Goal: Task Accomplishment & Management: Manage account settings

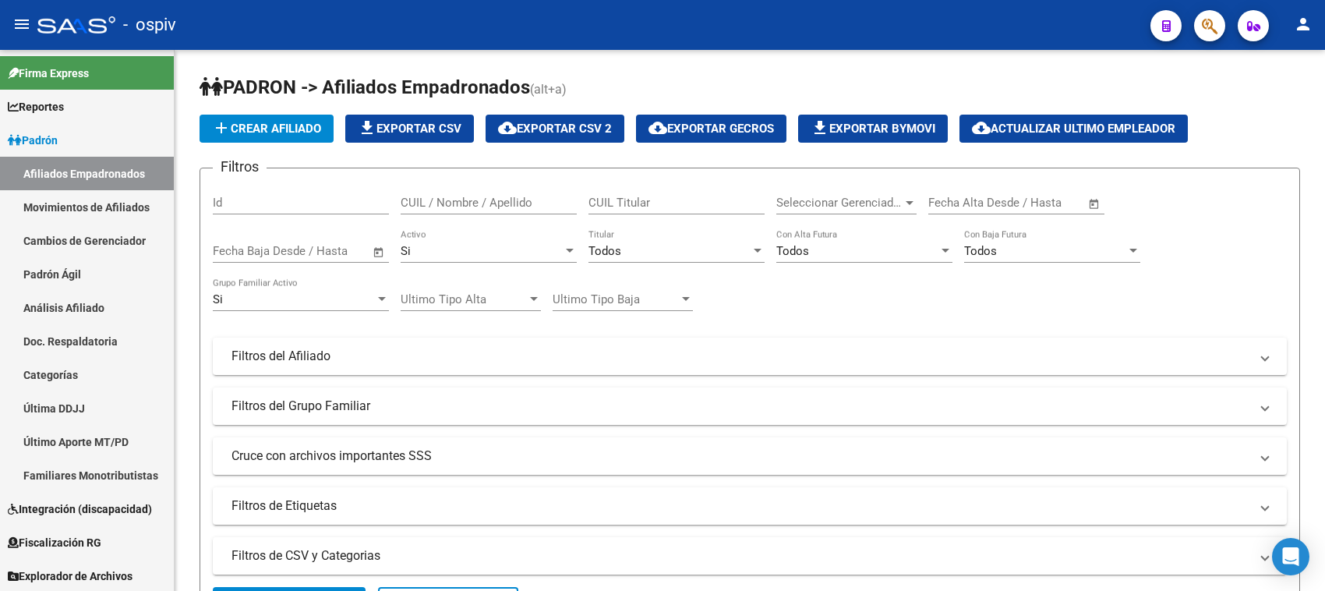
drag, startPoint x: 1196, startPoint y: 8, endPoint x: 1234, endPoint y: 31, distance: 44.1
click at [1197, 9] on div at bounding box center [1203, 25] width 44 height 32
click at [1234, 31] on mat-toolbar "menu - ospiv person" at bounding box center [662, 25] width 1325 height 50
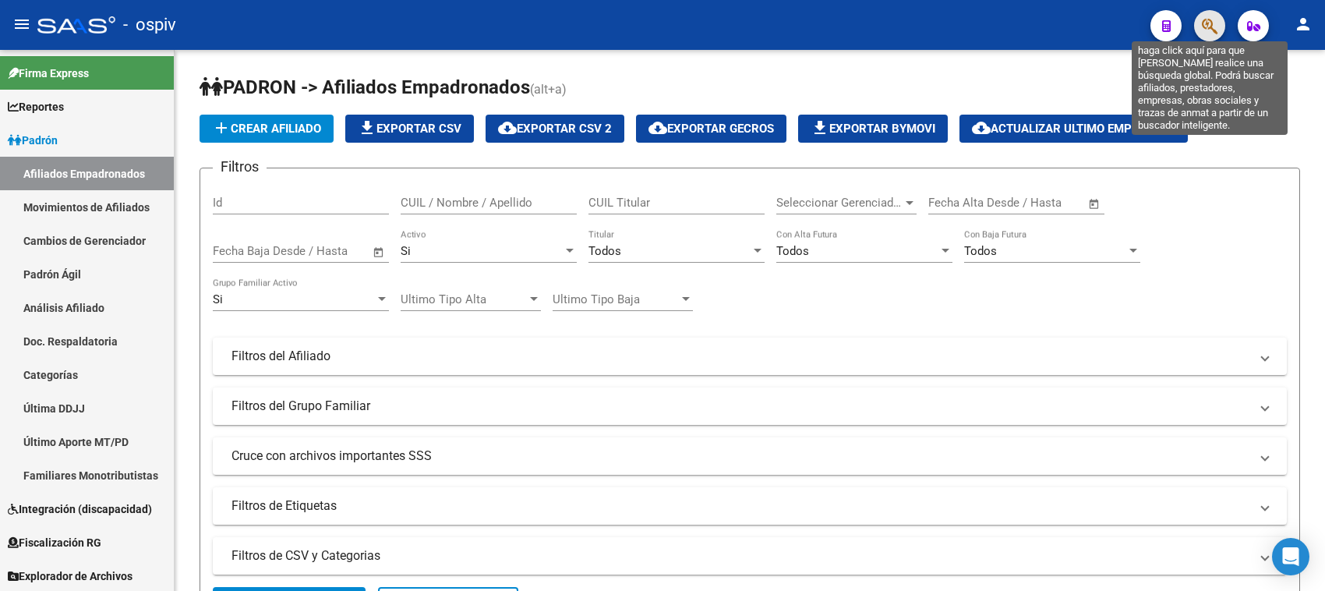
click at [1217, 30] on icon "button" at bounding box center [1210, 26] width 16 height 18
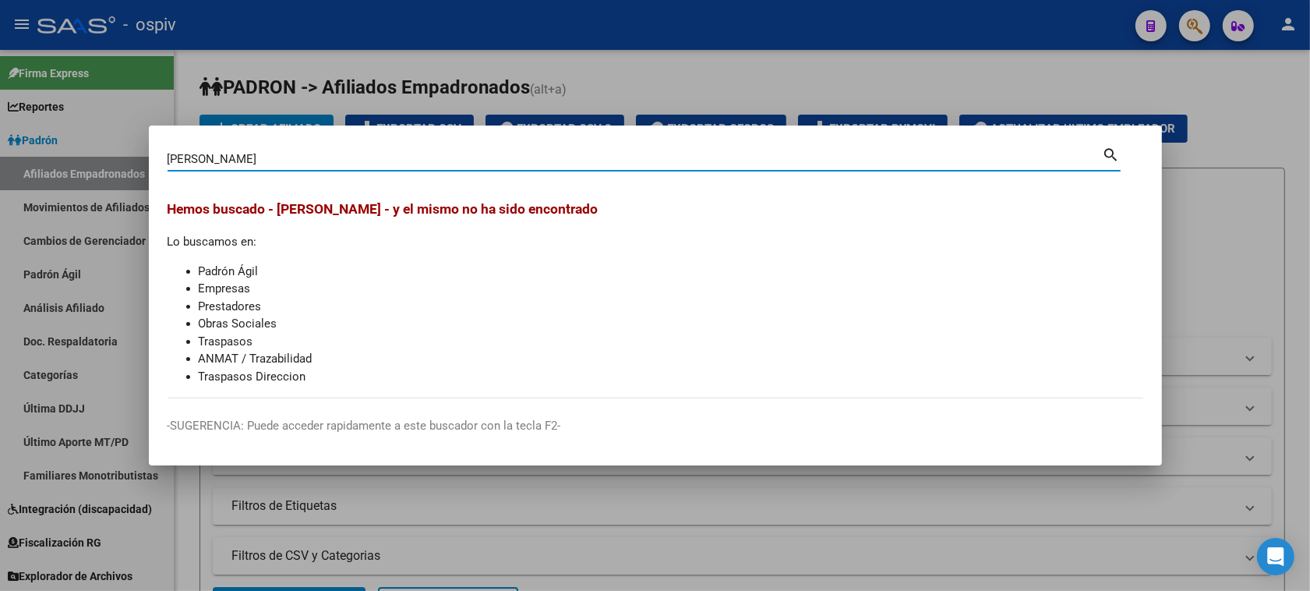
drag, startPoint x: 228, startPoint y: 160, endPoint x: 302, endPoint y: 158, distance: 73.3
click at [302, 158] on input "MARTINEZ GLADIS" at bounding box center [635, 159] width 935 height 14
type input "MARTINEZ"
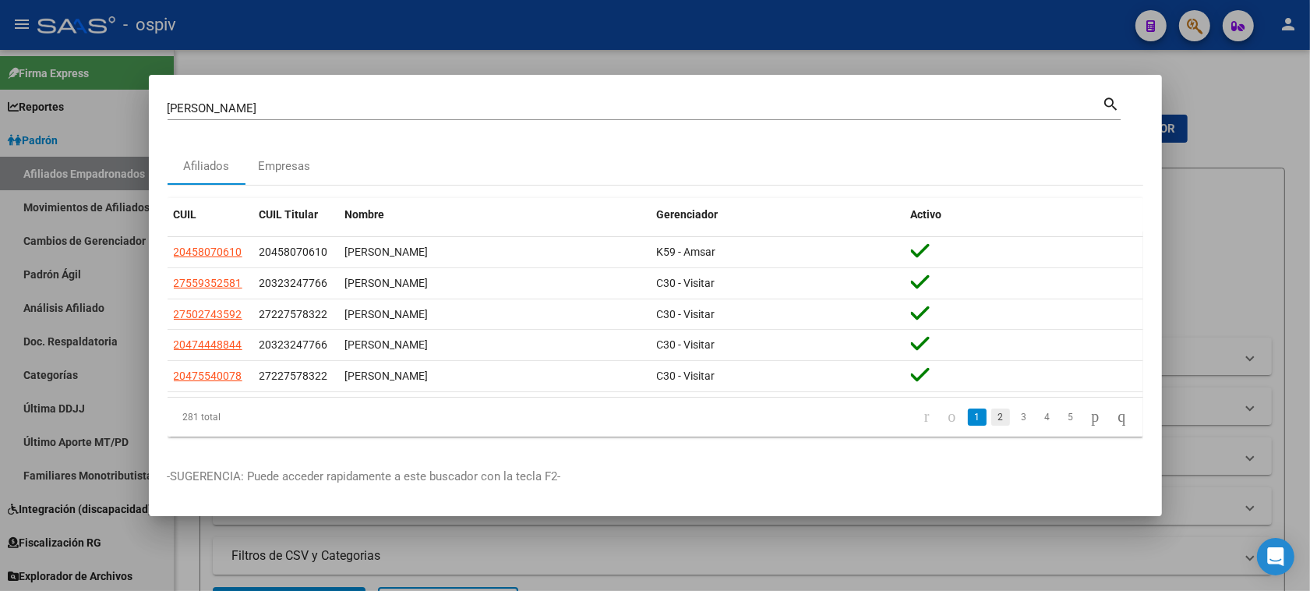
click at [991, 415] on link "2" at bounding box center [1000, 416] width 19 height 17
click at [1015, 418] on link "3" at bounding box center [1024, 416] width 19 height 17
click at [1038, 425] on link "4" at bounding box center [1047, 416] width 19 height 17
click at [1038, 425] on link "5" at bounding box center [1047, 416] width 19 height 17
click at [1034, 425] on div "281 total 2 3 4 5 6" at bounding box center [656, 416] width 976 height 39
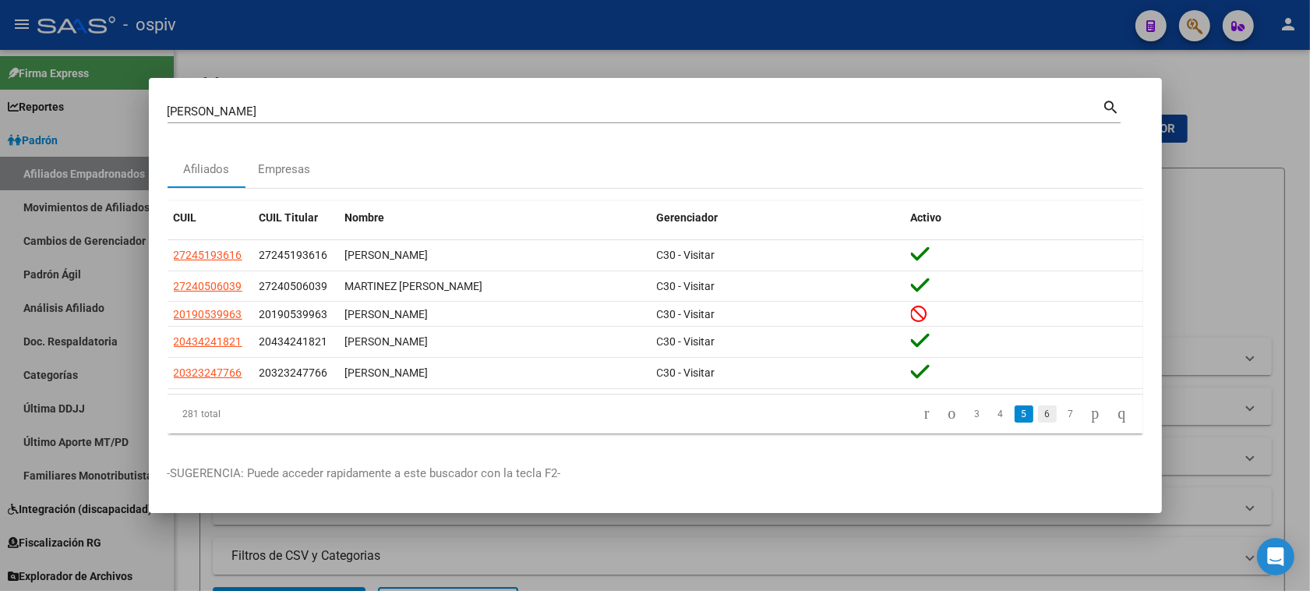
click at [1038, 415] on link "6" at bounding box center [1047, 413] width 19 height 17
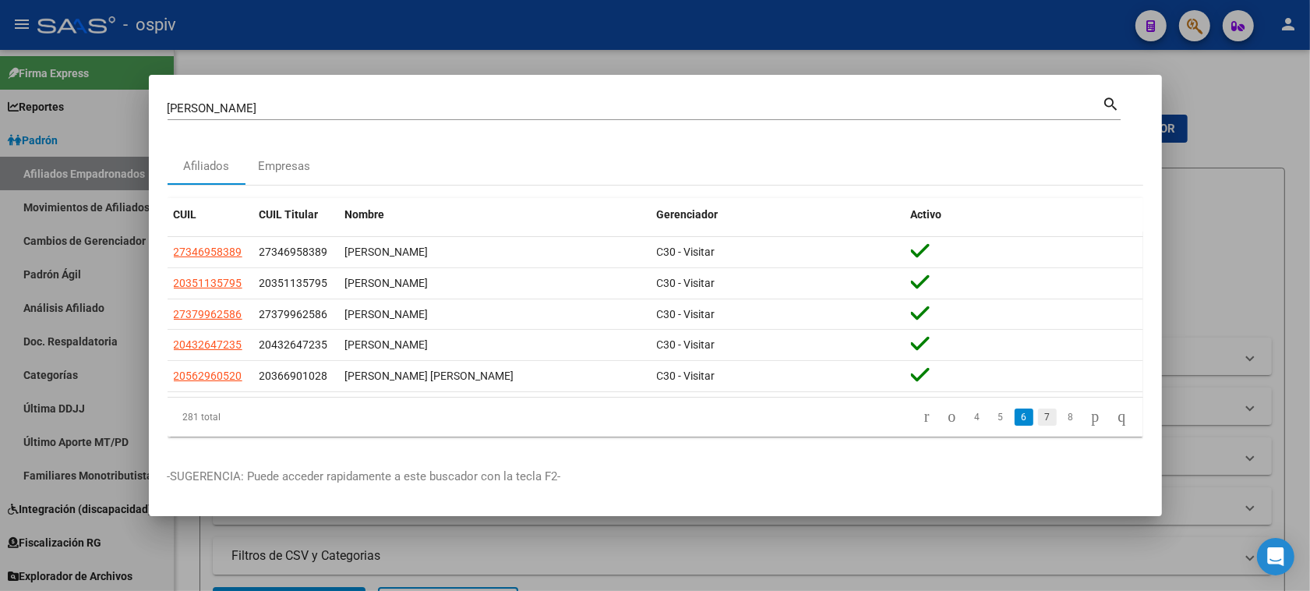
click at [1038, 415] on link "7" at bounding box center [1047, 416] width 19 height 17
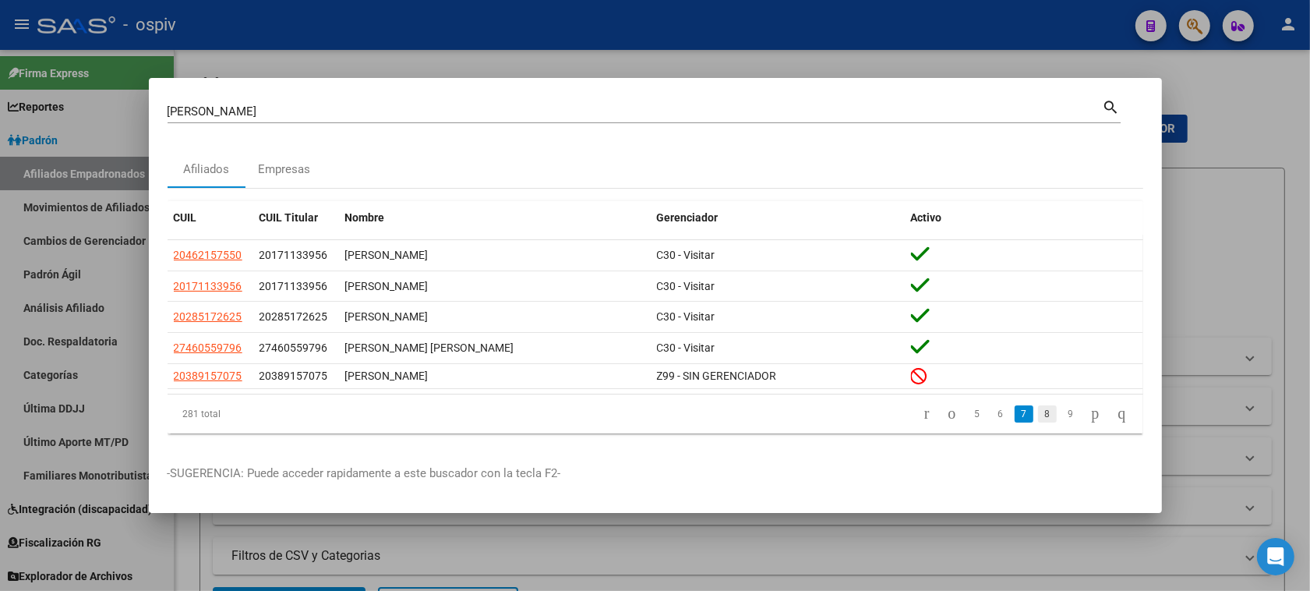
click at [1038, 411] on link "8" at bounding box center [1047, 413] width 19 height 17
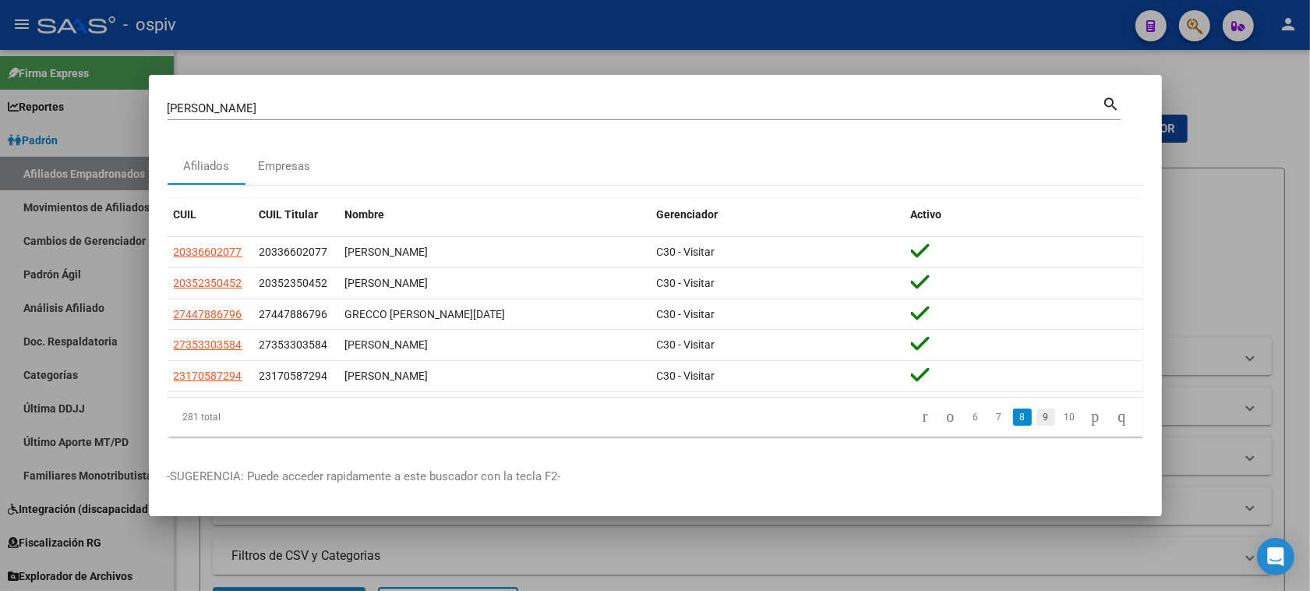
click at [1036, 418] on link "9" at bounding box center [1045, 416] width 19 height 17
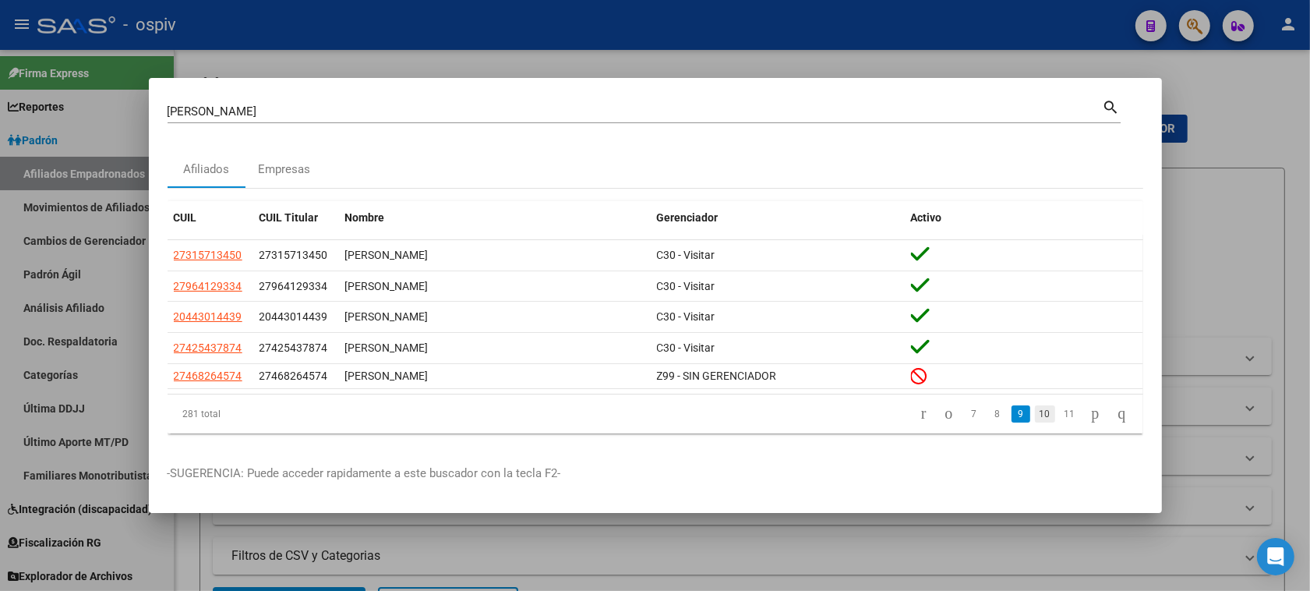
click at [1035, 411] on link "10" at bounding box center [1045, 413] width 20 height 17
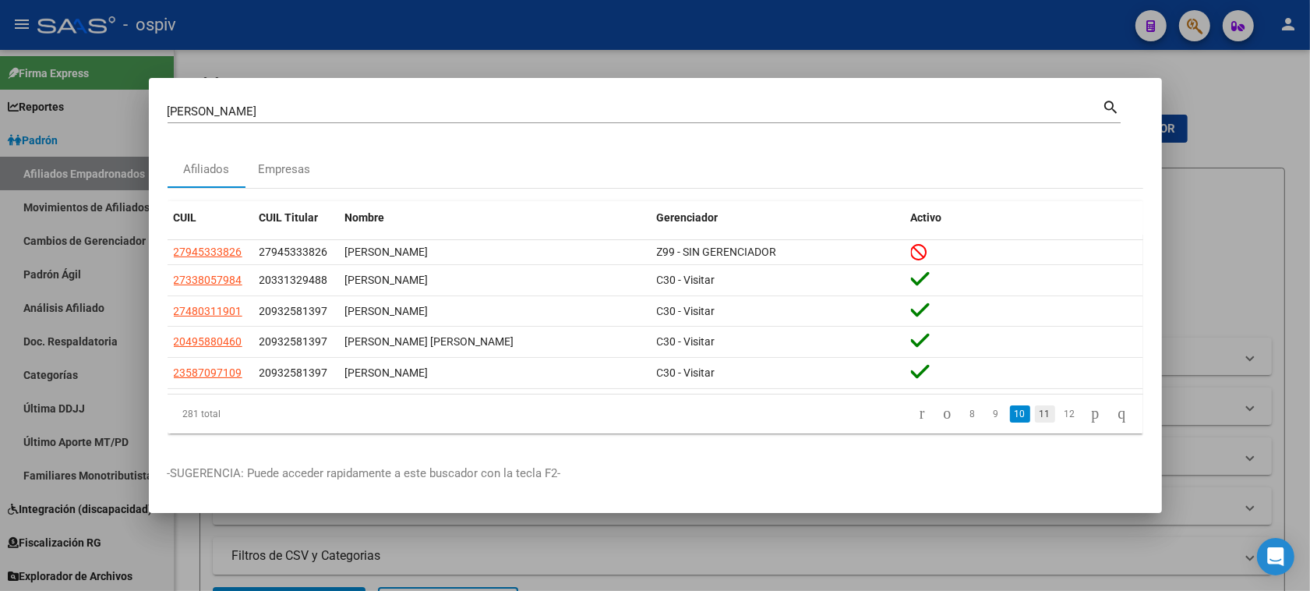
click at [1035, 419] on link "11" at bounding box center [1045, 413] width 20 height 17
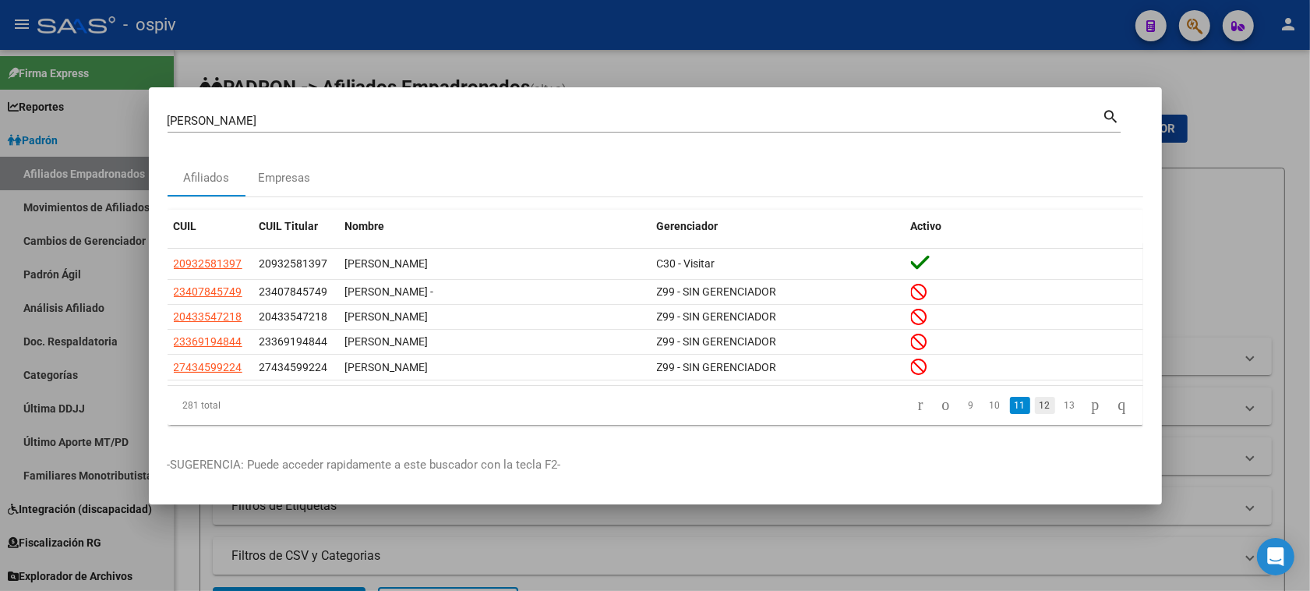
click at [1035, 405] on link "12" at bounding box center [1045, 405] width 20 height 17
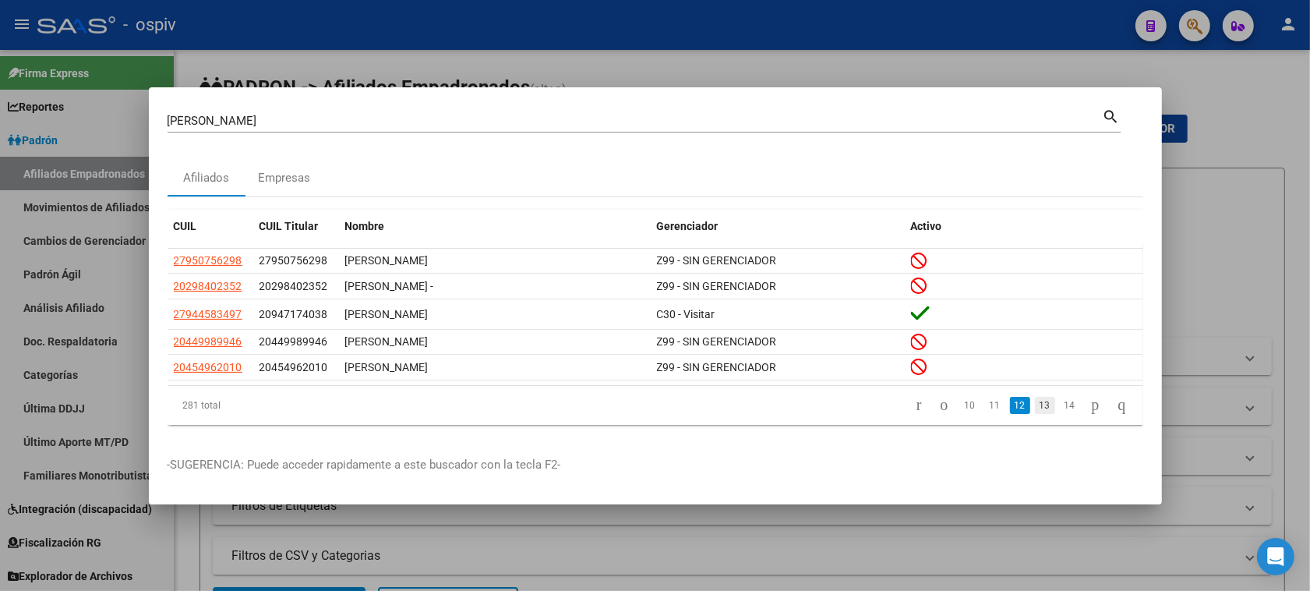
click at [1035, 406] on link "13" at bounding box center [1045, 405] width 20 height 17
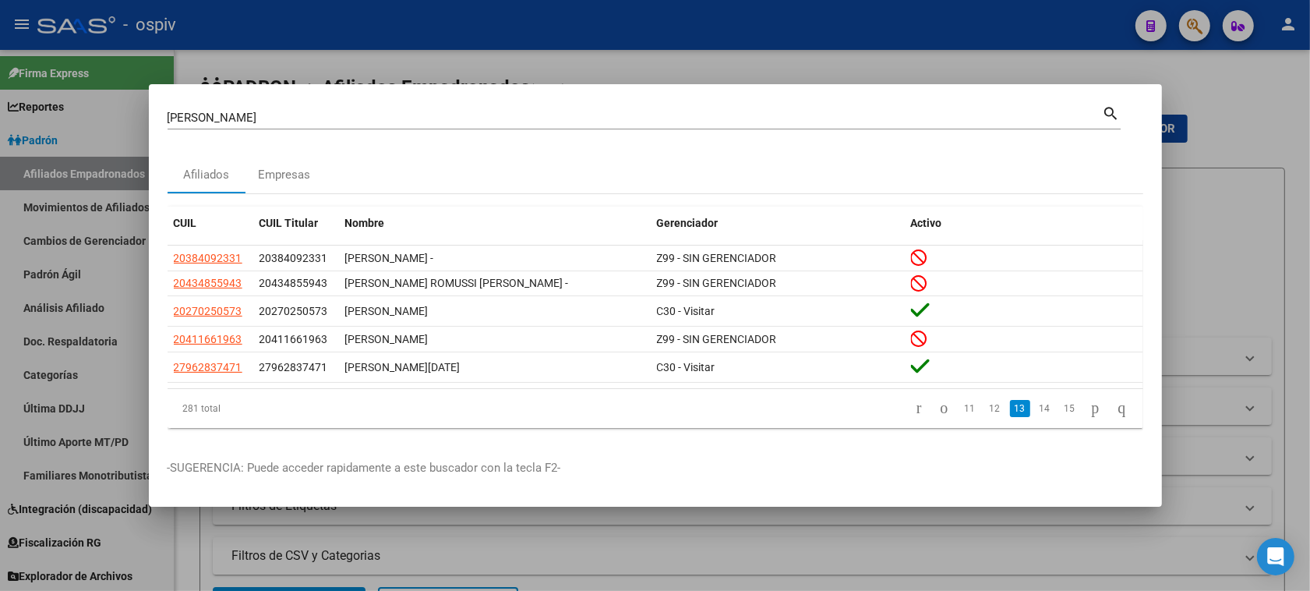
click at [1035, 406] on link "14" at bounding box center [1045, 408] width 20 height 17
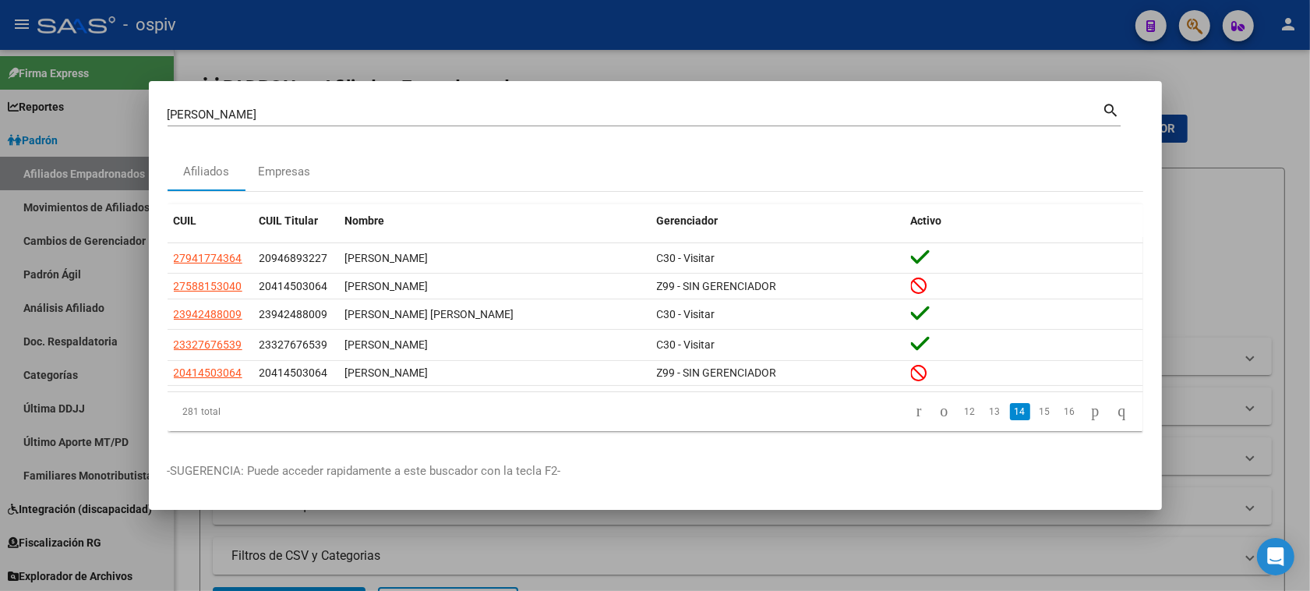
click at [1035, 406] on link "15" at bounding box center [1045, 411] width 20 height 17
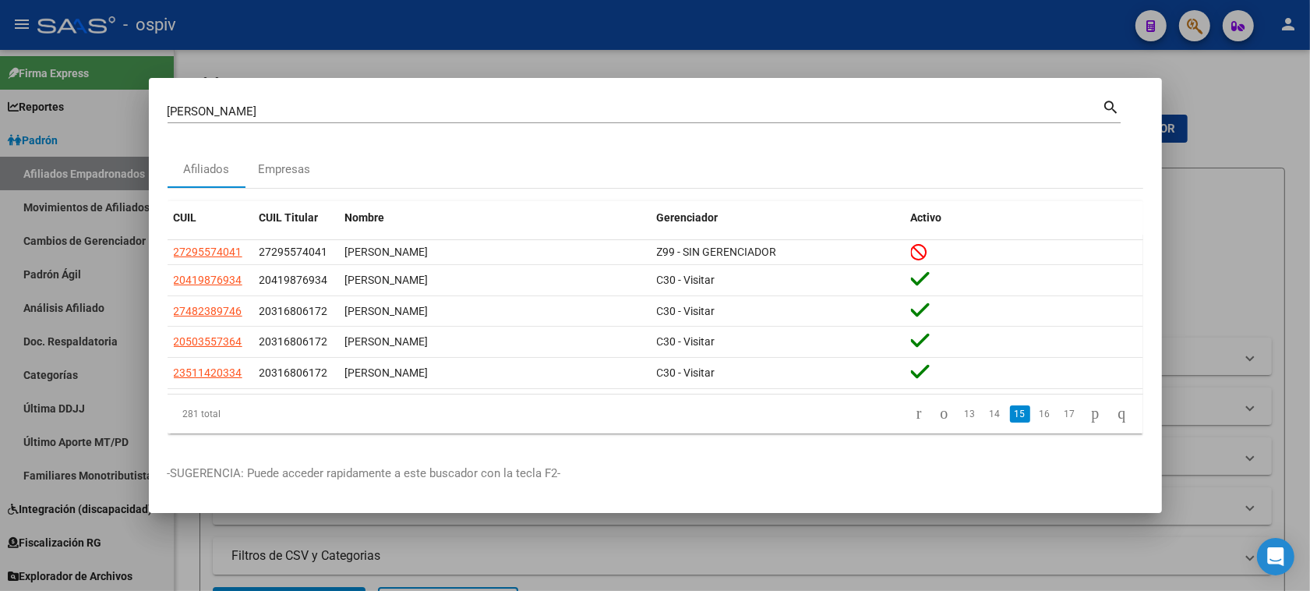
click at [1035, 406] on link "16" at bounding box center [1045, 413] width 20 height 17
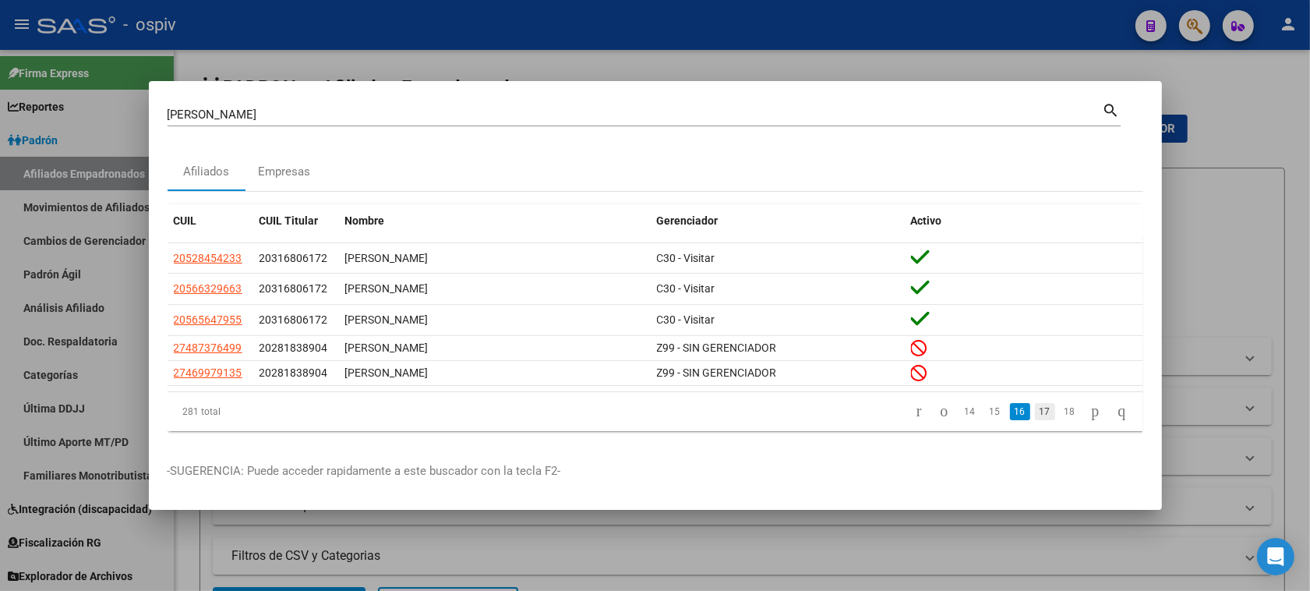
click at [1035, 415] on link "17" at bounding box center [1045, 411] width 20 height 17
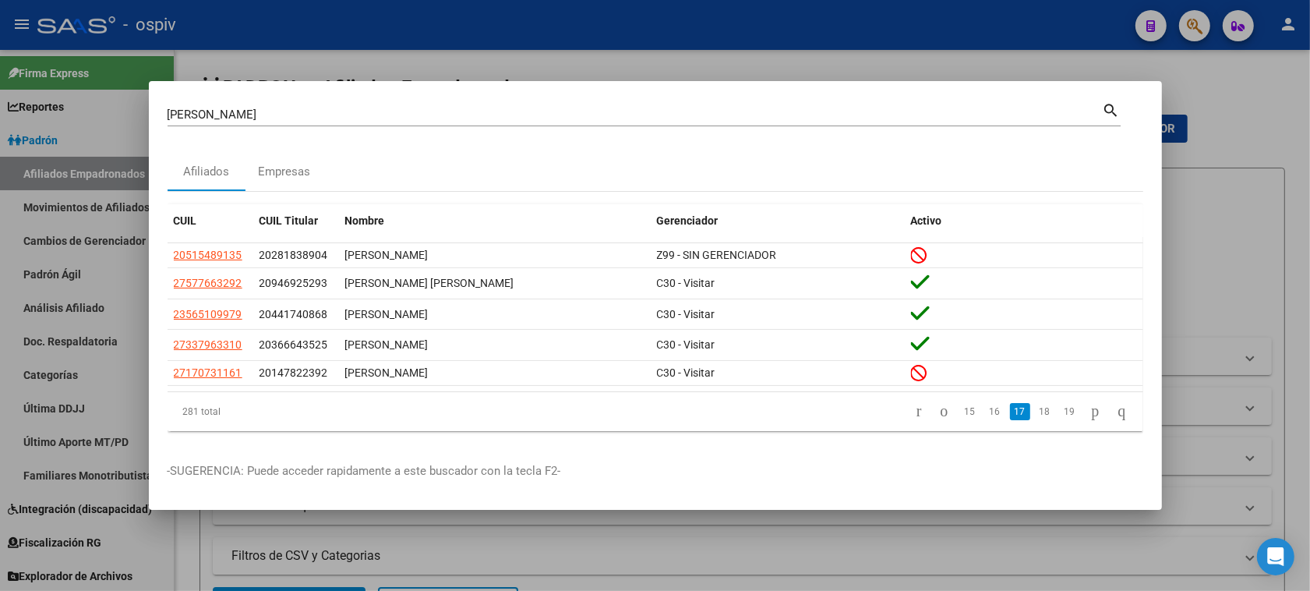
click at [1035, 415] on link "18" at bounding box center [1045, 411] width 20 height 17
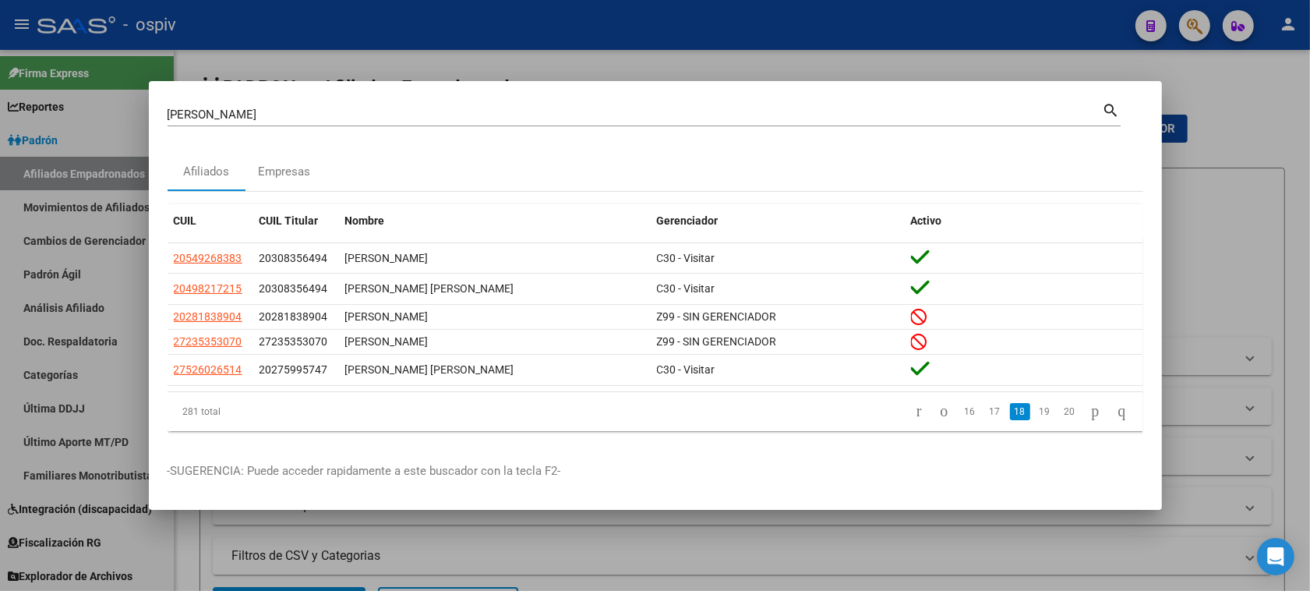
click at [1035, 415] on link "19" at bounding box center [1045, 411] width 20 height 17
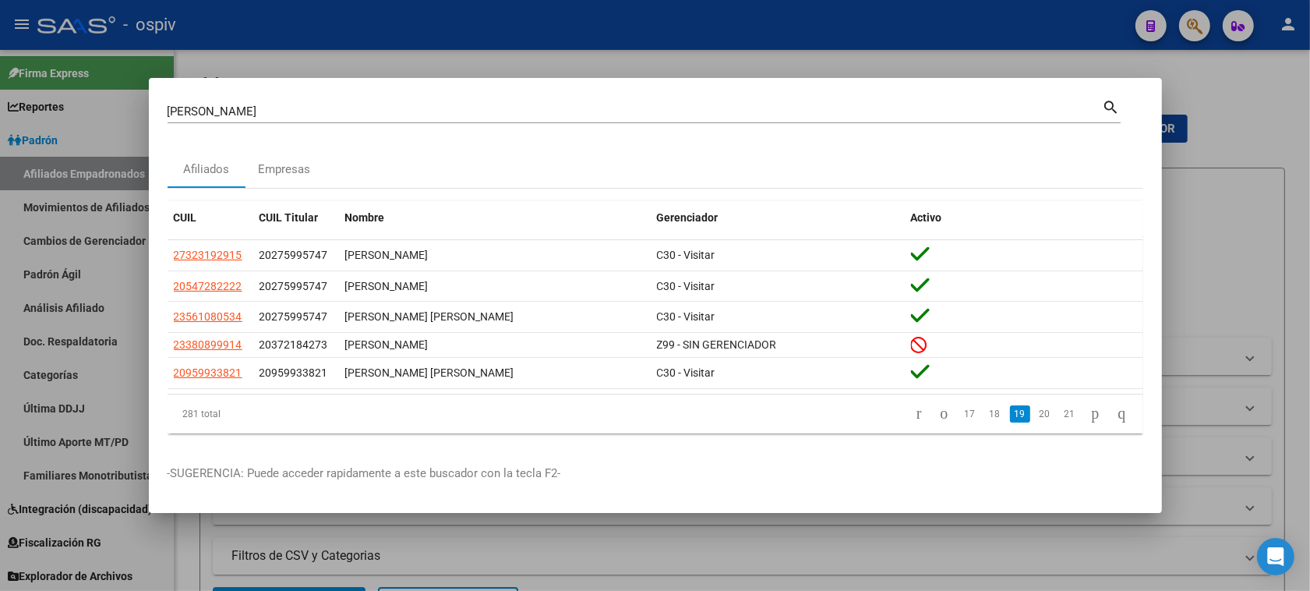
click at [1035, 415] on link "20" at bounding box center [1045, 413] width 20 height 17
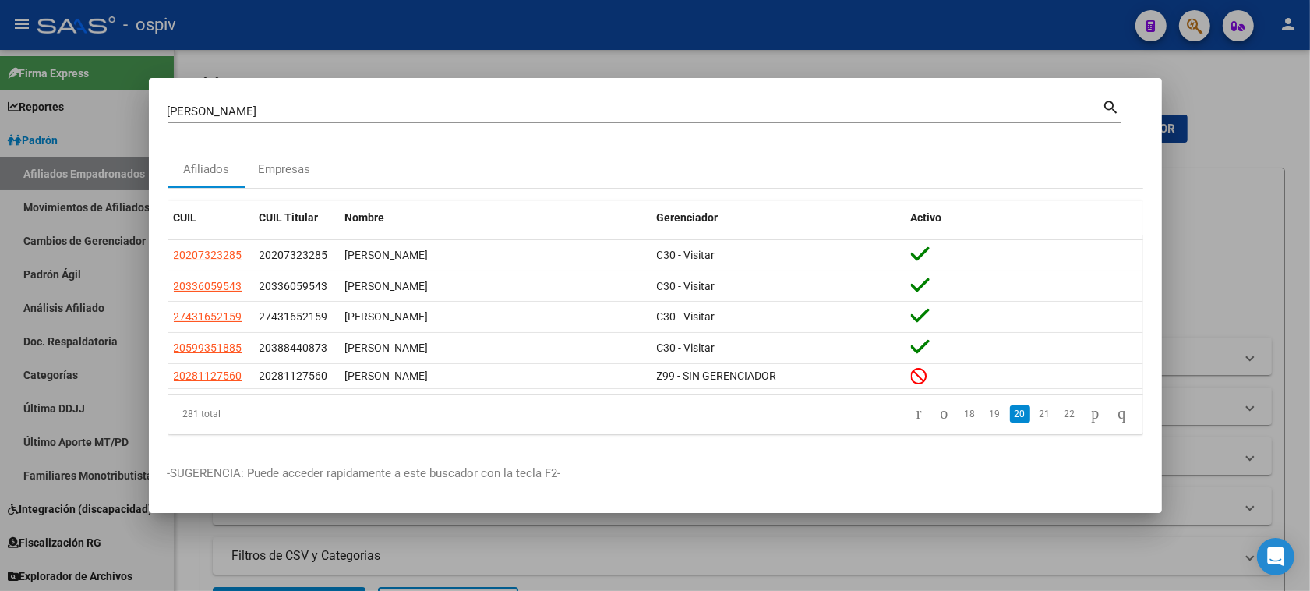
click at [1035, 415] on link "21" at bounding box center [1045, 413] width 20 height 17
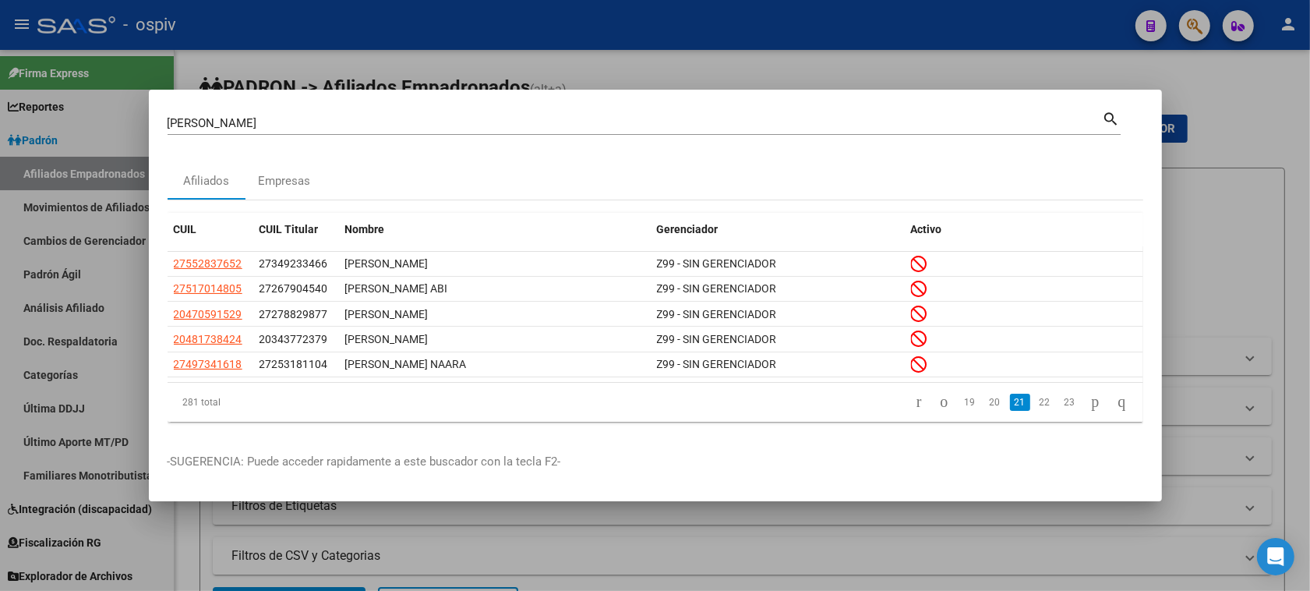
click at [1033, 415] on li "22" at bounding box center [1045, 402] width 25 height 26
click at [1035, 399] on link "22" at bounding box center [1045, 402] width 20 height 17
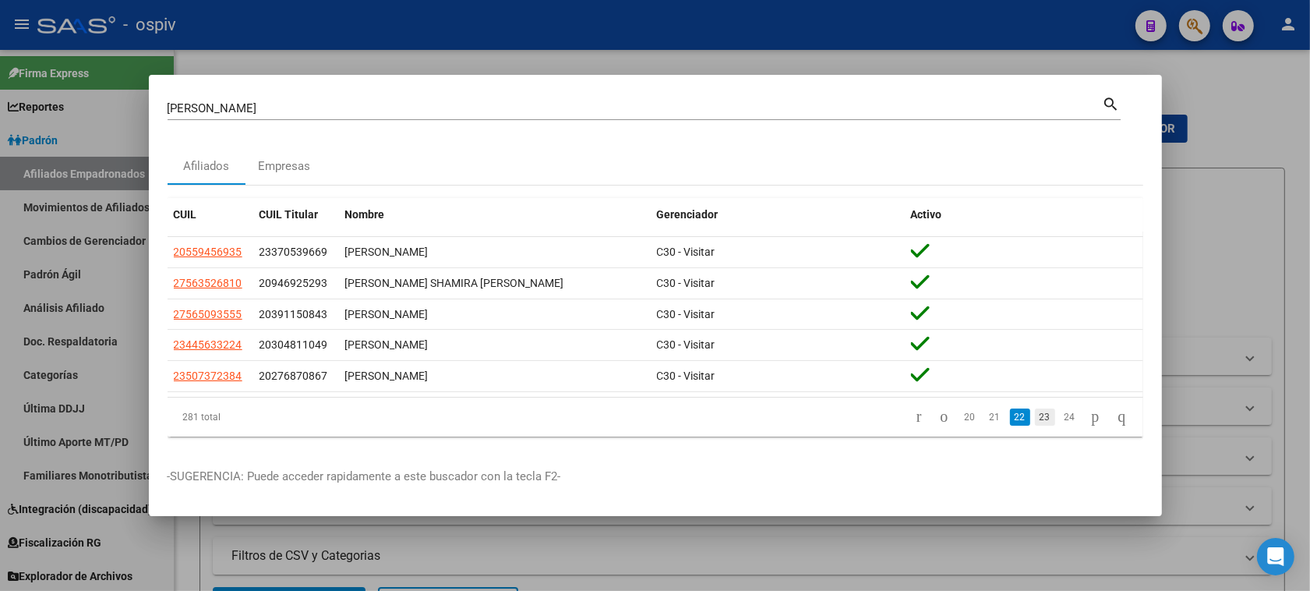
click at [1035, 421] on link "23" at bounding box center [1045, 416] width 20 height 17
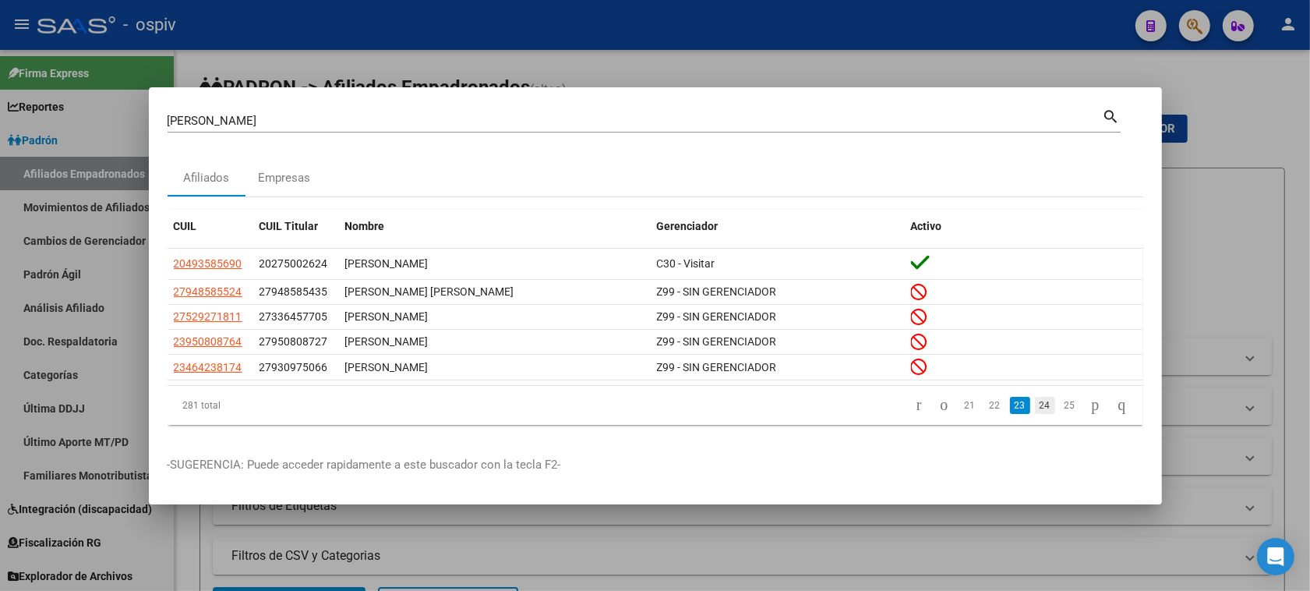
click at [1035, 404] on link "24" at bounding box center [1045, 405] width 20 height 17
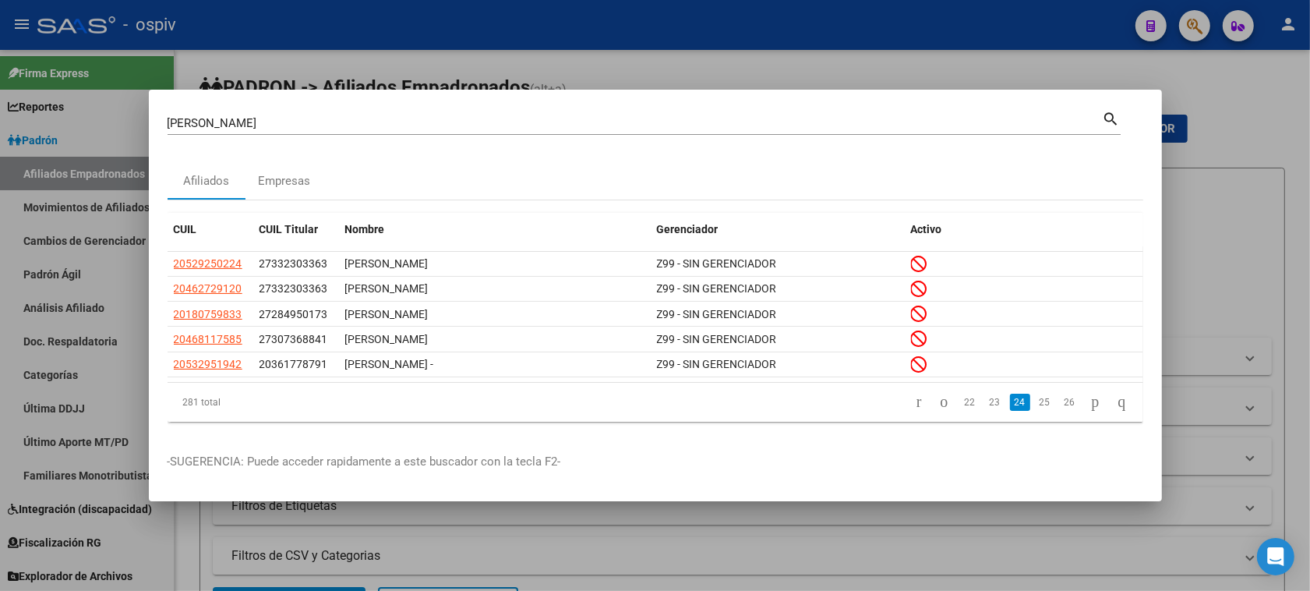
click at [1035, 403] on link "25" at bounding box center [1045, 402] width 20 height 17
click at [1026, 403] on div "281 total 22 23 24 25 26" at bounding box center [656, 402] width 976 height 39
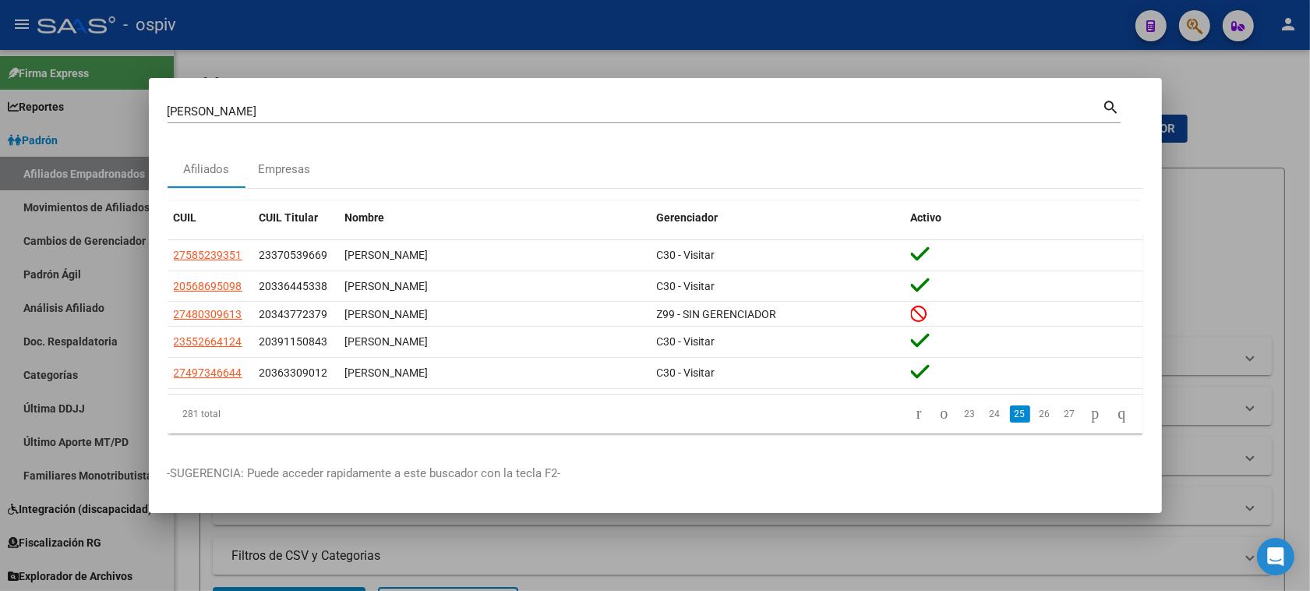
drag, startPoint x: 1026, startPoint y: 450, endPoint x: 1034, endPoint y: 439, distance: 14.0
click at [1026, 452] on mat-dialog-container "MARTINEZ Buscar (apellido, dni, cuil, nro traspaso, cuit, obra social) search A…" at bounding box center [655, 295] width 1013 height 435
click at [1035, 408] on link "26" at bounding box center [1045, 413] width 20 height 17
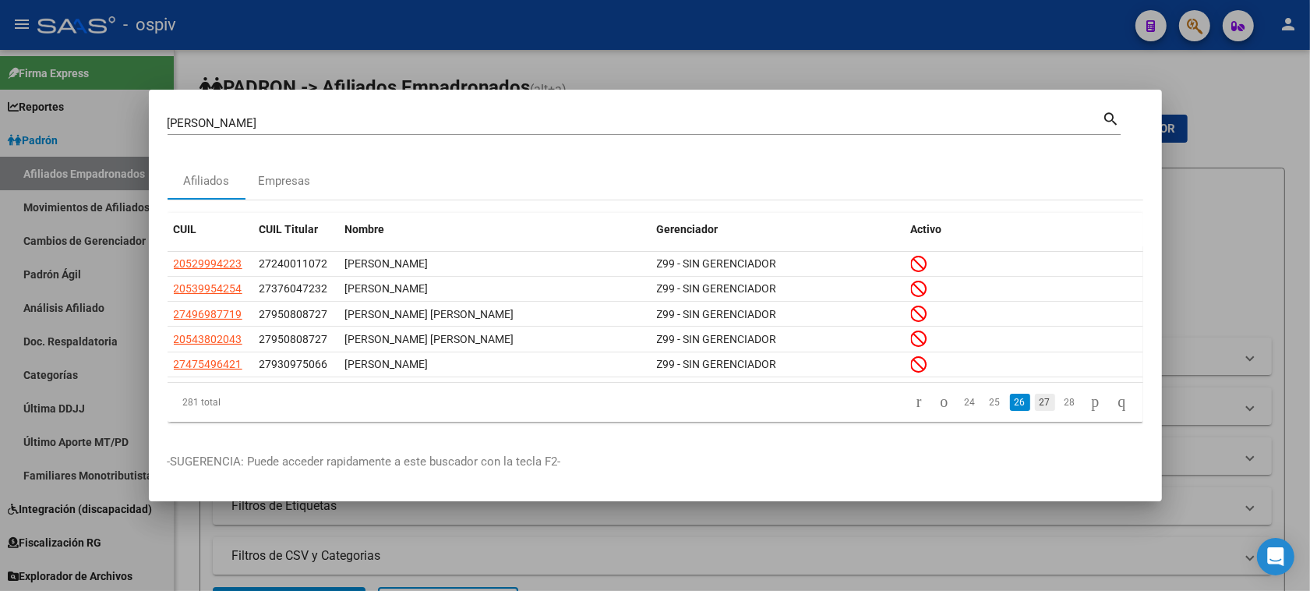
click at [1035, 404] on link "27" at bounding box center [1045, 402] width 20 height 17
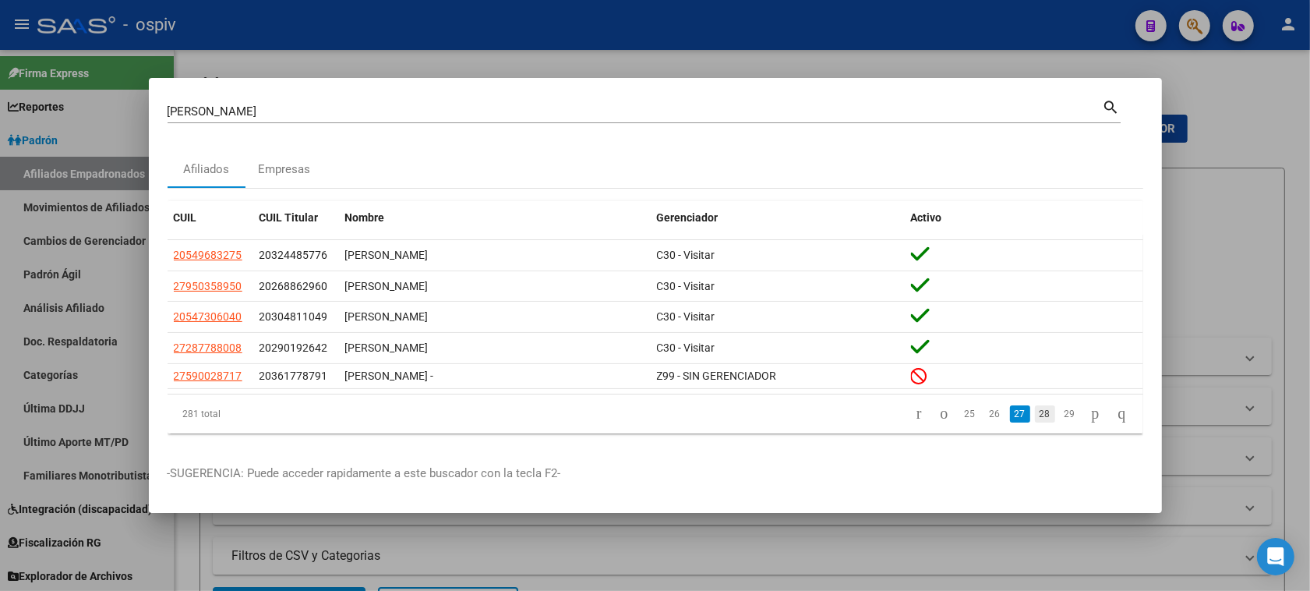
click at [1035, 410] on link "28" at bounding box center [1045, 413] width 20 height 17
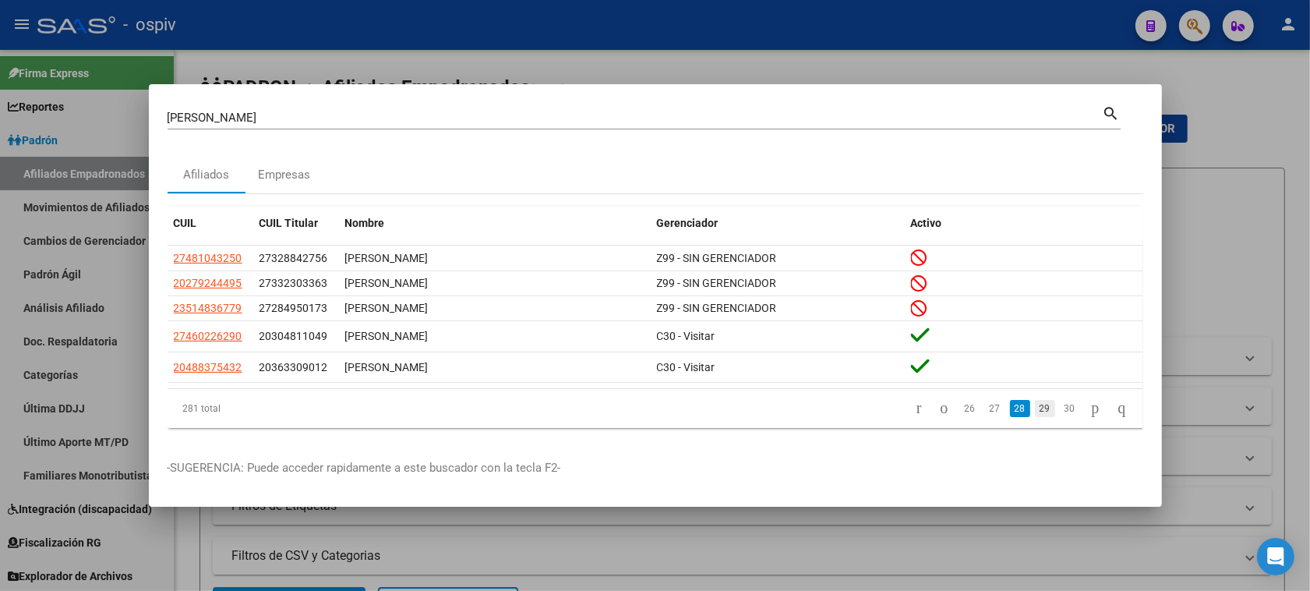
click at [1035, 405] on link "29" at bounding box center [1045, 408] width 20 height 17
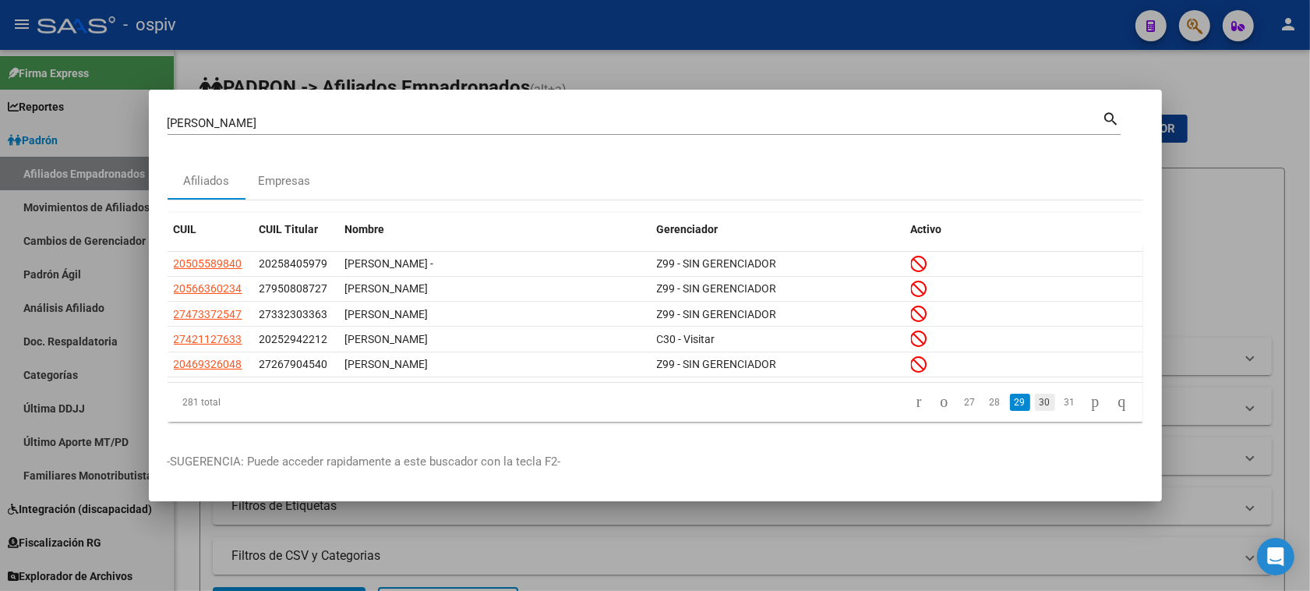
click at [1035, 400] on link "30" at bounding box center [1045, 402] width 20 height 17
click at [1035, 406] on link "31" at bounding box center [1045, 402] width 20 height 17
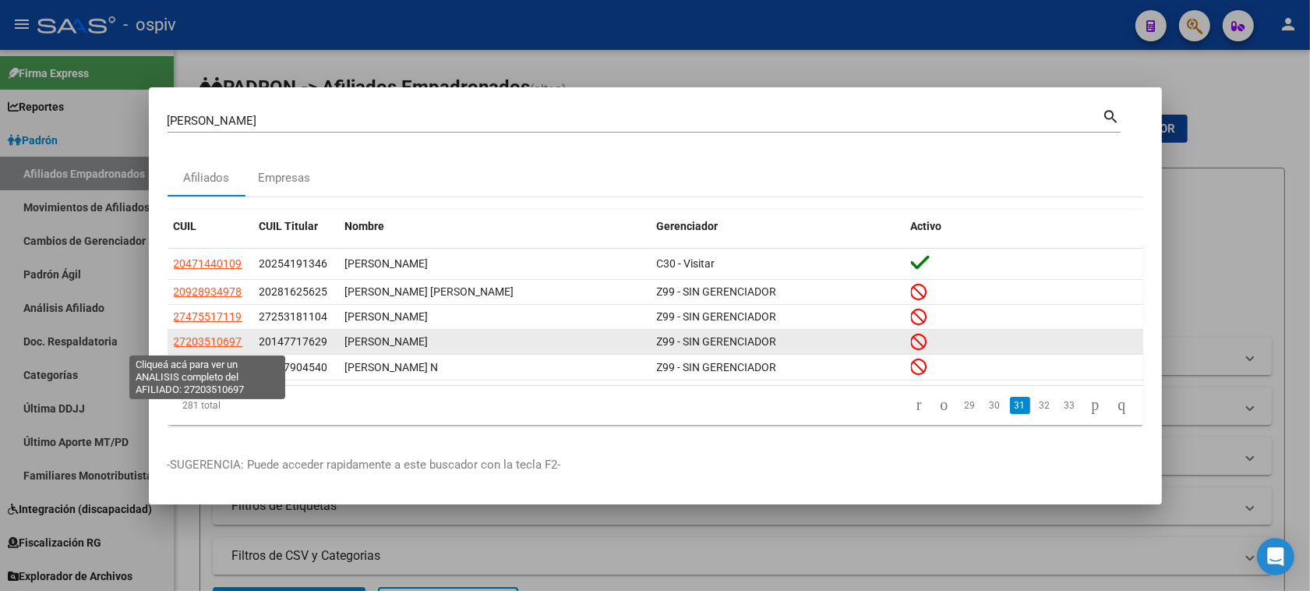
click at [222, 345] on span "27203510697" at bounding box center [208, 341] width 69 height 12
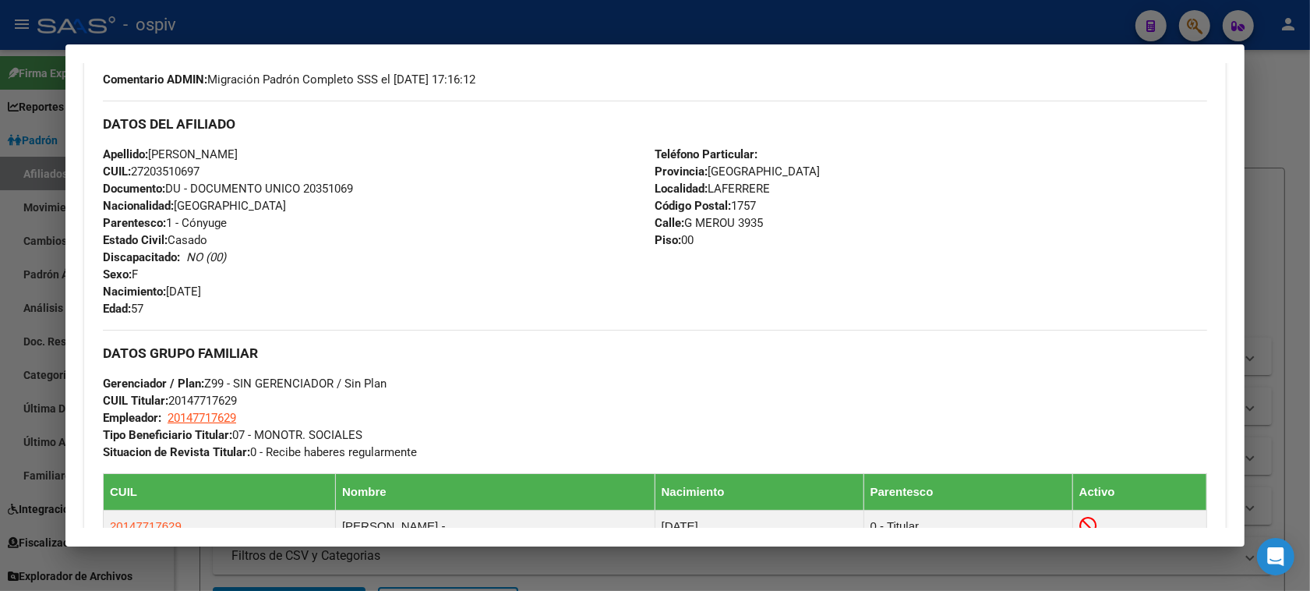
scroll to position [682, 0]
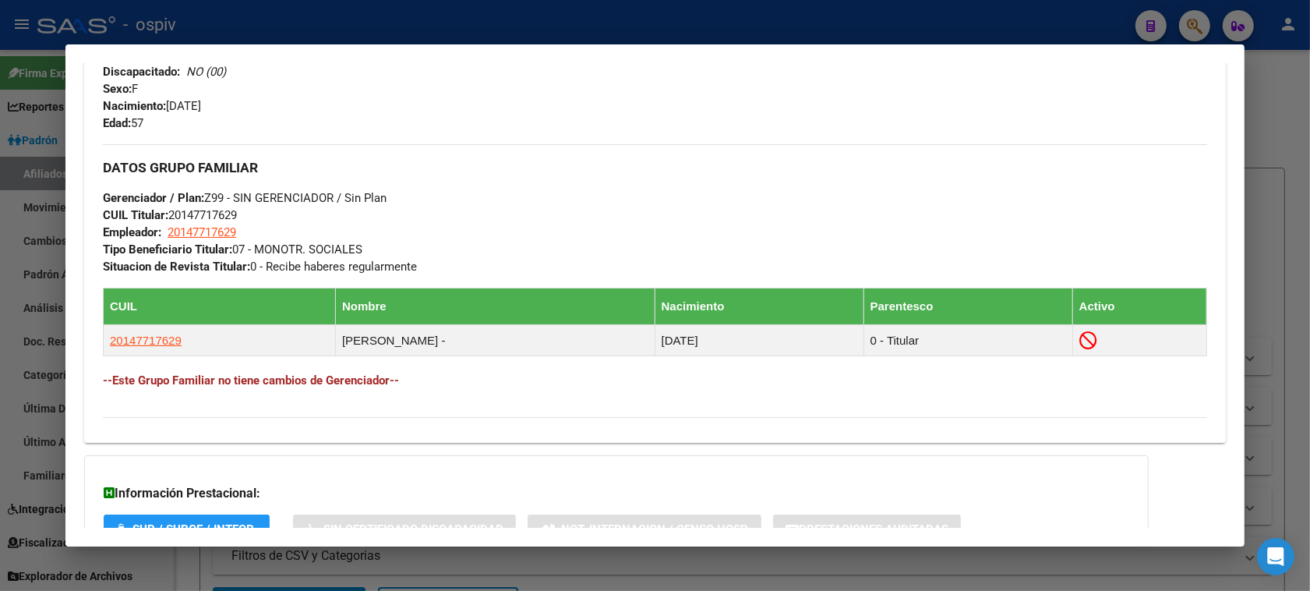
click at [0, 203] on div at bounding box center [655, 295] width 1310 height 591
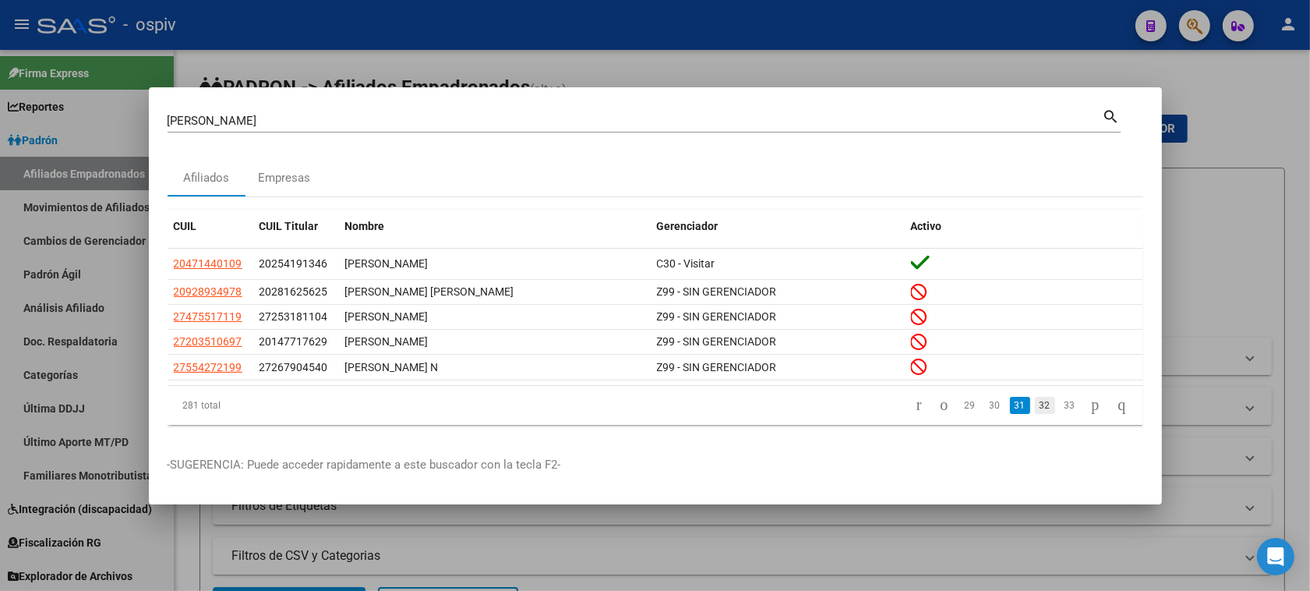
click at [1035, 404] on link "32" at bounding box center [1045, 405] width 20 height 17
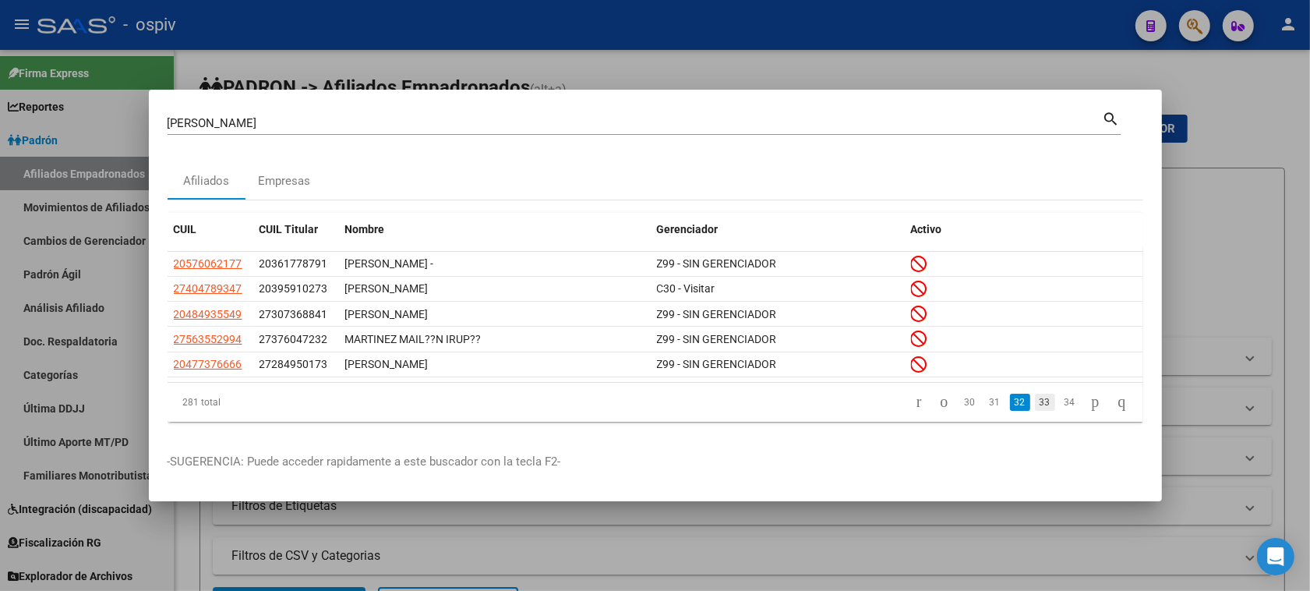
click at [1035, 405] on link "33" at bounding box center [1045, 402] width 20 height 17
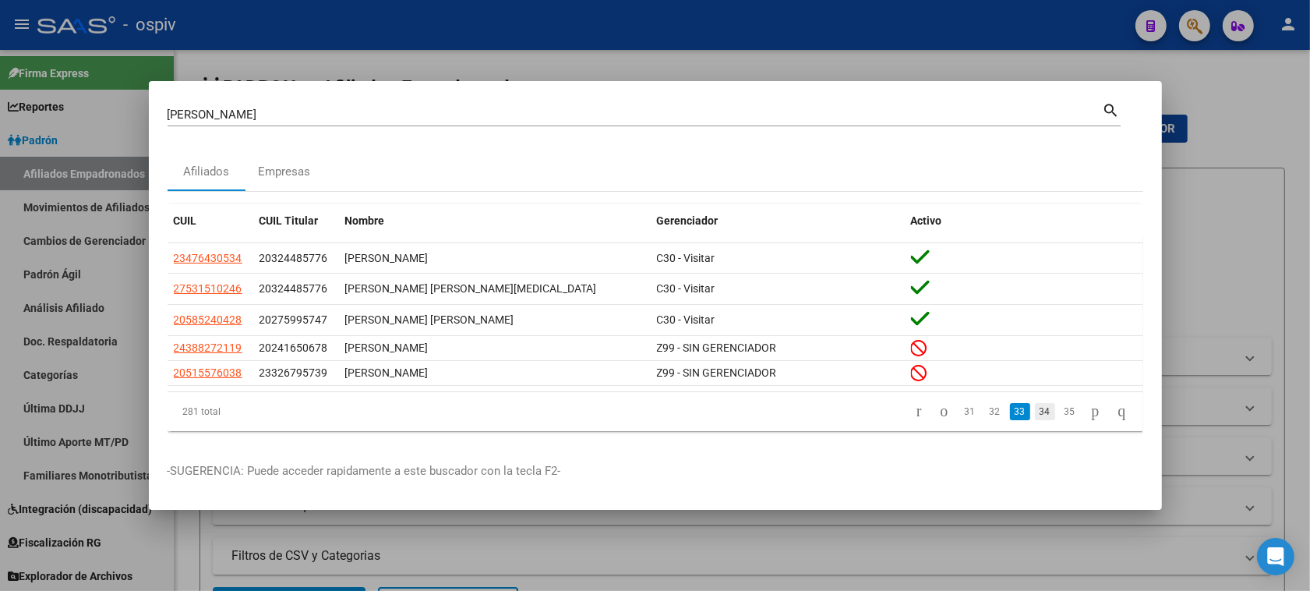
click at [1035, 414] on link "34" at bounding box center [1045, 411] width 20 height 17
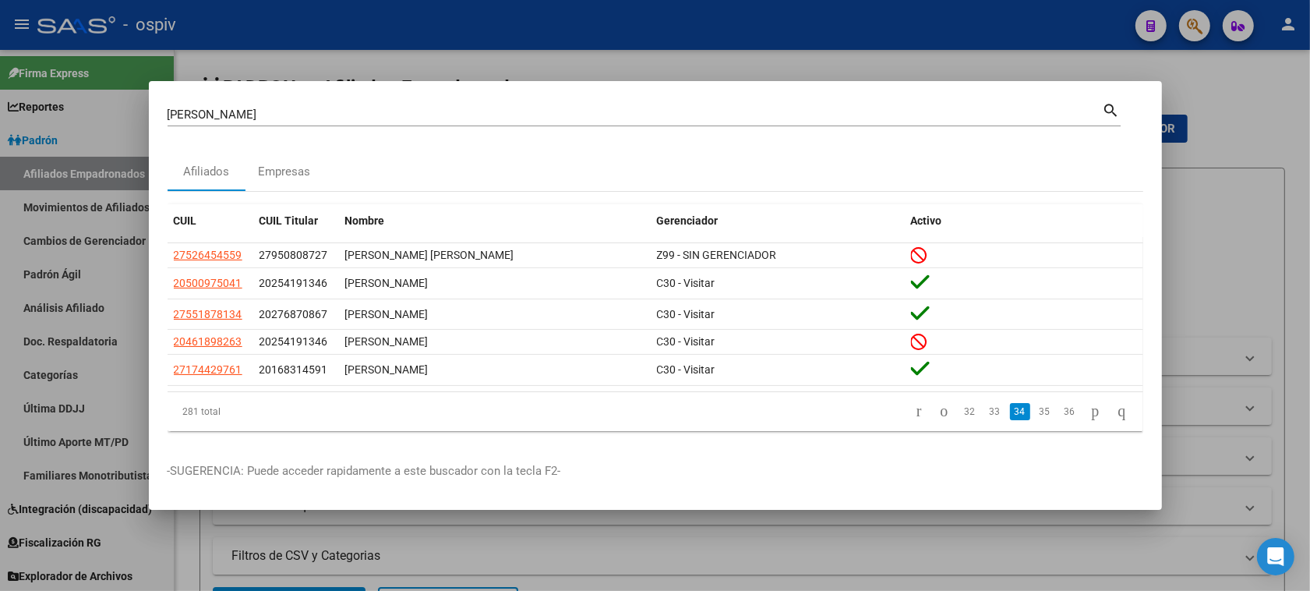
click at [1035, 414] on link "35" at bounding box center [1045, 411] width 20 height 17
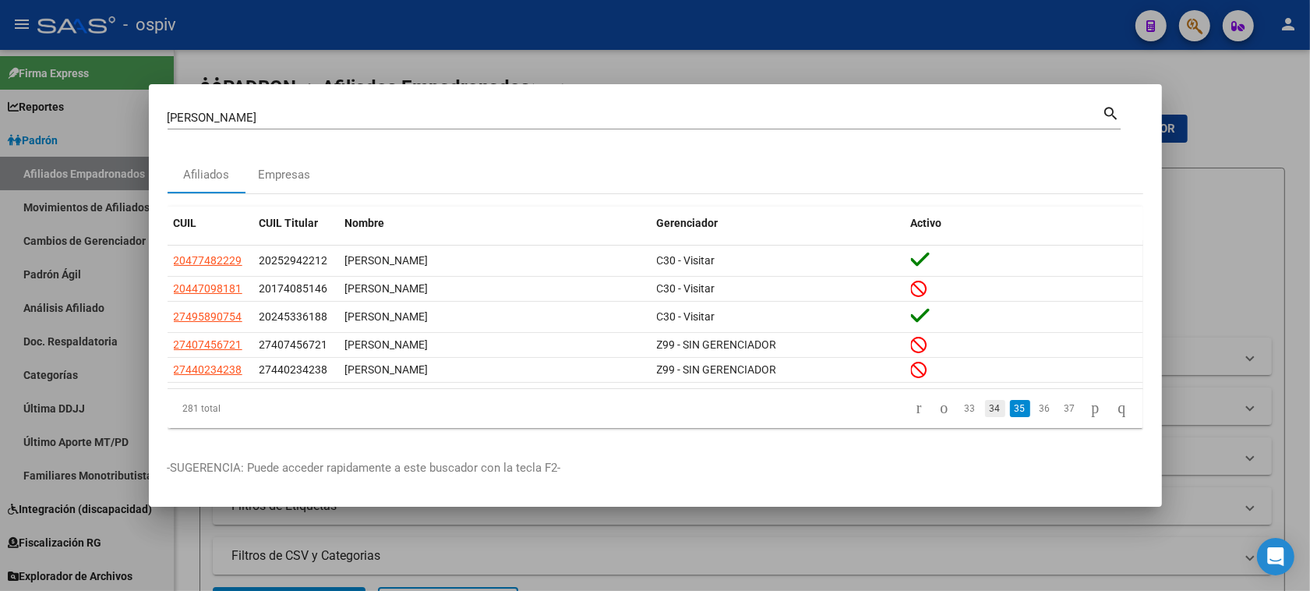
click at [985, 405] on link "34" at bounding box center [995, 408] width 20 height 17
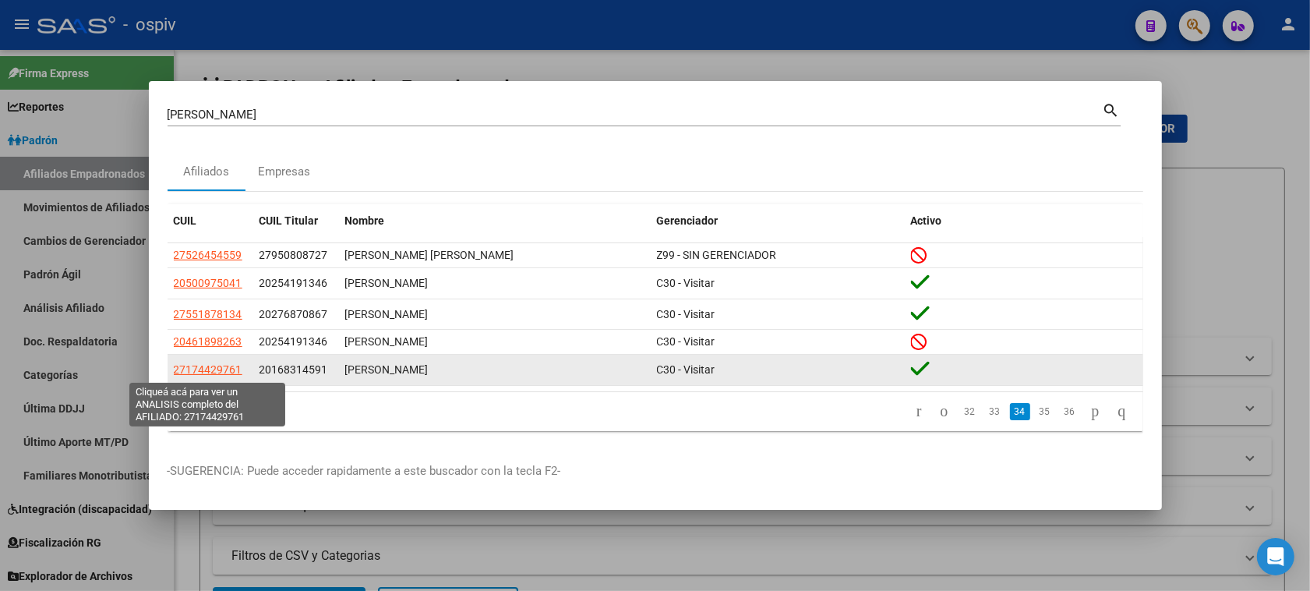
click at [203, 375] on span "27174429761" at bounding box center [208, 369] width 69 height 12
type textarea "27174429761"
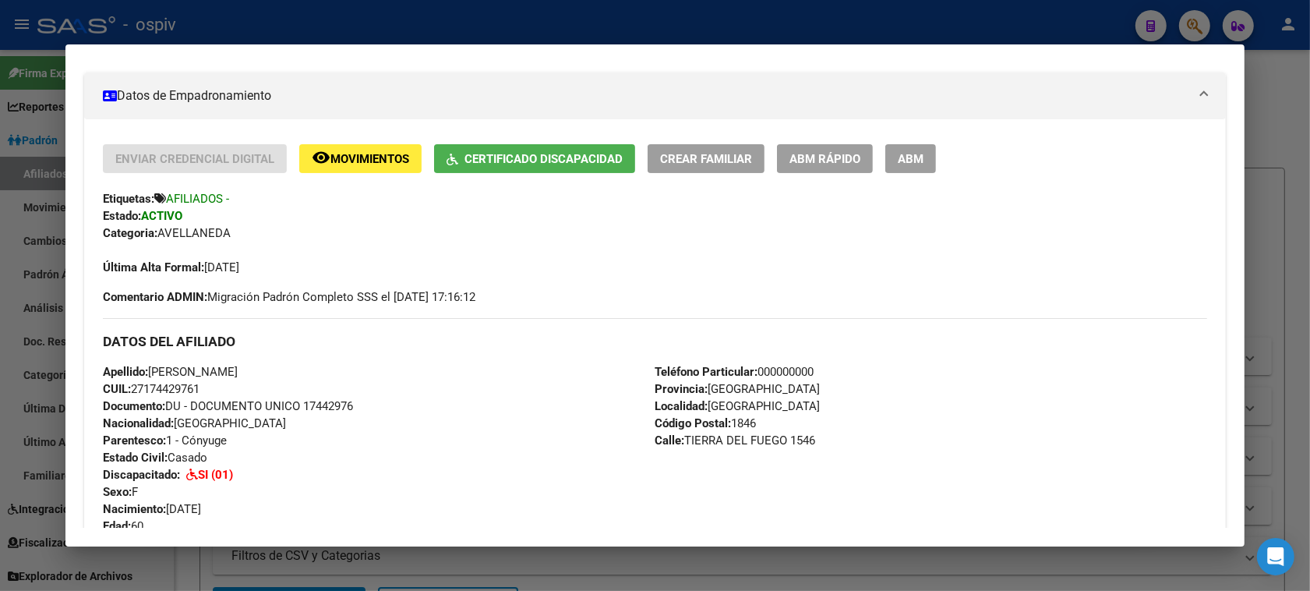
scroll to position [292, 0]
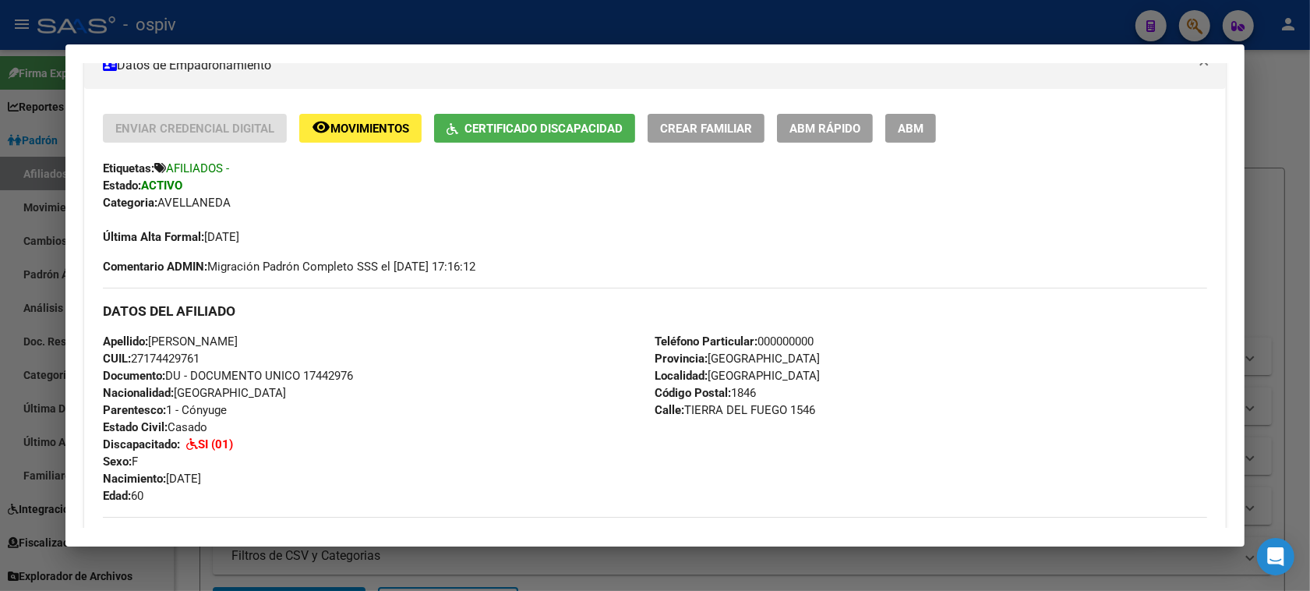
click at [150, 362] on span "CUIL: 27174429761" at bounding box center [151, 358] width 97 height 14
click at [136, 352] on span "CUIL: 27174429761" at bounding box center [151, 358] width 97 height 14
drag, startPoint x: 141, startPoint y: 355, endPoint x: 205, endPoint y: 363, distance: 64.5
click at [205, 363] on div "Apellido: MARTINEZ GLADYS CUIL: 27174429761 Documento: DU - DOCUMENTO UNICO 174…" at bounding box center [379, 418] width 552 height 171
click at [643, 422] on div "Apellido: MARTINEZ GLADYS CUIL: 27174429761 Documento: DU - DOCUMENTO UNICO 174…" at bounding box center [379, 418] width 552 height 171
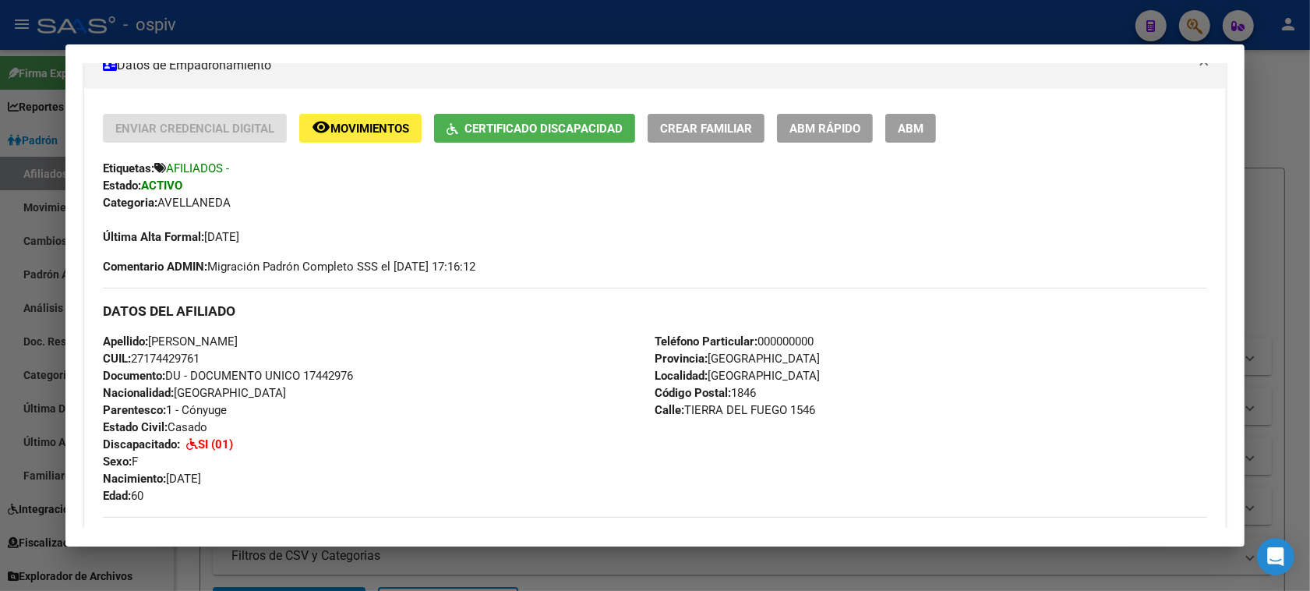
drag, startPoint x: 142, startPoint y: 351, endPoint x: 192, endPoint y: 356, distance: 50.1
click at [192, 356] on span "CUIL: 27174429761" at bounding box center [151, 358] width 97 height 14
copy span "17442976"
click at [1202, 26] on div at bounding box center [655, 295] width 1310 height 591
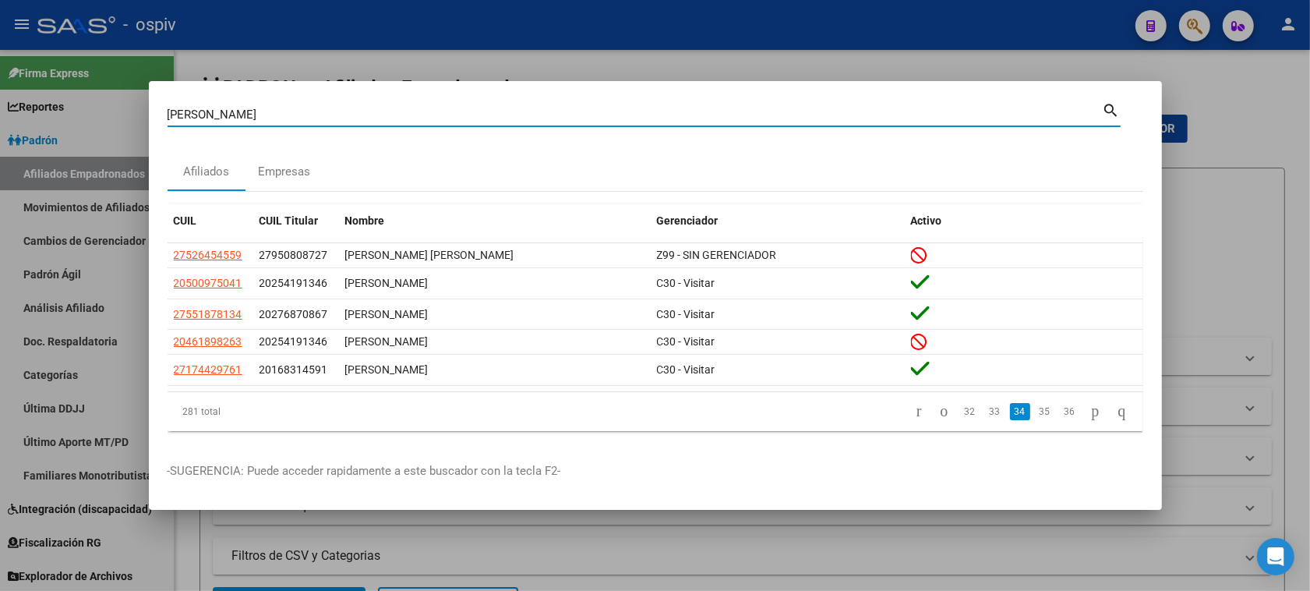
drag, startPoint x: 235, startPoint y: 108, endPoint x: 79, endPoint y: 108, distance: 155.1
click at [79, 108] on div "MARTINEZ Buscar (apellido, dni, cuil, nro traspaso, cuit, obra social) search A…" at bounding box center [655, 295] width 1310 height 591
type input "34078668"
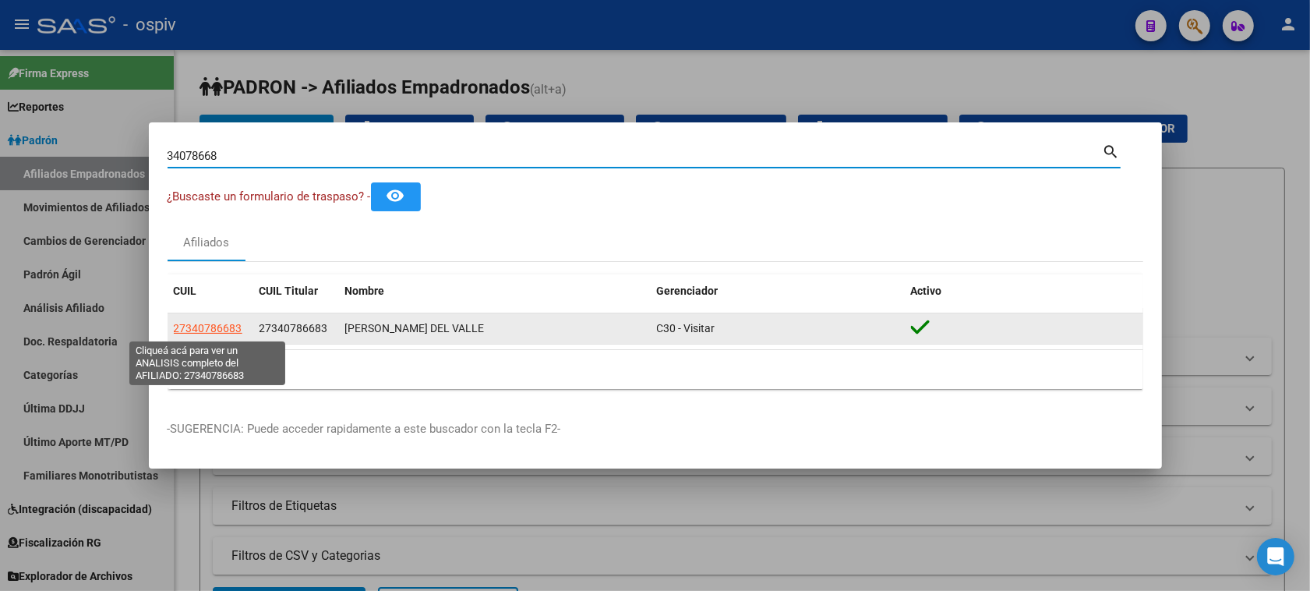
click at [227, 326] on span "27340786683" at bounding box center [208, 328] width 69 height 12
type textarea "27340786683"
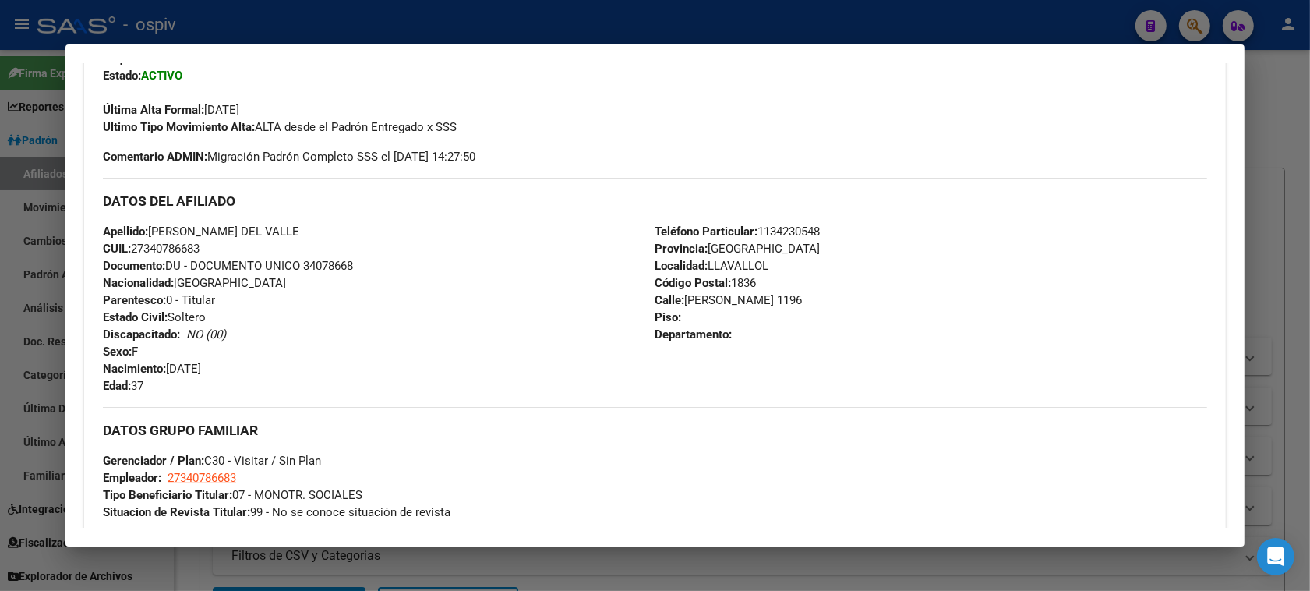
scroll to position [622, 0]
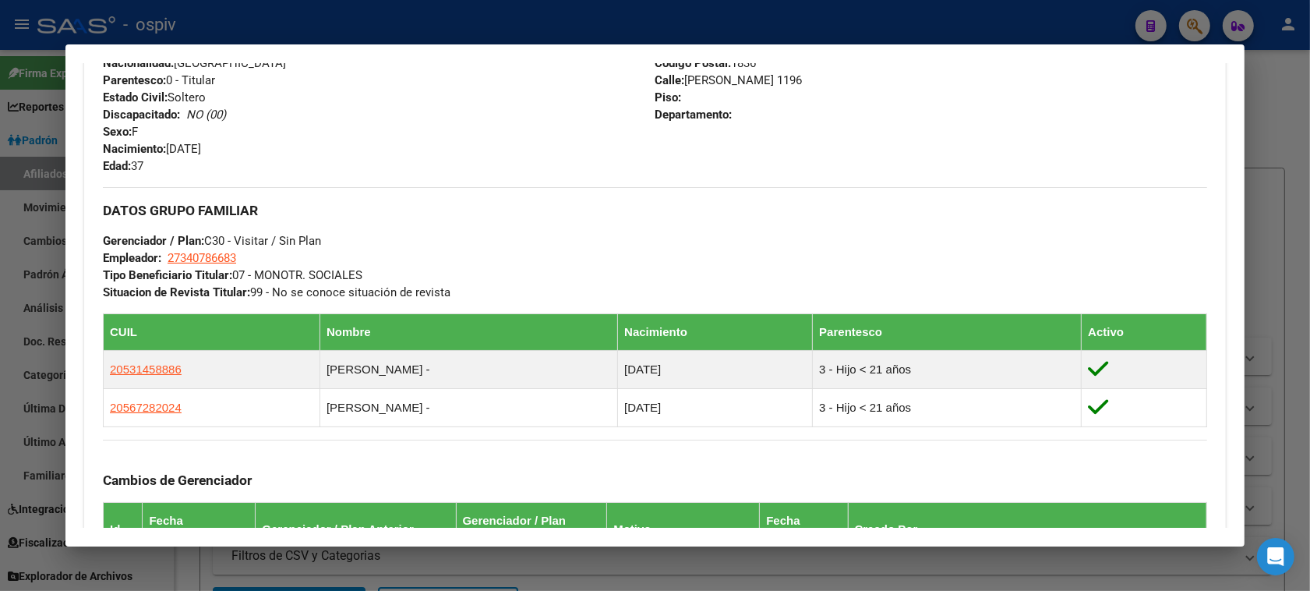
drag, startPoint x: 1192, startPoint y: 21, endPoint x: 404, endPoint y: 59, distance: 789.6
click at [1190, 21] on div at bounding box center [655, 295] width 1310 height 591
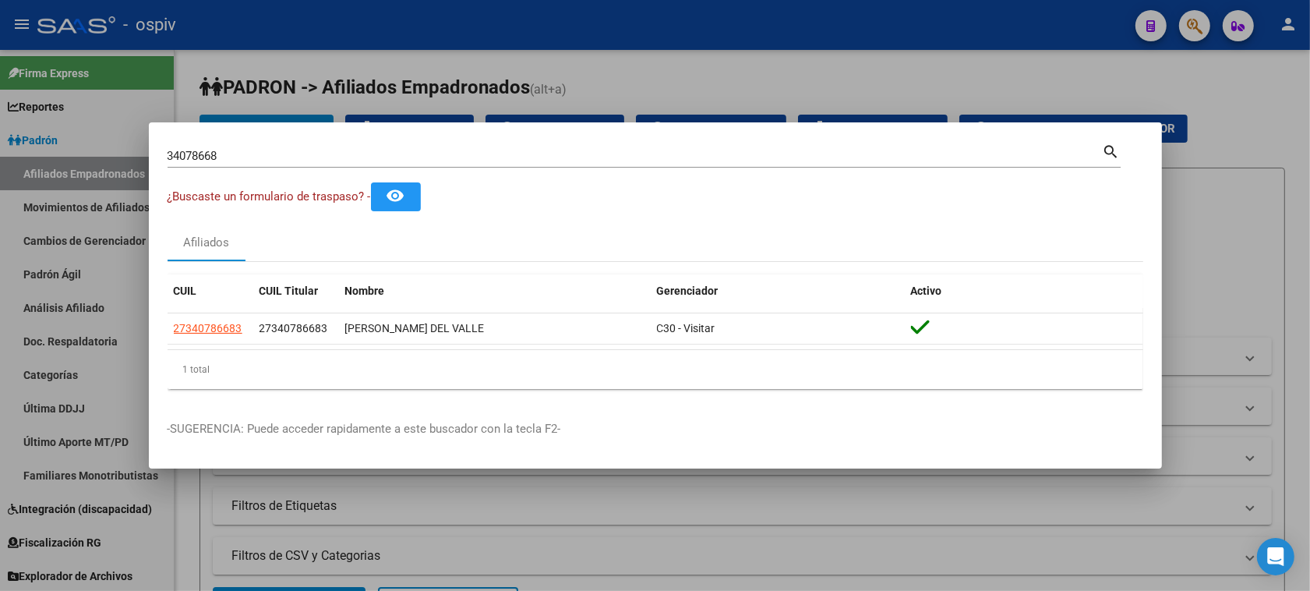
drag, startPoint x: 242, startPoint y: 164, endPoint x: 0, endPoint y: 161, distance: 242.4
click at [0, 161] on div "34078668 Buscar (apellido, dni, cuil, nro traspaso, cuit, obra social) search ¿…" at bounding box center [655, 295] width 1310 height 591
click at [223, 161] on input "34078668" at bounding box center [635, 156] width 935 height 14
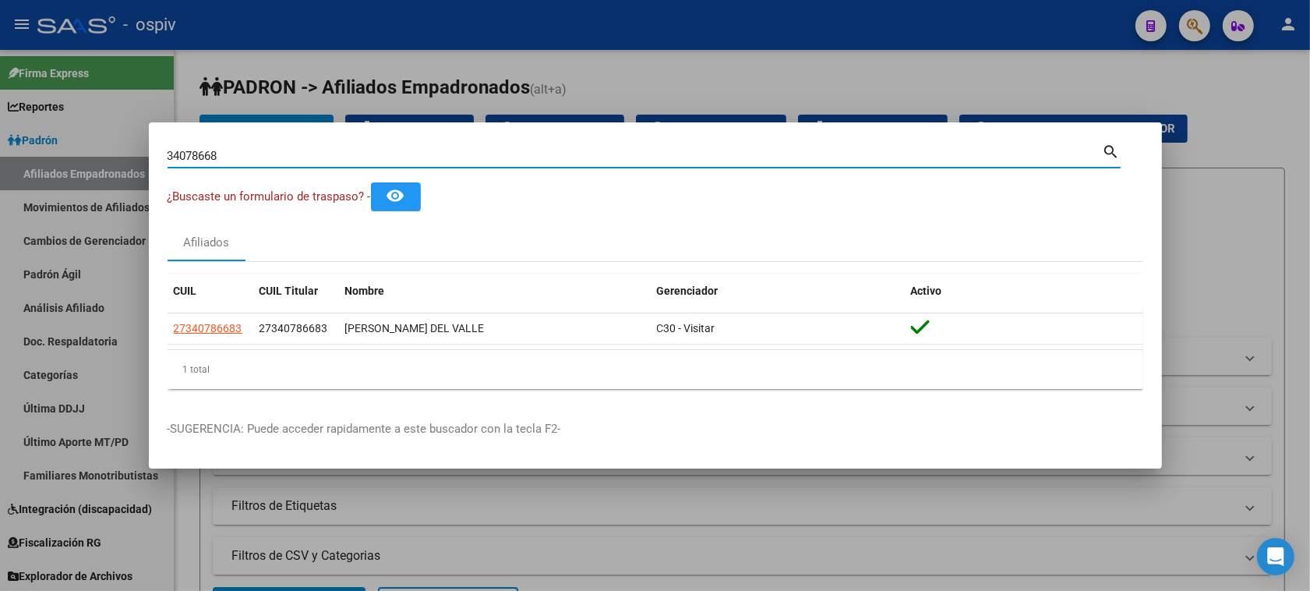
drag, startPoint x: 224, startPoint y: 161, endPoint x: 118, endPoint y: 152, distance: 107.2
click at [118, 152] on div "34078668 Buscar (apellido, dni, cuil, nro traspaso, cuit, obra social) search ¿…" at bounding box center [655, 295] width 1310 height 591
paste input "40770392"
type input "40770392"
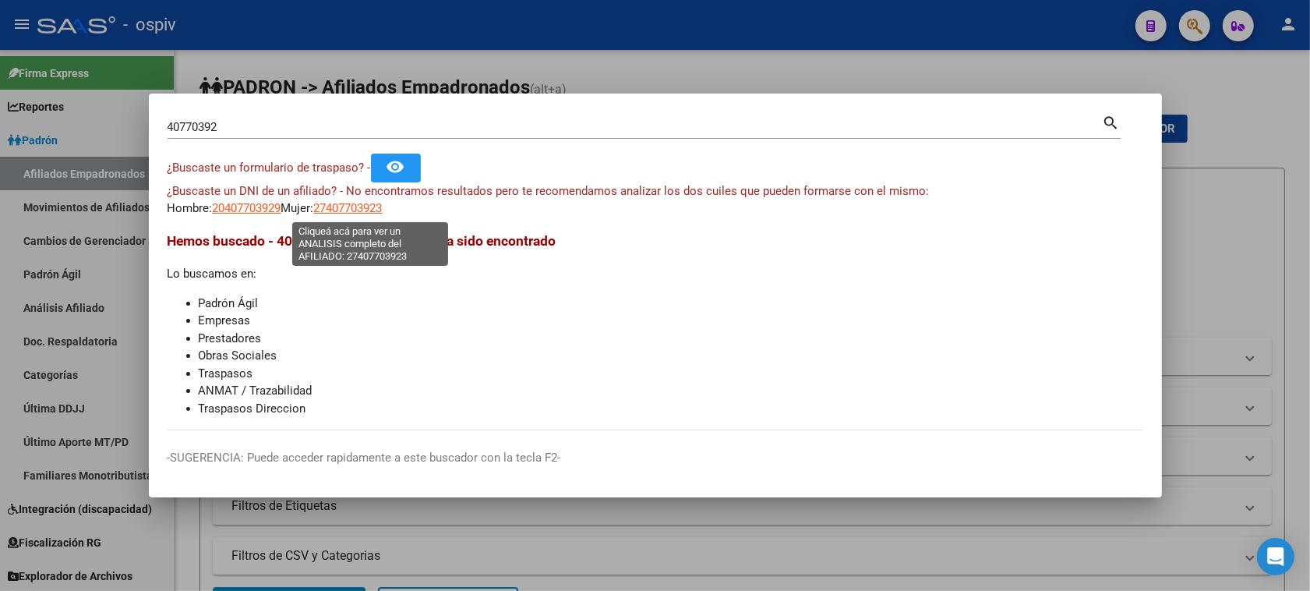
click at [383, 207] on span "27407703923" at bounding box center [348, 208] width 69 height 14
type textarea "27407703923"
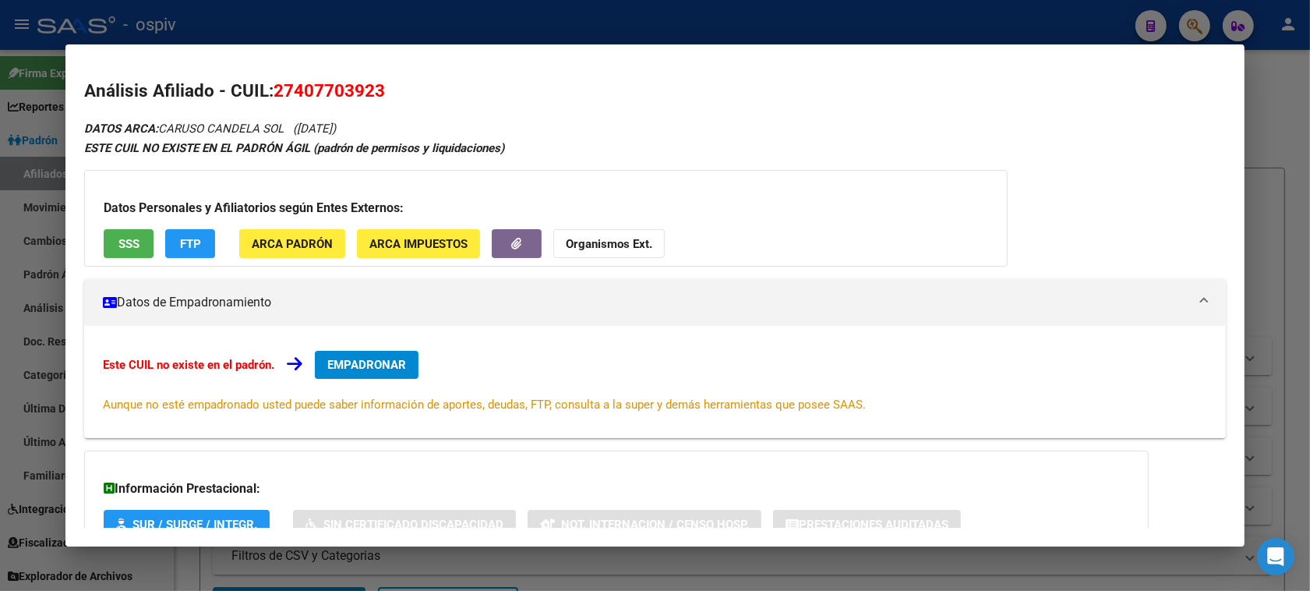
scroll to position [114, 0]
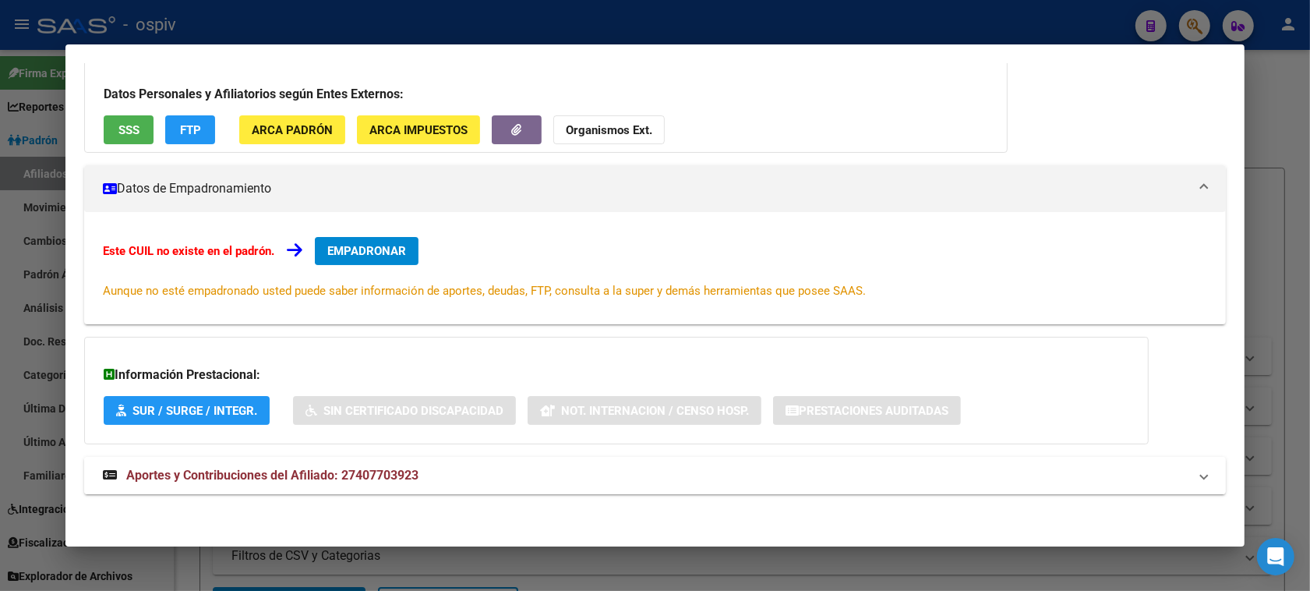
click at [295, 477] on span "Aportes y Contribuciones del Afiliado: 27407703923" at bounding box center [272, 475] width 292 height 15
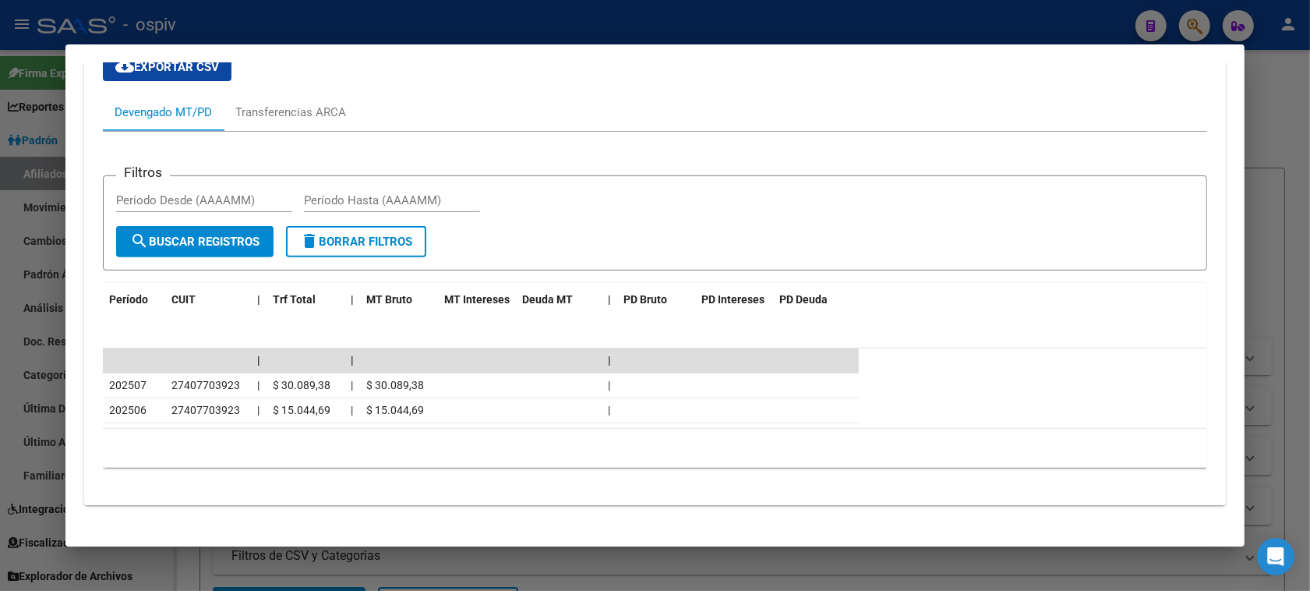
scroll to position [616, 0]
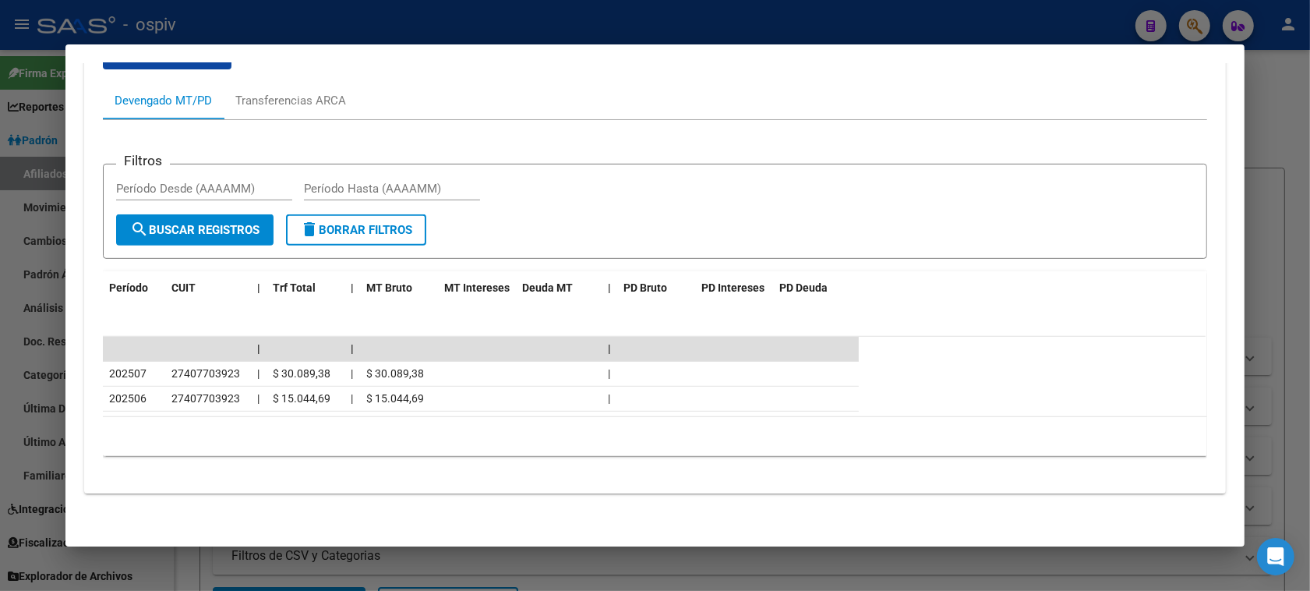
click at [211, 503] on div "DATOS ARCA: CARUSO CANDELA SOL (26/12/1997) ESTE CUIL NO EXISTE EN EL PADRÓN ÁG…" at bounding box center [655, 6] width 1142 height 1008
click at [1202, 24] on div at bounding box center [655, 295] width 1310 height 591
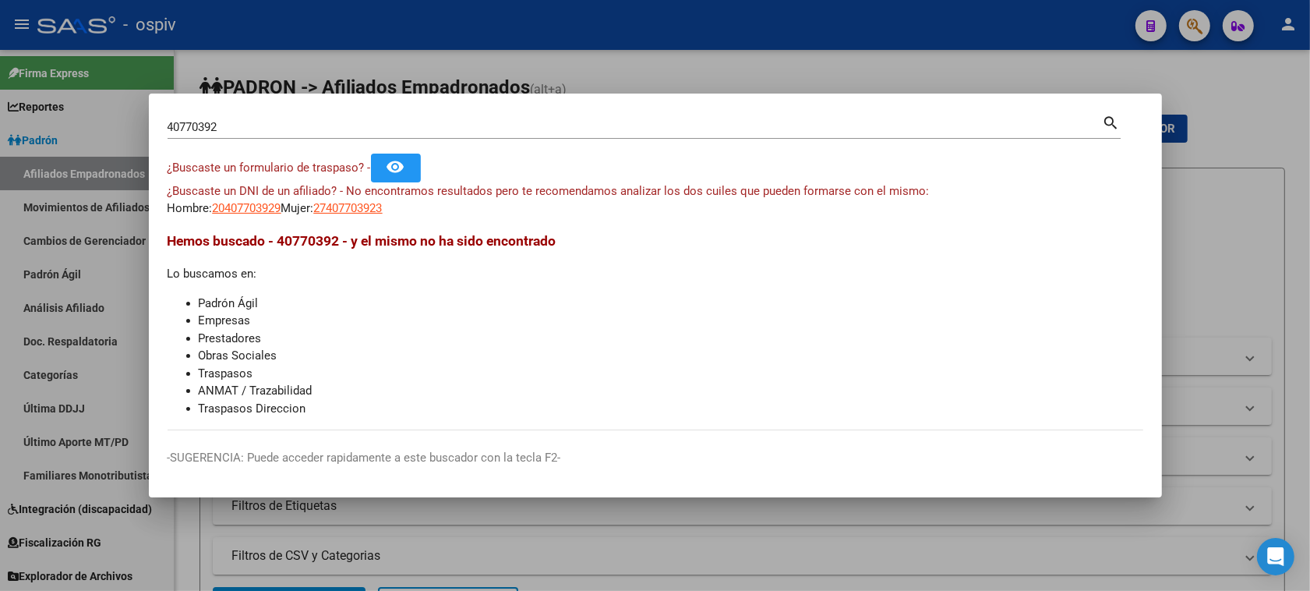
drag, startPoint x: 314, startPoint y: 136, endPoint x: 111, endPoint y: 118, distance: 203.4
click at [113, 118] on div "40770392 Buscar (apellido, dni, cuil, nro traspaso, cuit, obra social) search ¿…" at bounding box center [655, 295] width 1310 height 591
click at [331, 135] on div "40770392 Buscar (apellido, dni, cuil, nro traspaso, cuit, obra social)" at bounding box center [635, 126] width 935 height 23
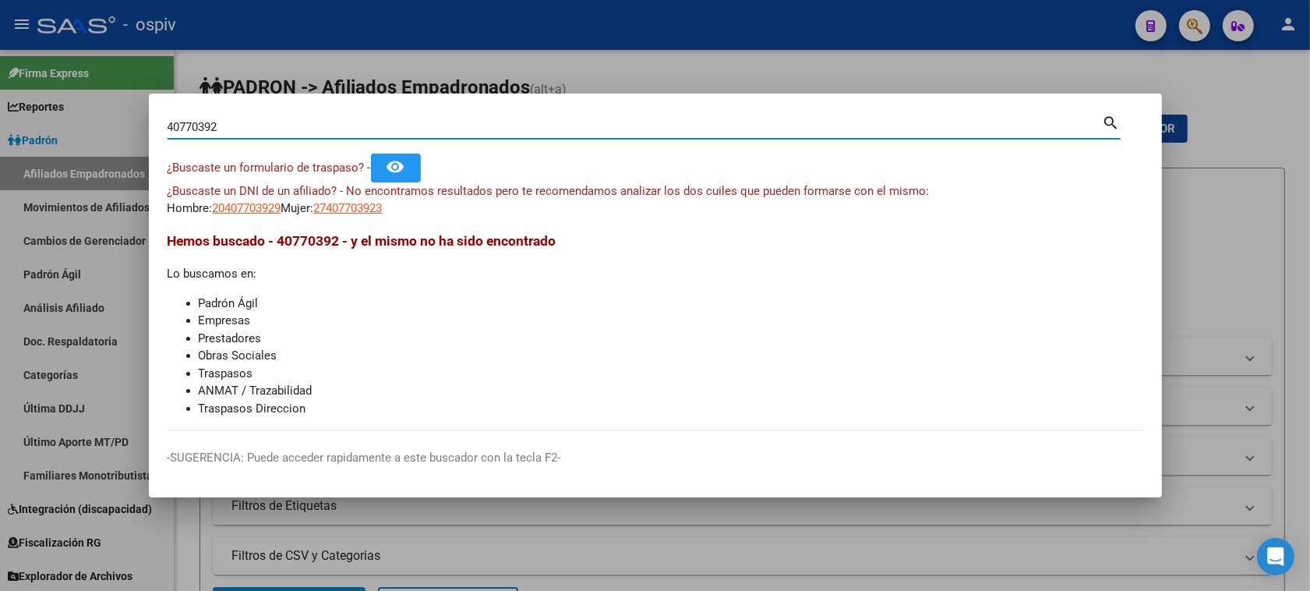
drag, startPoint x: 314, startPoint y: 127, endPoint x: 130, endPoint y: 118, distance: 184.1
click at [130, 118] on div "40770392 Buscar (apellido, dni, cuil, nro traspaso, cuit, obra social) search ¿…" at bounding box center [655, 295] width 1310 height 591
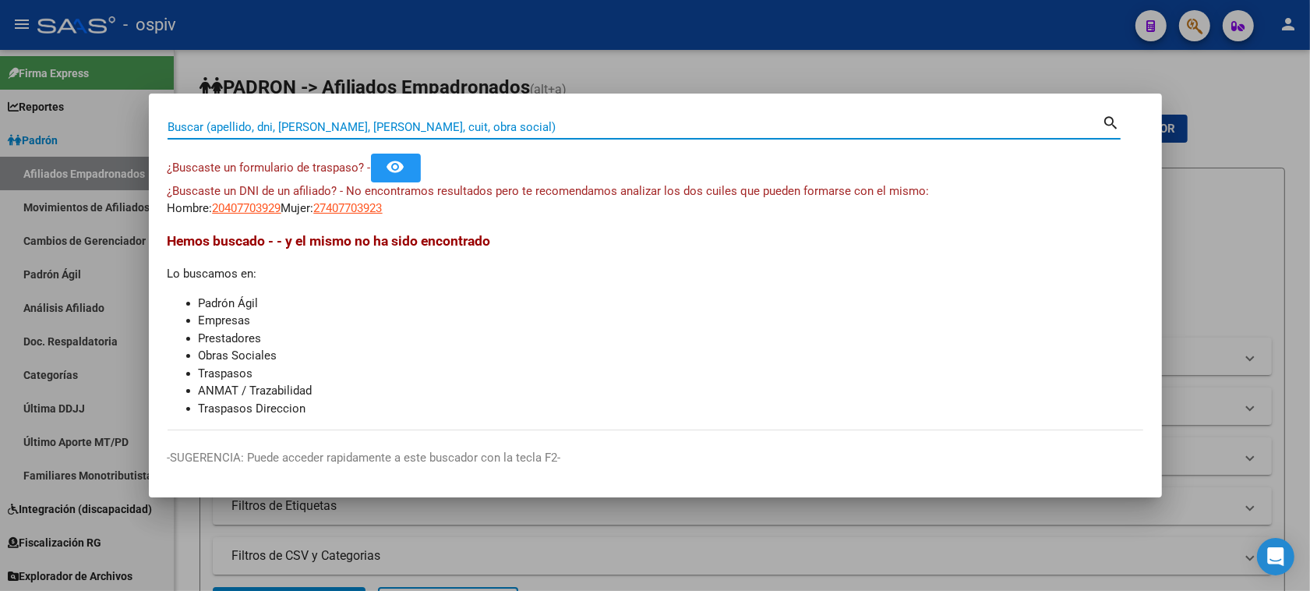
paste input ": 32682647"
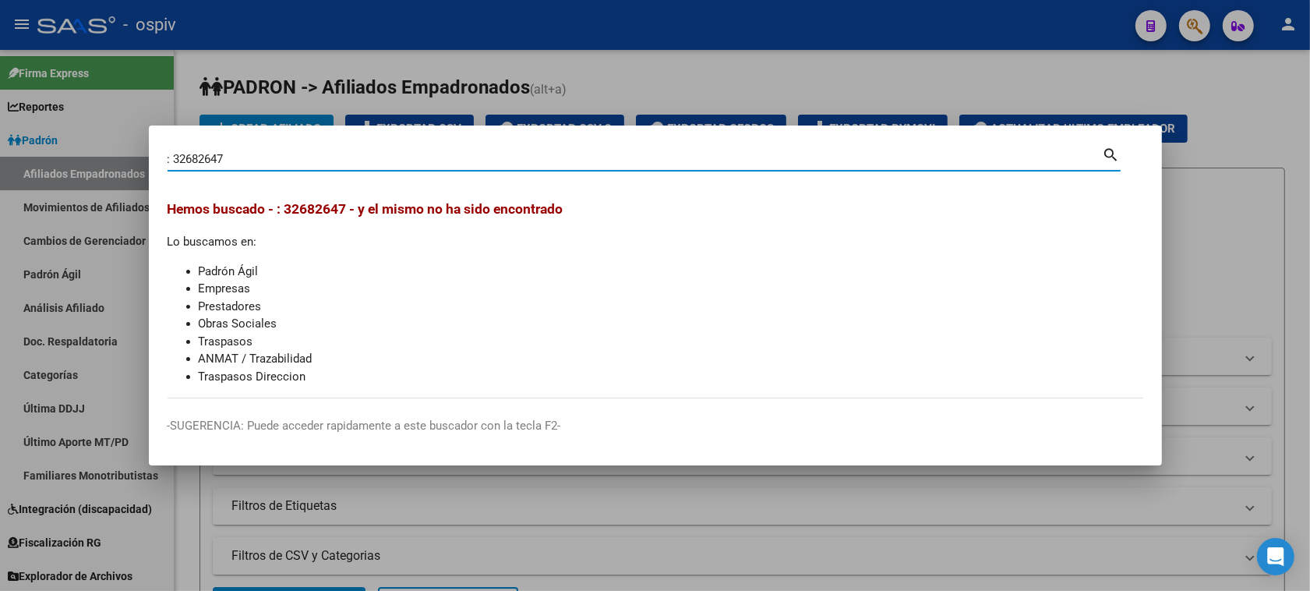
drag, startPoint x: 176, startPoint y: 154, endPoint x: 152, endPoint y: 157, distance: 24.5
click at [152, 157] on mat-dialog-content ": 32682647 Buscar (apellido, dni, cuil, nro traspaso, cuit, obra social) search…" at bounding box center [655, 271] width 1013 height 254
type input "32682647"
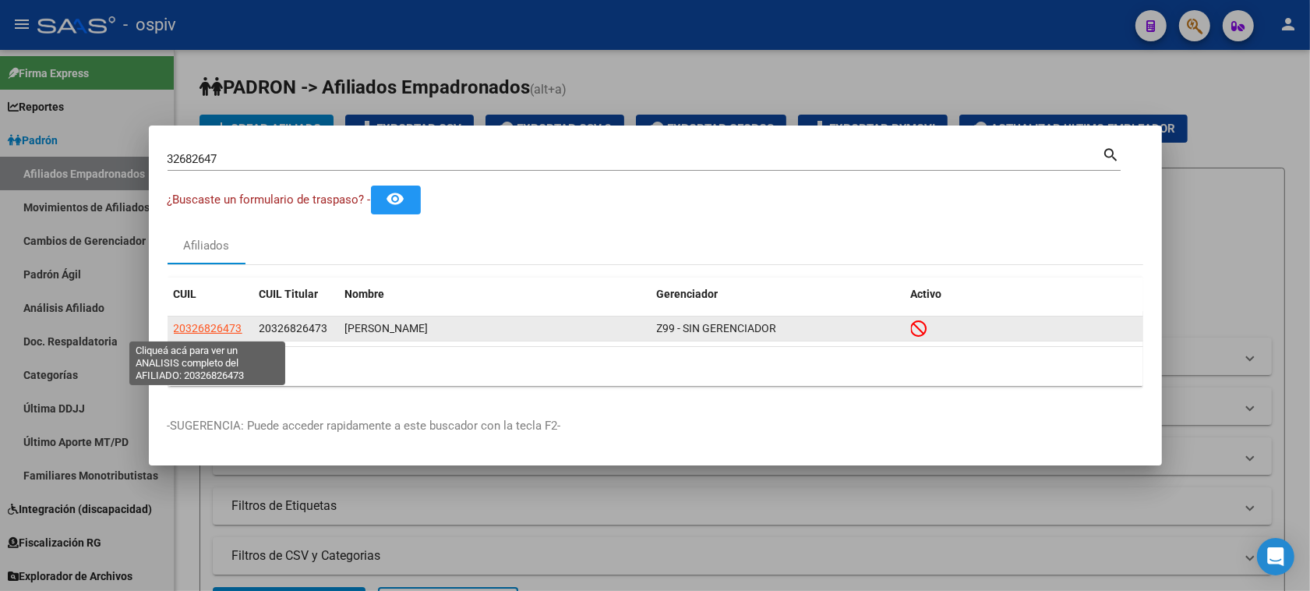
click at [223, 331] on span "20326826473" at bounding box center [208, 328] width 69 height 12
type textarea "20326826473"
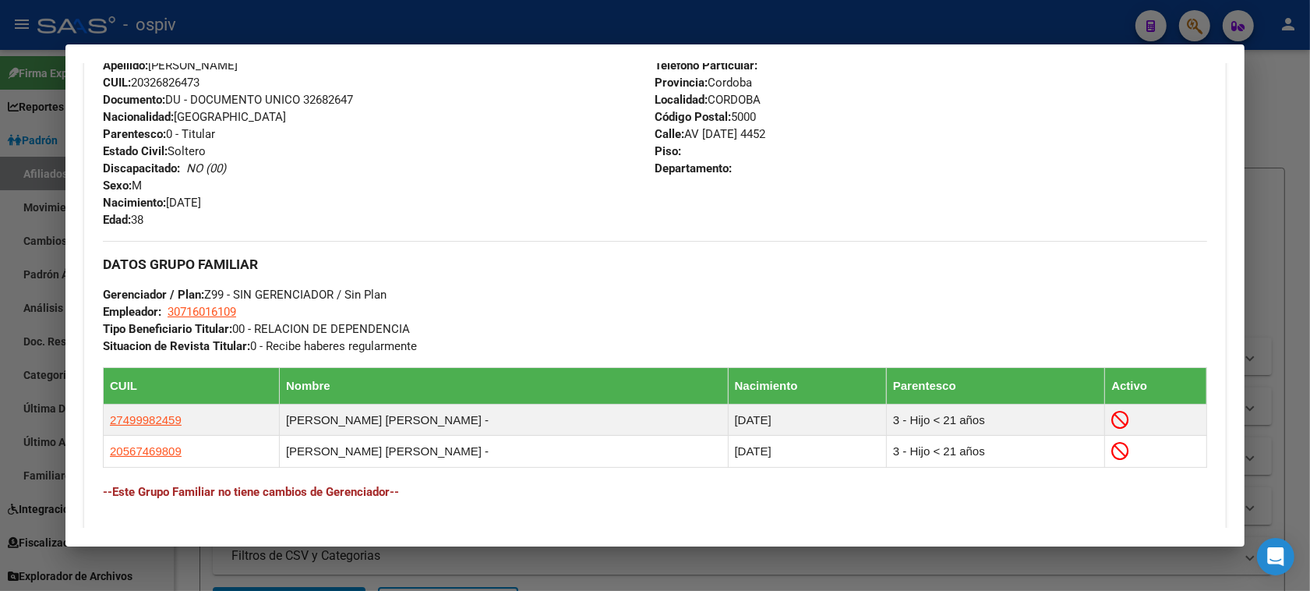
scroll to position [852, 0]
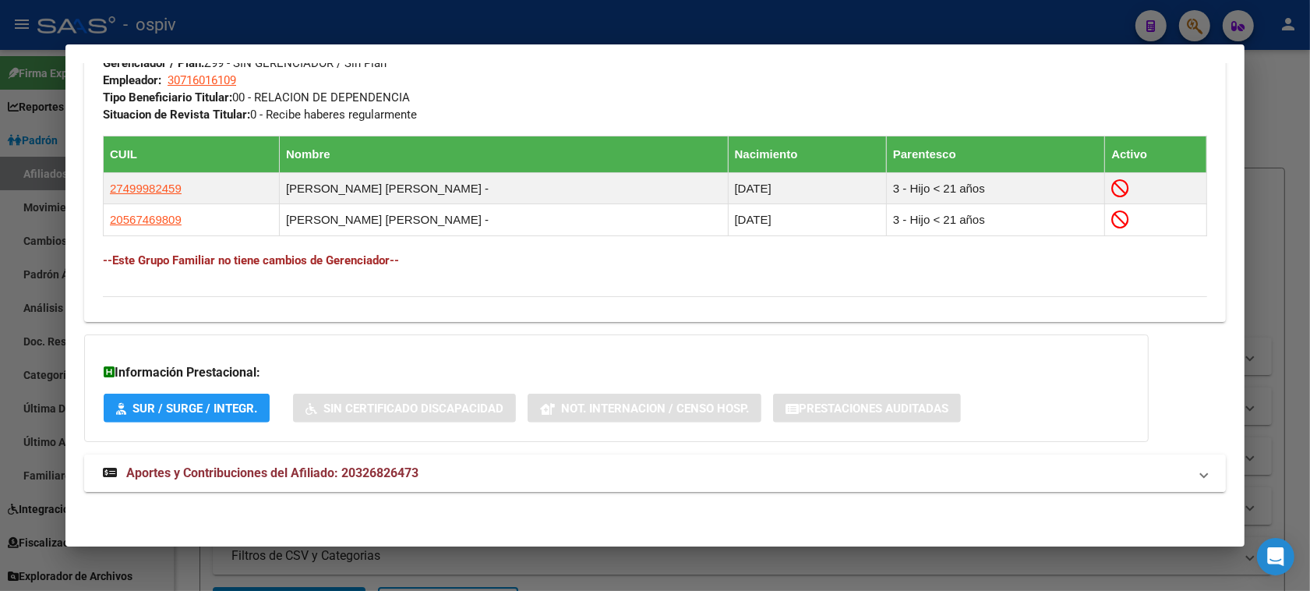
click at [290, 477] on span "Aportes y Contribuciones del Afiliado: 20326826473" at bounding box center [272, 472] width 292 height 15
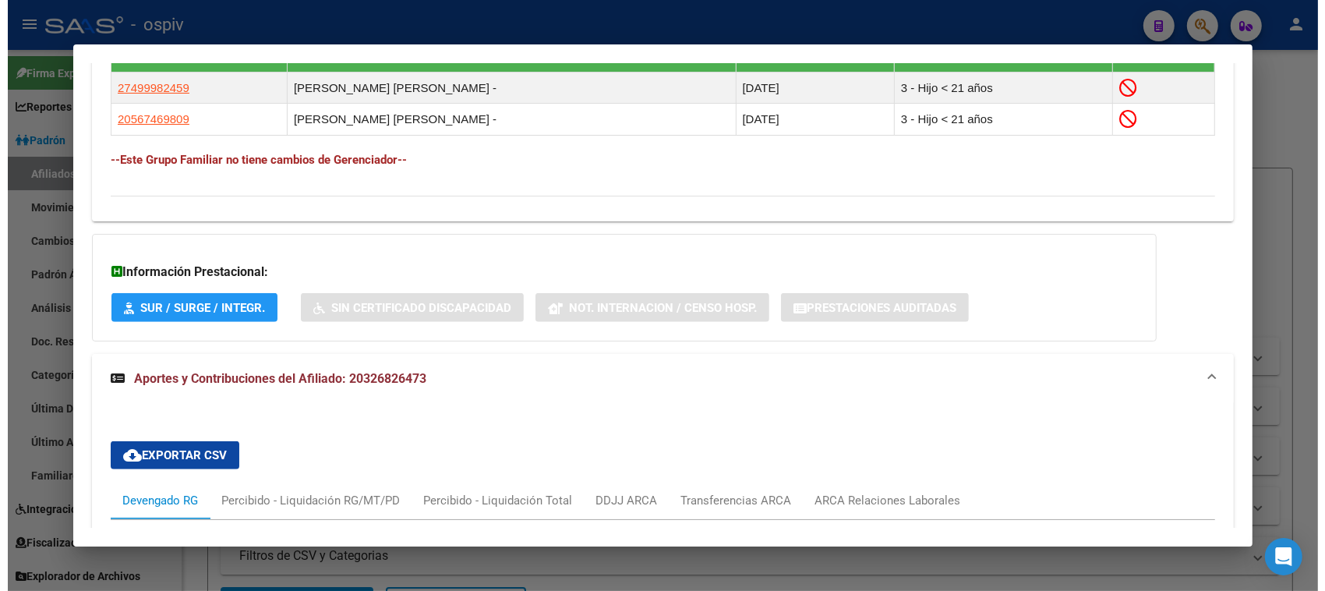
scroll to position [949, 0]
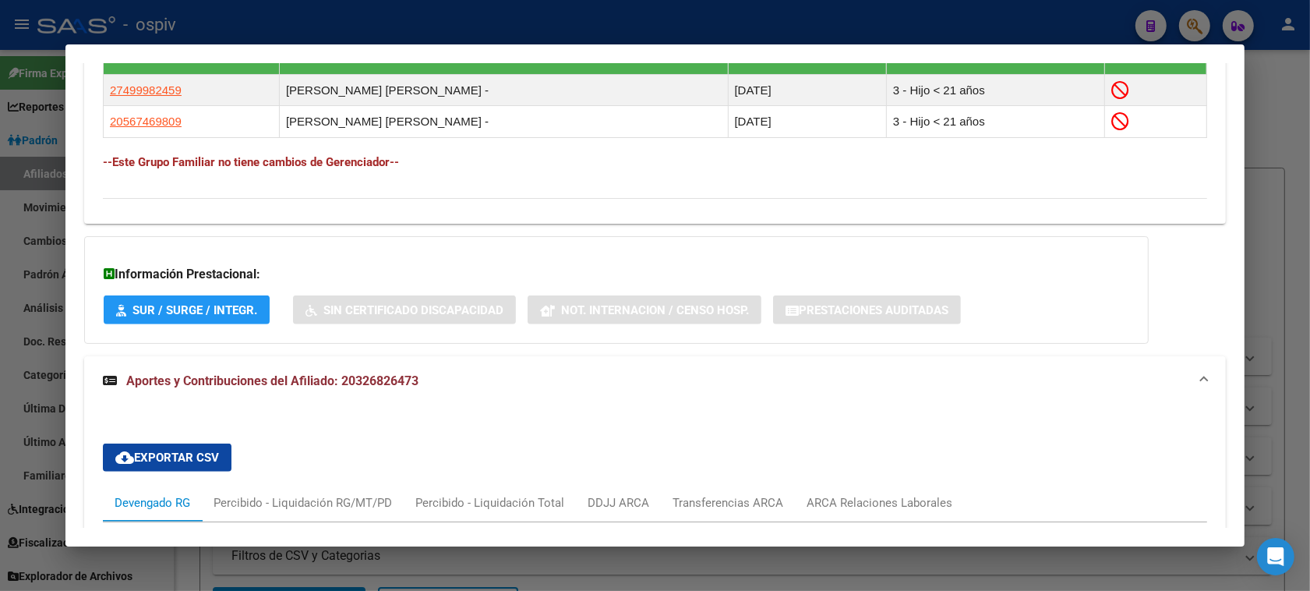
click at [0, 321] on div at bounding box center [655, 295] width 1310 height 591
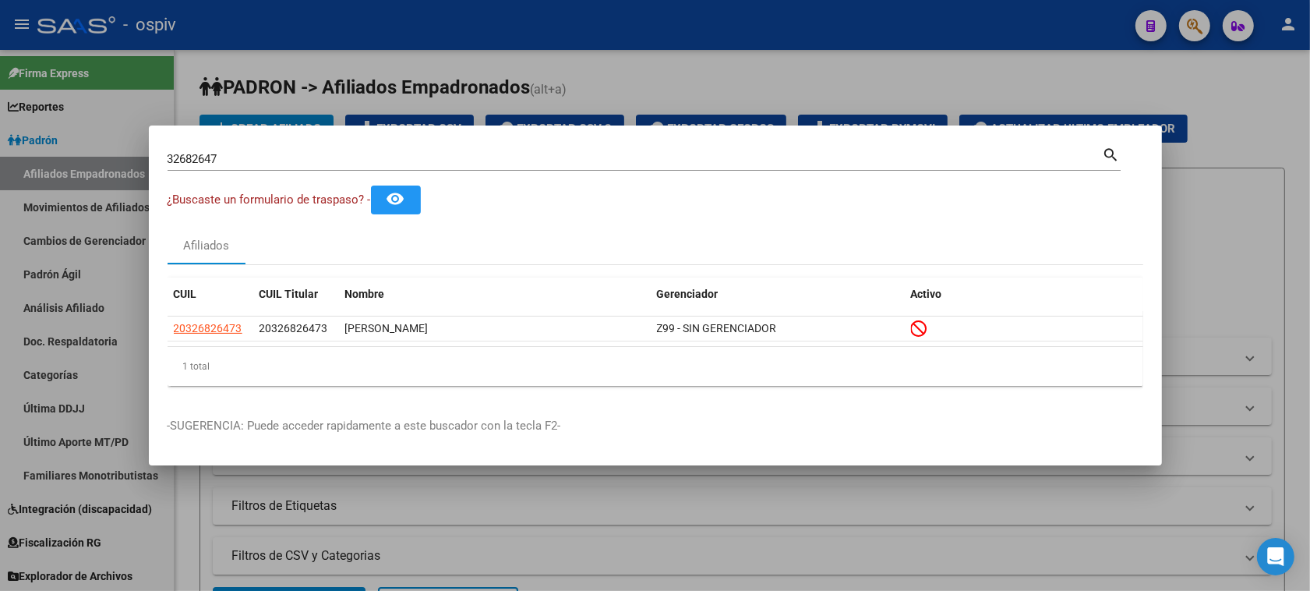
click at [1022, 84] on div at bounding box center [655, 295] width 1310 height 591
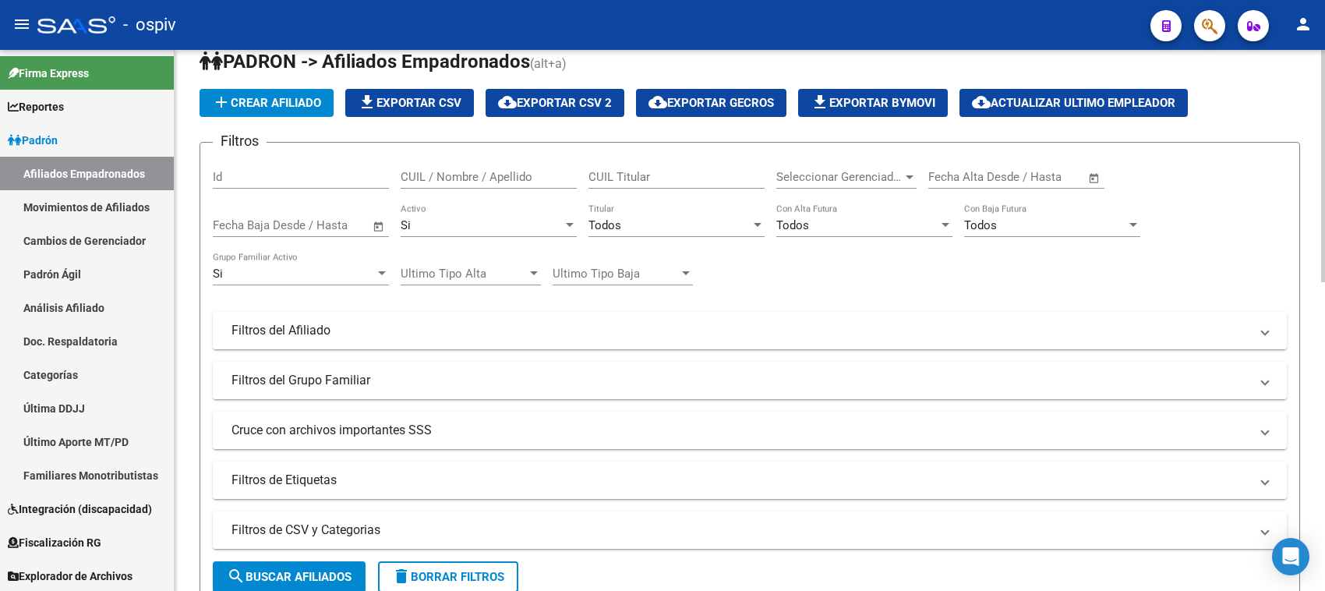
scroll to position [0, 0]
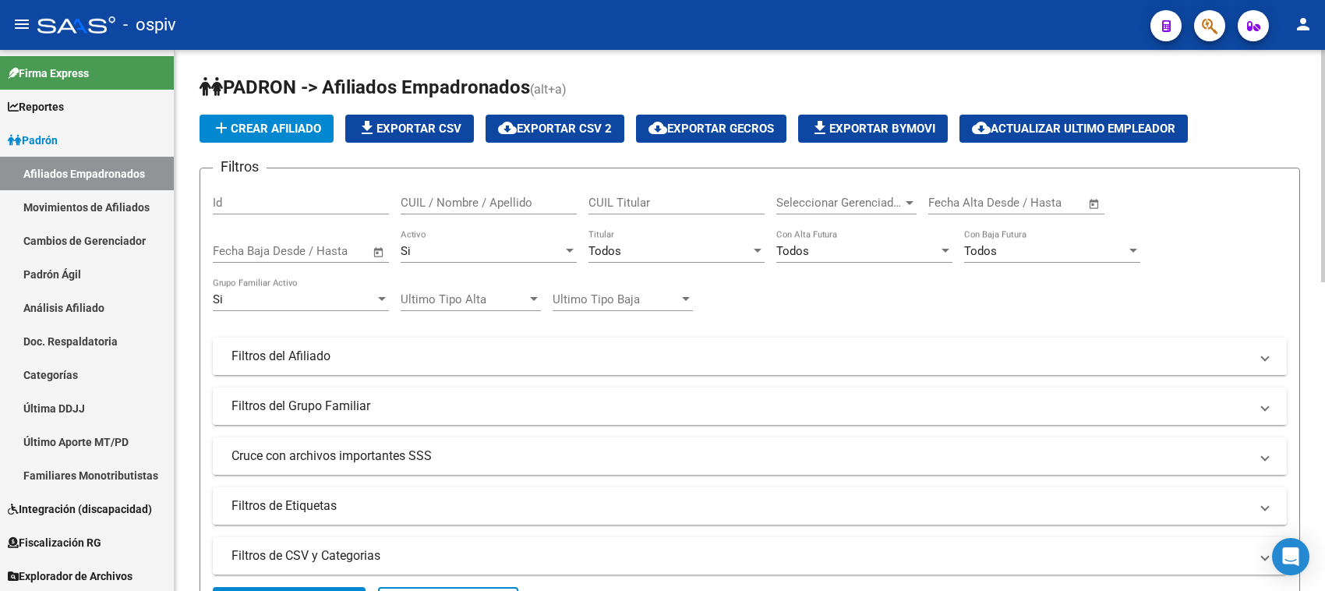
click at [310, 356] on mat-panel-title "Filtros del Afiliado" at bounding box center [740, 356] width 1018 height 17
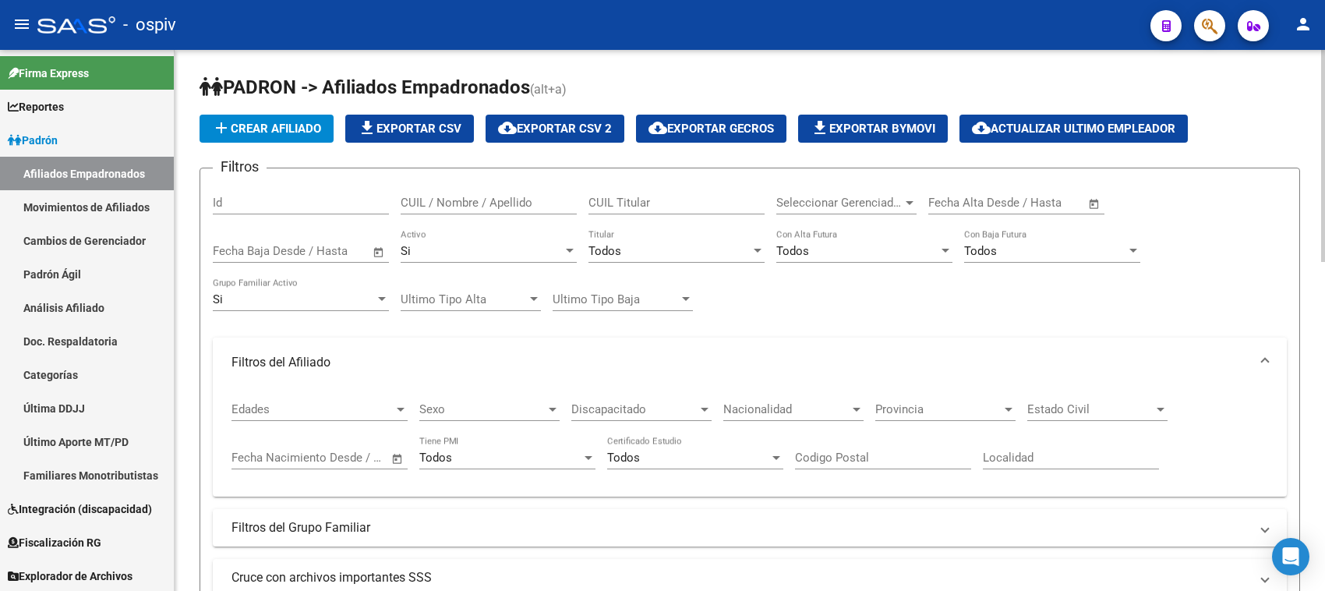
click at [310, 356] on mat-panel-title "Filtros del Afiliado" at bounding box center [740, 362] width 1018 height 17
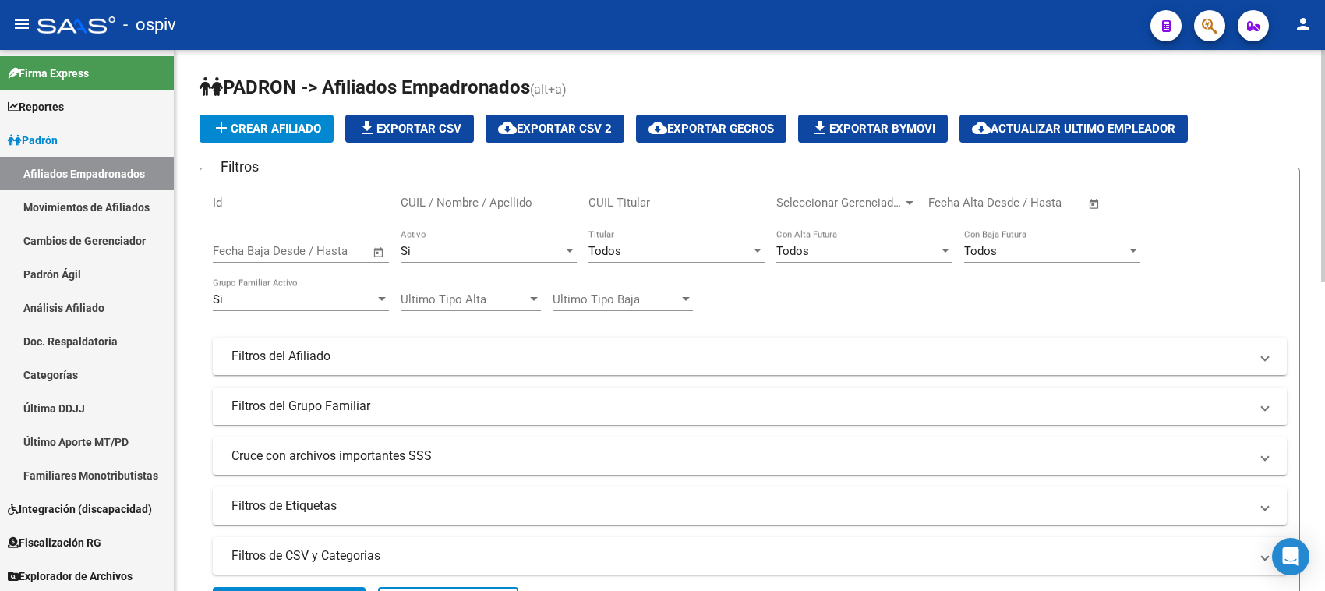
click at [320, 406] on mat-panel-title "Filtros del Grupo Familiar" at bounding box center [740, 405] width 1018 height 17
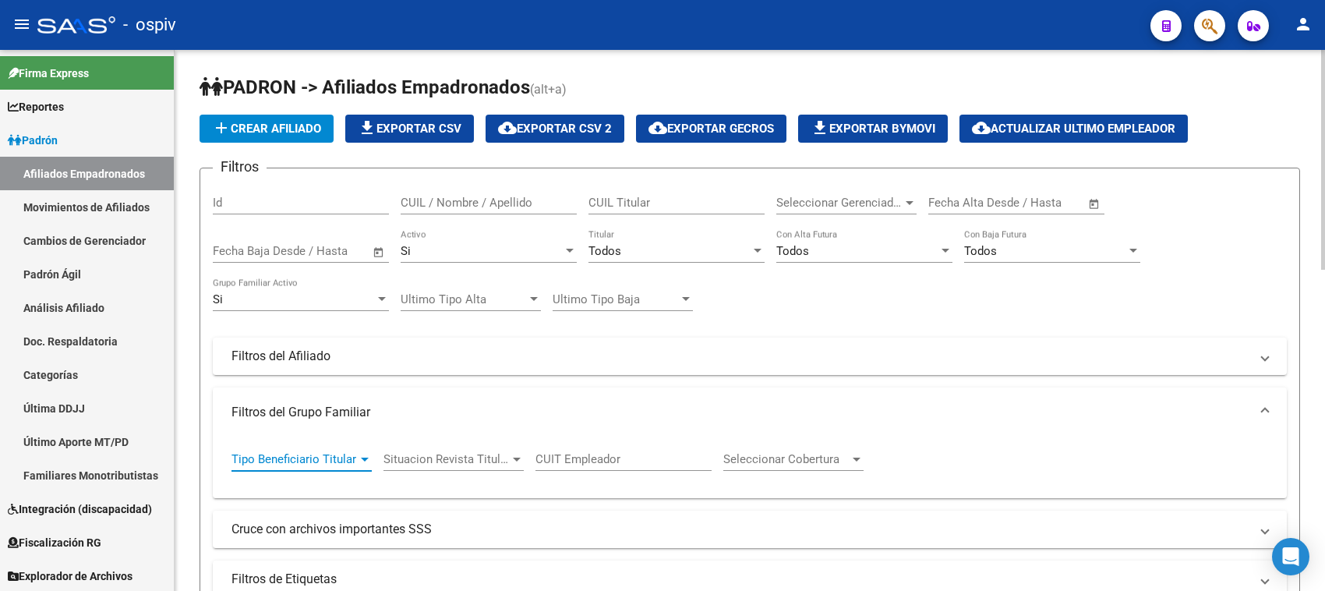
click at [355, 454] on span "Tipo Beneficiario Titular" at bounding box center [294, 459] width 126 height 14
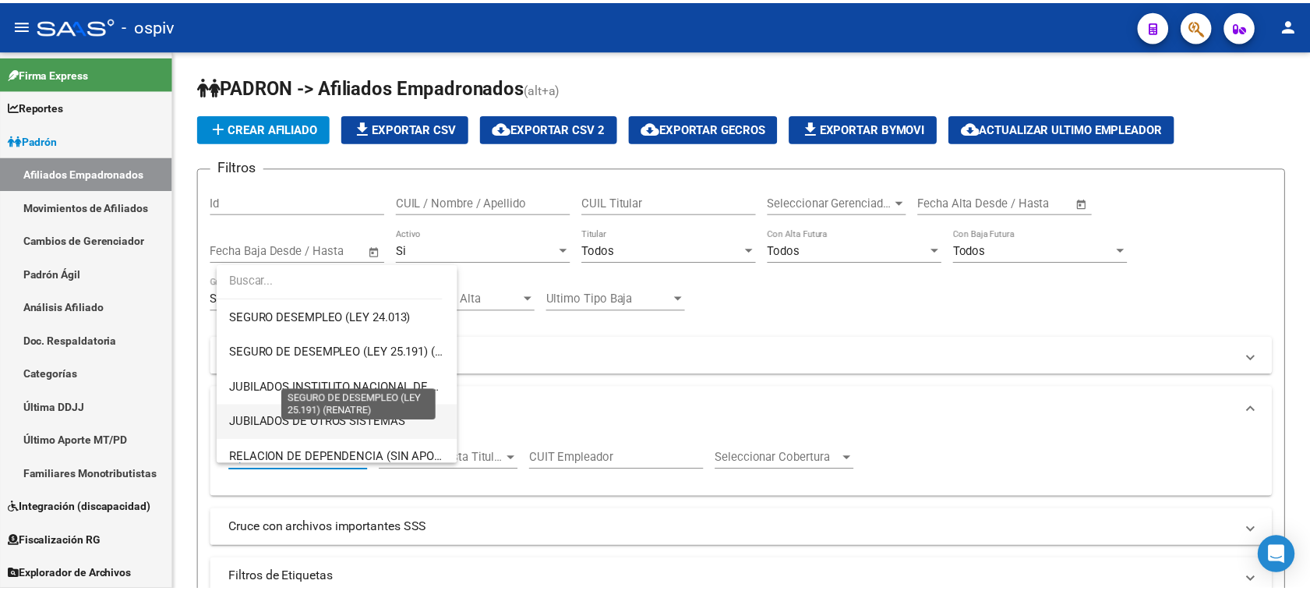
scroll to position [326, 0]
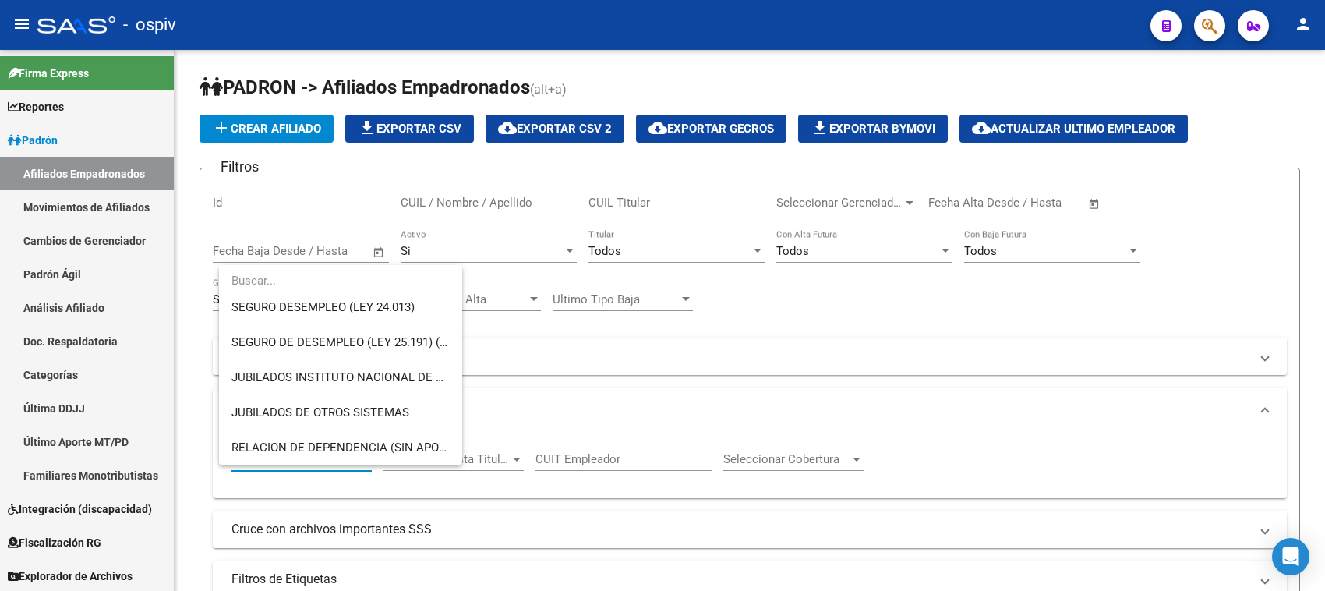
click at [705, 402] on div at bounding box center [662, 295] width 1325 height 591
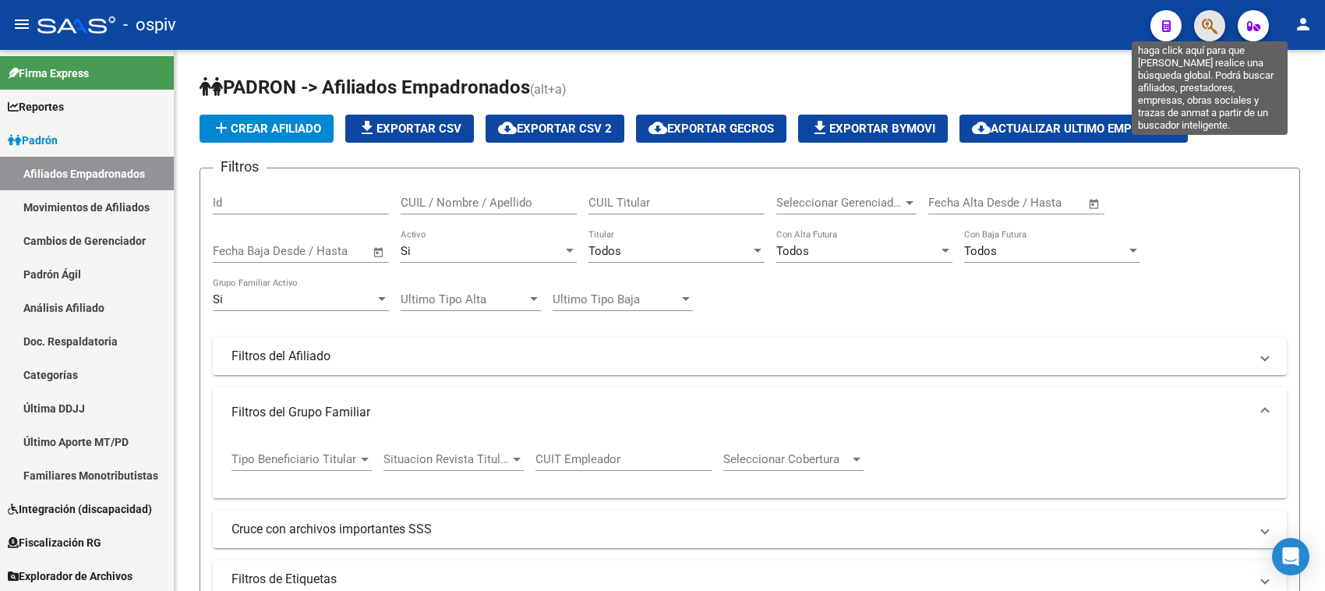
click at [1202, 17] on icon "button" at bounding box center [1210, 26] width 16 height 18
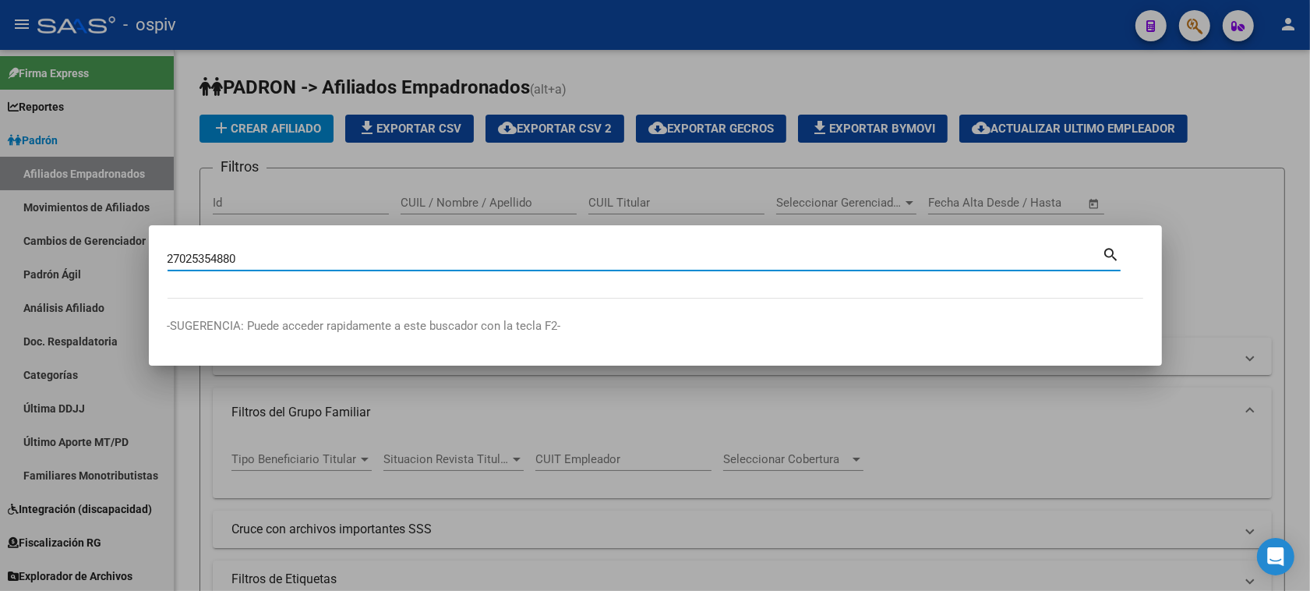
type input "27025354880"
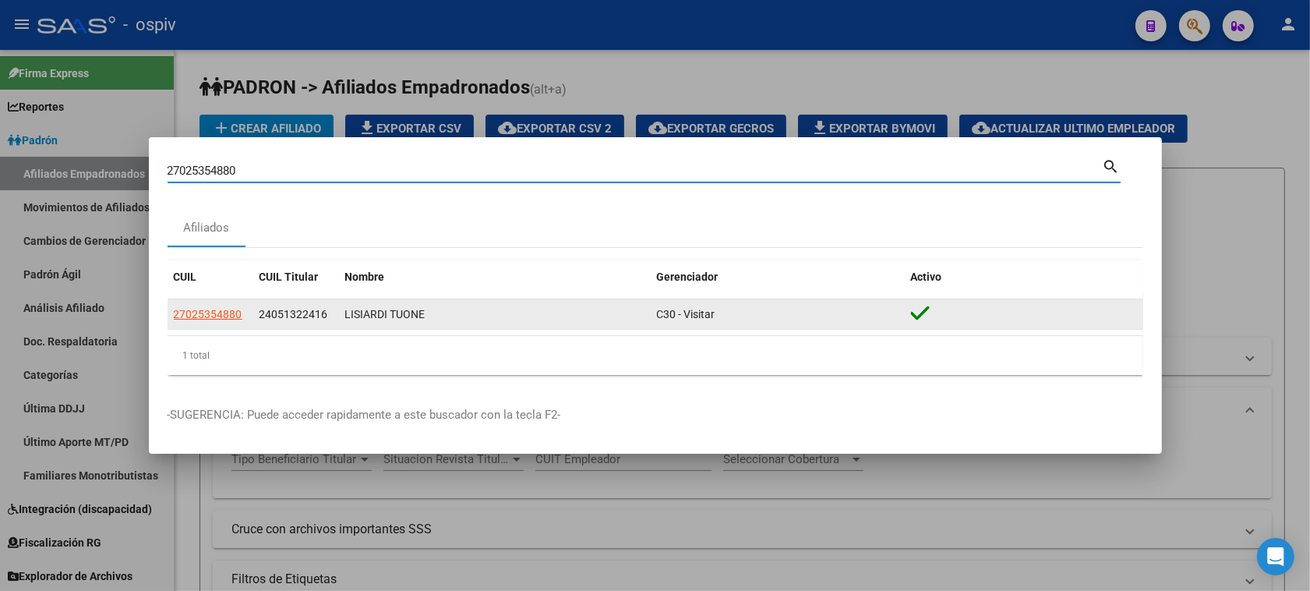
click at [205, 322] on app-link-go-to "27025354880" at bounding box center [208, 314] width 69 height 18
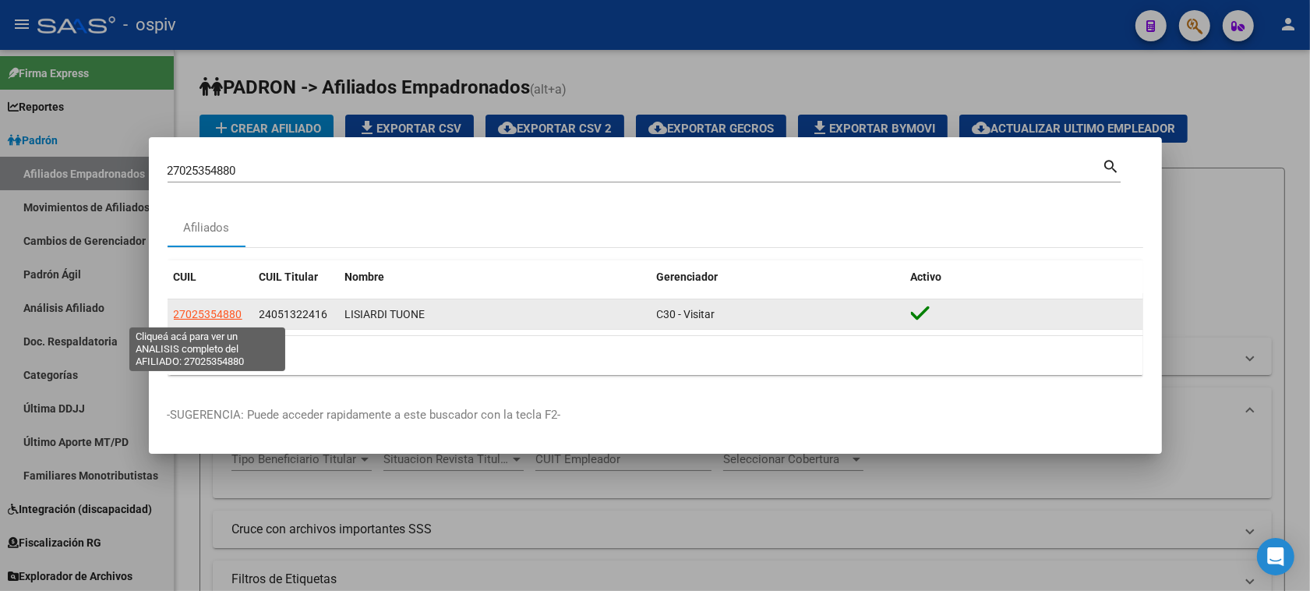
click at [204, 320] on span "27025354880" at bounding box center [208, 314] width 69 height 12
type textarea "27025354880"
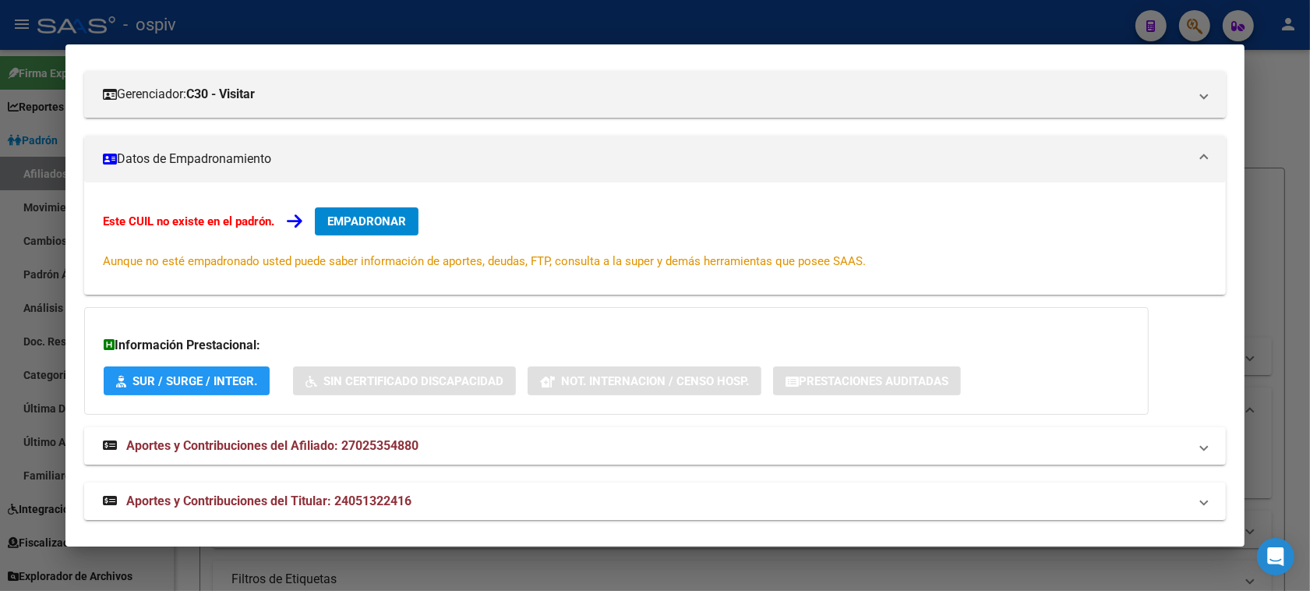
scroll to position [207, 0]
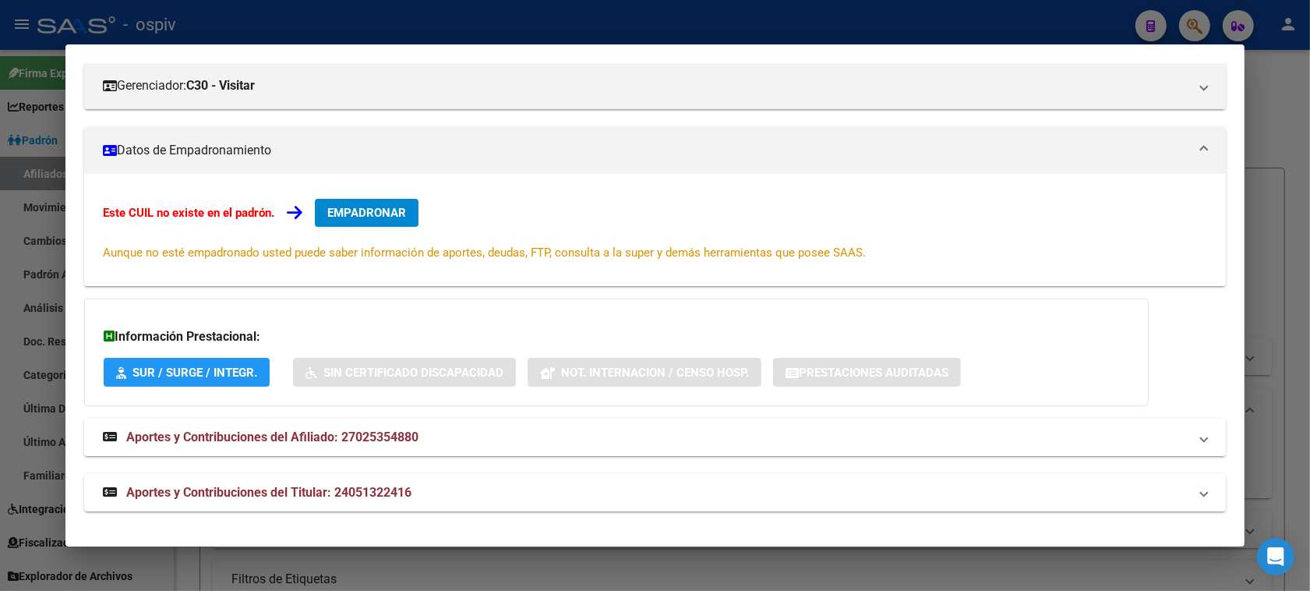
click at [1192, 21] on div at bounding box center [655, 295] width 1310 height 591
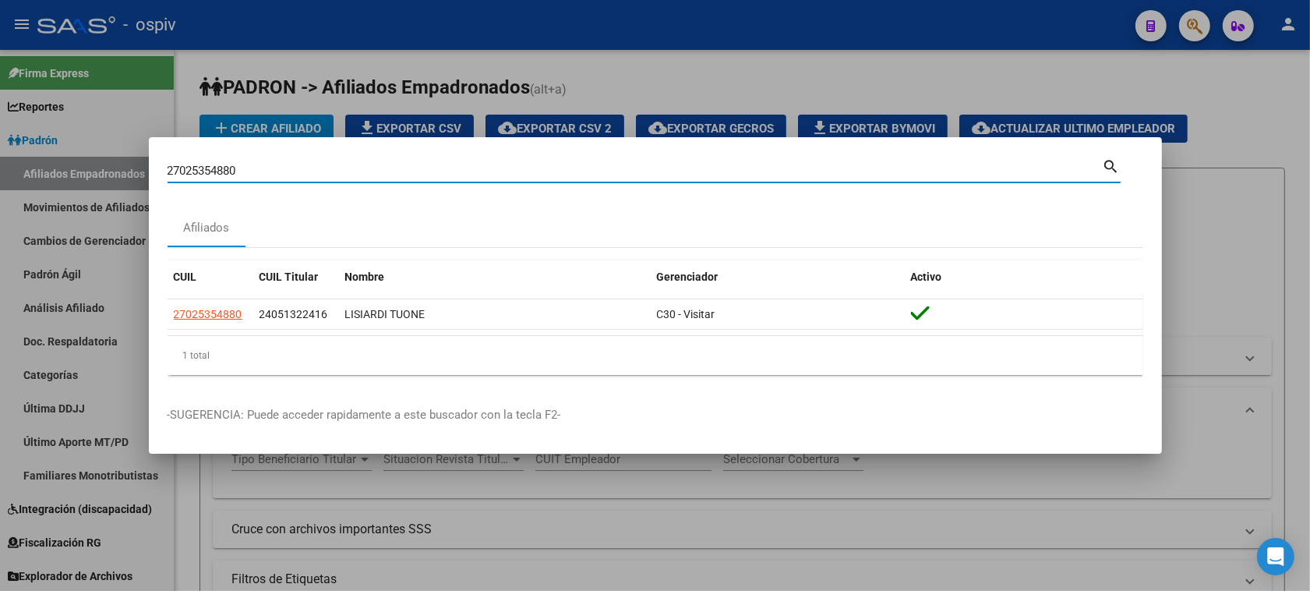
drag, startPoint x: 247, startPoint y: 175, endPoint x: 44, endPoint y: 136, distance: 206.3
click at [44, 136] on div "27025354880 Buscar (apellido, dni, cuil, nro traspaso, cuit, obra social) searc…" at bounding box center [655, 295] width 1310 height 591
type input "21716568"
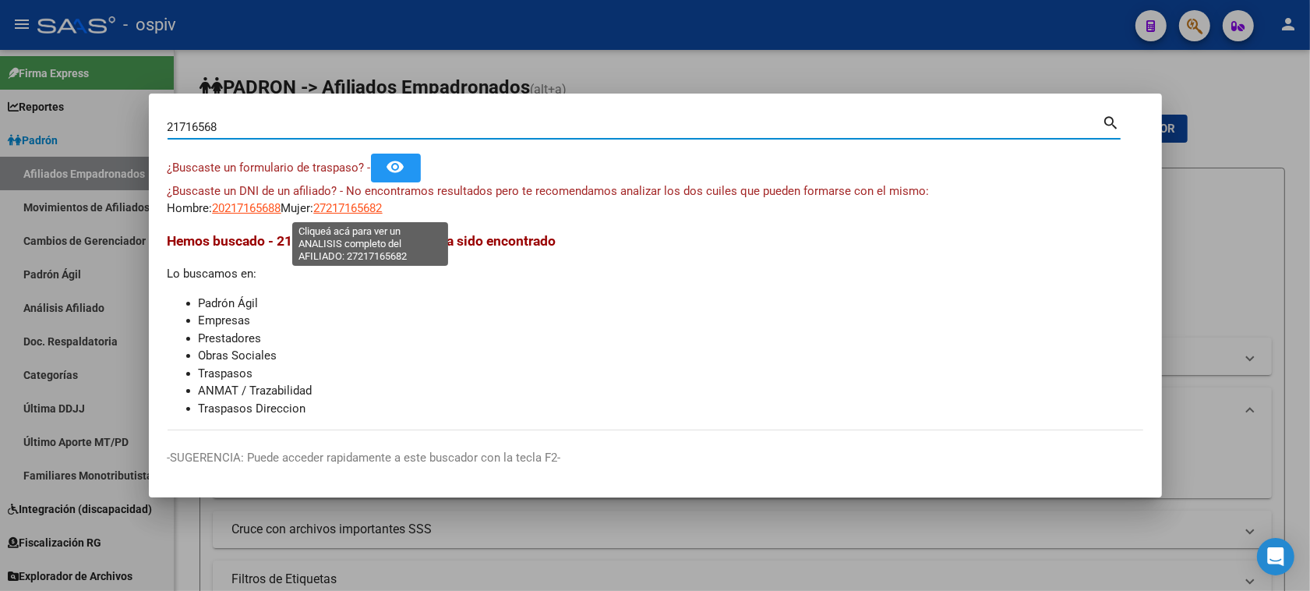
click at [362, 204] on span "27217165682" at bounding box center [348, 208] width 69 height 14
type textarea "27217165682"
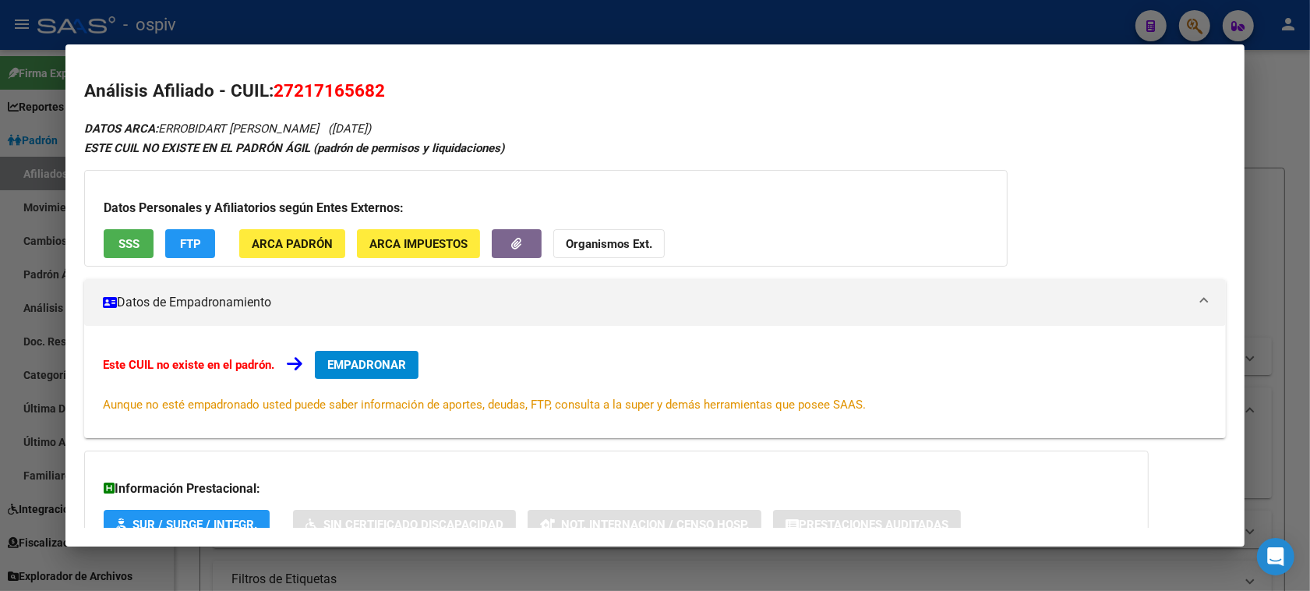
click at [181, 215] on h3 "Datos Personales y Afiliatorios según Entes Externos:" at bounding box center [546, 208] width 885 height 19
click at [169, 240] on button "FTP" at bounding box center [190, 243] width 50 height 29
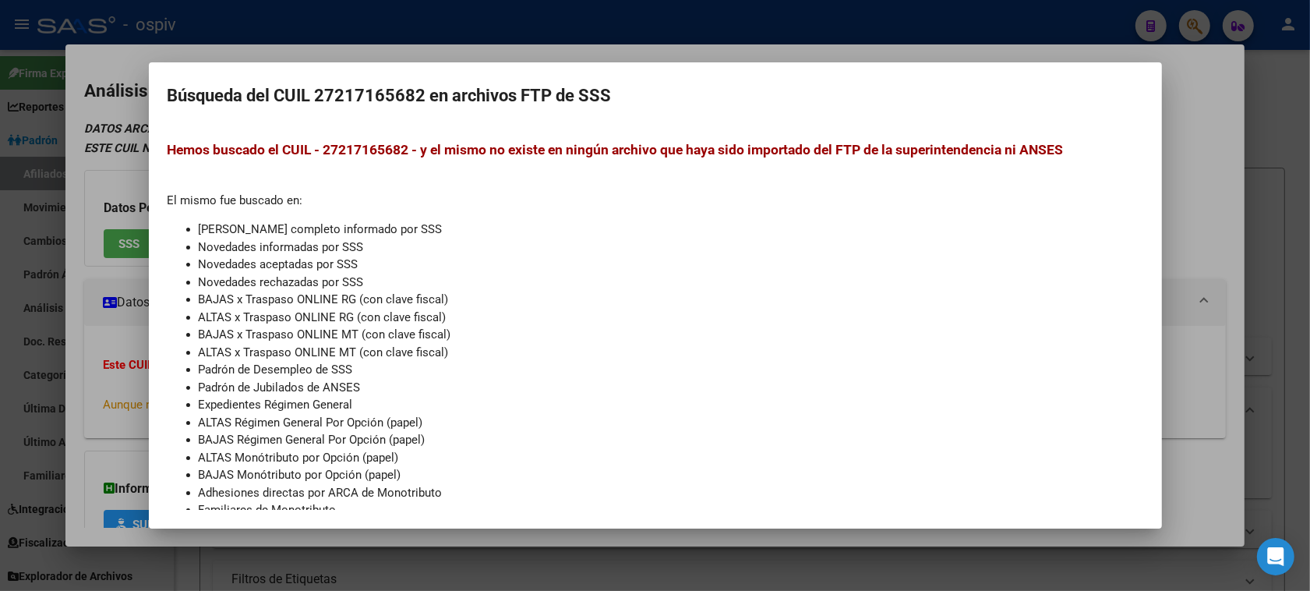
click at [106, 193] on div at bounding box center [655, 295] width 1310 height 591
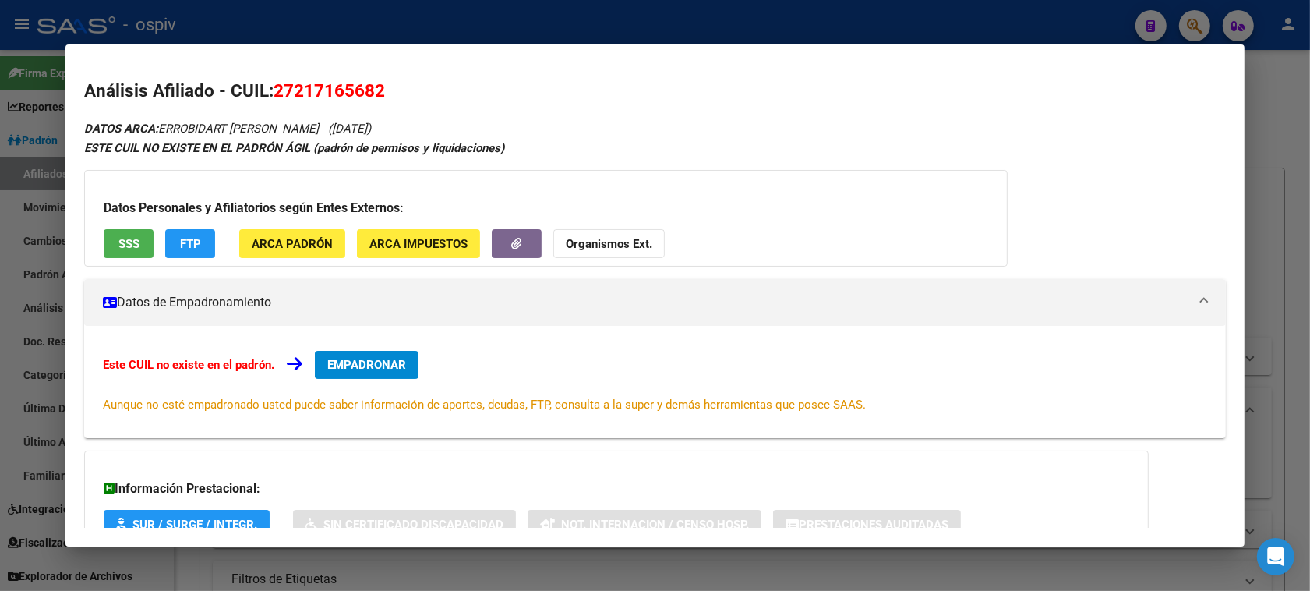
click at [129, 244] on span "SSS" at bounding box center [128, 244] width 21 height 14
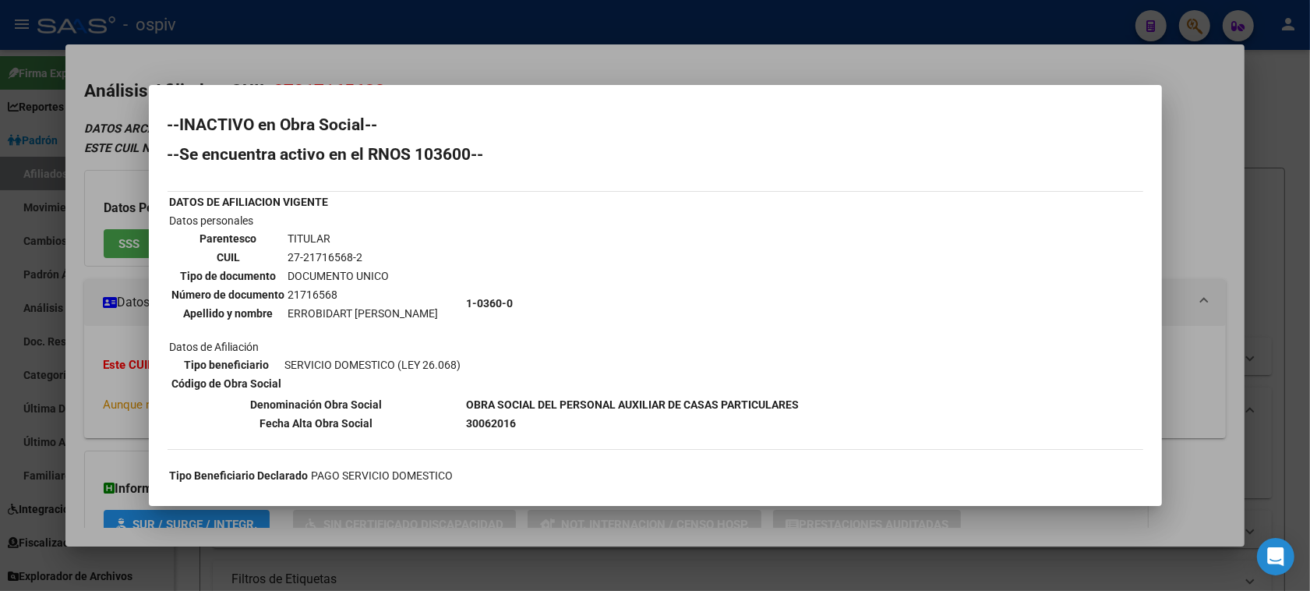
click at [655, 65] on div at bounding box center [655, 295] width 1310 height 591
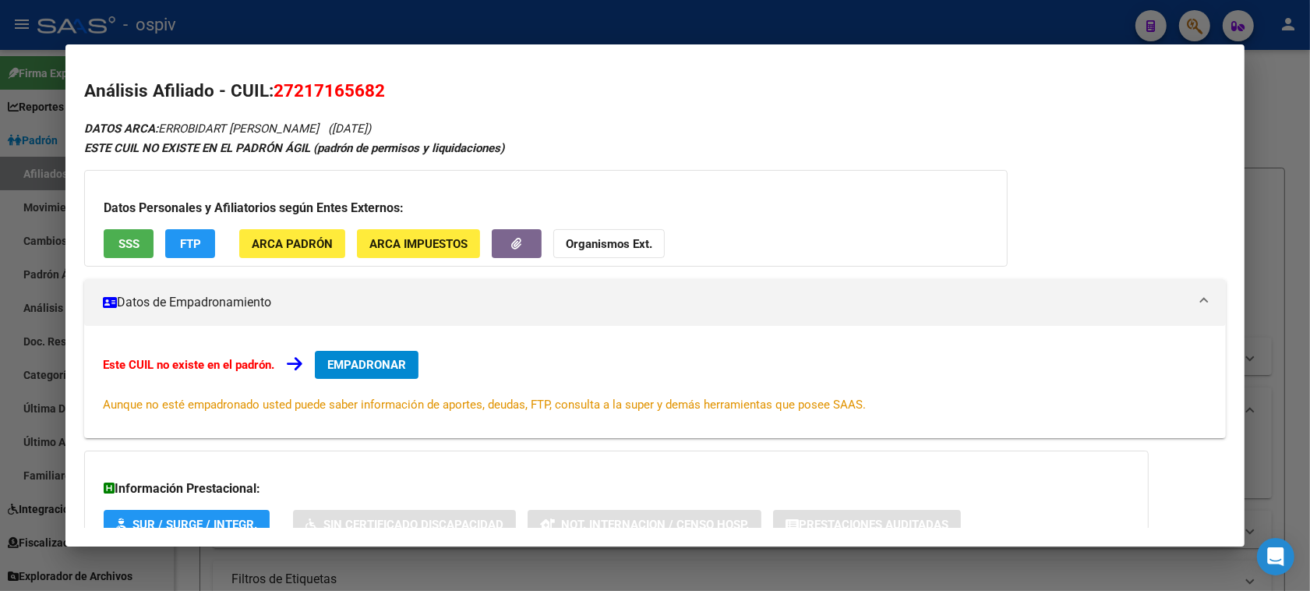
click at [0, 287] on div at bounding box center [655, 295] width 1310 height 591
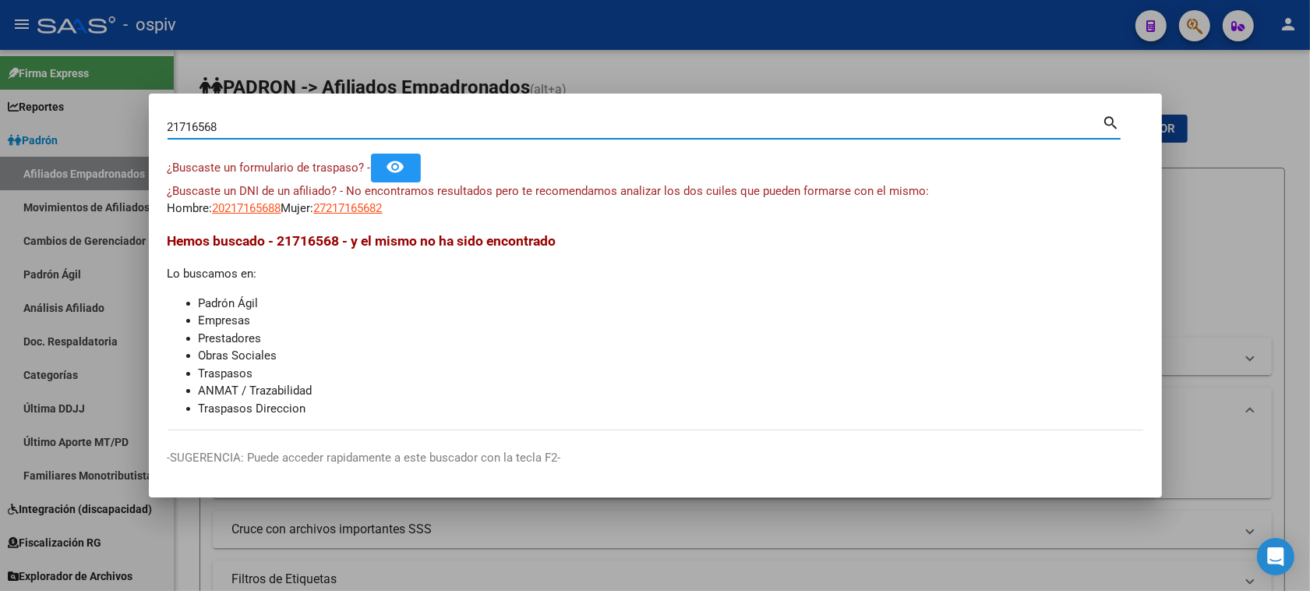
drag, startPoint x: 263, startPoint y: 132, endPoint x: 102, endPoint y: 115, distance: 162.3
click at [102, 115] on div "21716568 Buscar (apellido, dni, cuil, nro traspaso, cuit, obra social) search ¿…" at bounding box center [655, 295] width 1310 height 591
type input "27029135"
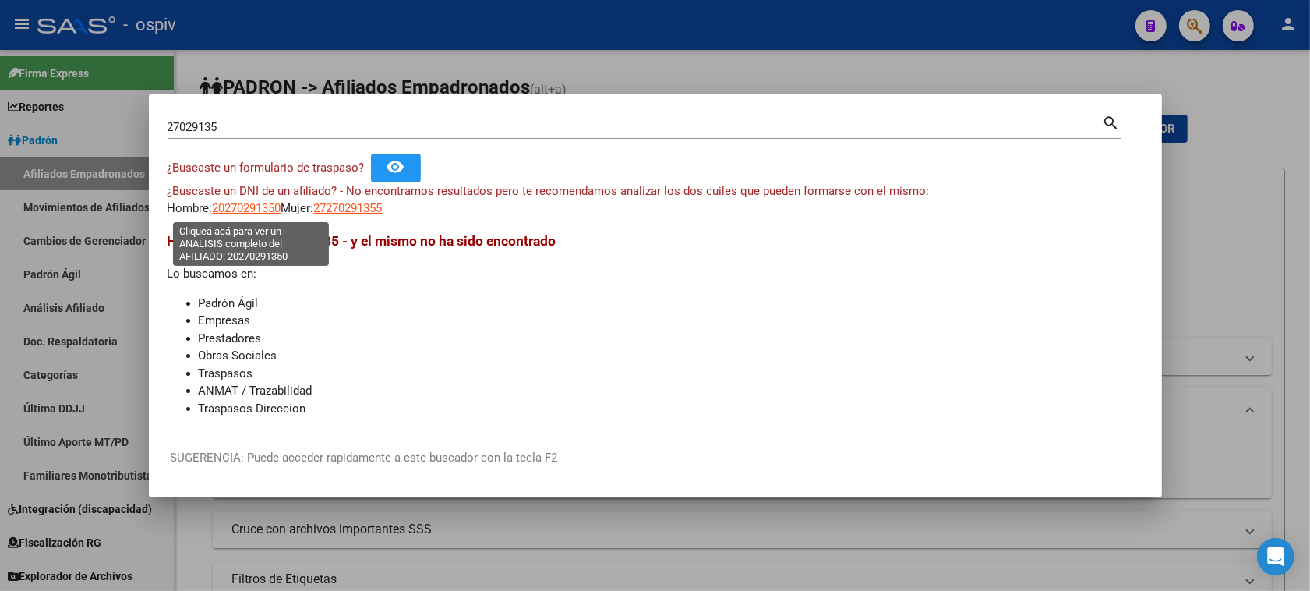
click at [247, 207] on span "20270291350" at bounding box center [247, 208] width 69 height 14
type textarea "20270291350"
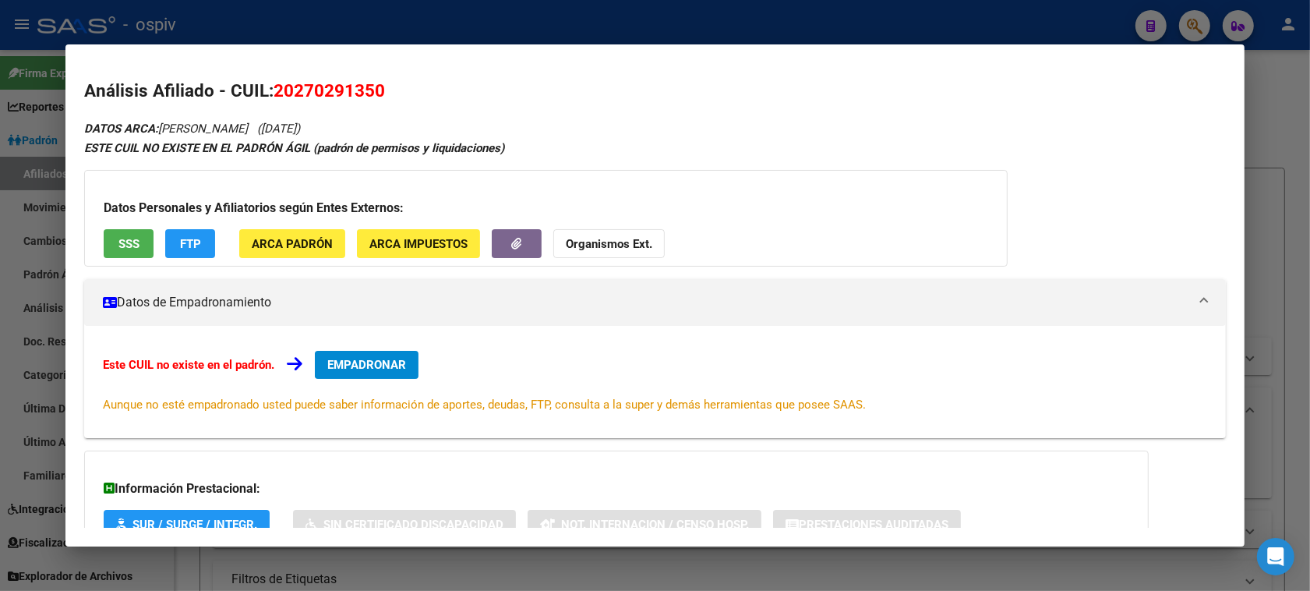
click at [192, 238] on span "FTP" at bounding box center [190, 244] width 21 height 14
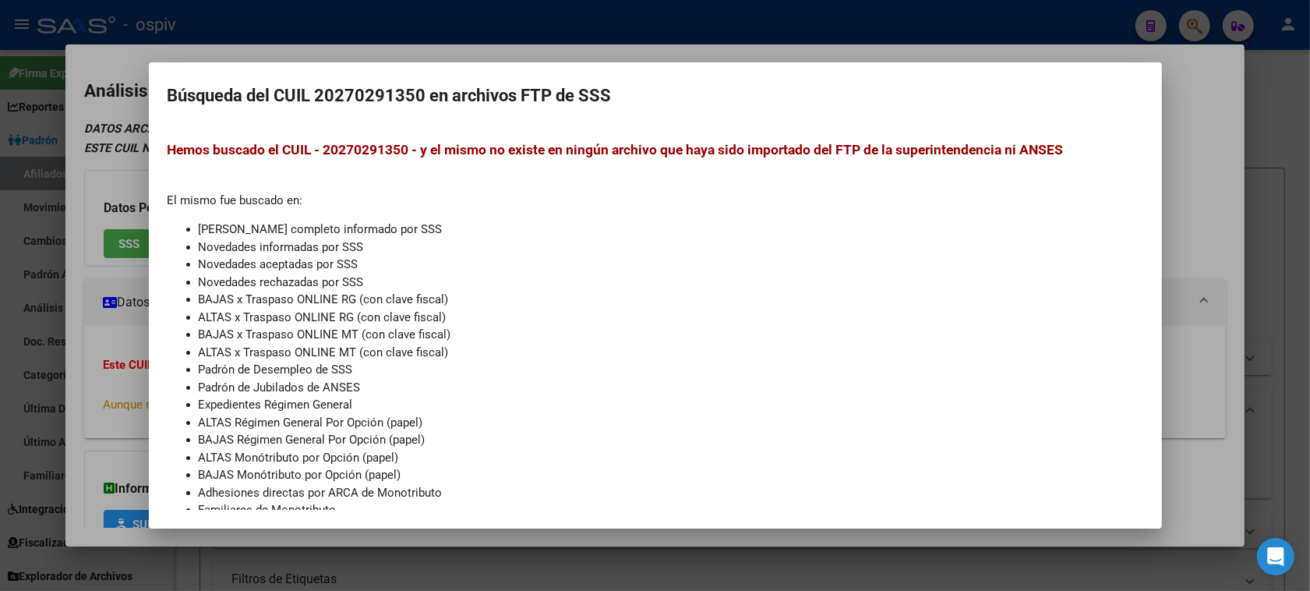
click at [63, 270] on div at bounding box center [655, 295] width 1310 height 591
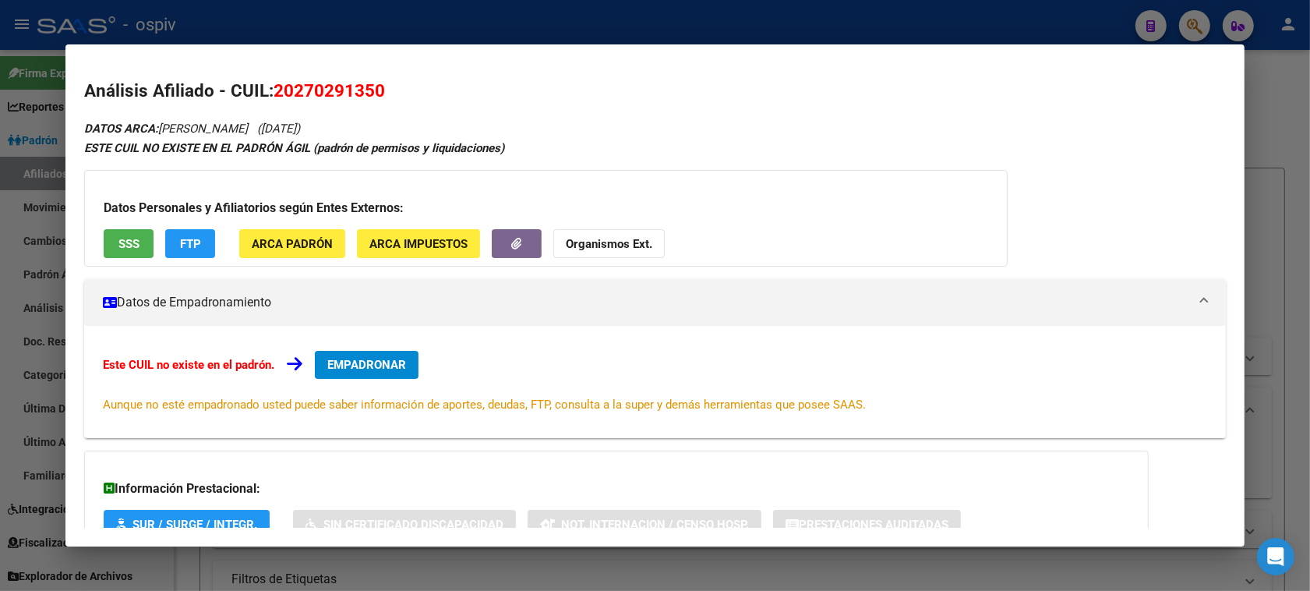
click at [1189, 24] on div at bounding box center [655, 295] width 1310 height 591
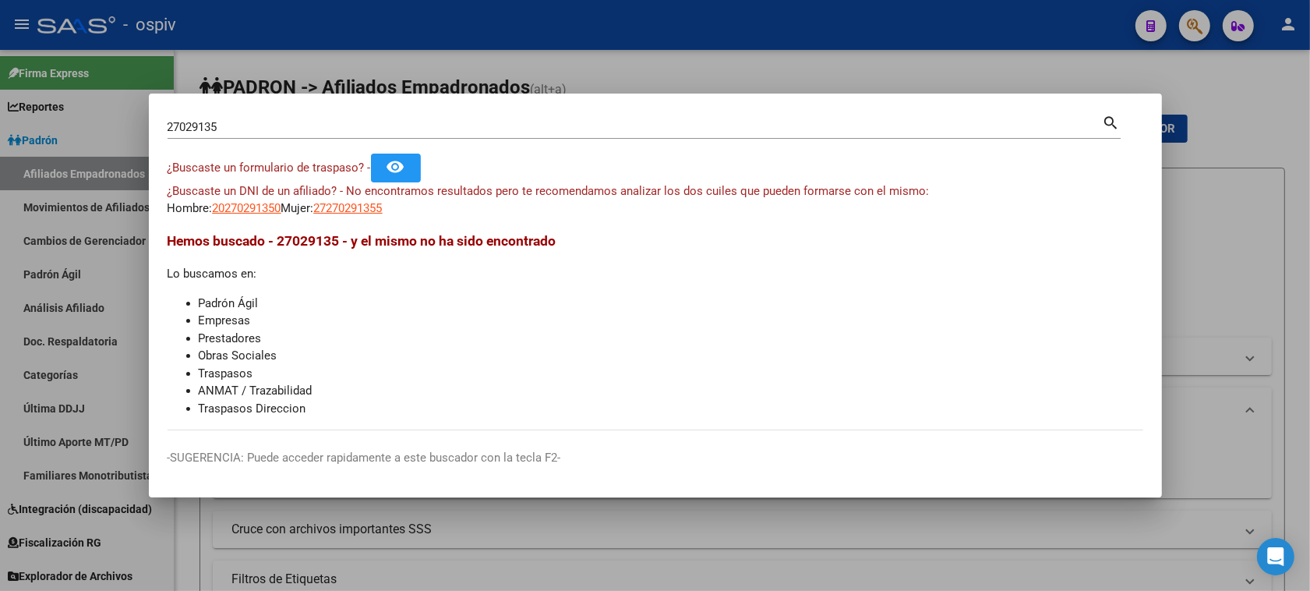
drag, startPoint x: 255, startPoint y: 137, endPoint x: 133, endPoint y: 125, distance: 122.2
click at [137, 125] on div "27029135 Buscar (apellido, dni, cuil, nro traspaso, cuit, obra social) search ¿…" at bounding box center [655, 295] width 1310 height 591
click at [244, 125] on input "27029135" at bounding box center [635, 127] width 935 height 14
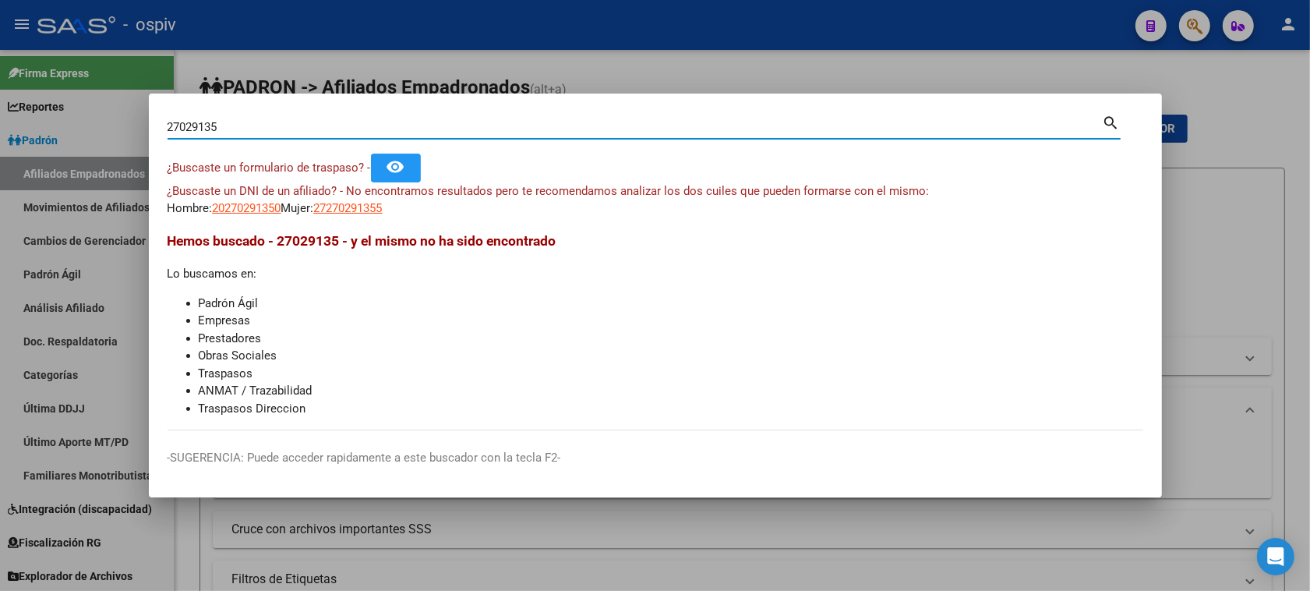
click at [244, 125] on input "27029135" at bounding box center [635, 127] width 935 height 14
drag, startPoint x: 244, startPoint y: 125, endPoint x: 227, endPoint y: 125, distance: 17.2
click at [227, 125] on input "27029135" at bounding box center [635, 127] width 935 height 14
type input "2"
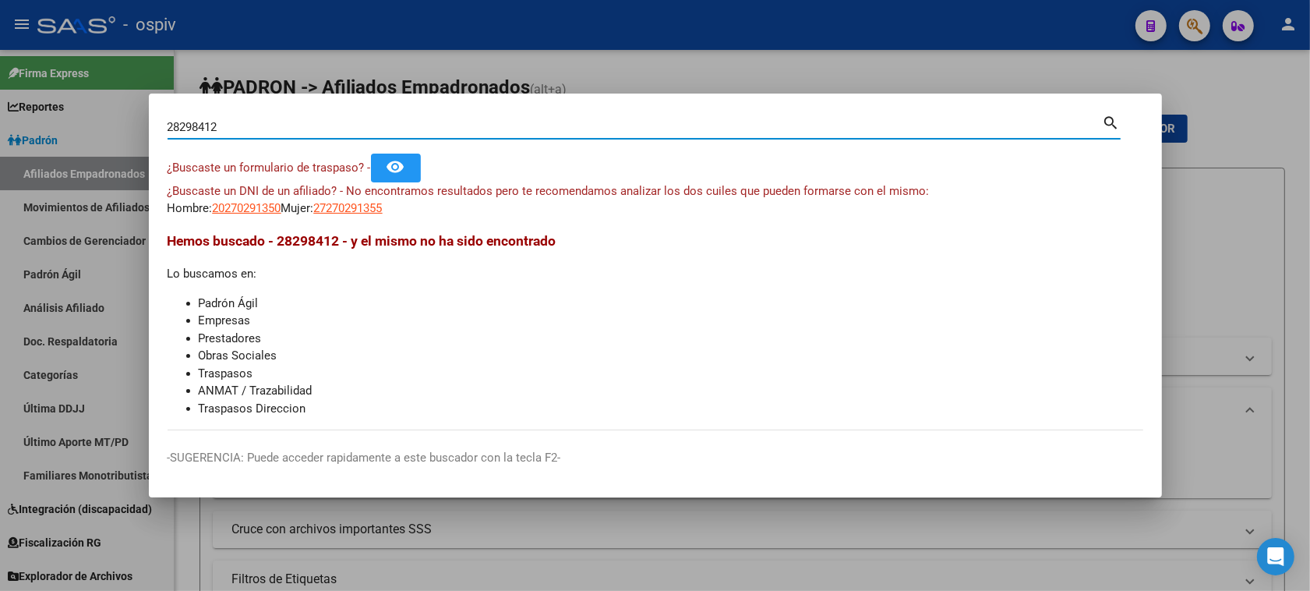
type input "28298412"
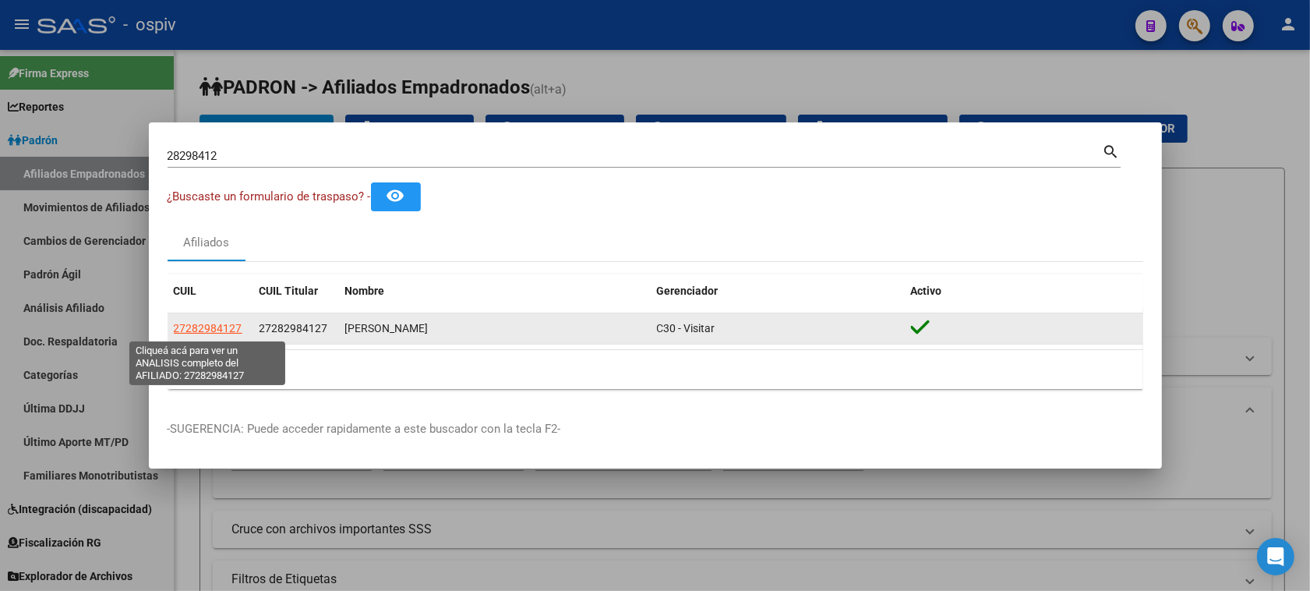
click at [210, 326] on span "27282984127" at bounding box center [208, 328] width 69 height 12
type textarea "27282984127"
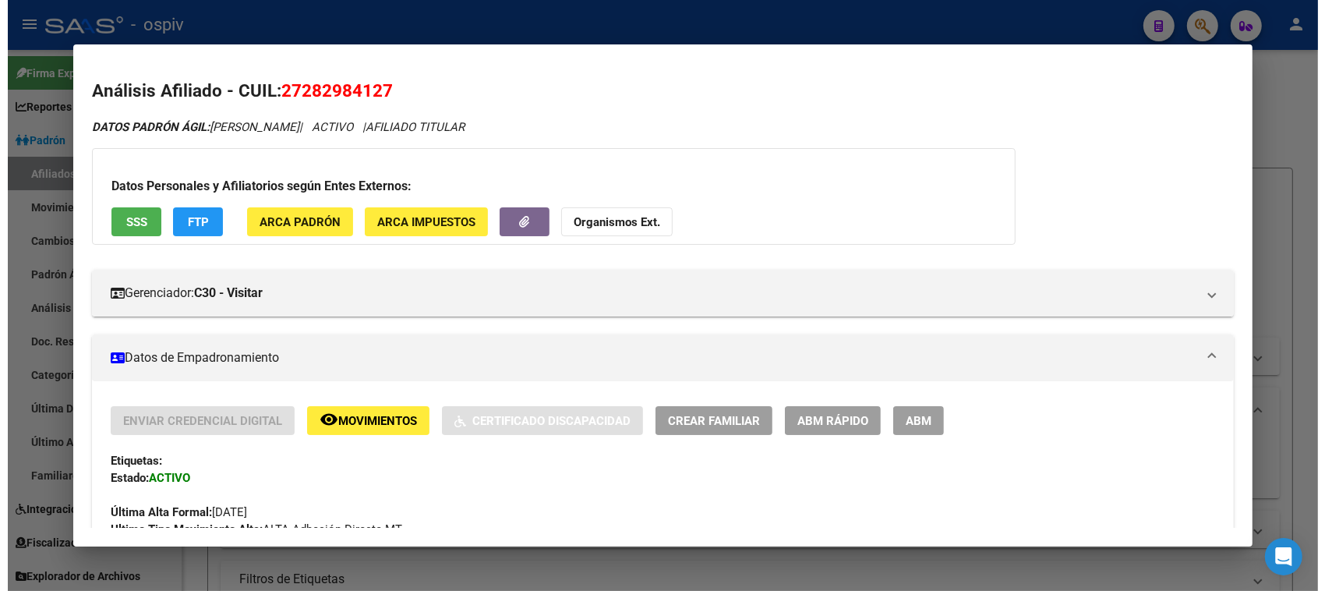
scroll to position [97, 0]
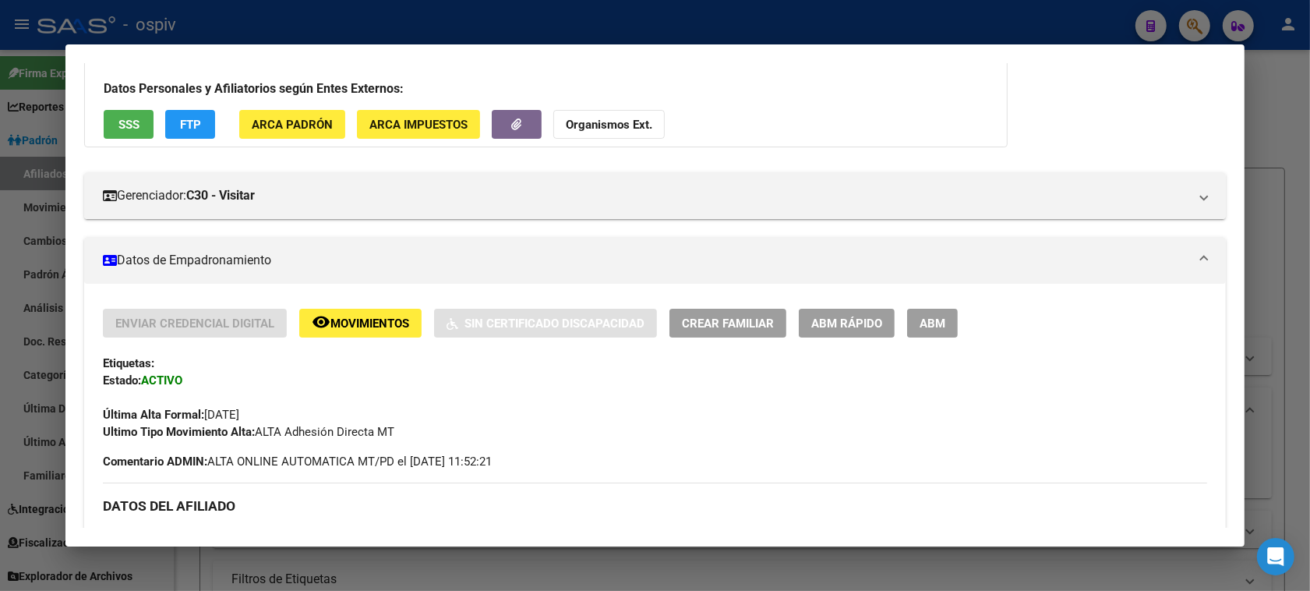
click at [936, 316] on span "ABM" at bounding box center [933, 323] width 26 height 14
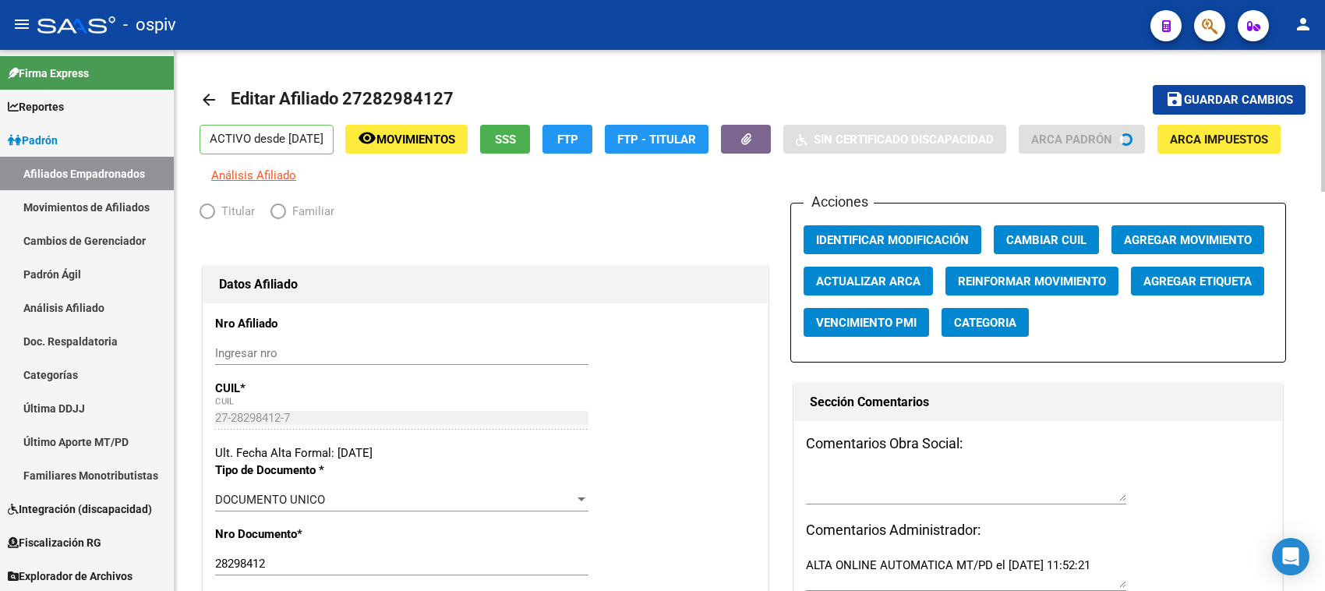
radio input "true"
type input "27-28298412-7"
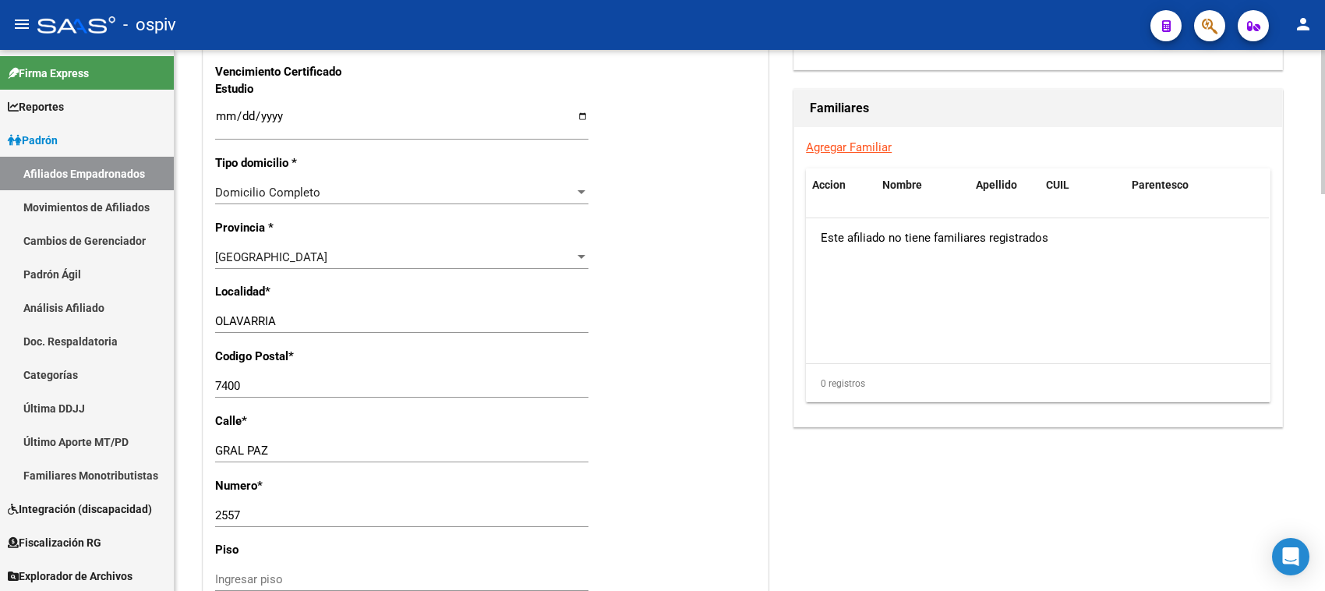
scroll to position [1072, 0]
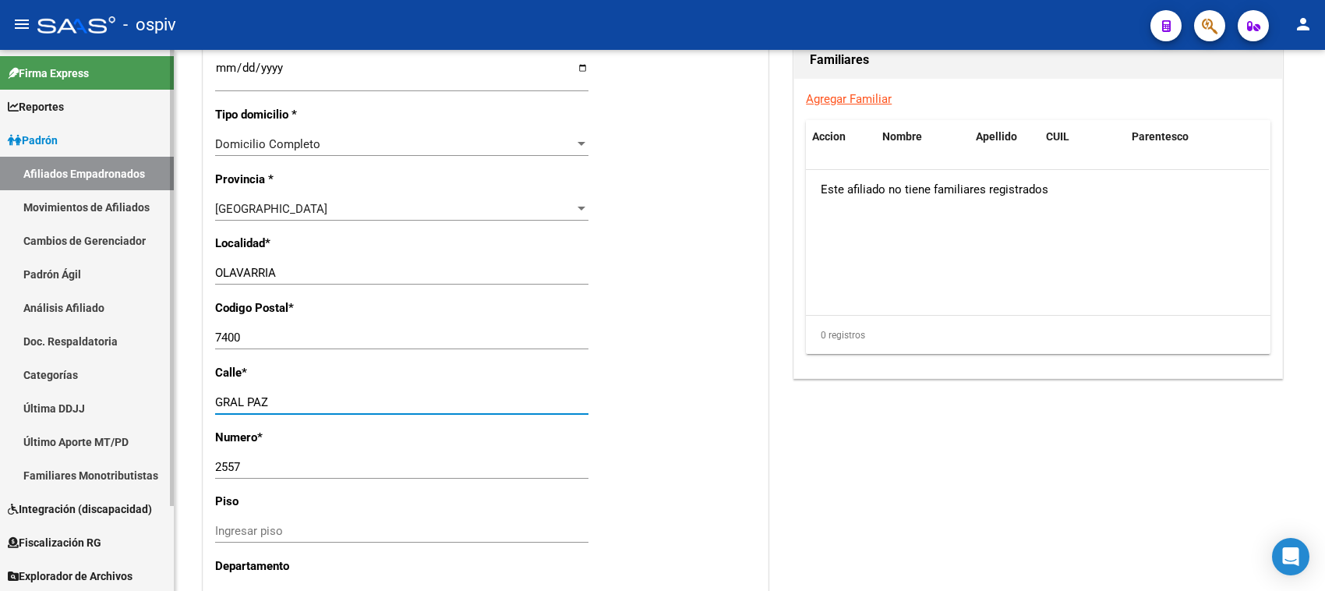
drag, startPoint x: 289, startPoint y: 401, endPoint x: 113, endPoint y: 387, distance: 176.7
click at [113, 387] on mat-sidenav-container "Firma Express Reportes Padrón Traspasos x O.S. Traspasos x Gerenciador Traspaso…" at bounding box center [662, 320] width 1325 height 541
type input "calle 213 bis"
drag, startPoint x: 253, startPoint y: 469, endPoint x: 169, endPoint y: 461, distance: 84.6
click at [169, 461] on mat-sidenav-container "Firma Express Reportes Padrón Traspasos x O.S. Traspasos x Gerenciador Traspaso…" at bounding box center [662, 320] width 1325 height 541
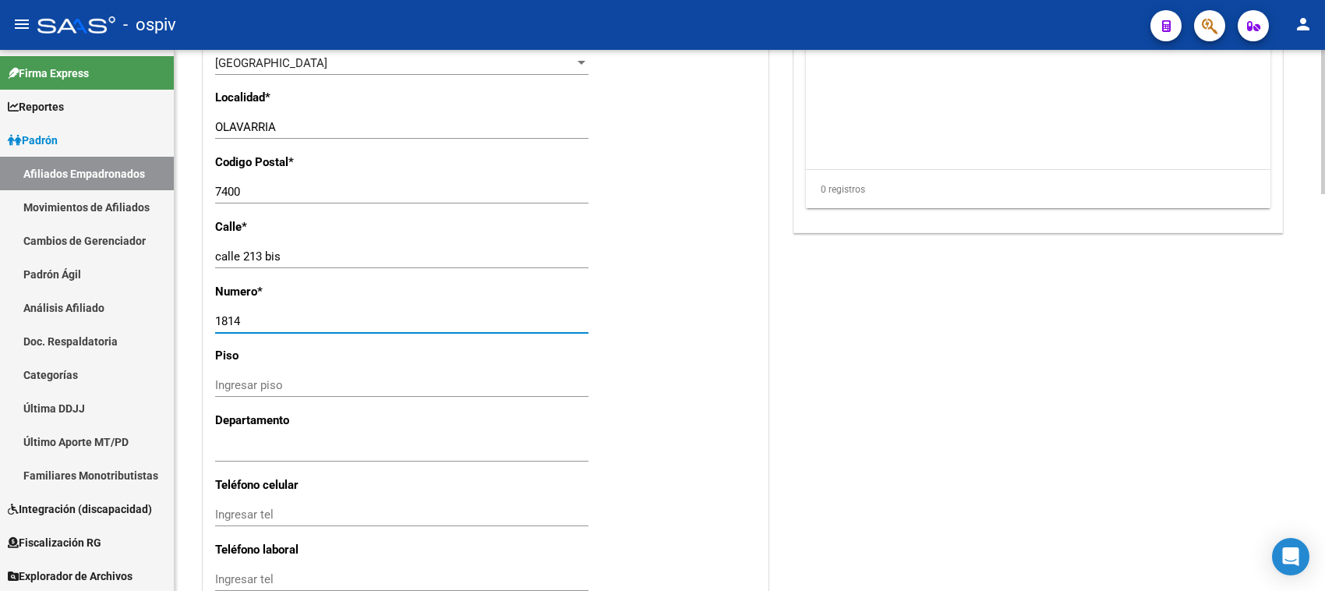
scroll to position [1266, 0]
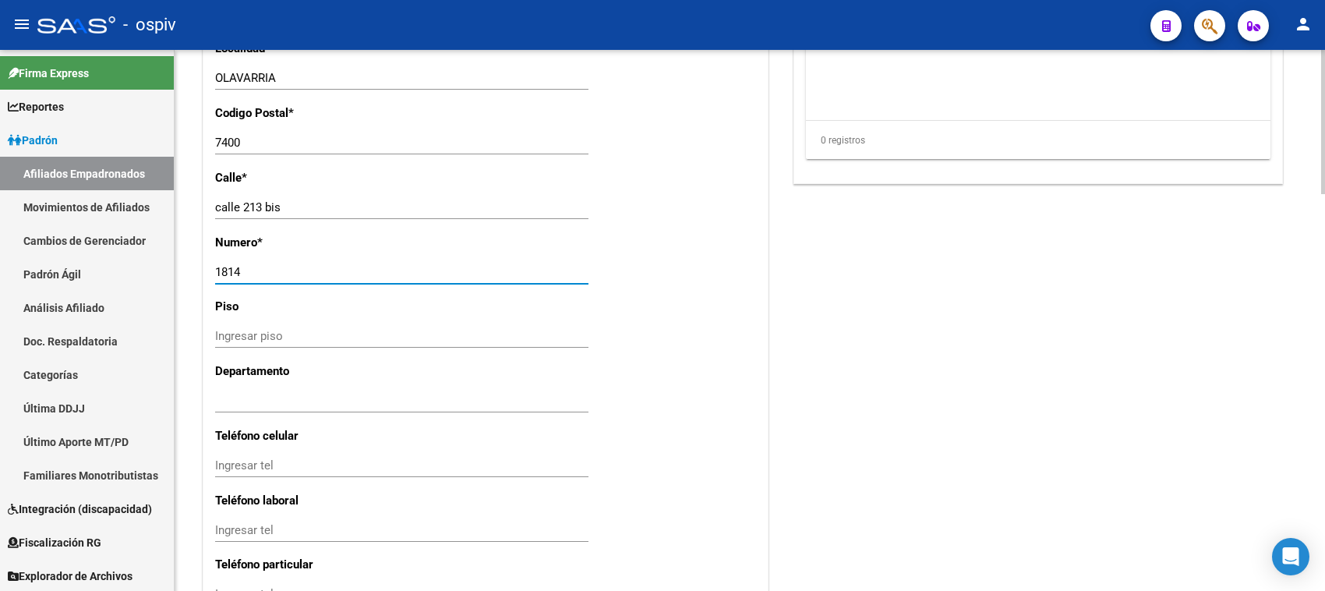
type input "1814"
click at [281, 458] on input "Ingresar tel" at bounding box center [401, 465] width 373 height 14
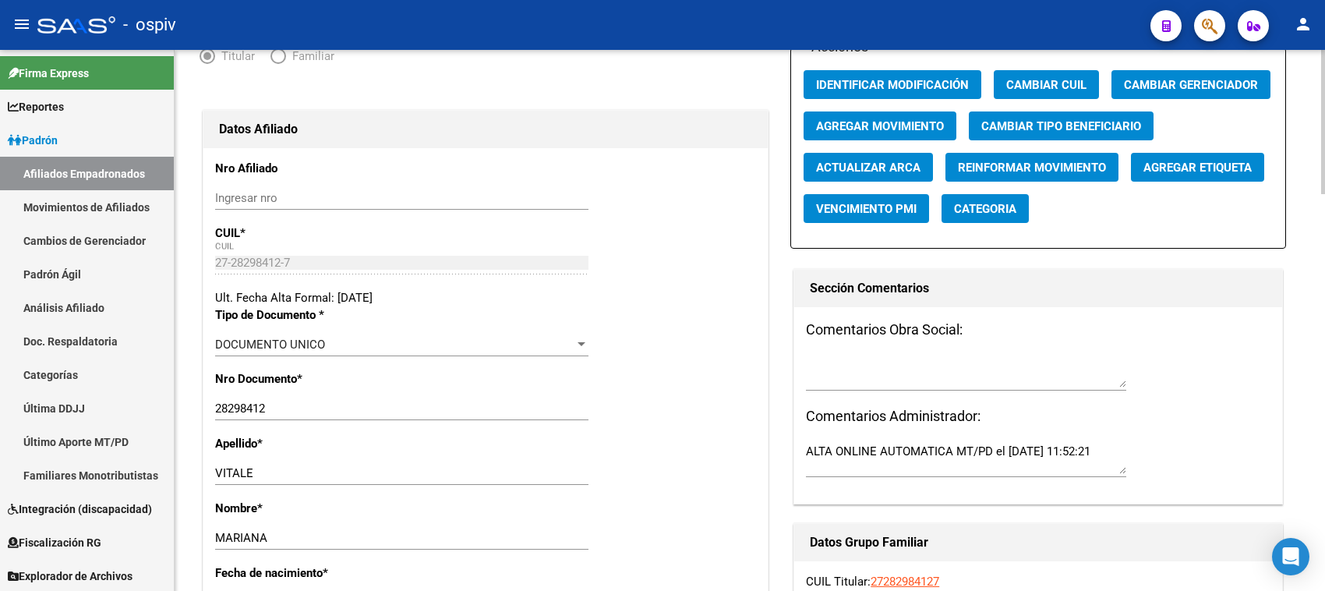
scroll to position [0, 0]
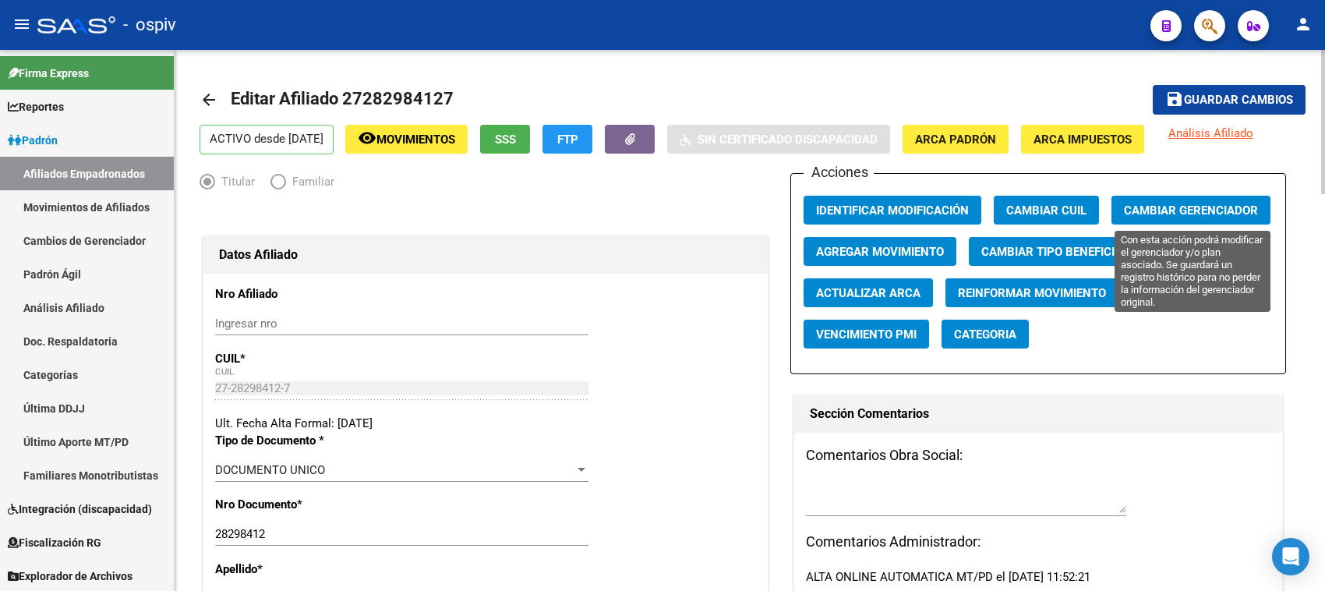
type input "2284202656"
click at [1164, 203] on span "Cambiar Gerenciador" at bounding box center [1191, 210] width 134 height 14
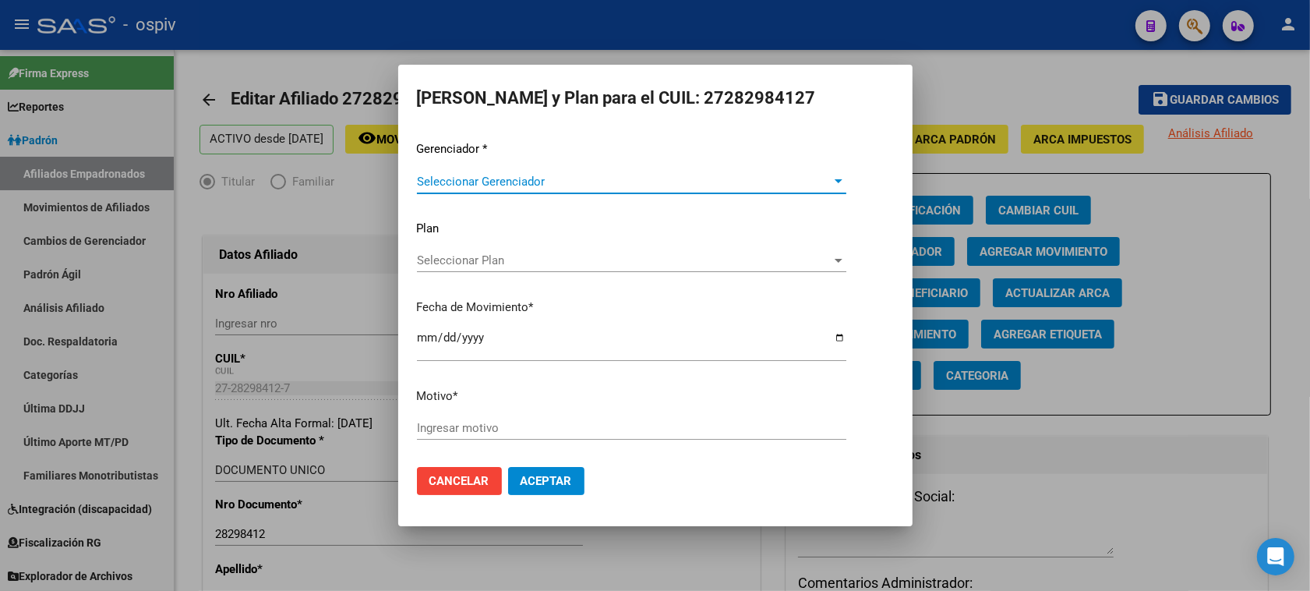
click at [491, 181] on span "Seleccionar Gerenciador" at bounding box center [624, 182] width 415 height 14
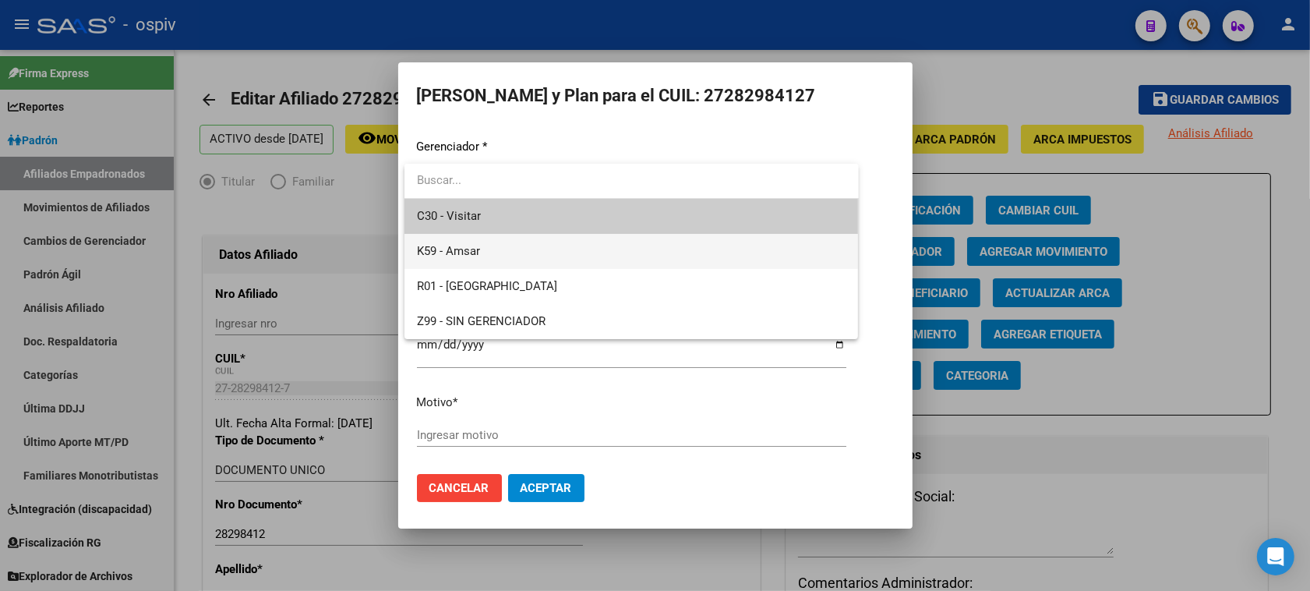
click at [468, 239] on span "K59 - Amsar" at bounding box center [631, 251] width 429 height 35
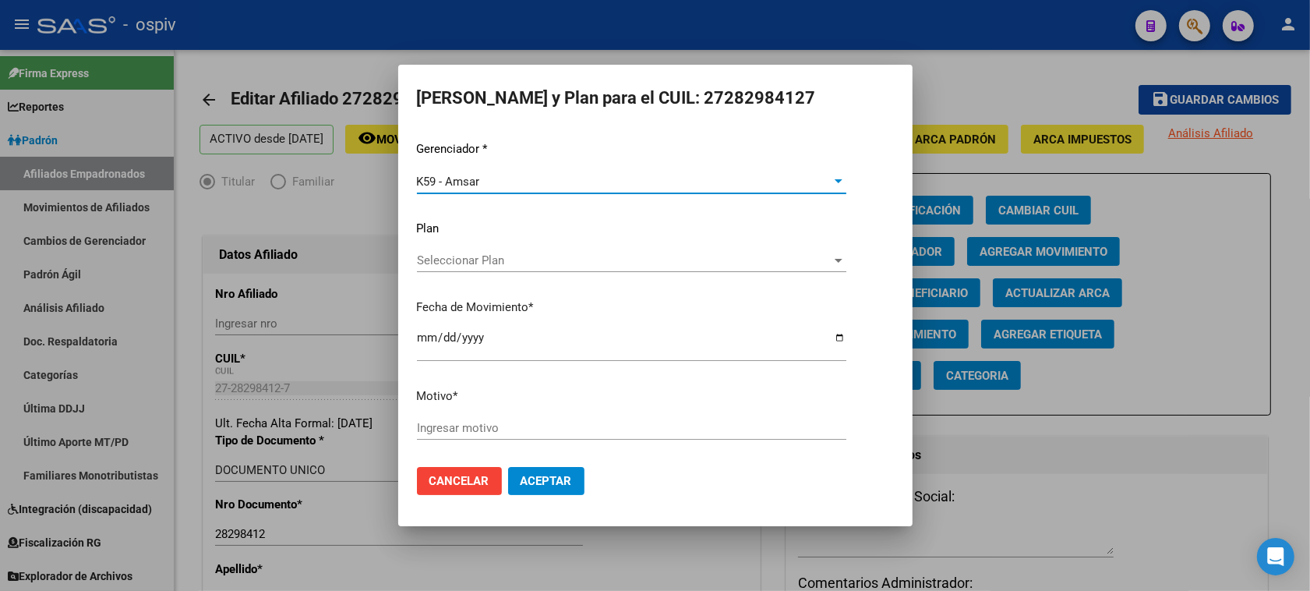
click at [456, 413] on div "Gerenciador * K59 - Amsar Seleccionar Gerenciador Plan Seleccionar Plan Selecci…" at bounding box center [655, 297] width 477 height 314
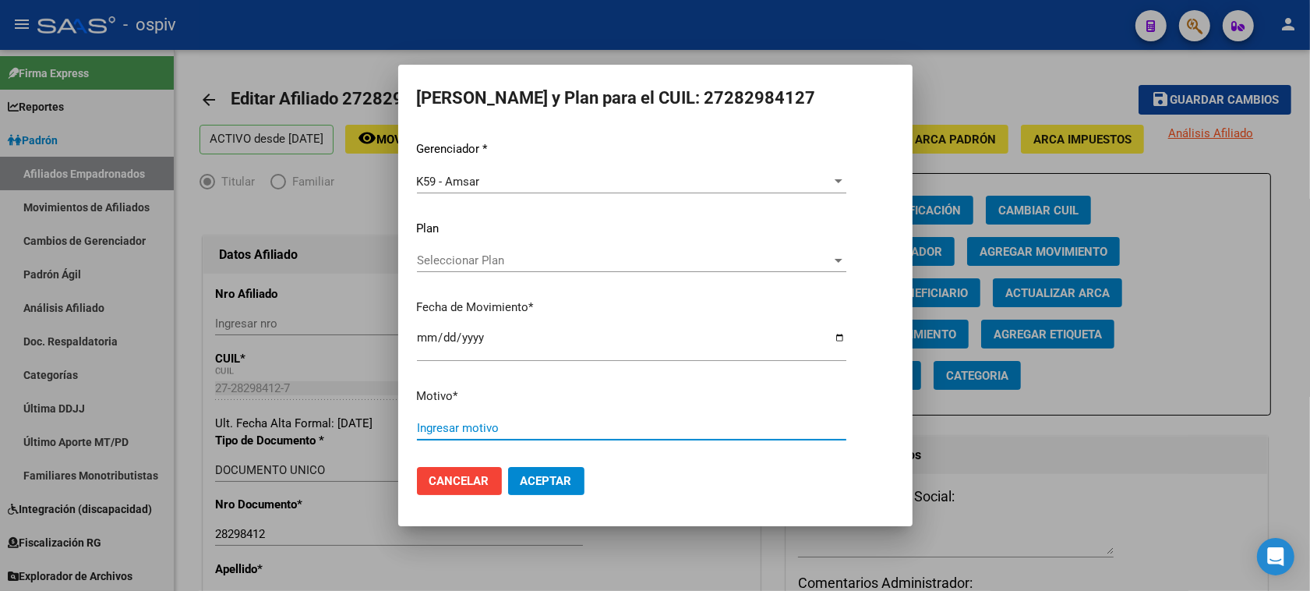
click at [429, 430] on input "Ingresar motivo" at bounding box center [631, 428] width 429 height 14
type input "monotributo"
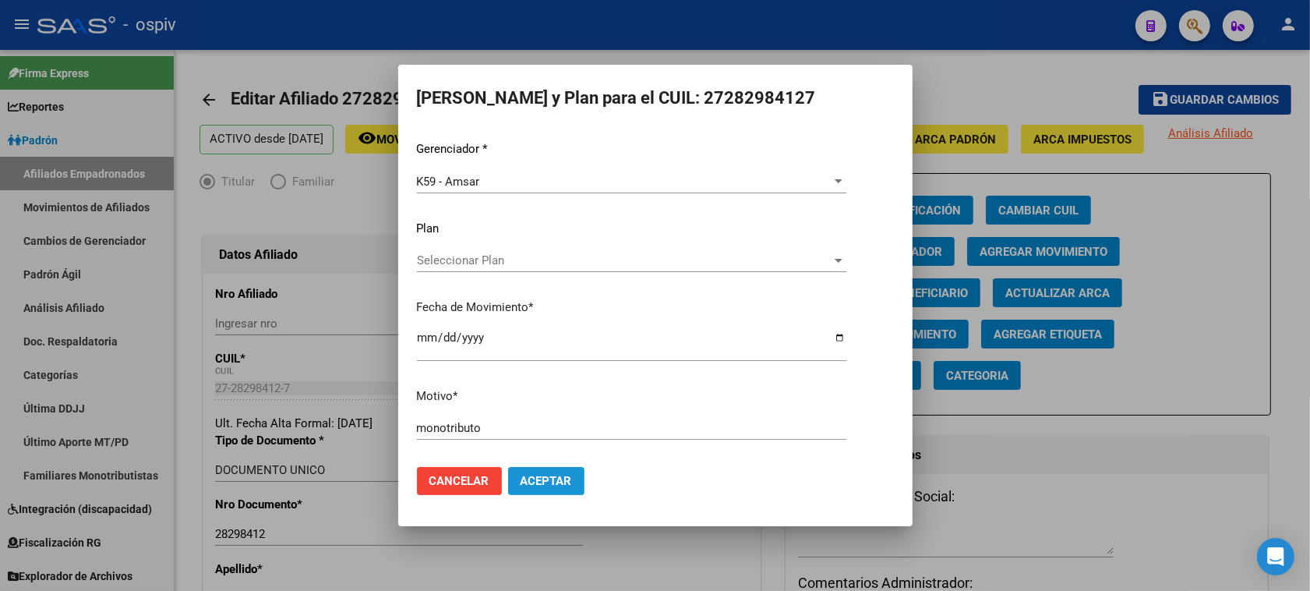
click at [547, 474] on span "Aceptar" at bounding box center [546, 481] width 51 height 14
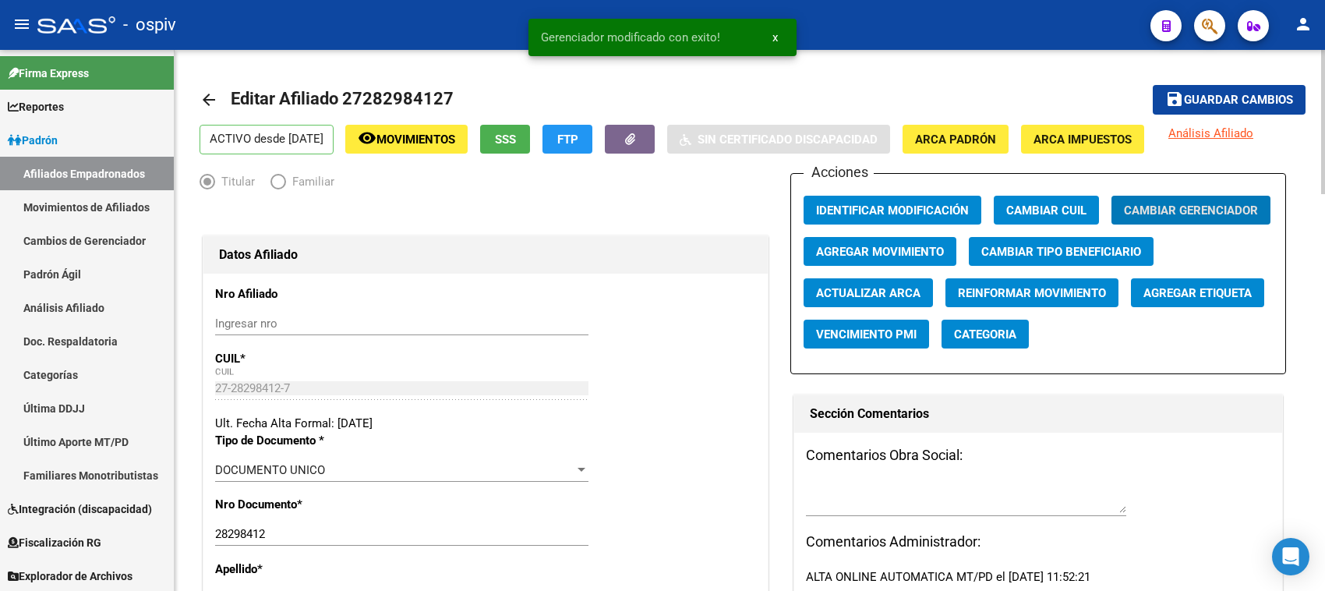
click at [1233, 101] on span "Guardar cambios" at bounding box center [1238, 101] width 109 height 14
click at [1000, 337] on span "Categoria" at bounding box center [985, 334] width 62 height 14
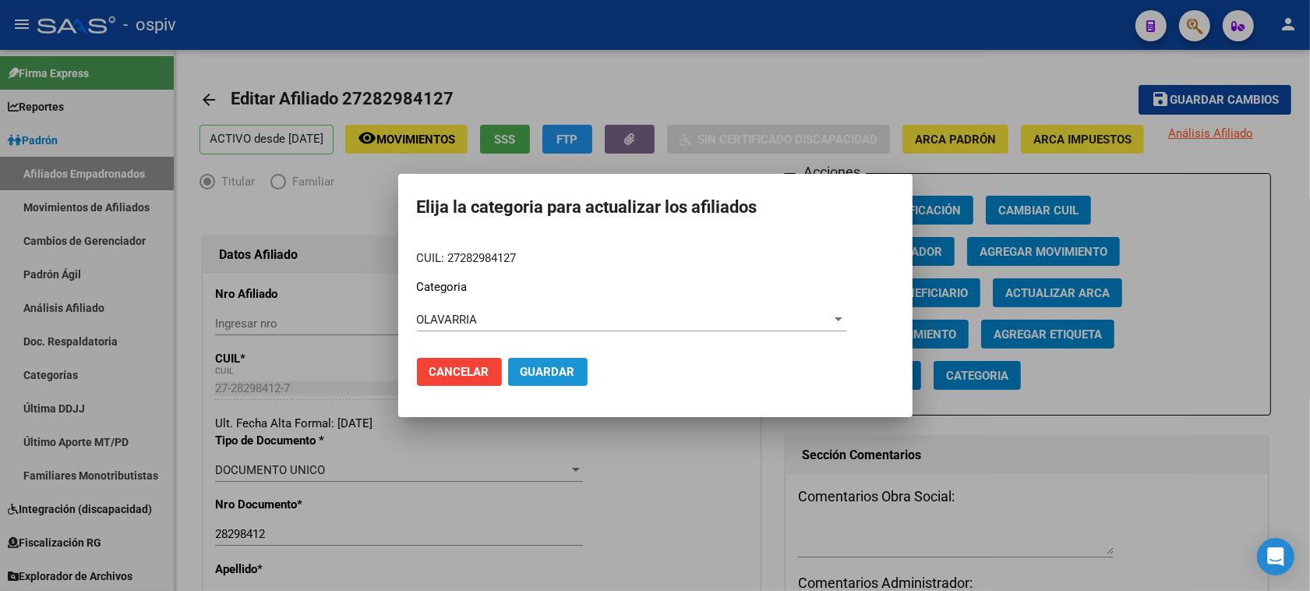
click at [531, 373] on span "Guardar" at bounding box center [548, 372] width 55 height 14
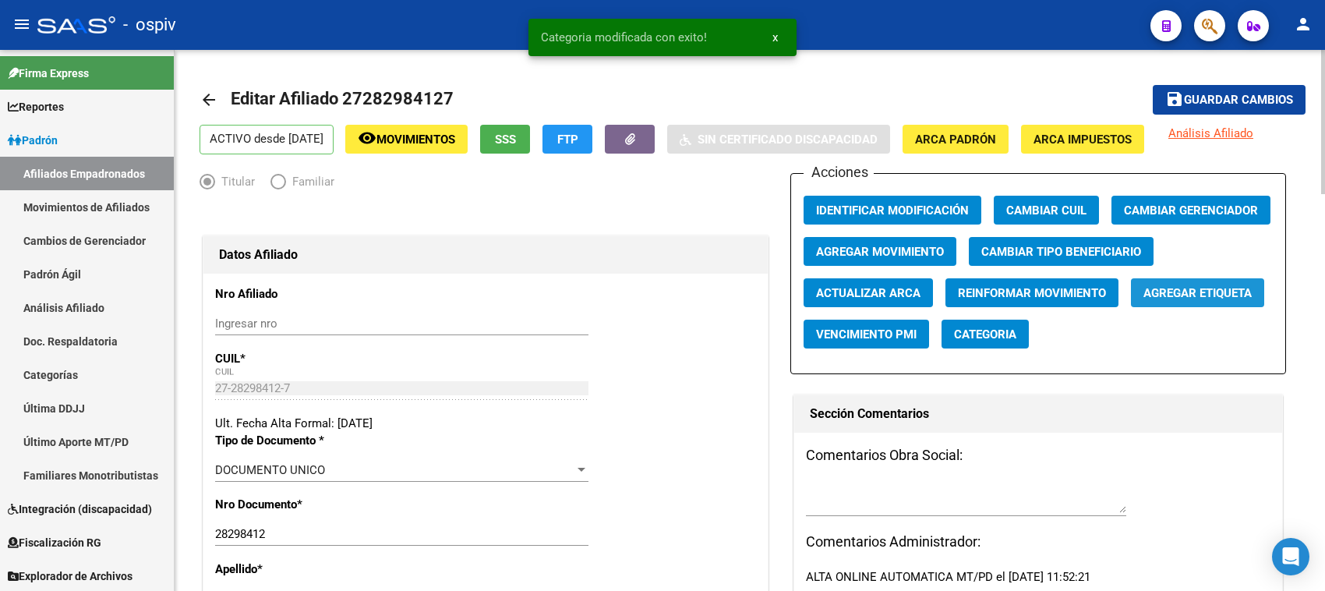
click at [1235, 300] on button "Agregar Etiqueta" at bounding box center [1197, 292] width 133 height 29
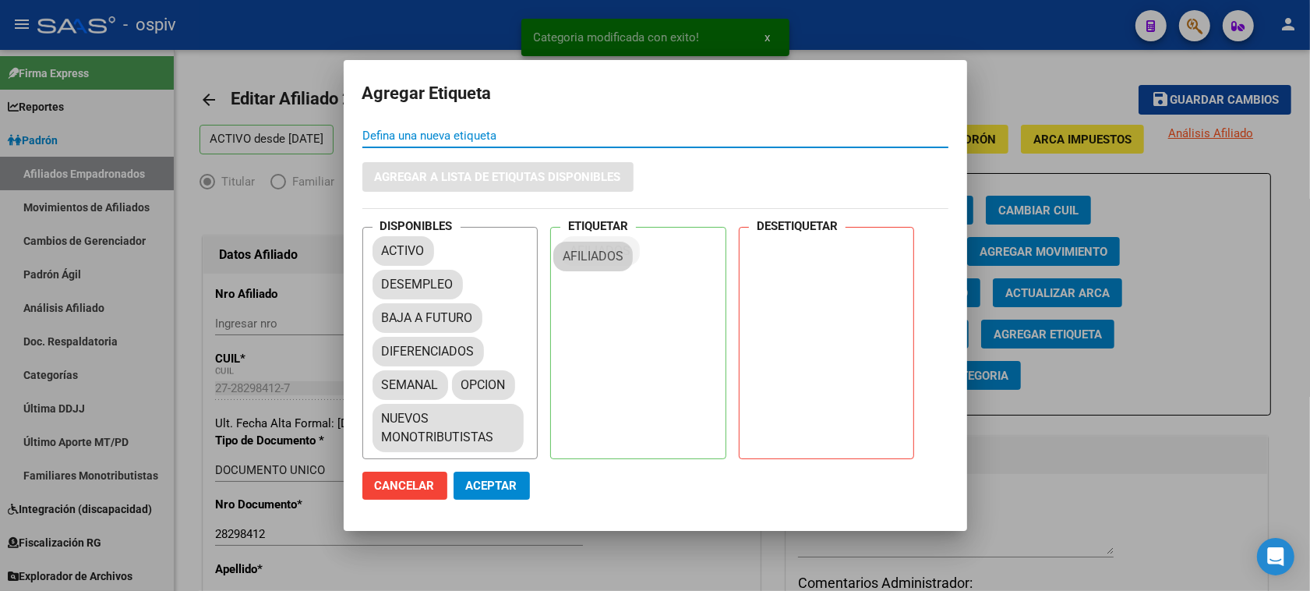
drag, startPoint x: 413, startPoint y: 300, endPoint x: 588, endPoint y: 251, distance: 182.1
drag, startPoint x: 609, startPoint y: 244, endPoint x: 418, endPoint y: 288, distance: 196.0
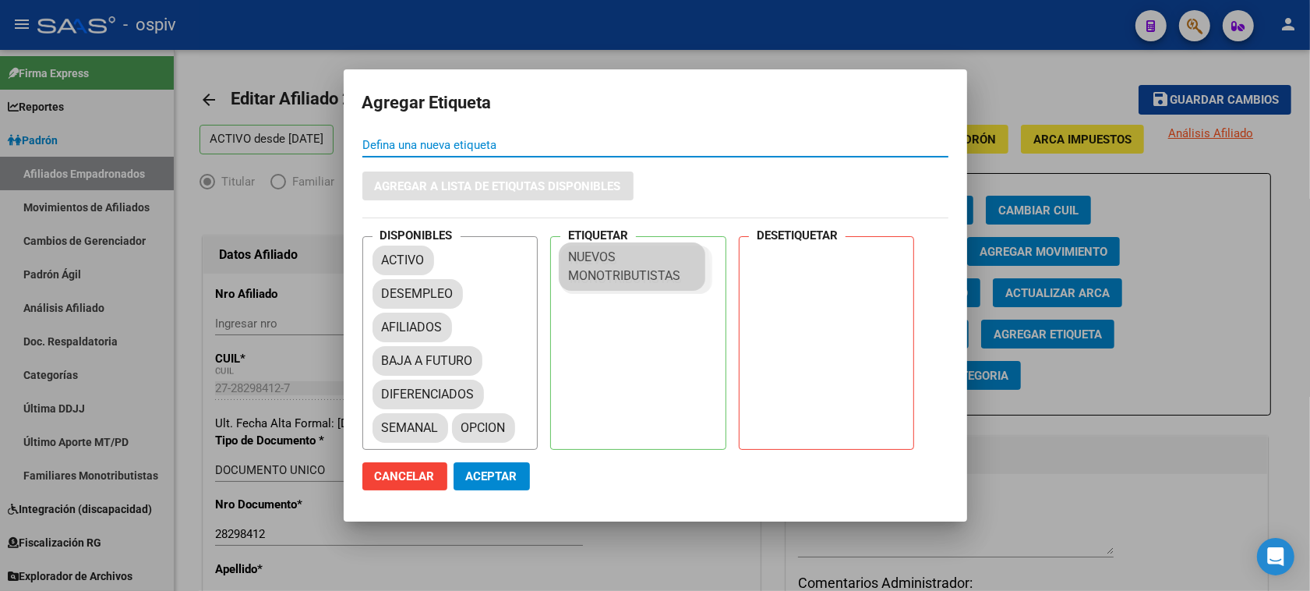
drag, startPoint x: 408, startPoint y: 454, endPoint x: 598, endPoint y: 271, distance: 264.0
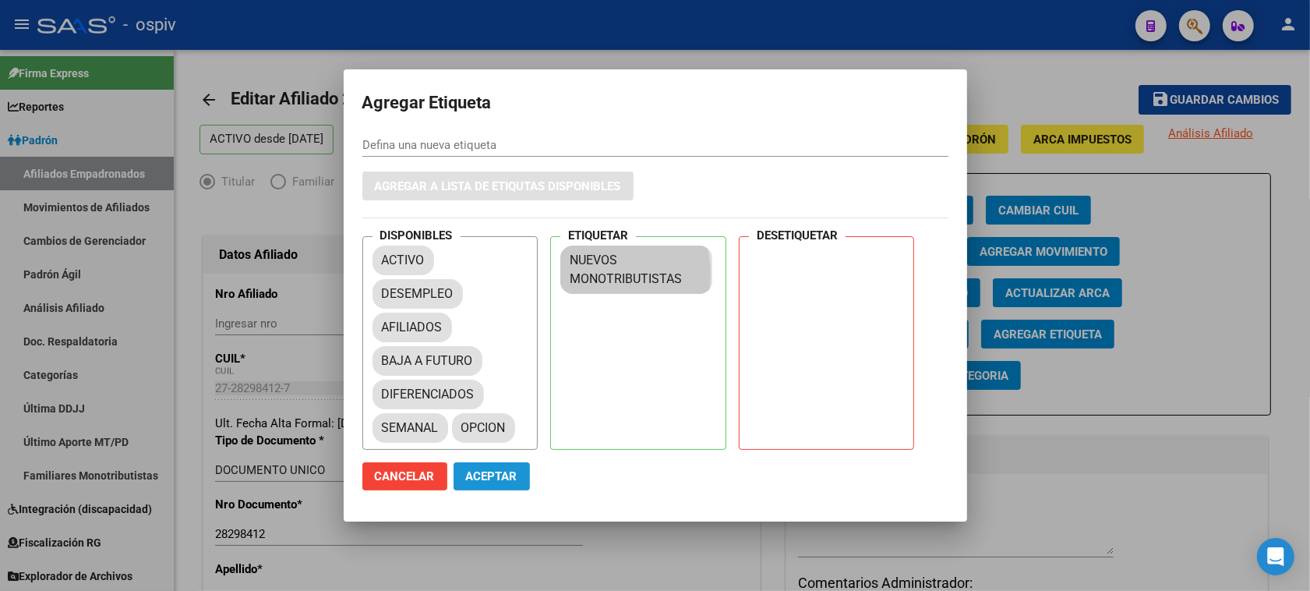
click at [500, 482] on span "Aceptar" at bounding box center [491, 476] width 51 height 14
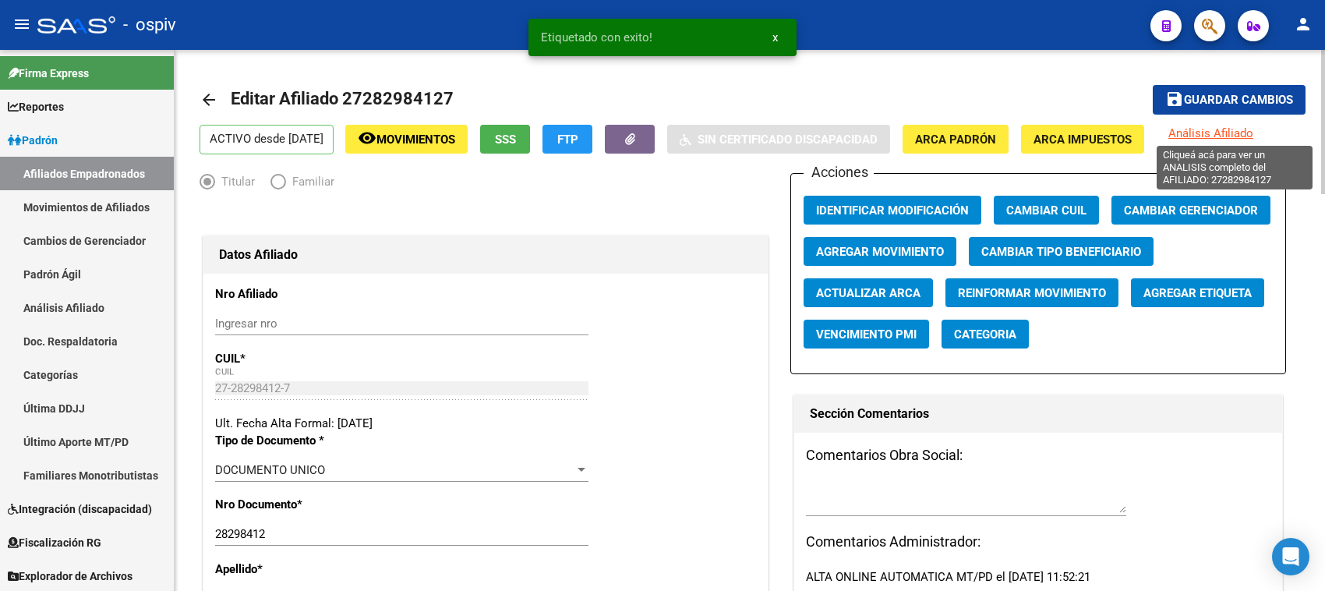
click at [1224, 134] on span "Análisis Afiliado" at bounding box center [1210, 133] width 85 height 14
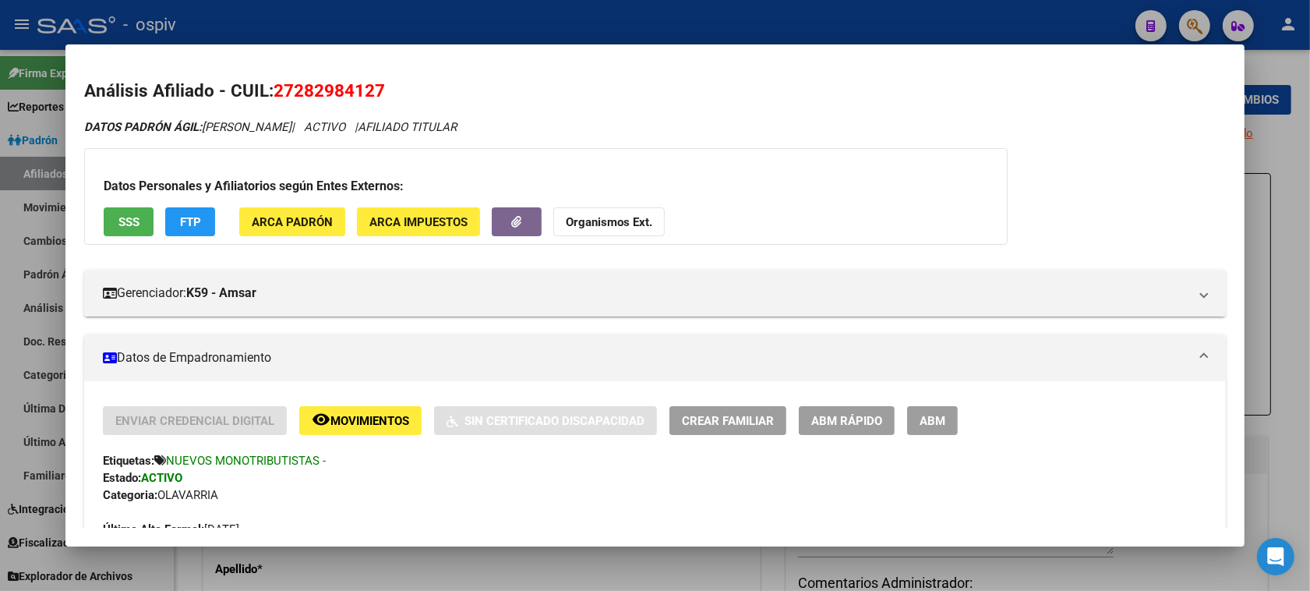
click at [185, 208] on button "FTP" at bounding box center [190, 221] width 50 height 29
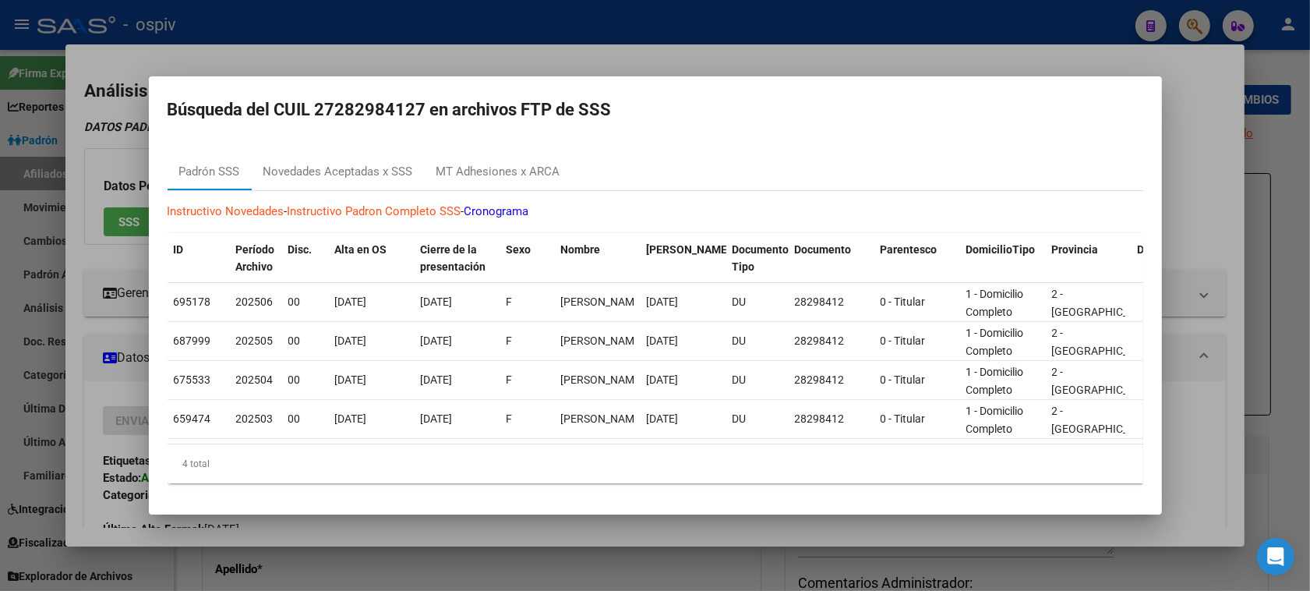
click at [97, 111] on div at bounding box center [655, 295] width 1310 height 591
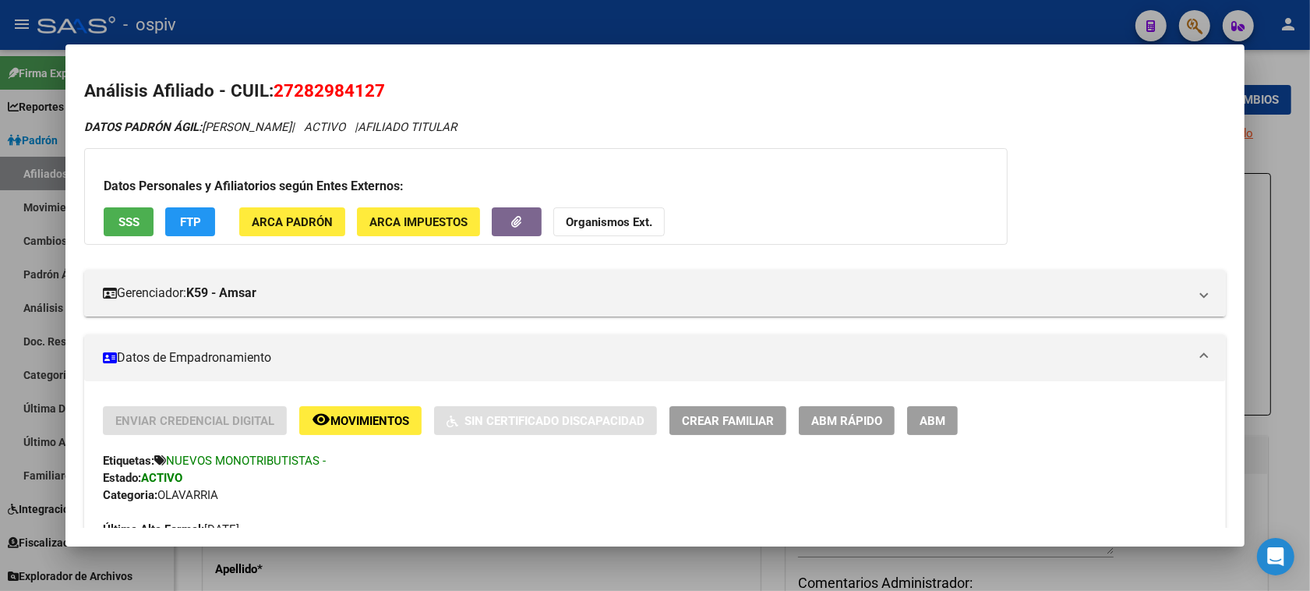
click at [1196, 34] on div at bounding box center [655, 295] width 1310 height 591
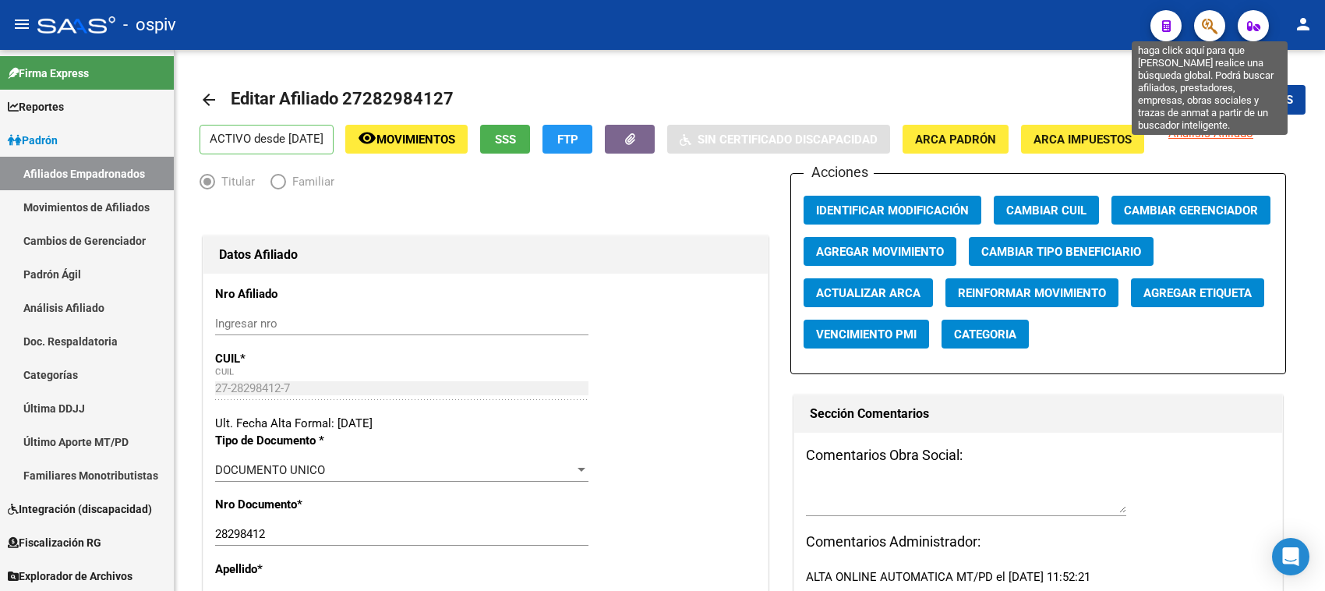
click at [1208, 20] on icon "button" at bounding box center [1210, 26] width 16 height 18
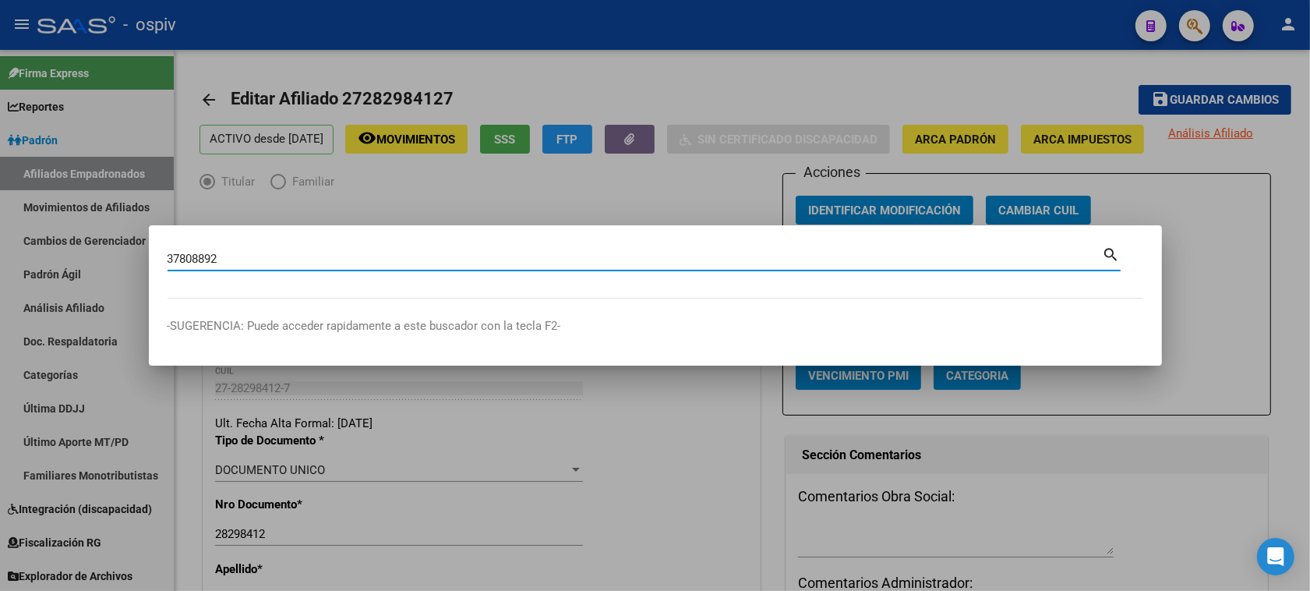
type input "37808892"
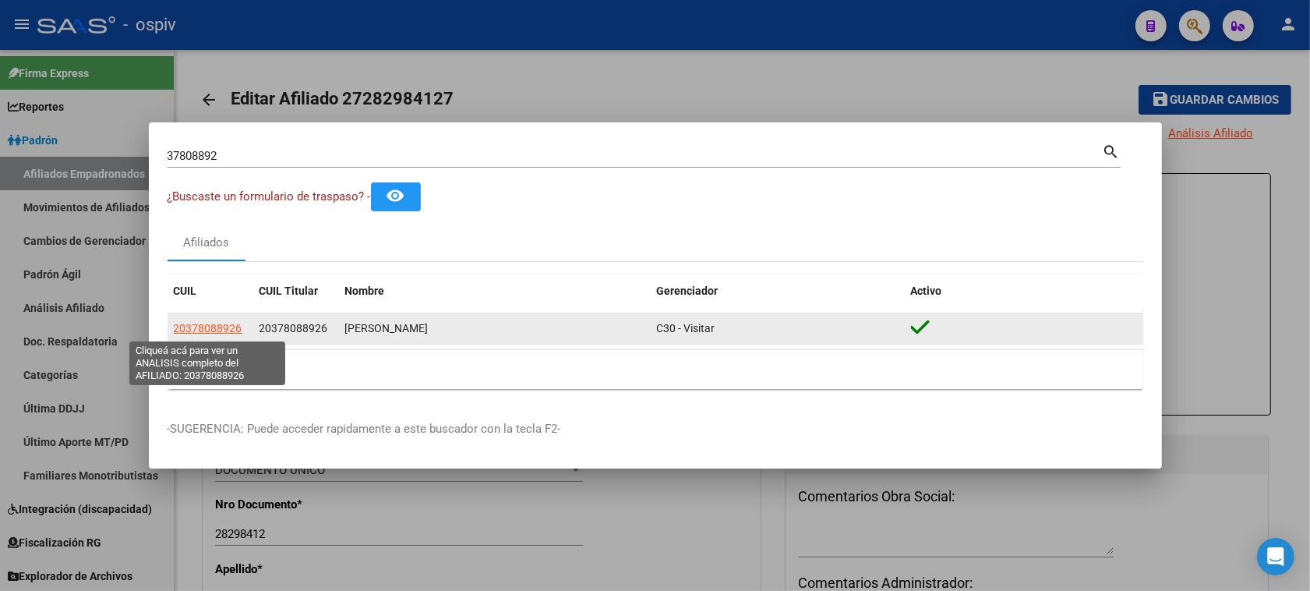
click at [221, 324] on span "20378088926" at bounding box center [208, 328] width 69 height 12
type textarea "20378088926"
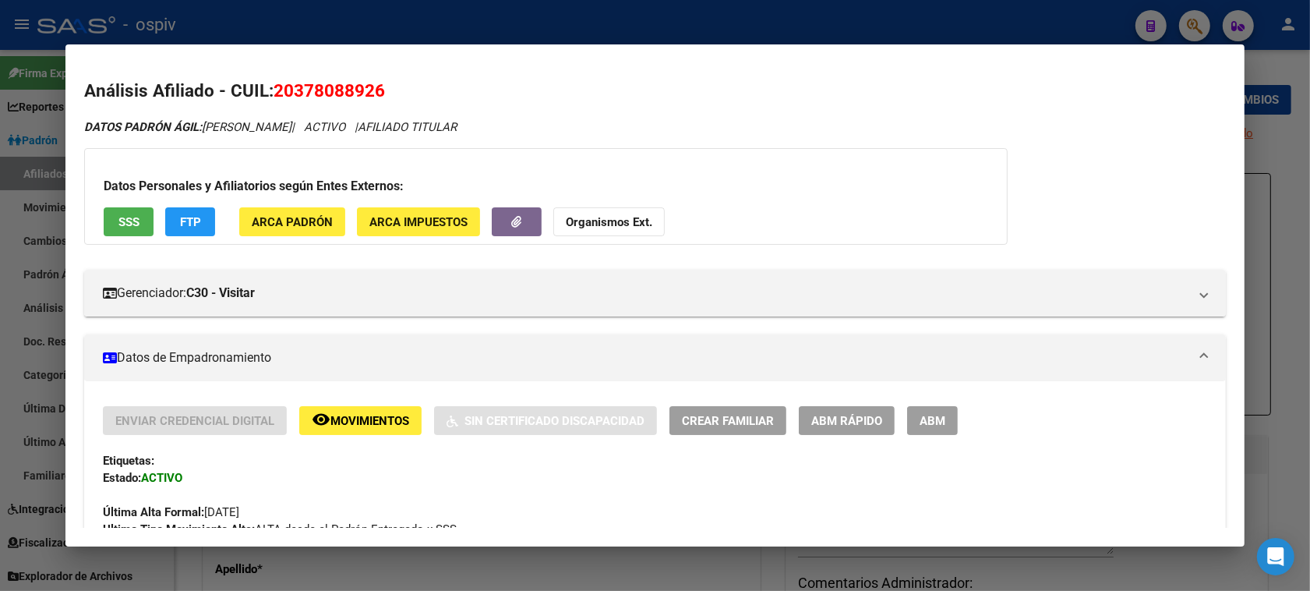
click at [0, 115] on div at bounding box center [655, 295] width 1310 height 591
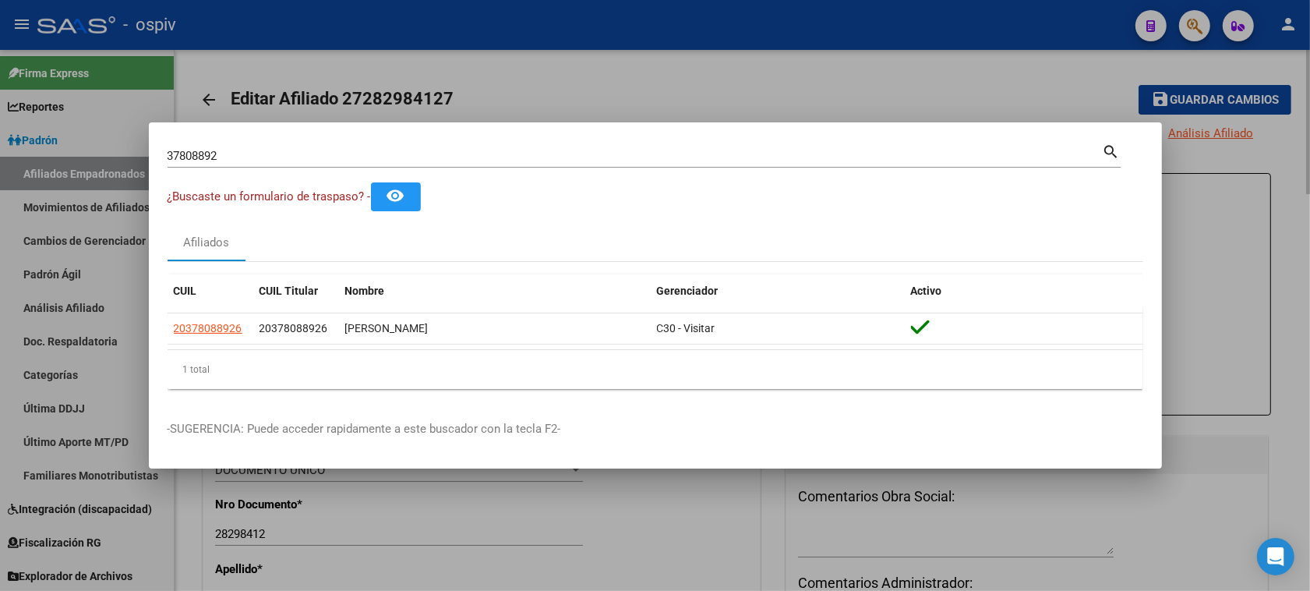
drag, startPoint x: 515, startPoint y: 62, endPoint x: 255, endPoint y: 122, distance: 267.1
click at [515, 63] on div at bounding box center [655, 295] width 1310 height 591
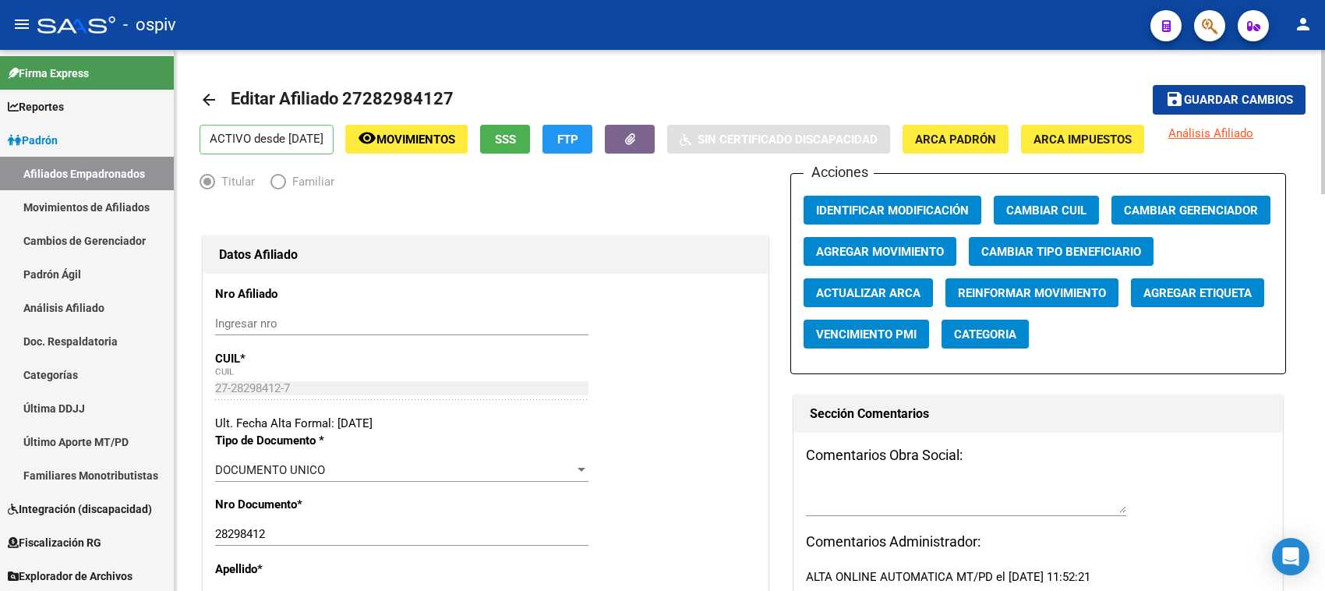
click at [215, 100] on mat-icon "arrow_back" at bounding box center [209, 99] width 19 height 19
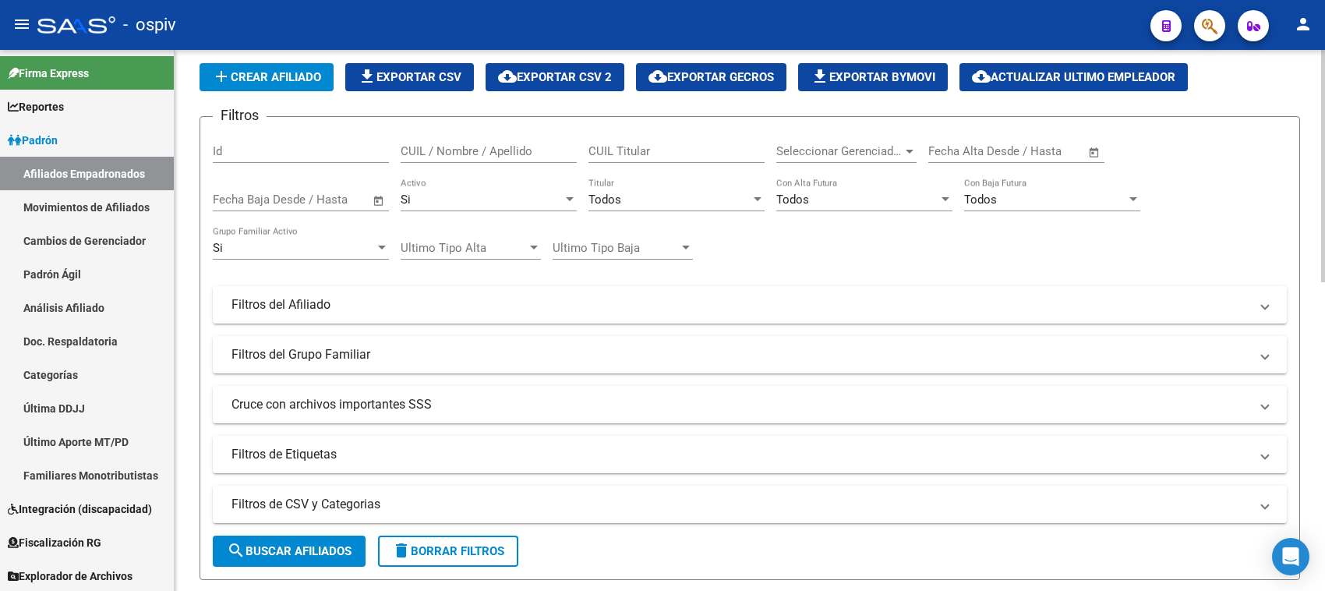
scroll to position [97, 0]
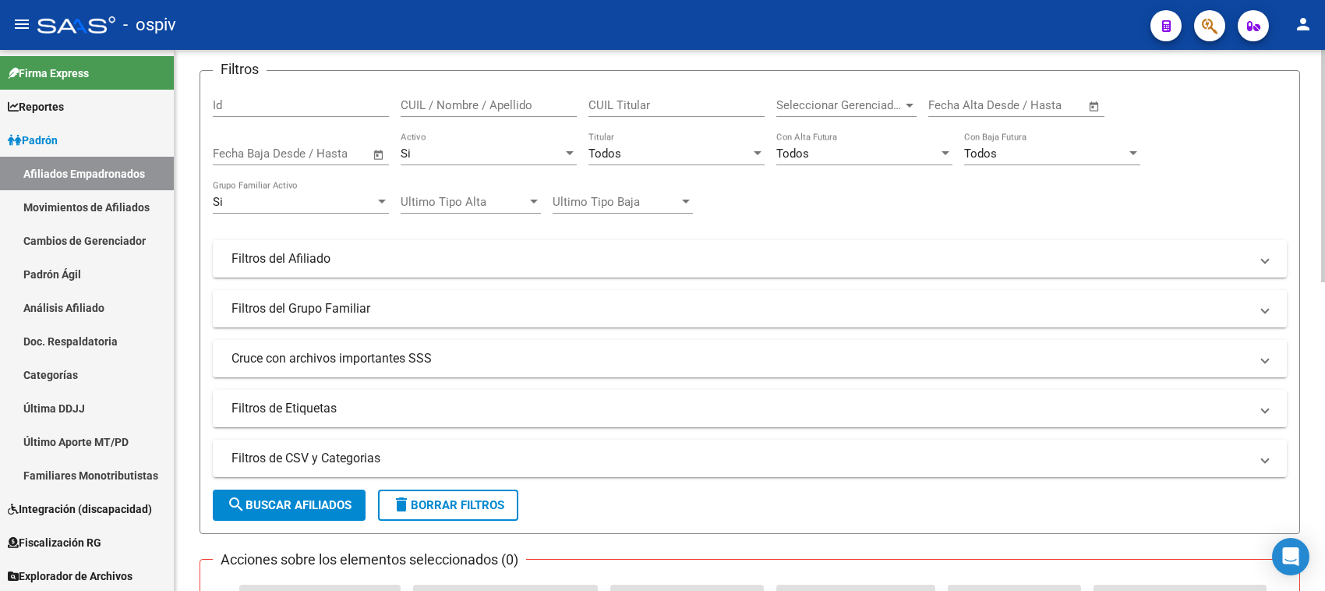
click at [376, 390] on mat-expansion-panel-header "Filtros de Etiquetas" at bounding box center [750, 408] width 1074 height 37
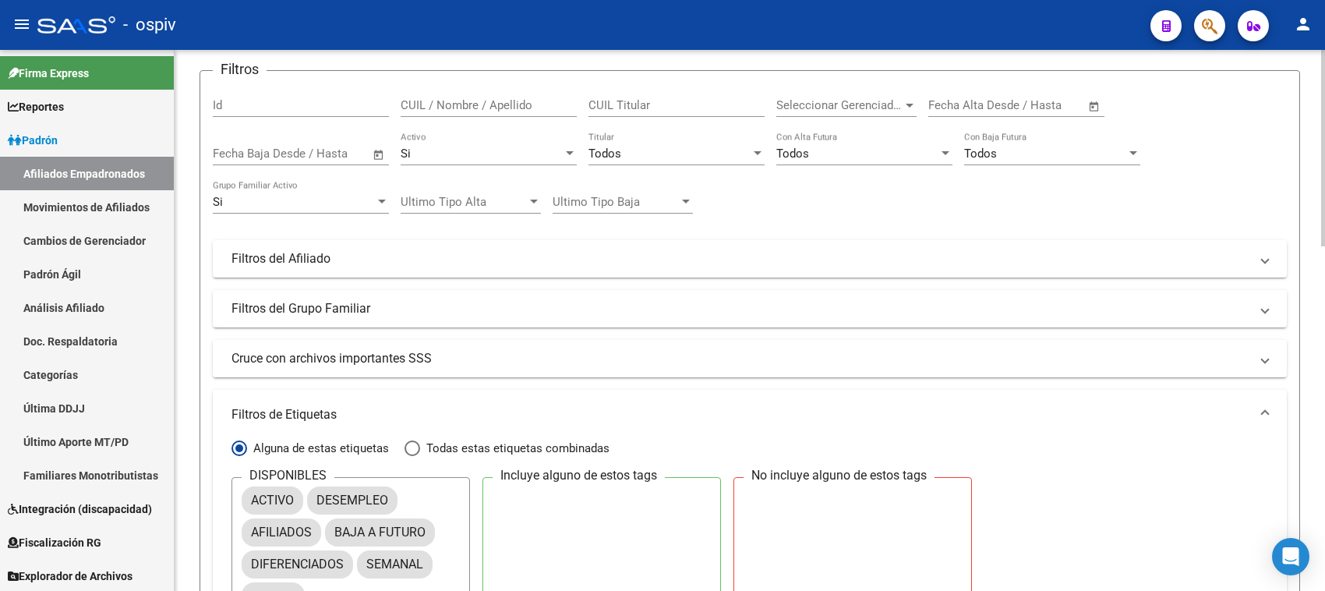
scroll to position [487, 0]
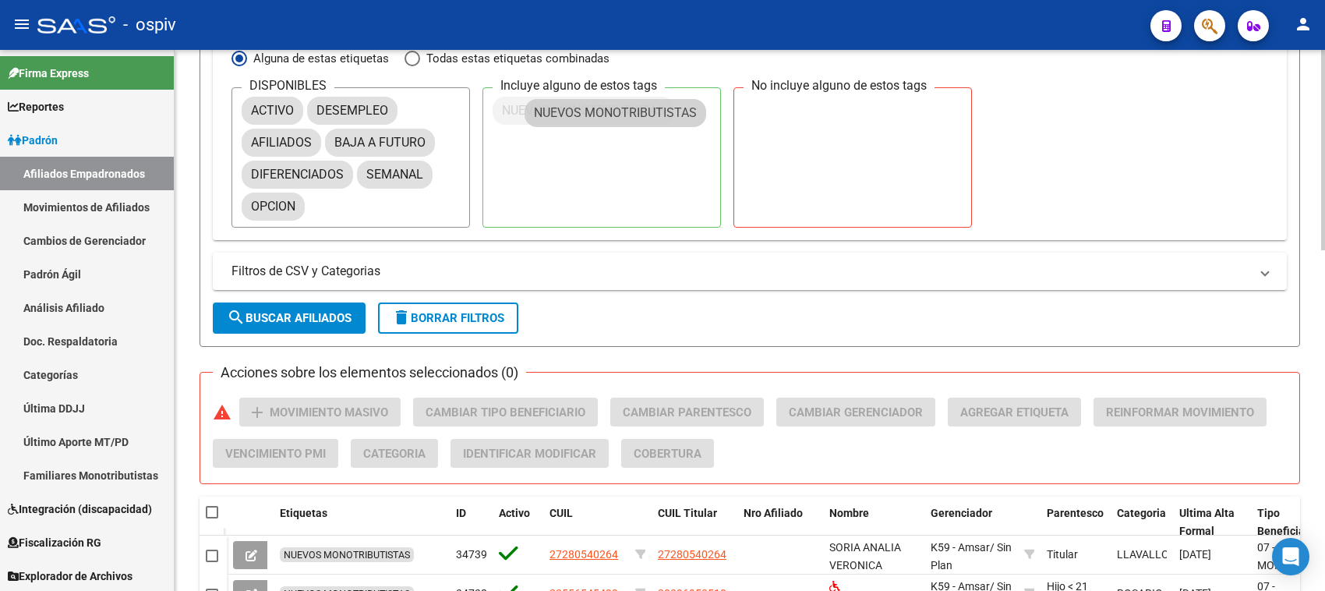
drag, startPoint x: 633, startPoint y: 200, endPoint x: 542, endPoint y: 107, distance: 130.1
click at [312, 318] on span "search Buscar Afiliados" at bounding box center [289, 318] width 125 height 14
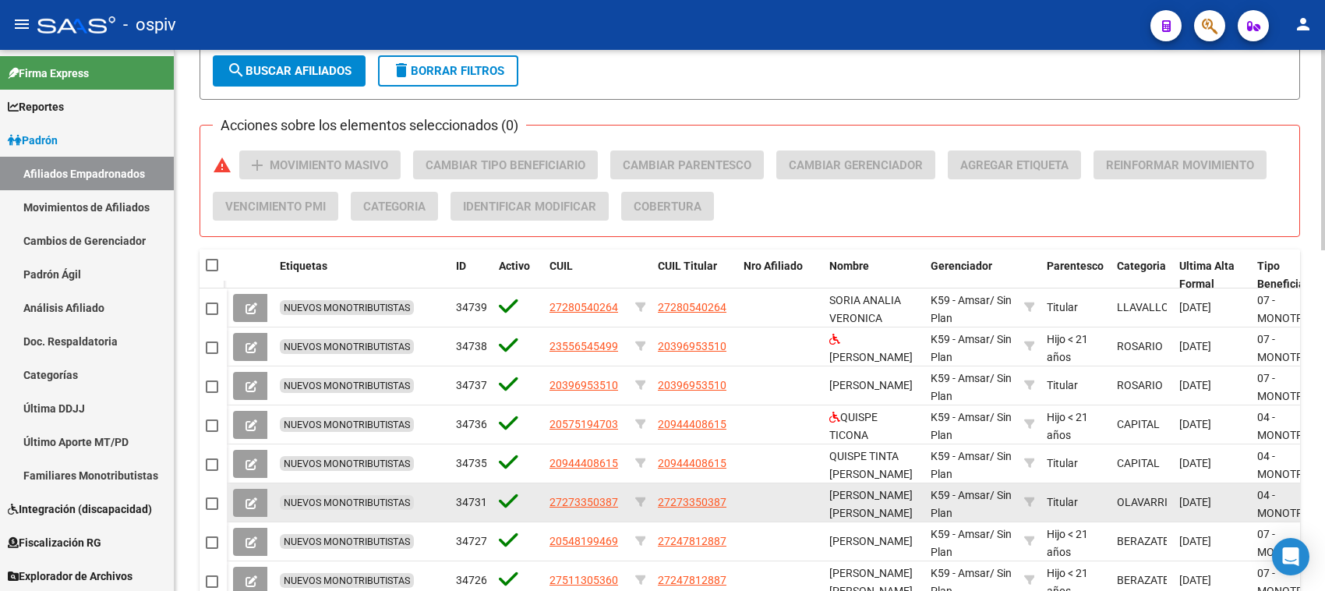
scroll to position [922, 0]
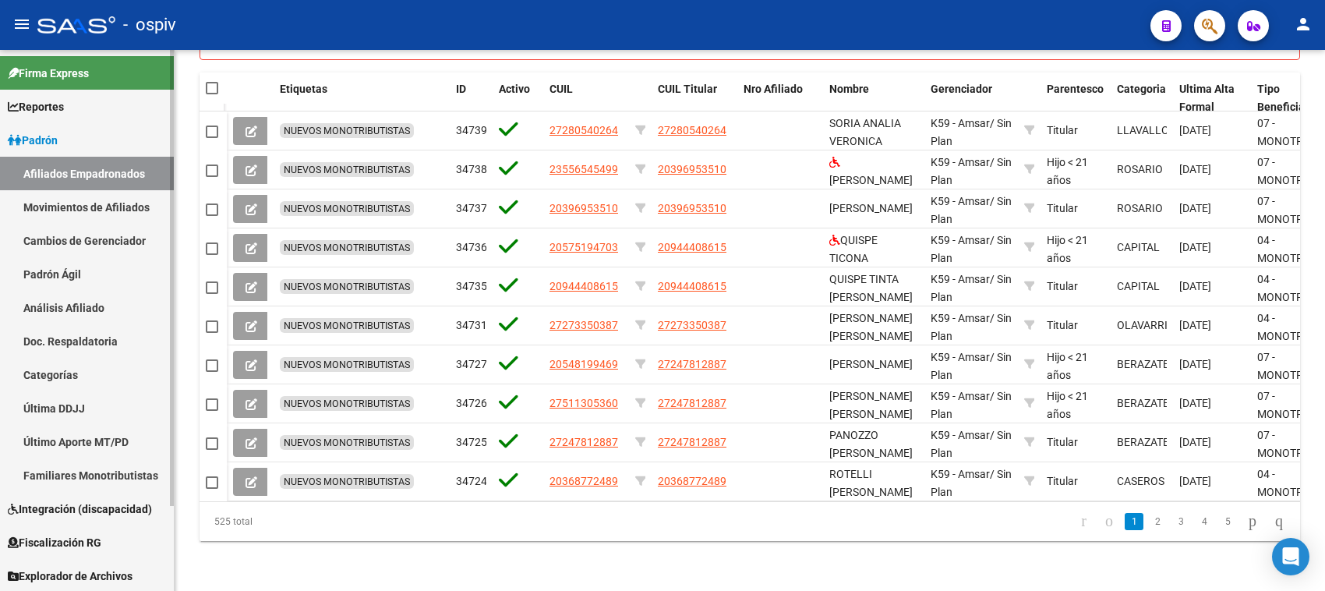
click at [48, 172] on link "Afiliados Empadronados" at bounding box center [87, 174] width 174 height 34
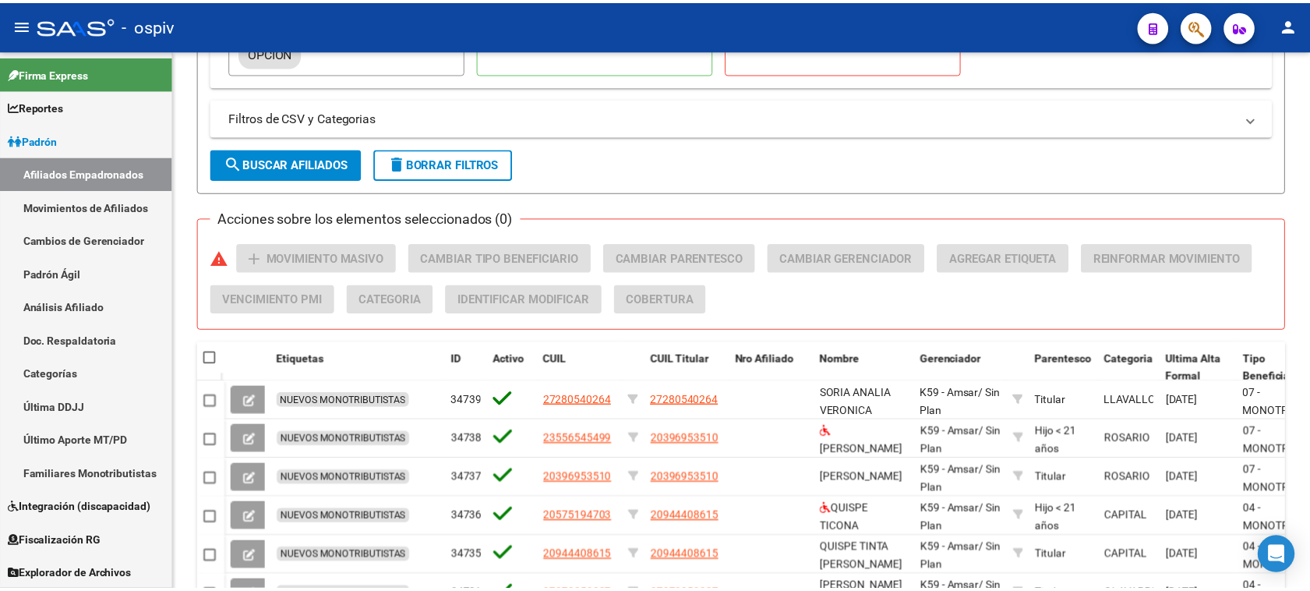
scroll to position [240, 0]
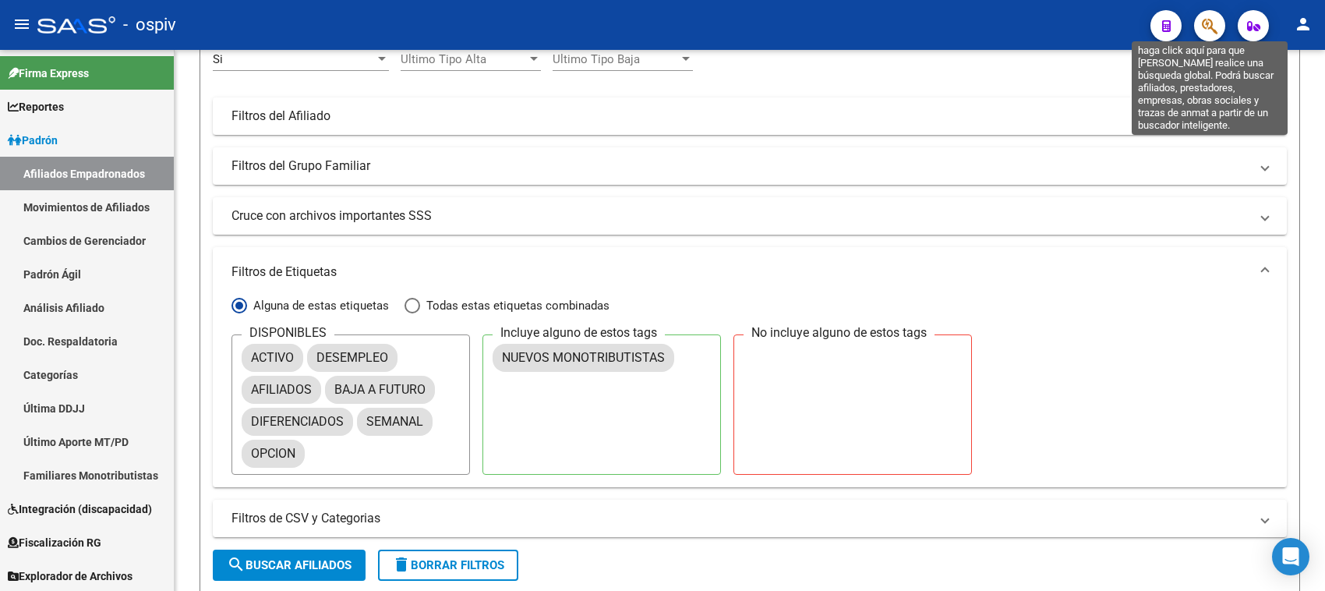
click at [1206, 22] on icon "button" at bounding box center [1210, 26] width 16 height 18
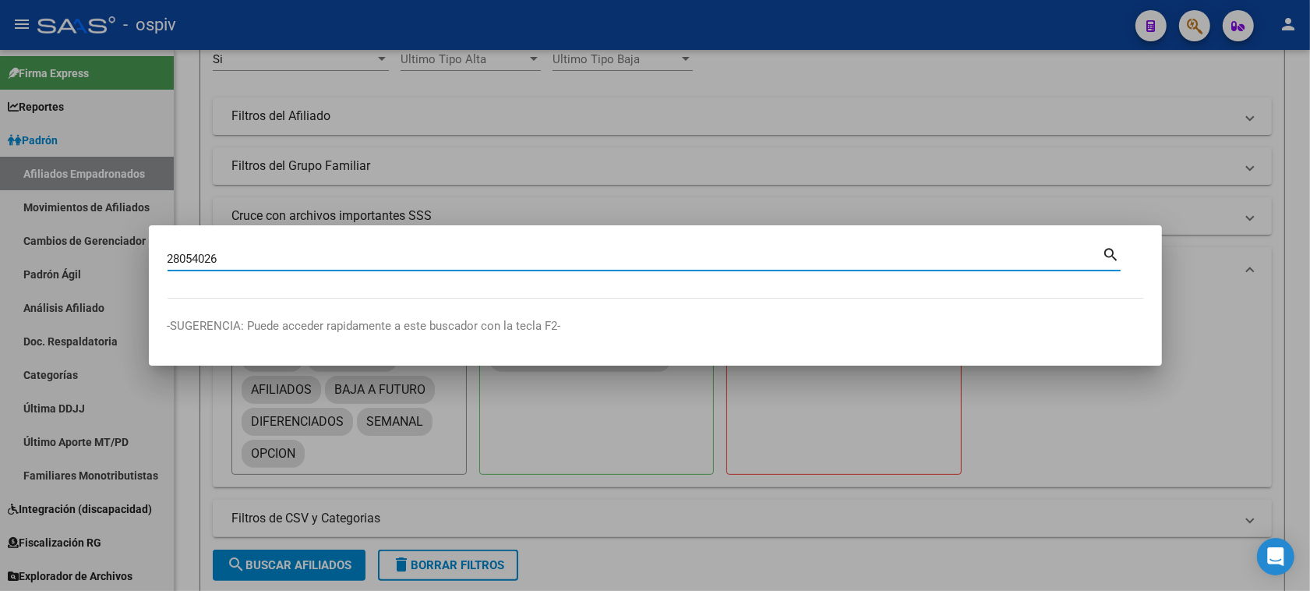
type input "28054026"
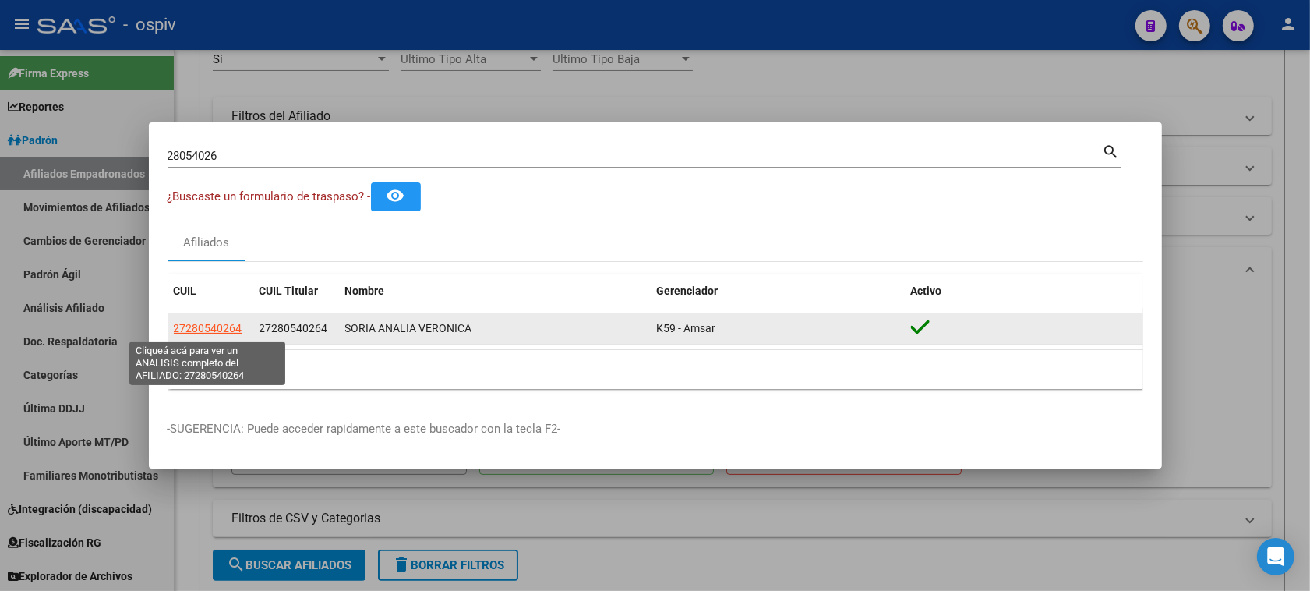
click at [210, 327] on span "27280540264" at bounding box center [208, 328] width 69 height 12
type textarea "27280540264"
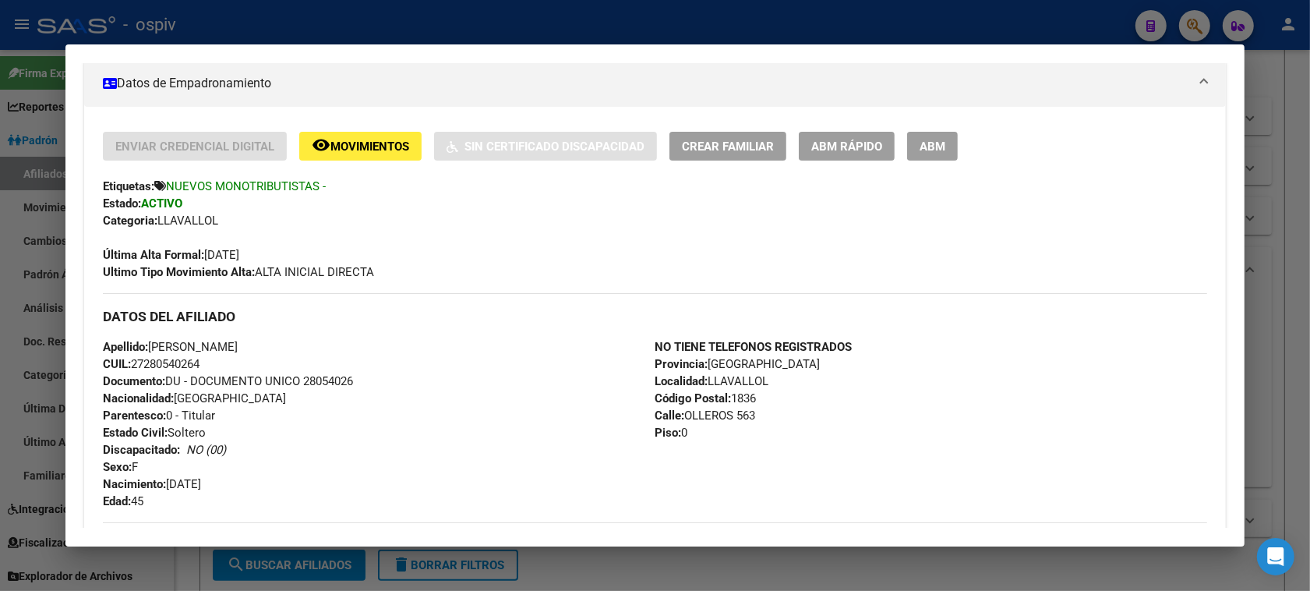
scroll to position [97, 0]
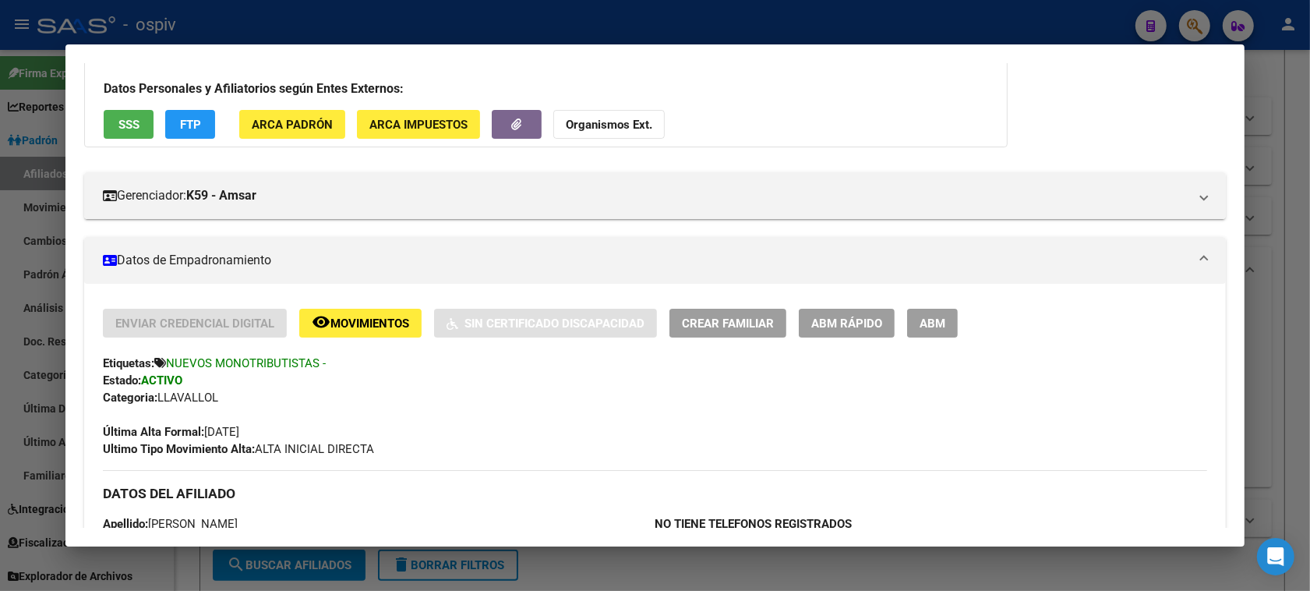
click at [1191, 28] on div at bounding box center [655, 295] width 1310 height 591
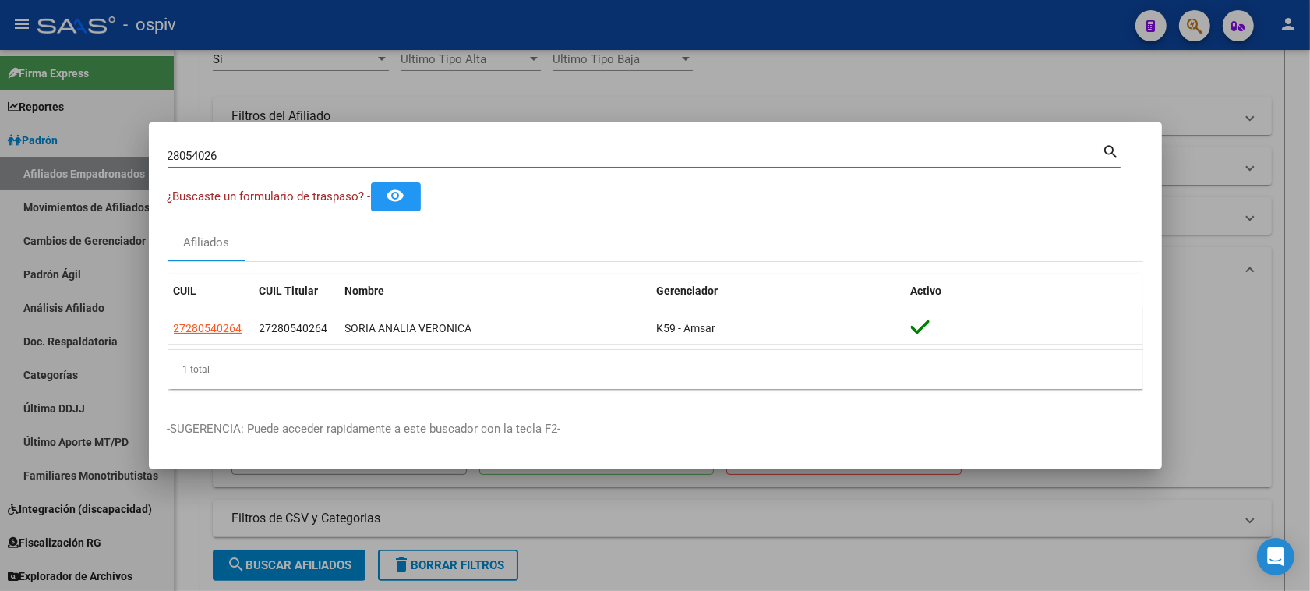
drag, startPoint x: 248, startPoint y: 157, endPoint x: 34, endPoint y: 133, distance: 215.6
click at [36, 133] on div "28054026 Buscar (apellido, dni, cuil, nro traspaso, cuit, obra social) search ¿…" at bounding box center [655, 295] width 1310 height 591
type input "37312710"
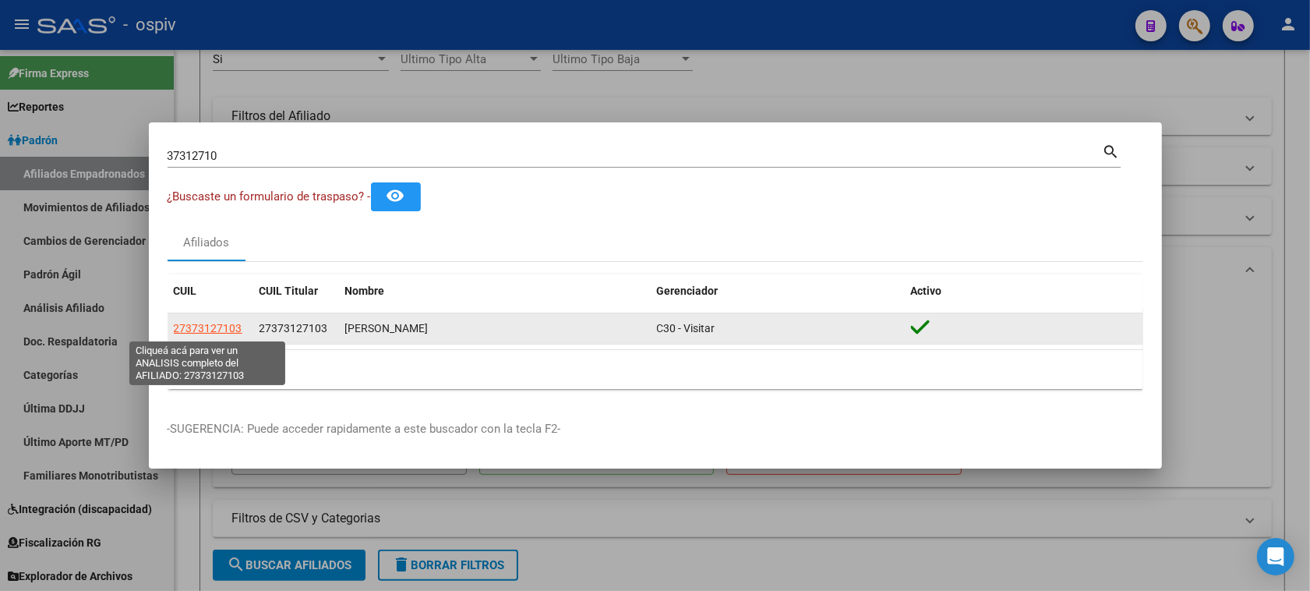
click at [217, 325] on span "27373127103" at bounding box center [208, 328] width 69 height 12
type textarea "27373127103"
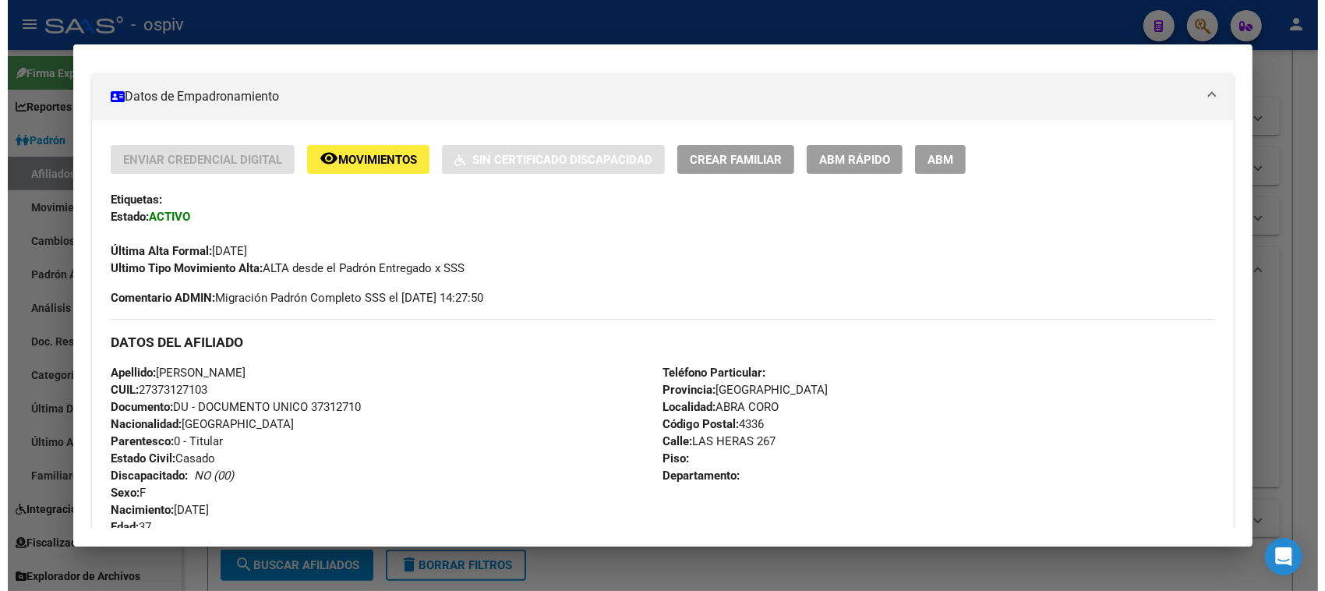
scroll to position [292, 0]
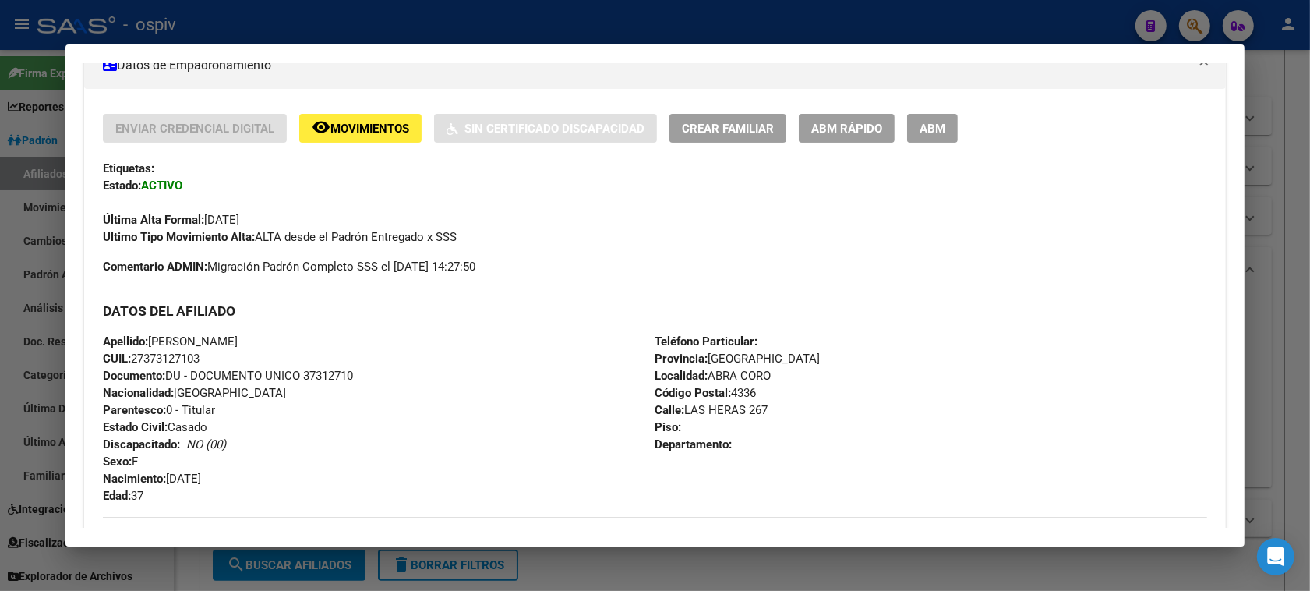
drag, startPoint x: 921, startPoint y: 123, endPoint x: 932, endPoint y: 180, distance: 57.9
click at [921, 123] on span "ABM" at bounding box center [933, 129] width 26 height 14
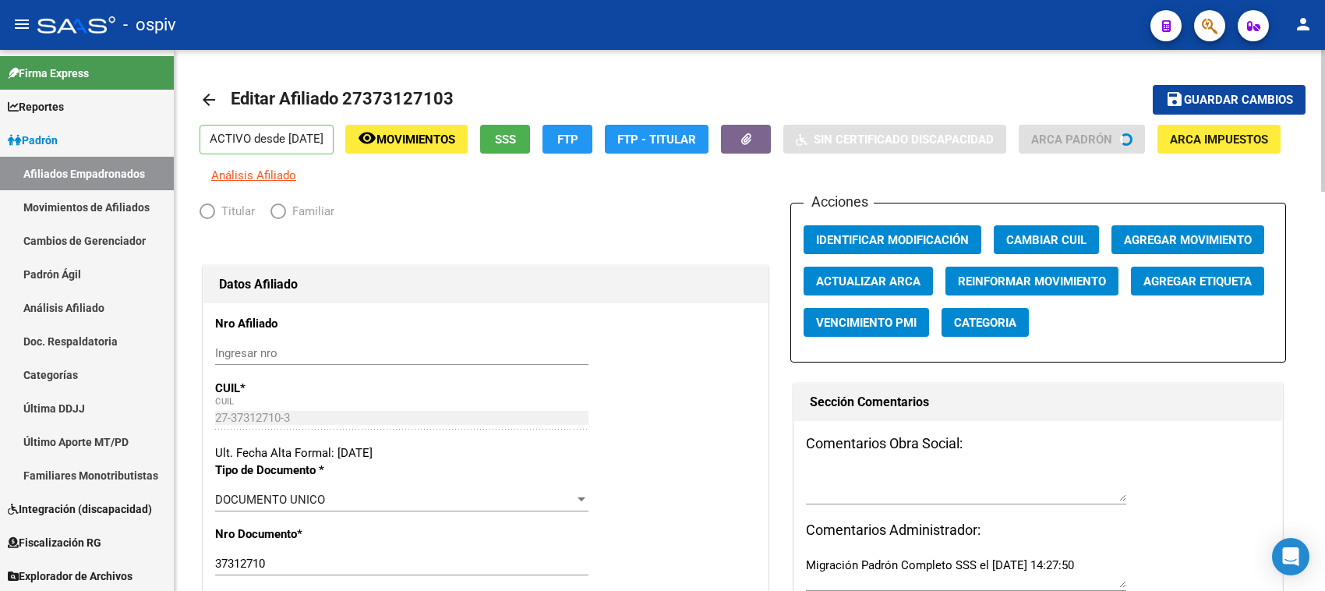
radio input "true"
type input "27-37312710-3"
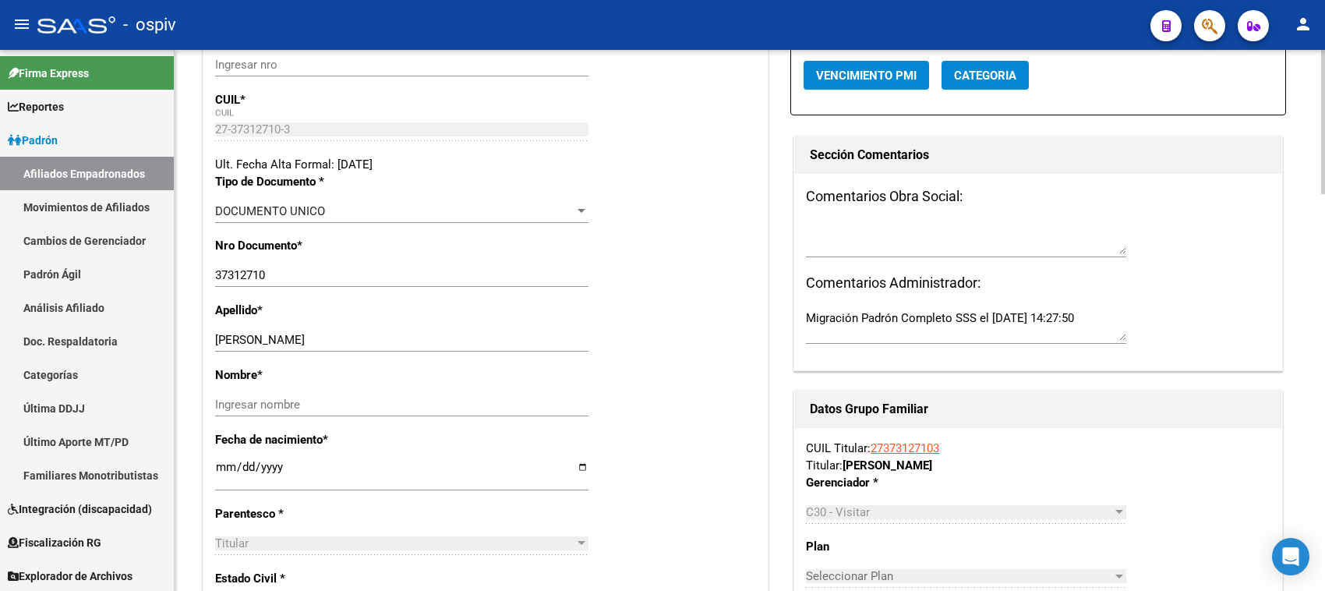
scroll to position [292, 0]
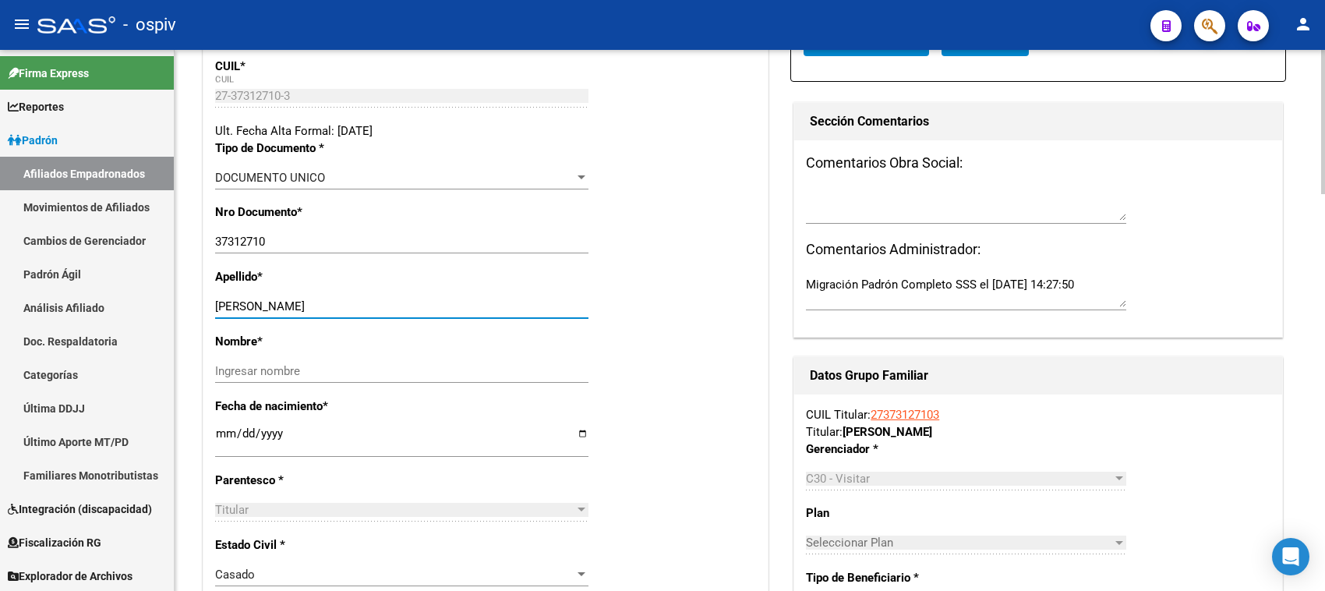
drag, startPoint x: 242, startPoint y: 309, endPoint x: 331, endPoint y: 302, distance: 89.1
click at [331, 302] on input "PAZ TANIA BEATRIZ" at bounding box center [401, 306] width 373 height 14
drag, startPoint x: 239, startPoint y: 305, endPoint x: 358, endPoint y: 304, distance: 119.2
click at [358, 304] on input "PAZ TANIA BEATRIZ" at bounding box center [401, 306] width 373 height 14
type input "PAZ"
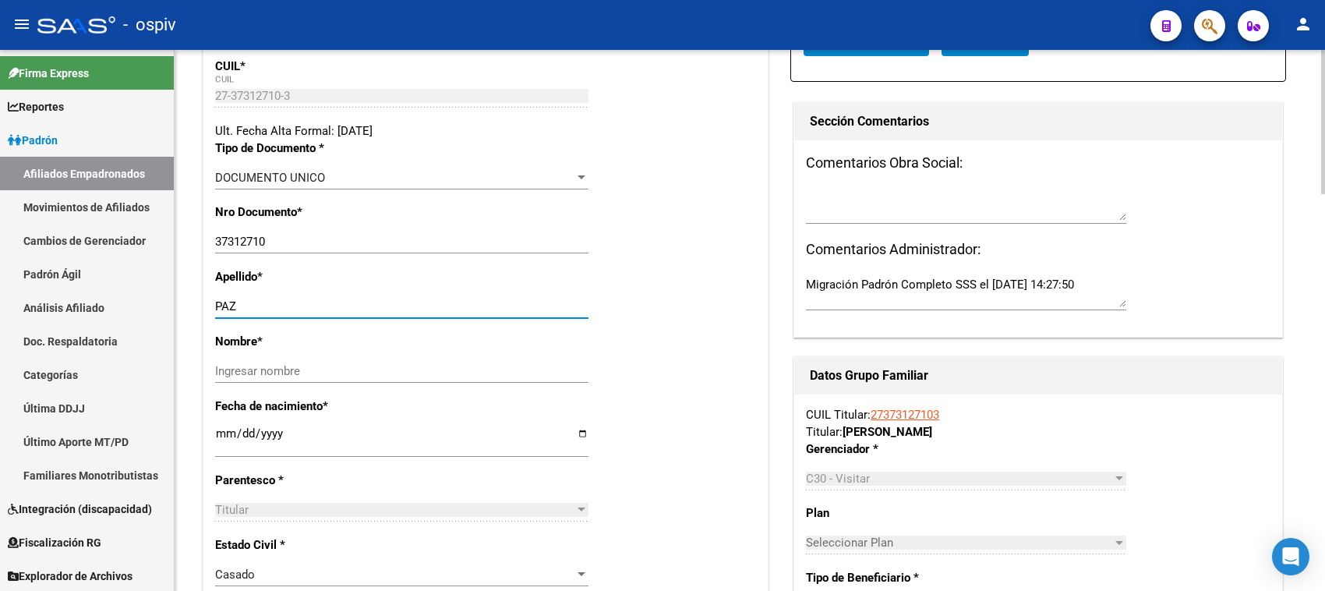
click at [277, 379] on div "Ingresar nombre" at bounding box center [401, 370] width 373 height 23
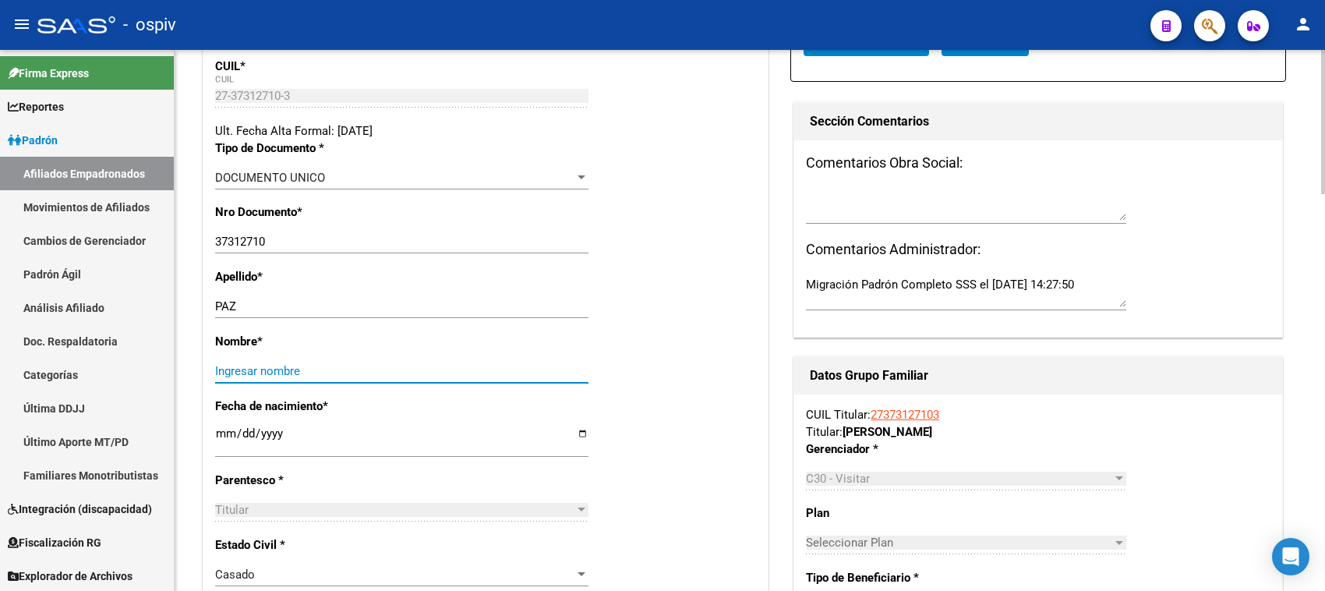
paste input "TANIA BEATRIZ"
type input "TANIA BEATRIZ"
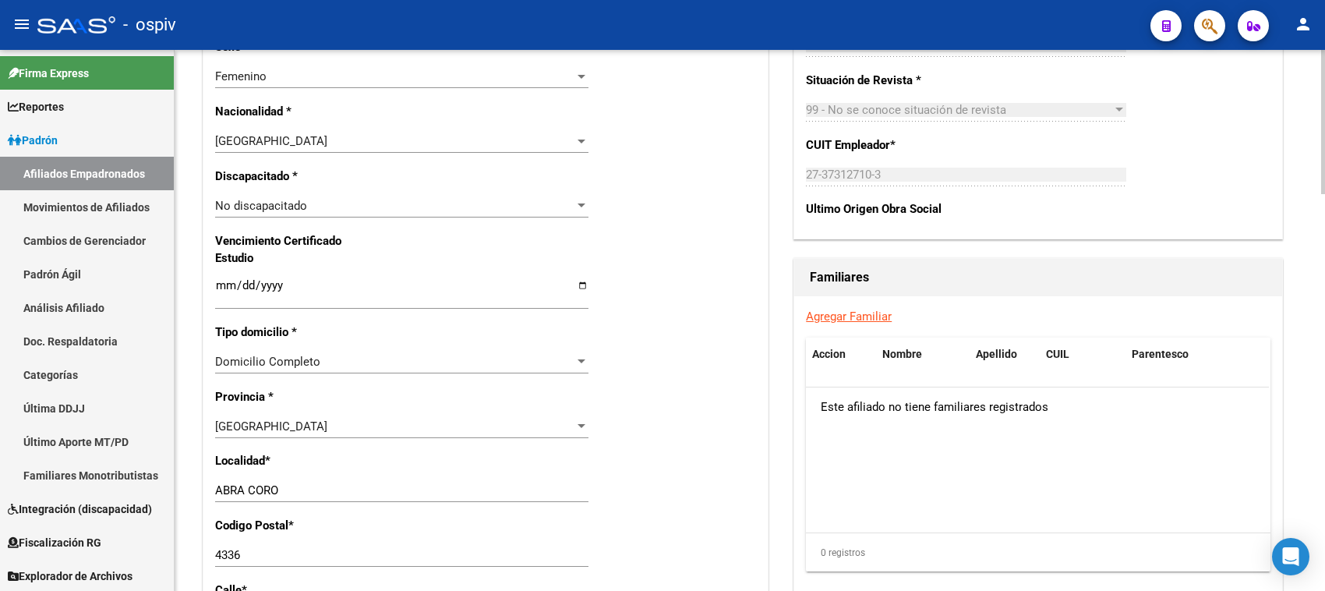
scroll to position [974, 0]
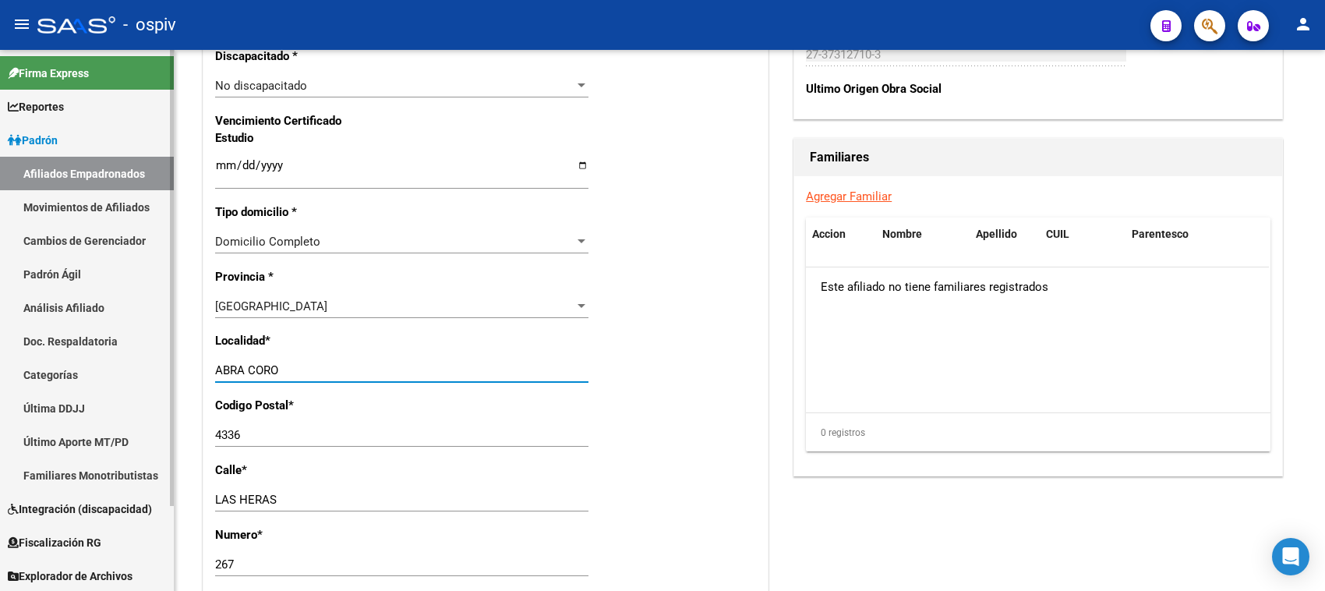
drag, startPoint x: 288, startPoint y: 367, endPoint x: 16, endPoint y: 335, distance: 273.9
click at [16, 335] on mat-sidenav-container "Firma Express Reportes Padrón Traspasos x O.S. Traspasos x Gerenciador Traspaso…" at bounding box center [662, 320] width 1325 height 541
type input "santiago del estero"
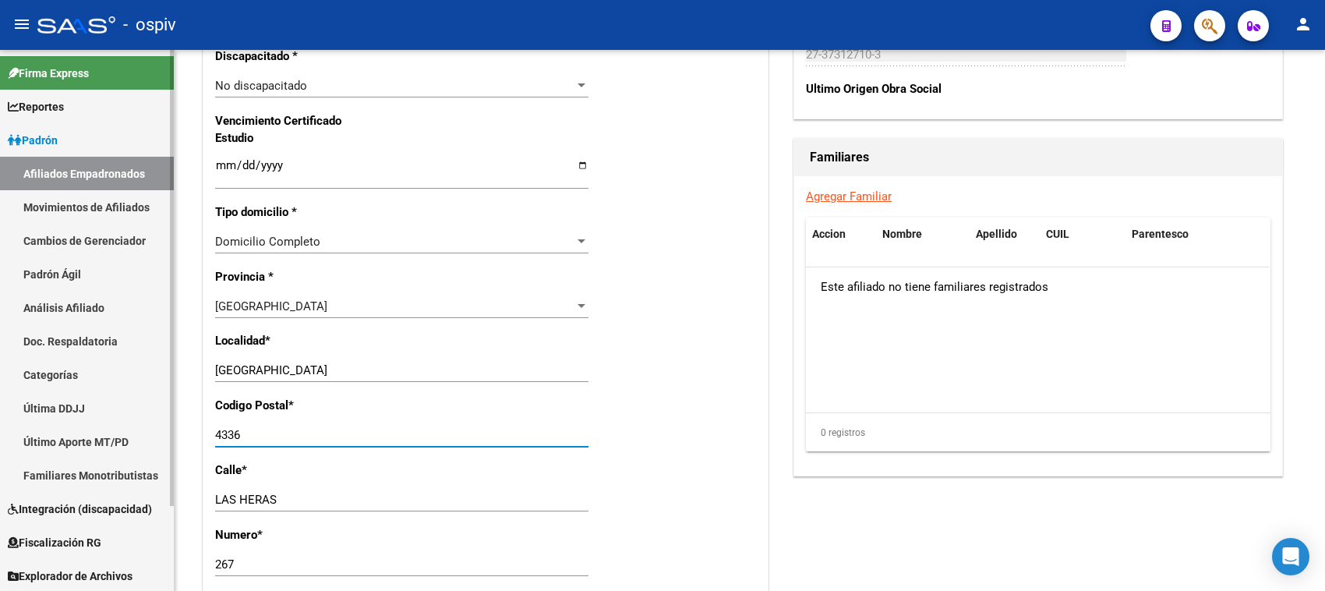
drag, startPoint x: 273, startPoint y: 435, endPoint x: 160, endPoint y: 422, distance: 113.7
click at [160, 422] on mat-sidenav-container "Firma Express Reportes Padrón Traspasos x O.S. Traspasos x Gerenciador Traspaso…" at bounding box center [662, 320] width 1325 height 541
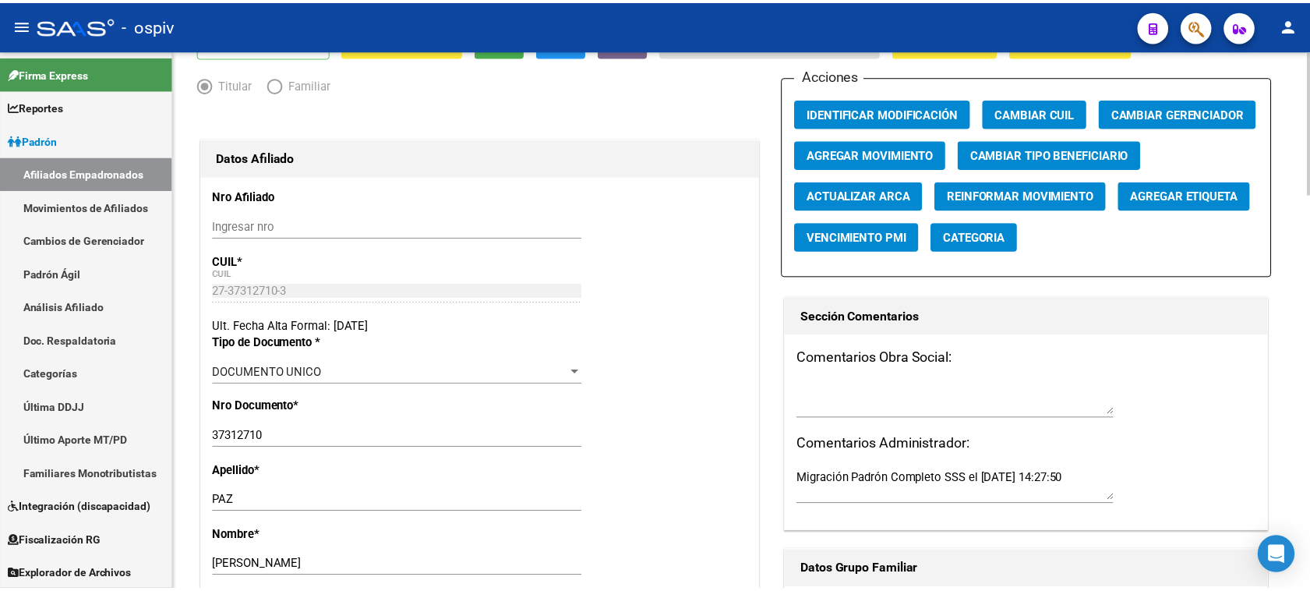
scroll to position [0, 0]
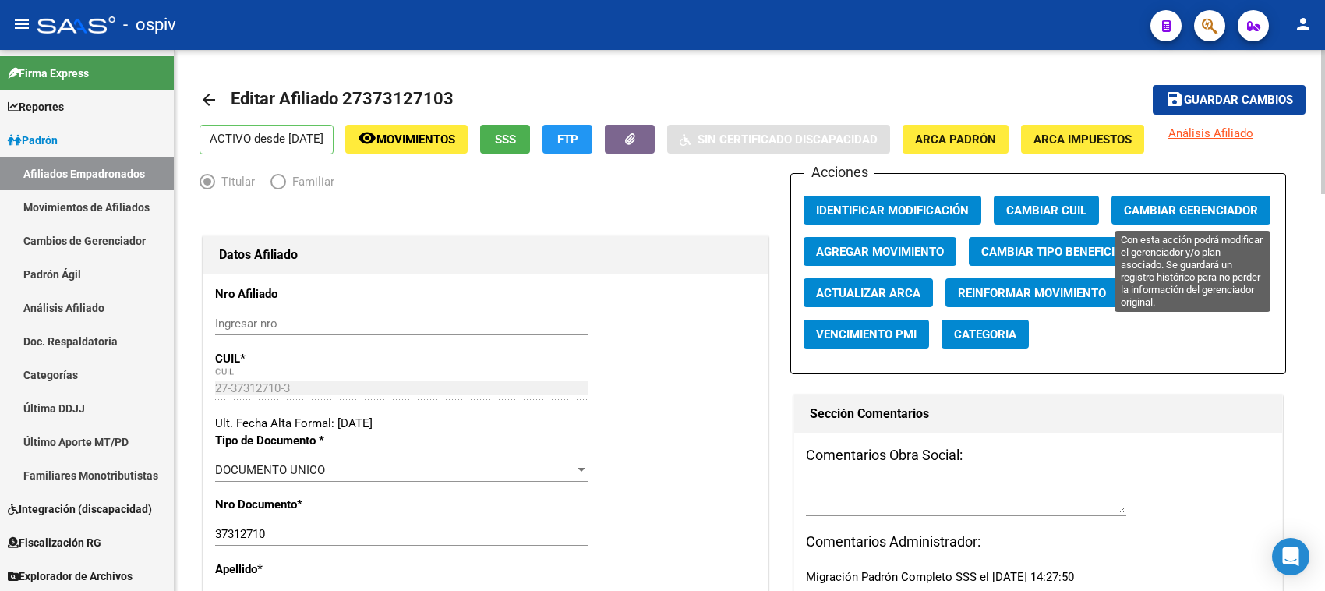
type input "4200"
click at [1221, 203] on span "Cambiar Gerenciador" at bounding box center [1191, 210] width 134 height 14
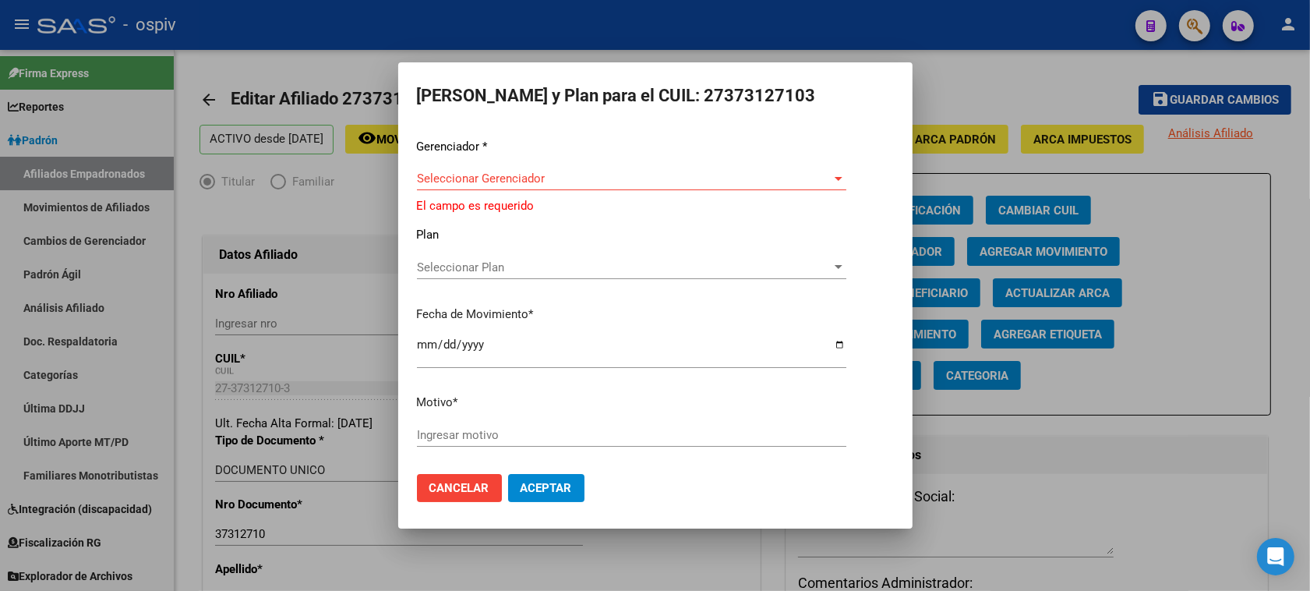
click at [473, 189] on div "Seleccionar Gerenciador Seleccionar Gerenciador" at bounding box center [631, 178] width 429 height 23
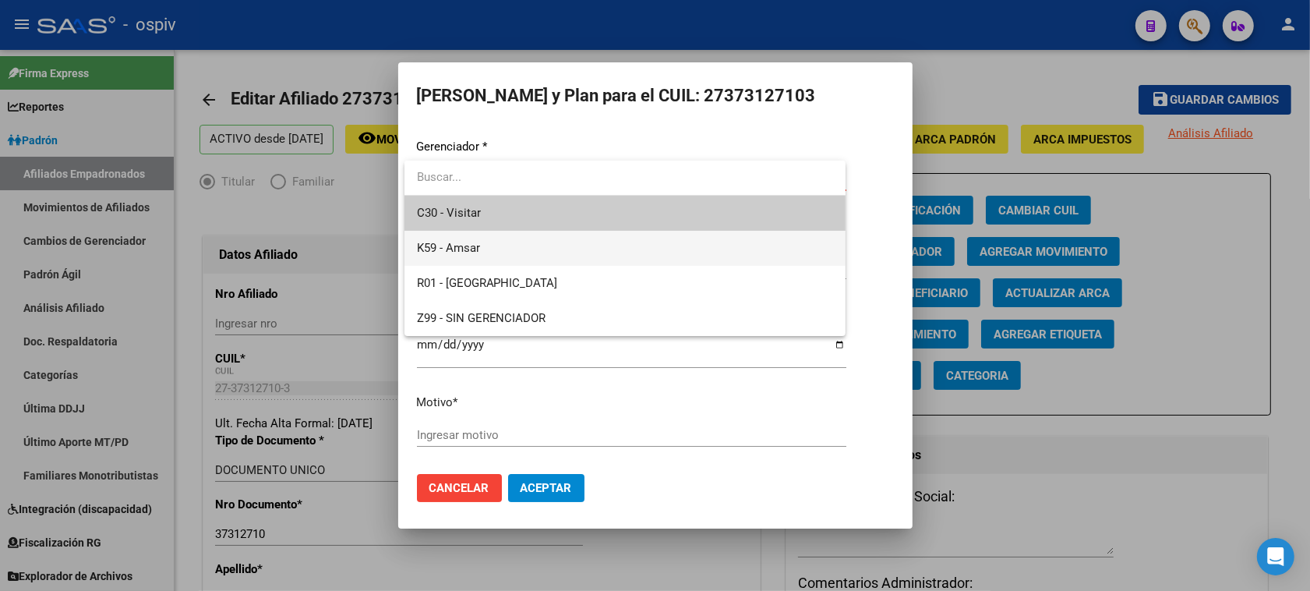
click at [473, 238] on span "K59 - Amsar" at bounding box center [625, 248] width 416 height 35
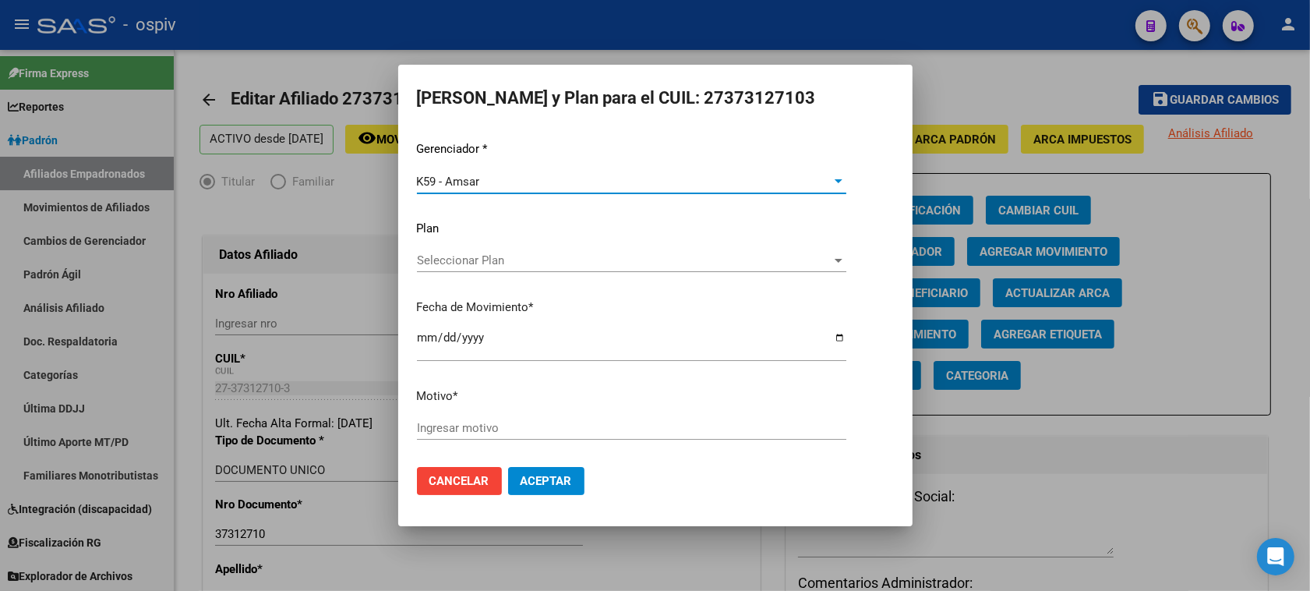
click at [437, 426] on input "Ingresar motivo" at bounding box center [631, 428] width 429 height 14
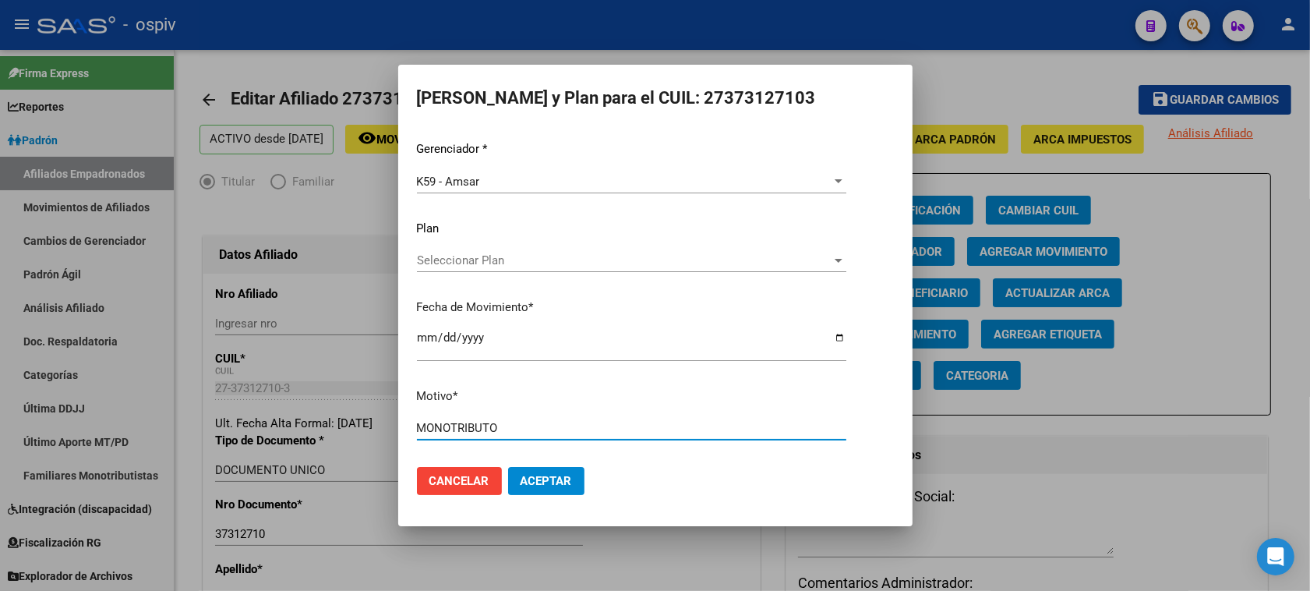
type input "MONOTRIBUTO"
click at [558, 483] on span "Aceptar" at bounding box center [546, 481] width 51 height 14
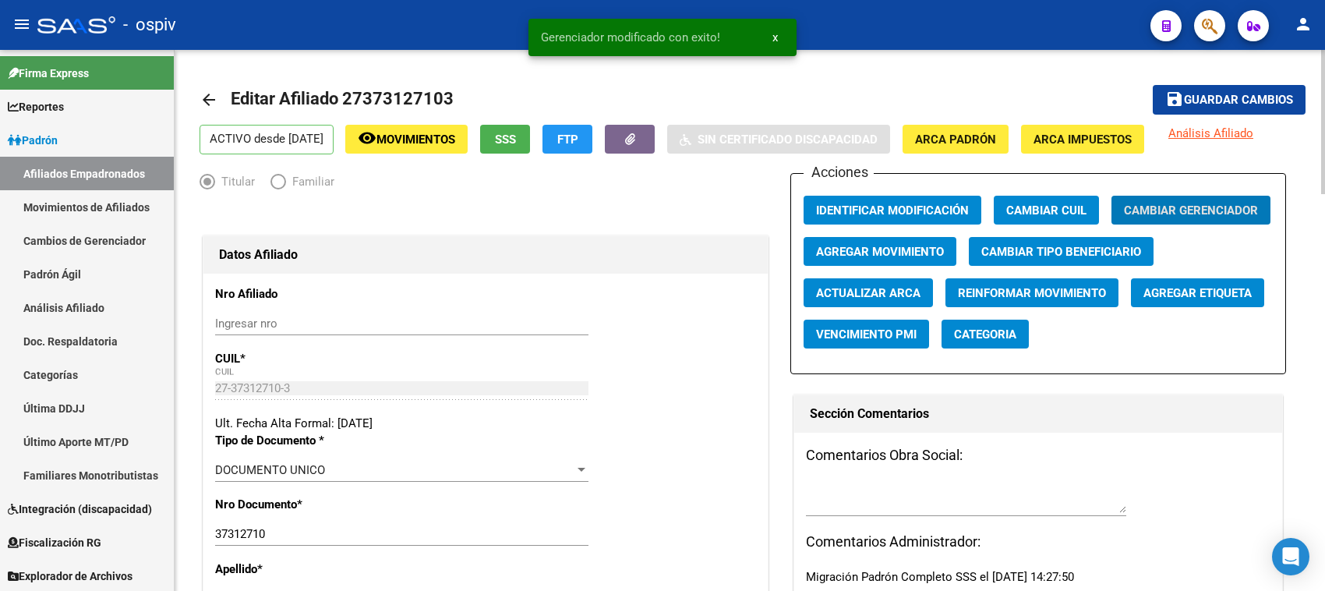
click at [965, 343] on button "Categoria" at bounding box center [984, 334] width 87 height 29
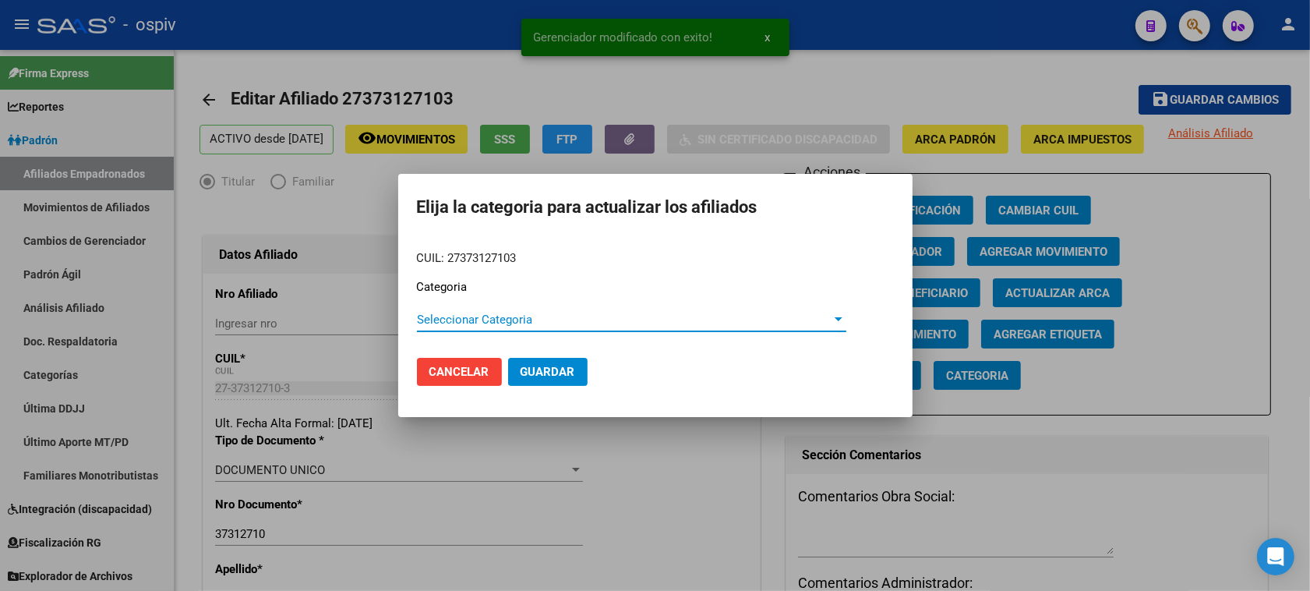
click at [499, 320] on span "Seleccionar Categoria" at bounding box center [624, 320] width 415 height 14
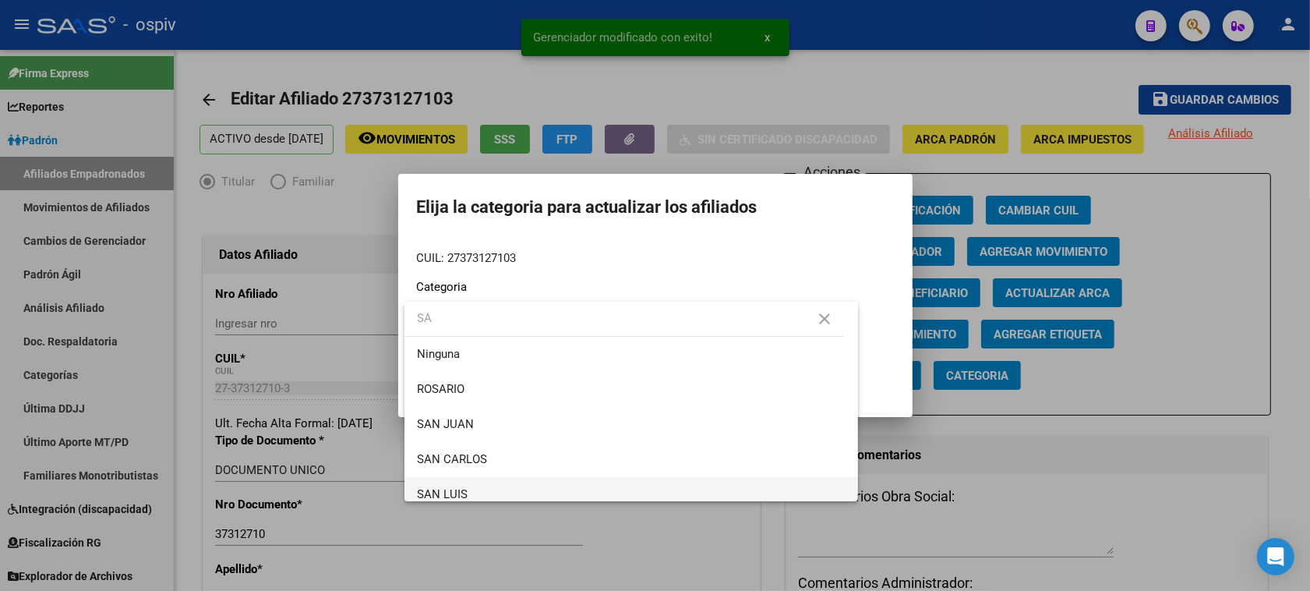
scroll to position [80, 0]
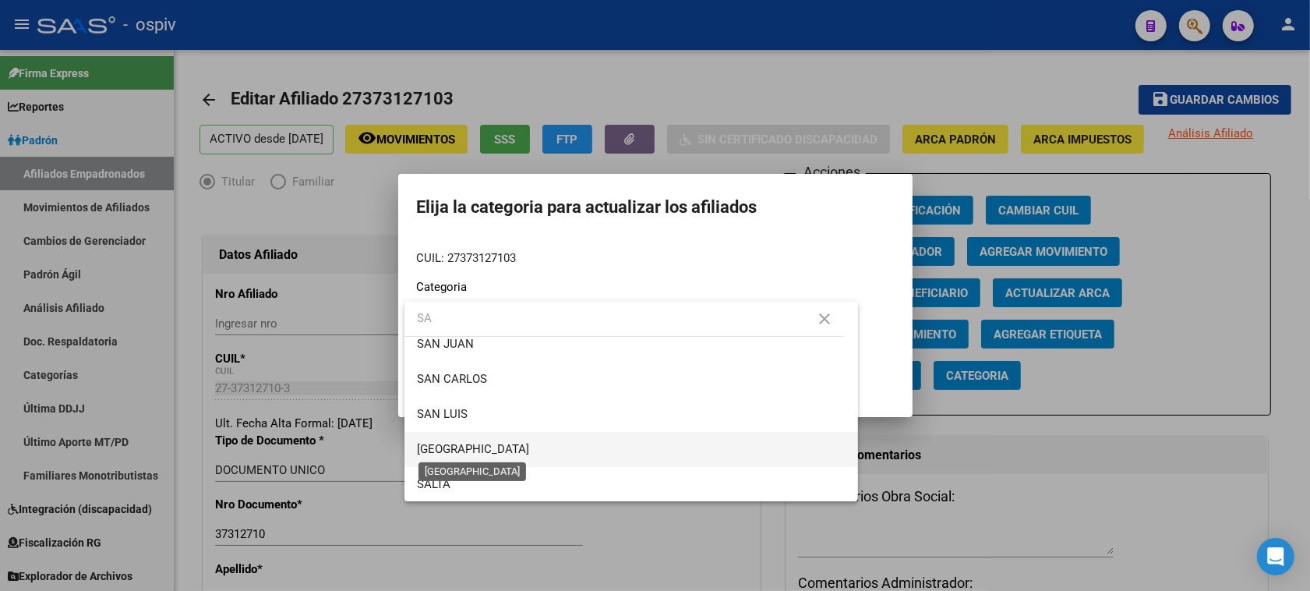
type input "SA"
click at [460, 444] on span "[GEOGRAPHIC_DATA]" at bounding box center [473, 449] width 112 height 14
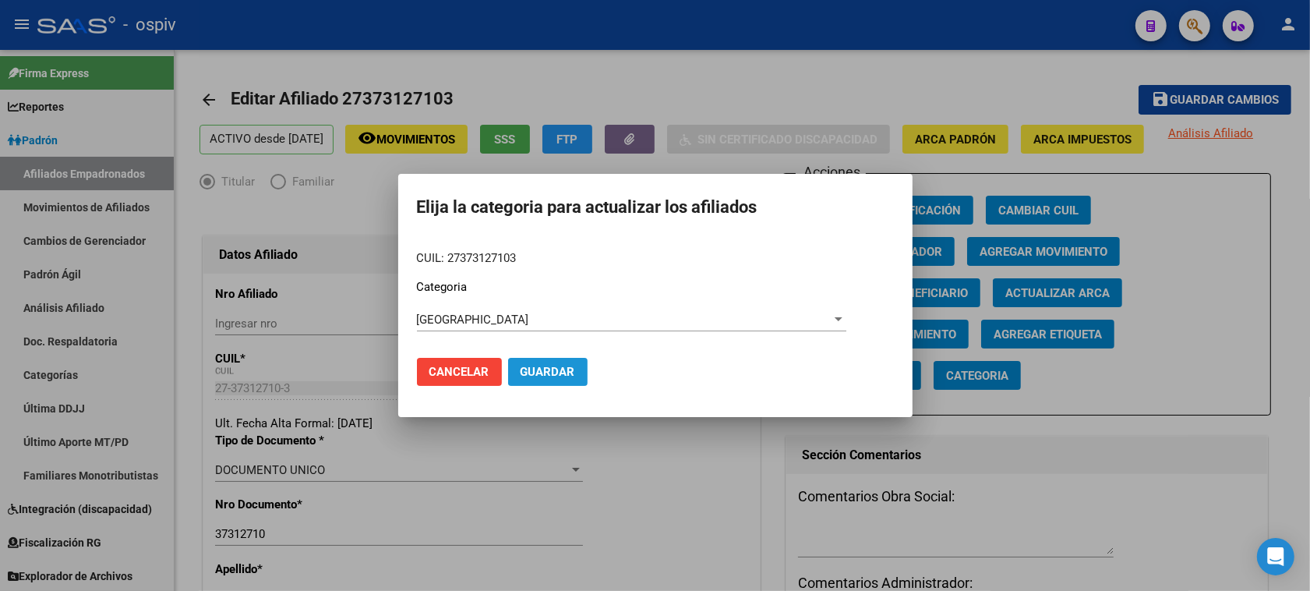
click at [553, 361] on button "Guardar" at bounding box center [547, 372] width 79 height 28
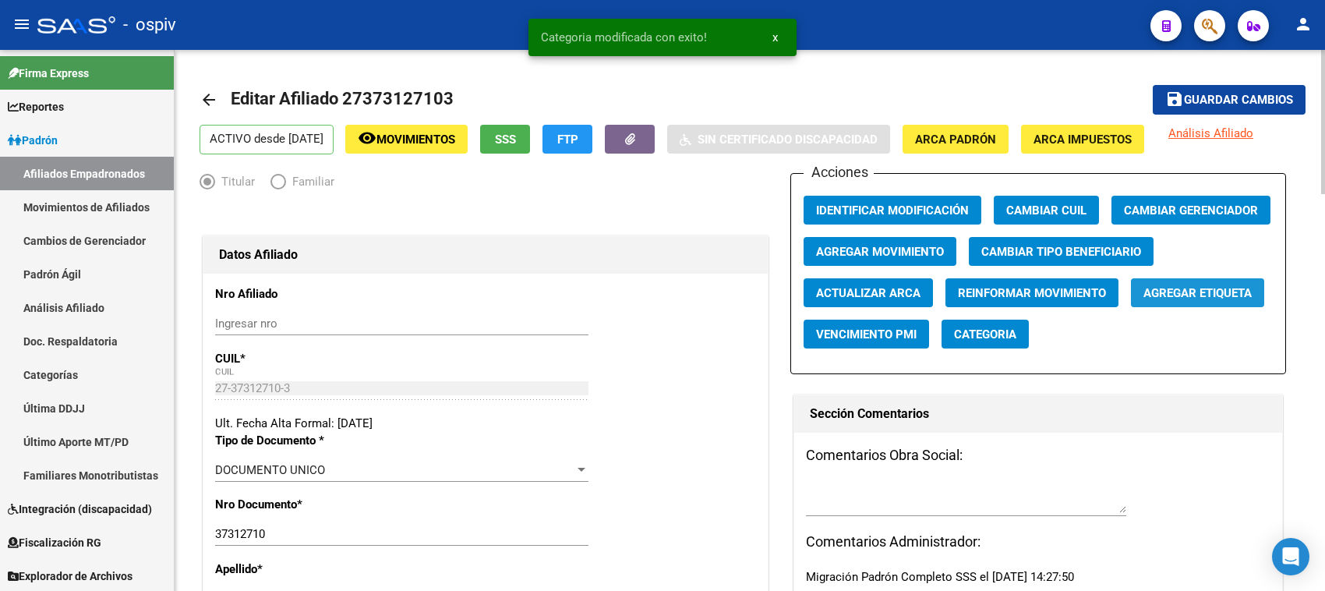
click at [1192, 291] on span "Agregar Etiqueta" at bounding box center [1197, 293] width 108 height 14
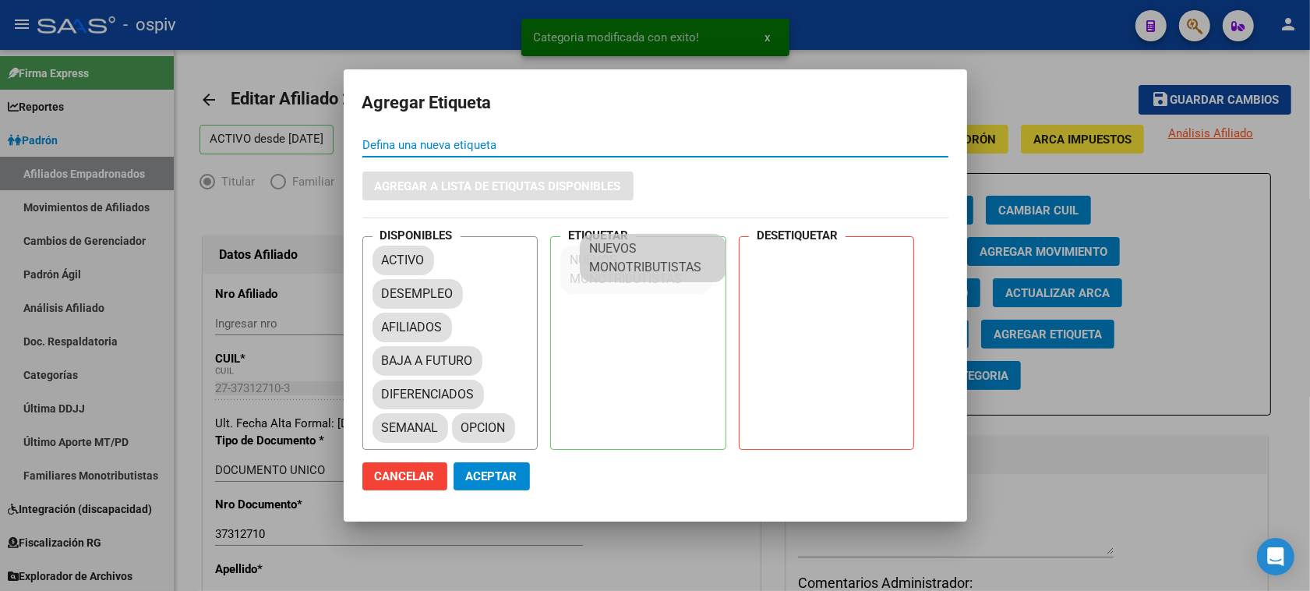
drag, startPoint x: 446, startPoint y: 441, endPoint x: 630, endPoint y: 257, distance: 260.1
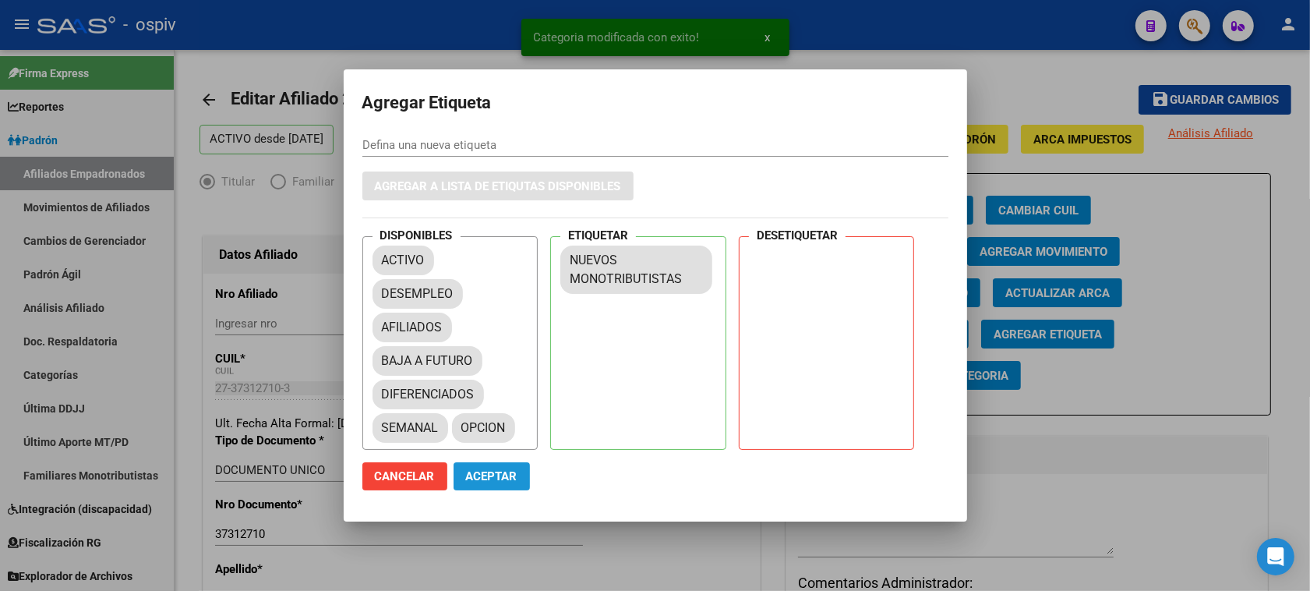
click at [496, 472] on span "Aceptar" at bounding box center [491, 476] width 51 height 14
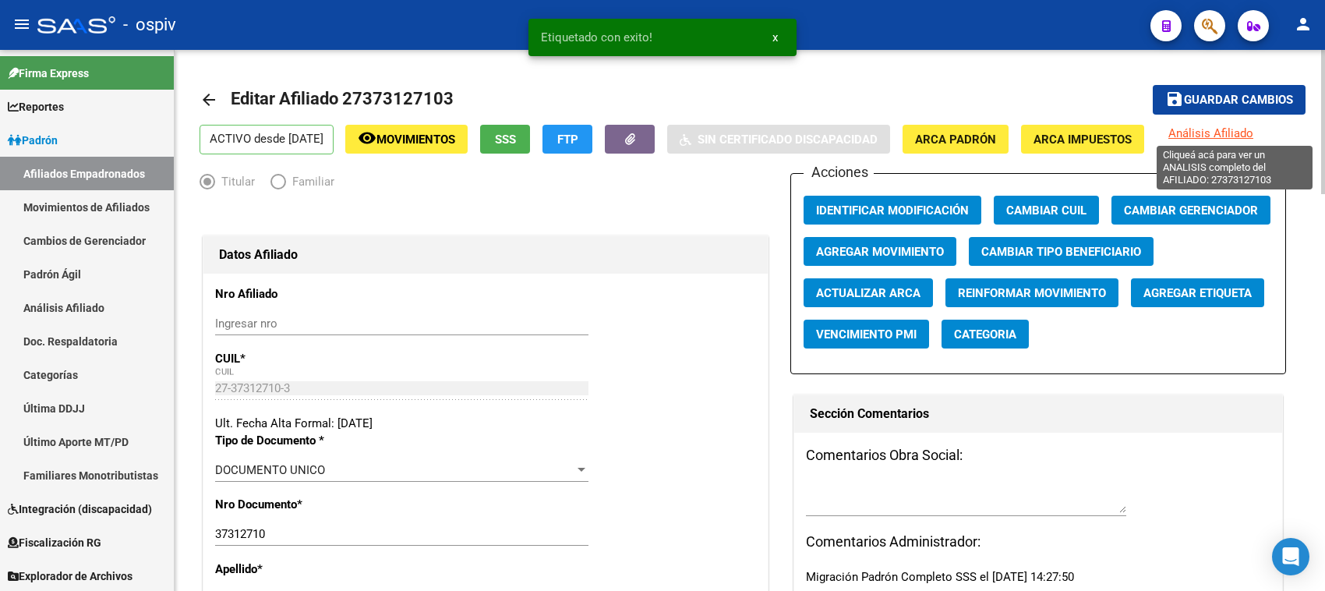
click at [1235, 131] on span "Análisis Afiliado" at bounding box center [1210, 133] width 85 height 14
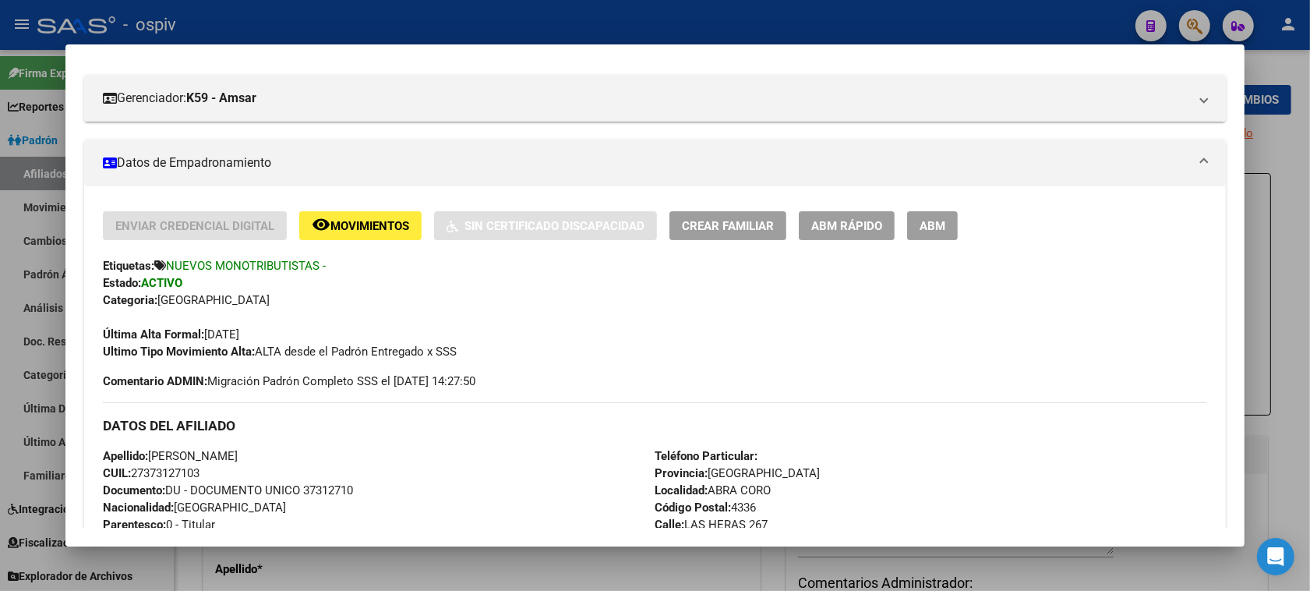
scroll to position [0, 0]
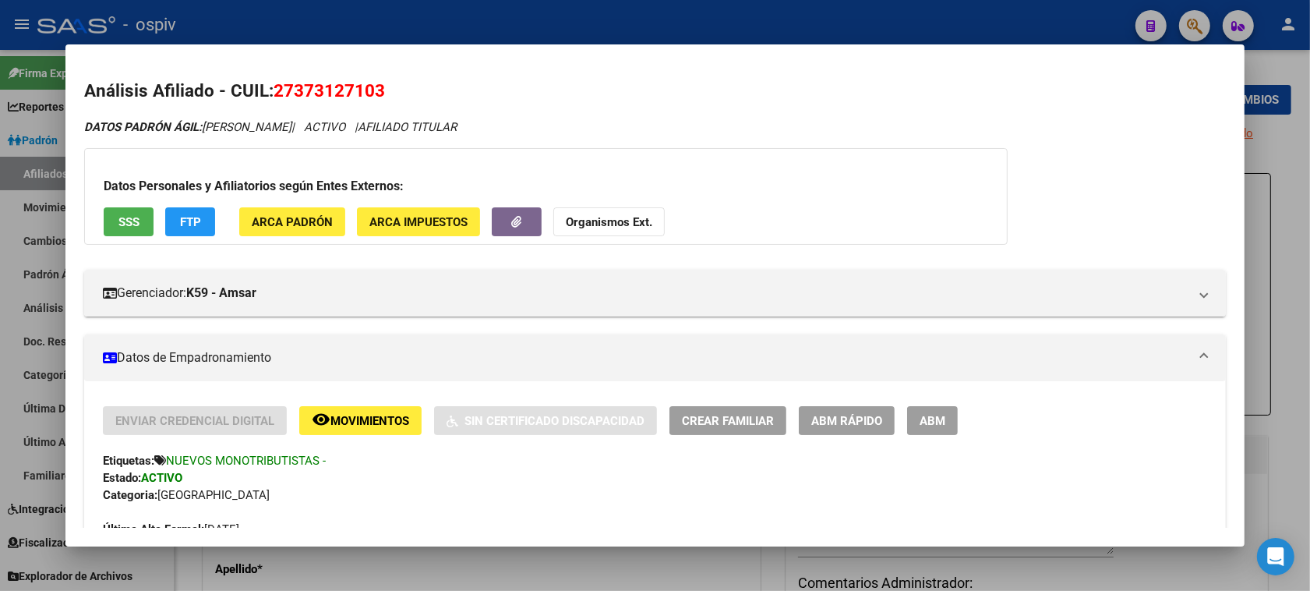
click at [180, 215] on span "FTP" at bounding box center [190, 222] width 21 height 14
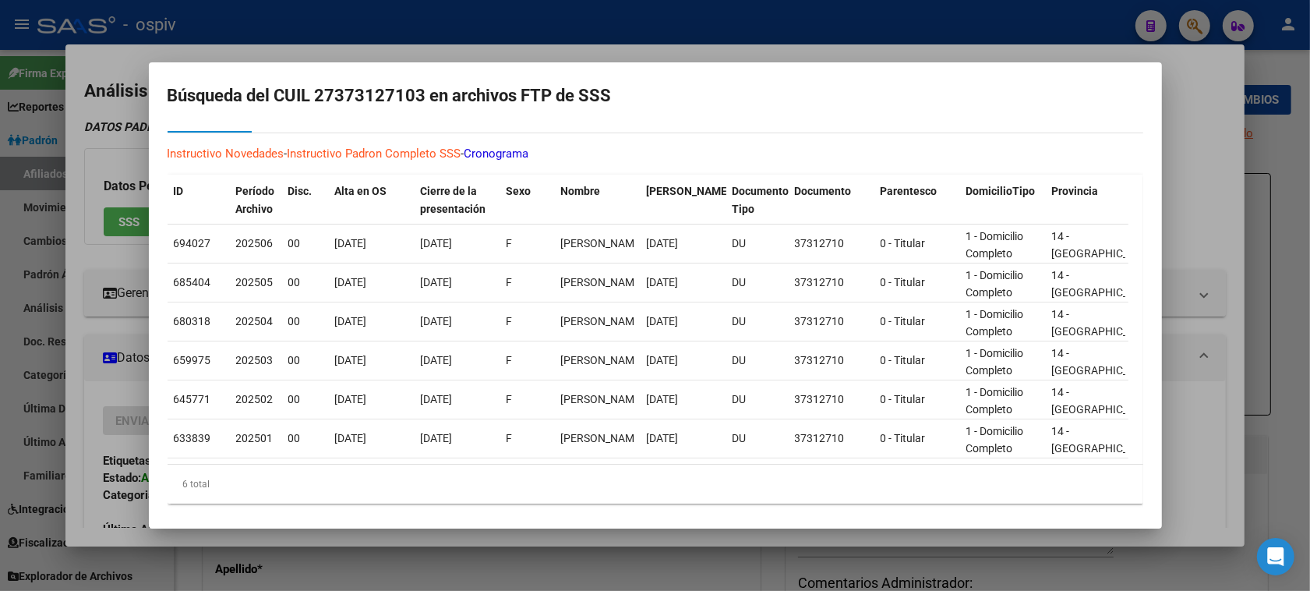
scroll to position [63, 0]
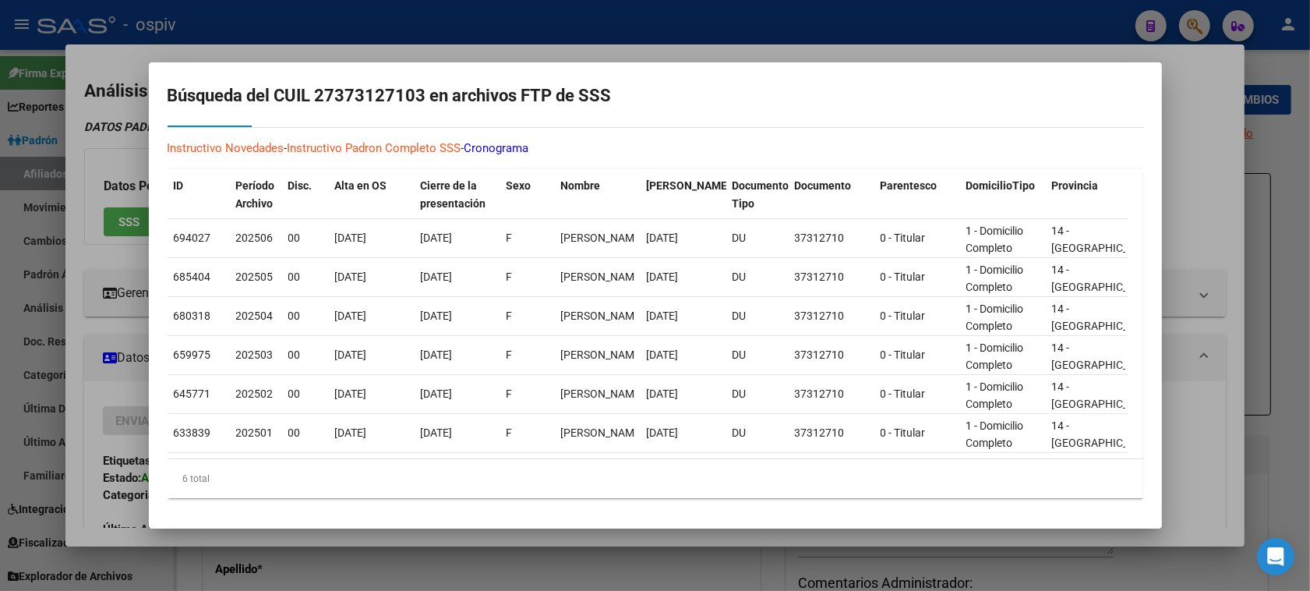
click at [1194, 13] on div at bounding box center [655, 295] width 1310 height 591
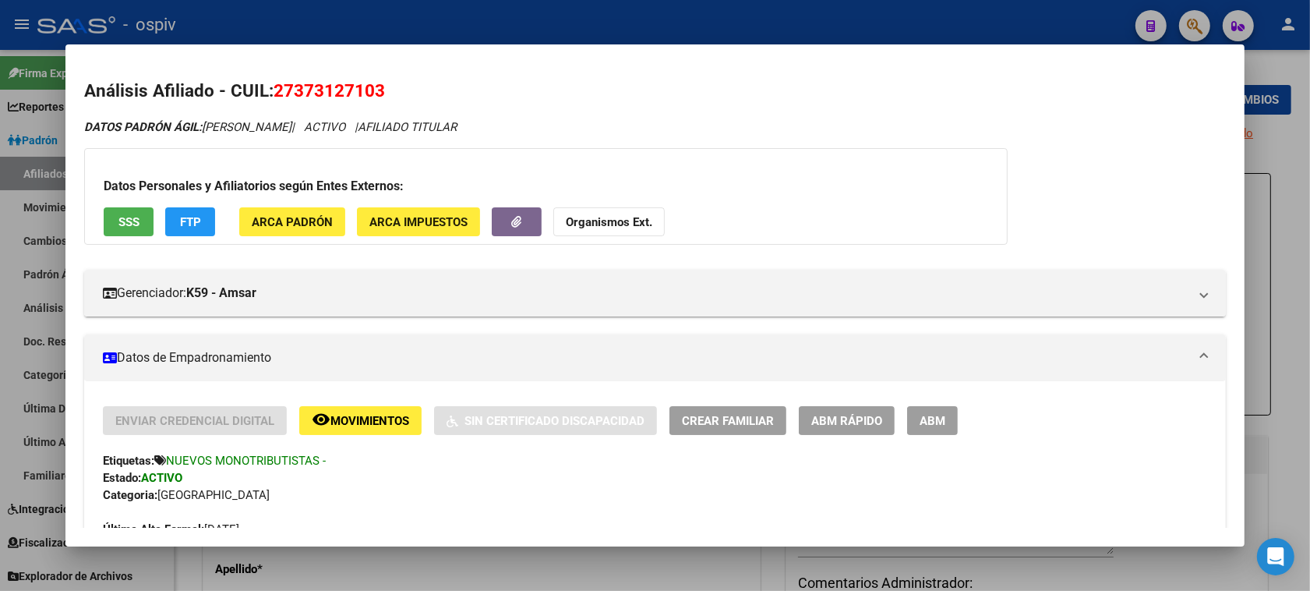
click at [1197, 22] on div at bounding box center [655, 295] width 1310 height 591
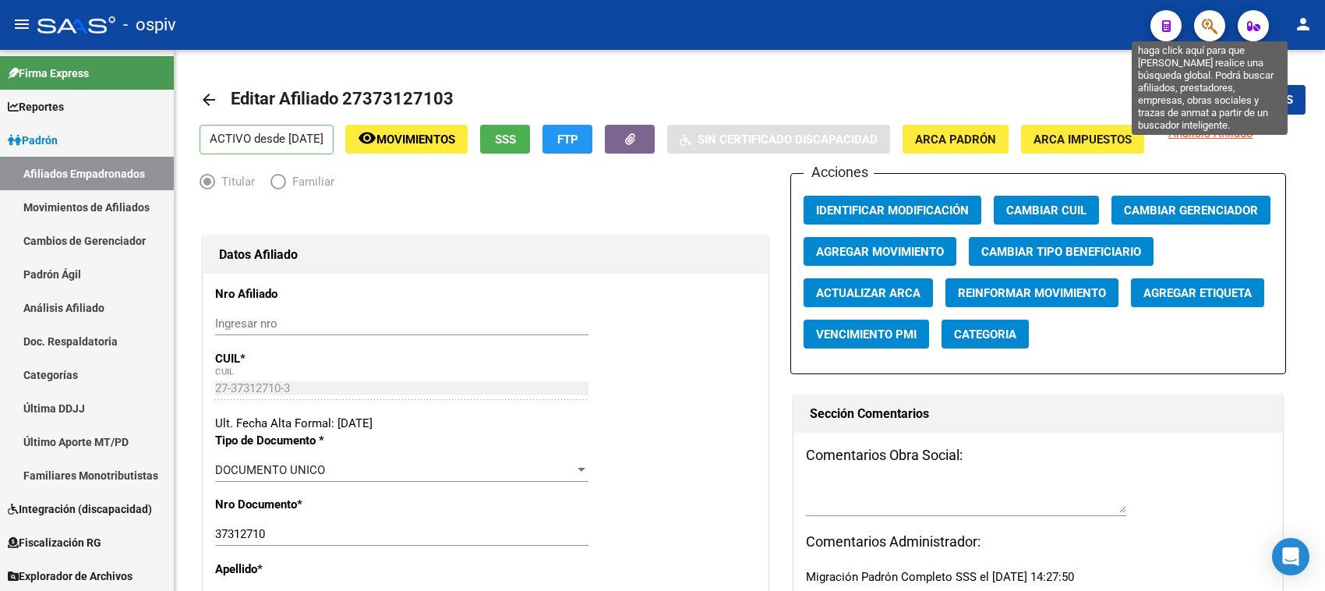
click at [1205, 22] on icon "button" at bounding box center [1210, 26] width 16 height 18
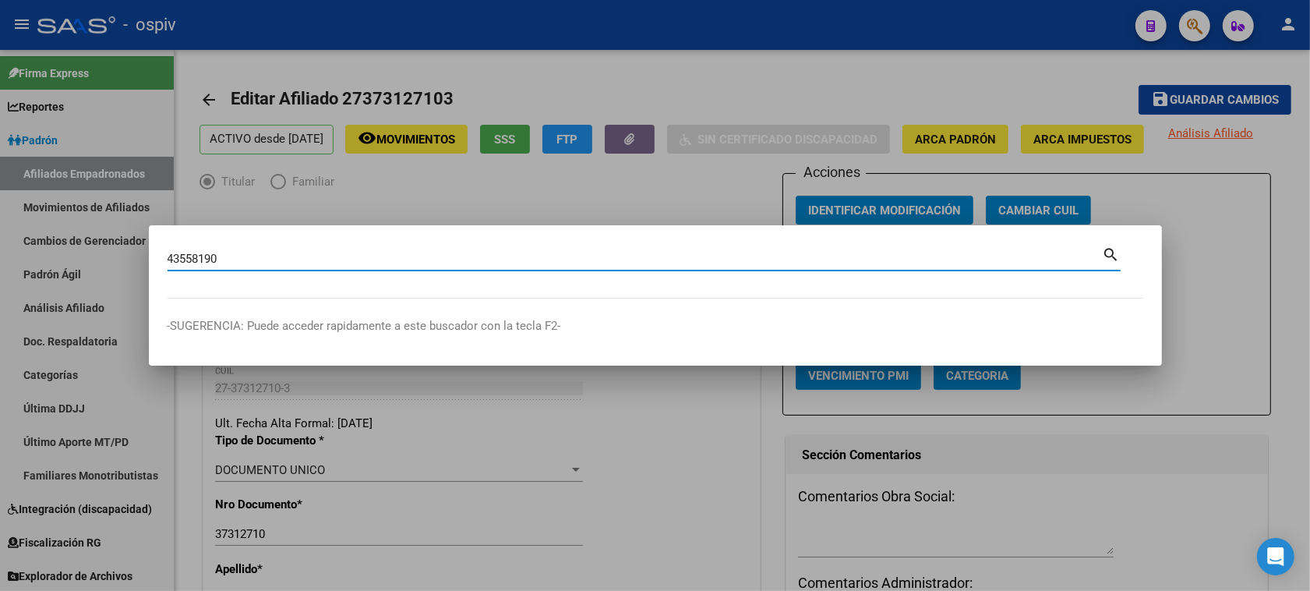
type input "43558190"
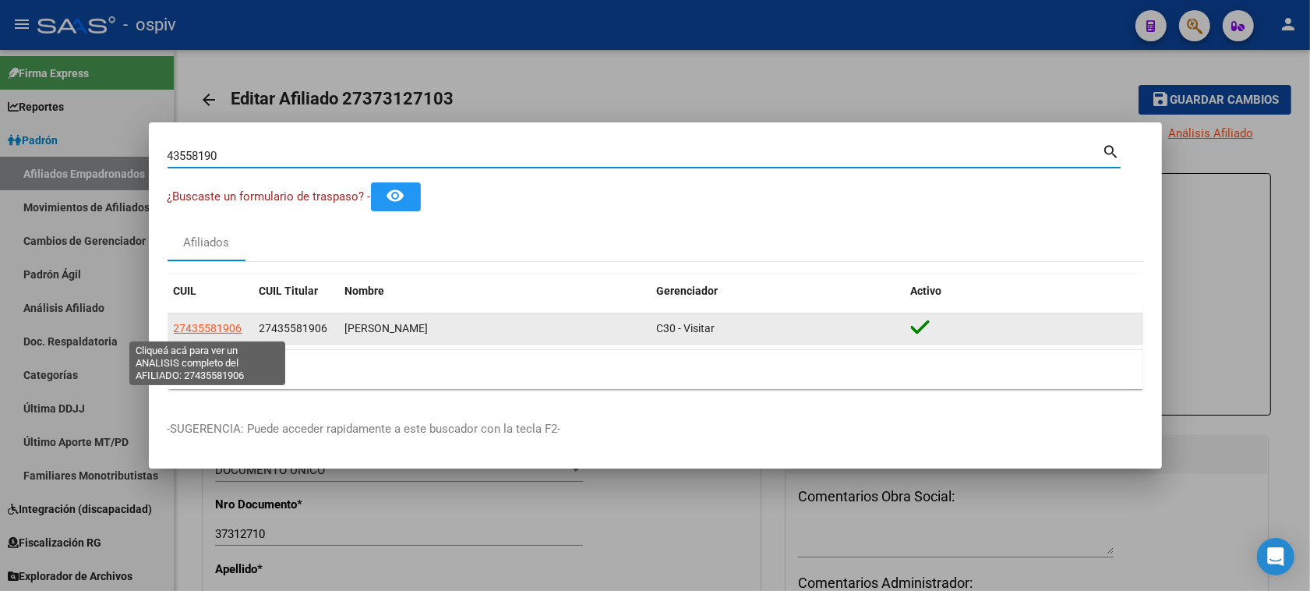
click at [196, 323] on span "27435581906" at bounding box center [208, 328] width 69 height 12
type textarea "27435581906"
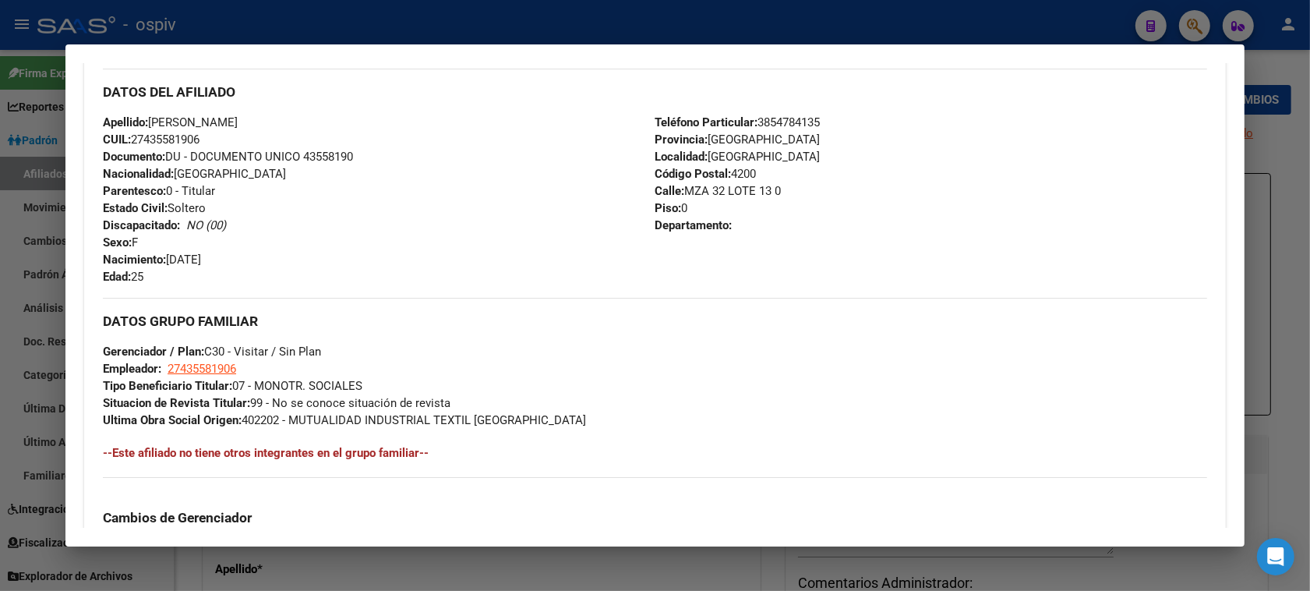
scroll to position [429, 0]
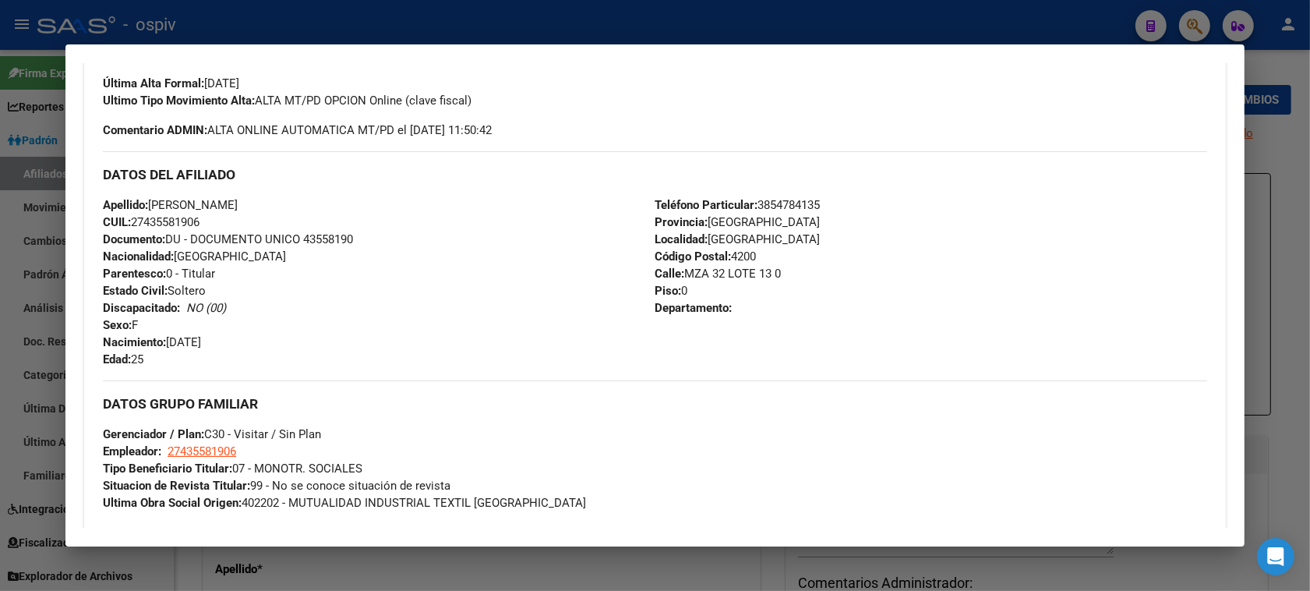
click at [1190, 16] on div at bounding box center [655, 295] width 1310 height 591
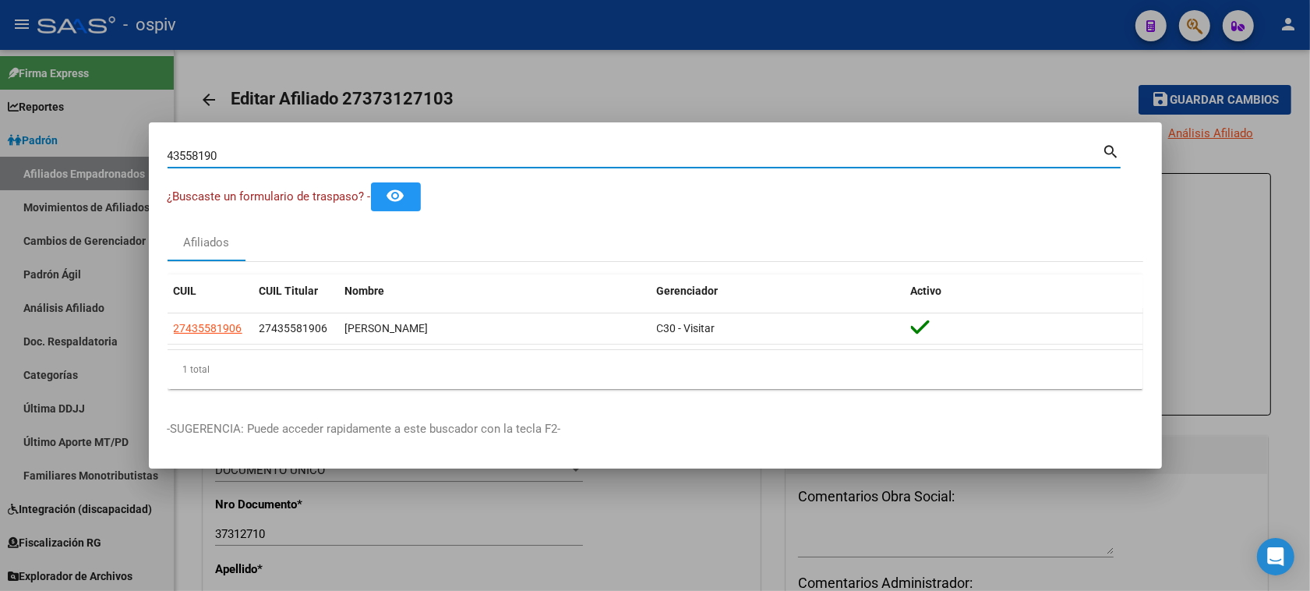
drag, startPoint x: 230, startPoint y: 152, endPoint x: 0, endPoint y: 131, distance: 230.9
click at [0, 131] on div "43558190 Buscar (apellido, dni, cuil, nro traspaso, cuit, obra social) search ¿…" at bounding box center [655, 295] width 1310 height 591
type input "21519948"
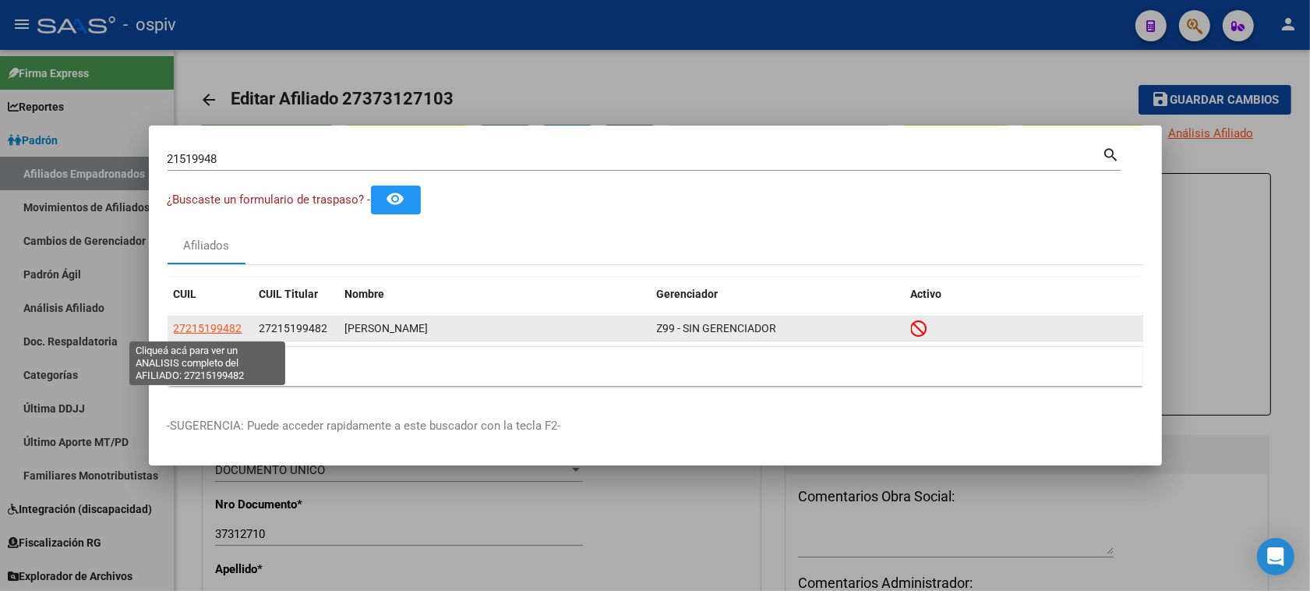
click at [228, 327] on span "27215199482" at bounding box center [208, 328] width 69 height 12
type textarea "27215199482"
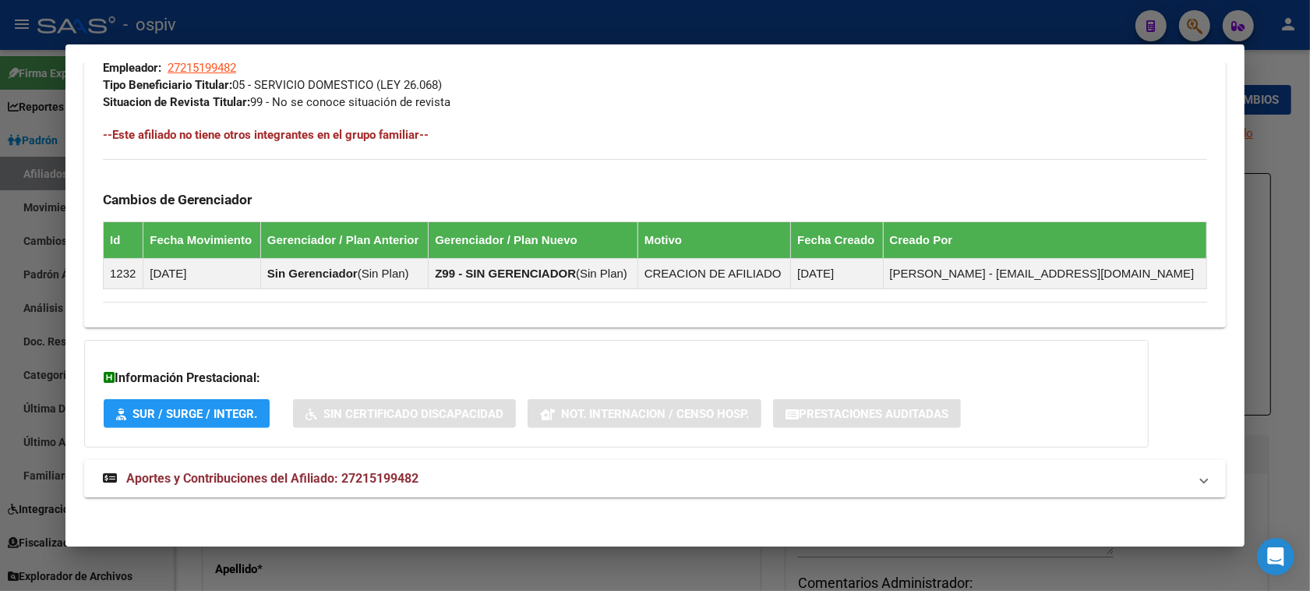
scroll to position [821, 0]
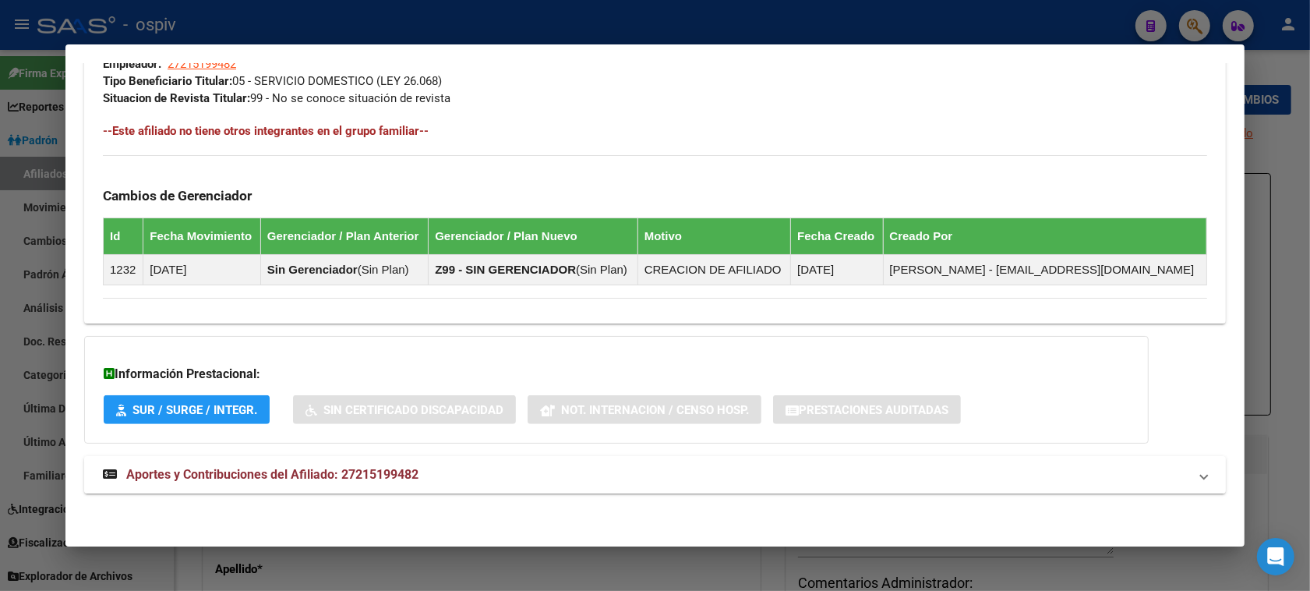
click at [305, 471] on span "Aportes y Contribuciones del Afiliado: 27215199482" at bounding box center [272, 474] width 292 height 15
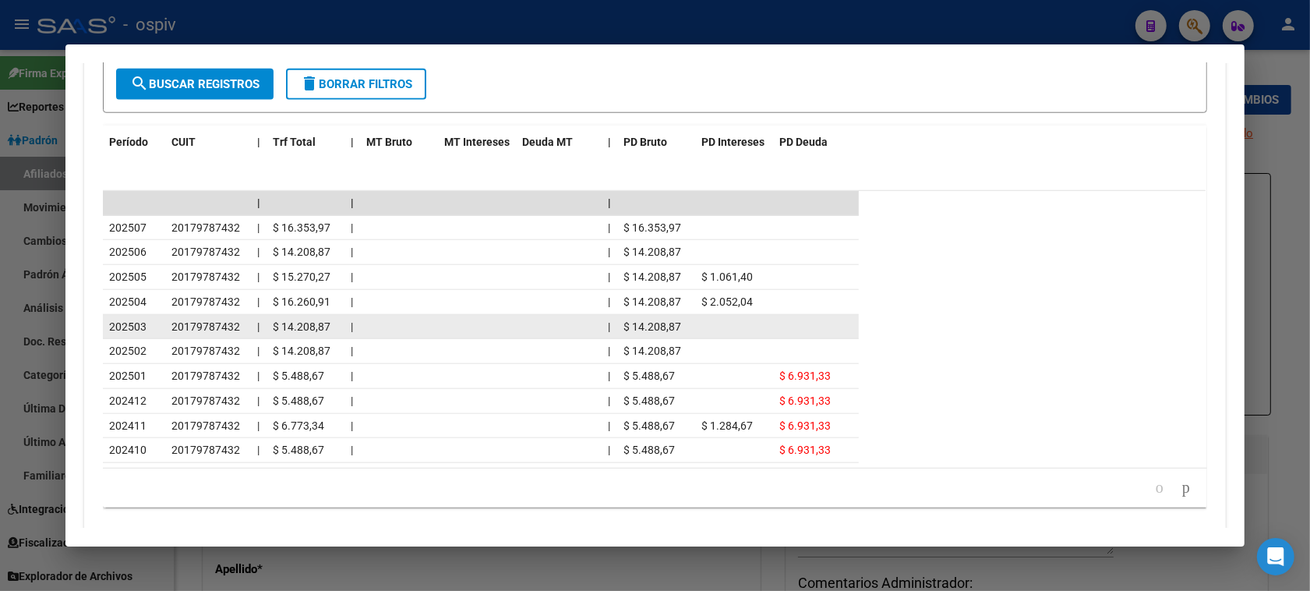
scroll to position [1498, 0]
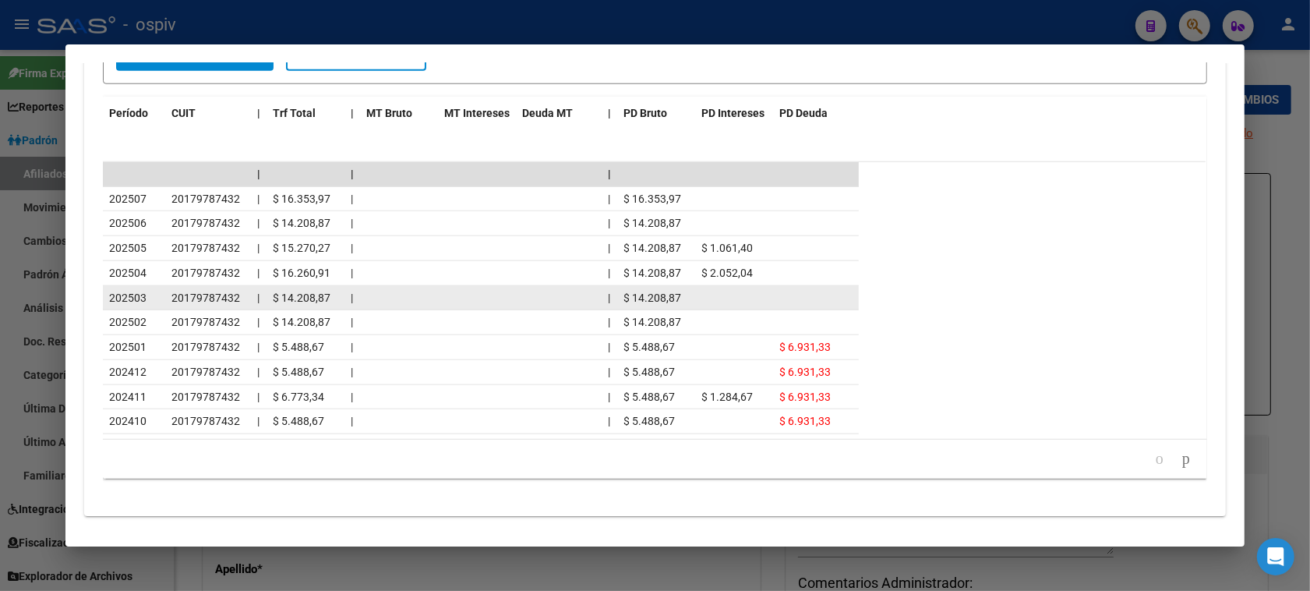
click at [138, 293] on span "202503" at bounding box center [127, 297] width 37 height 12
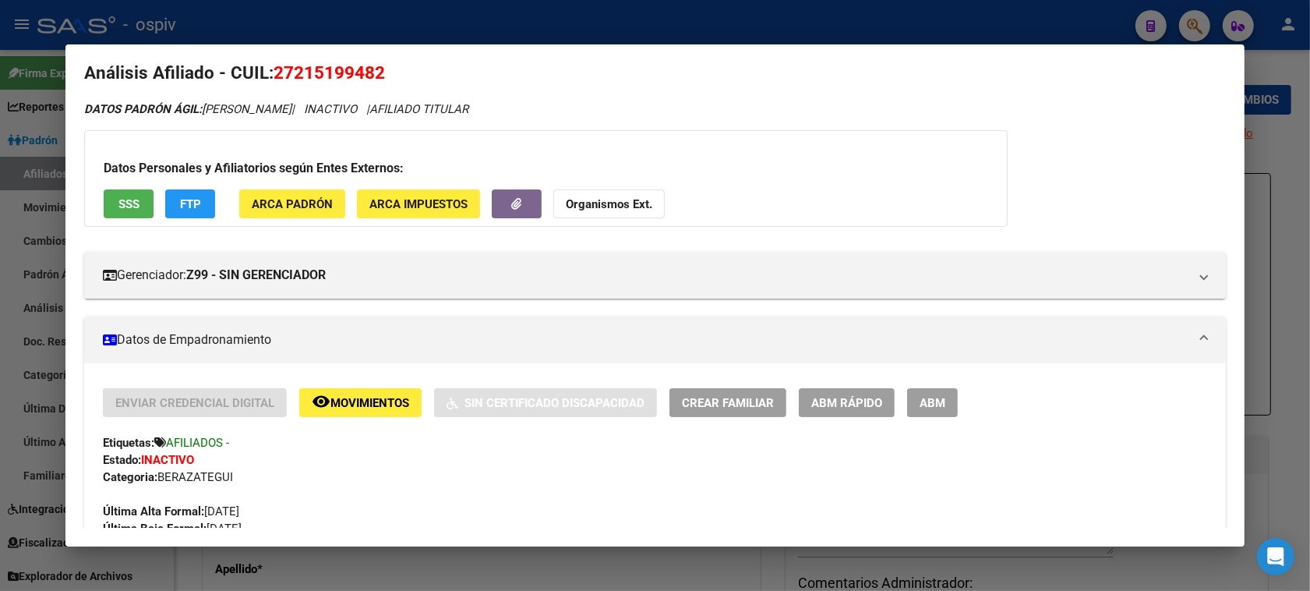
scroll to position [0, 0]
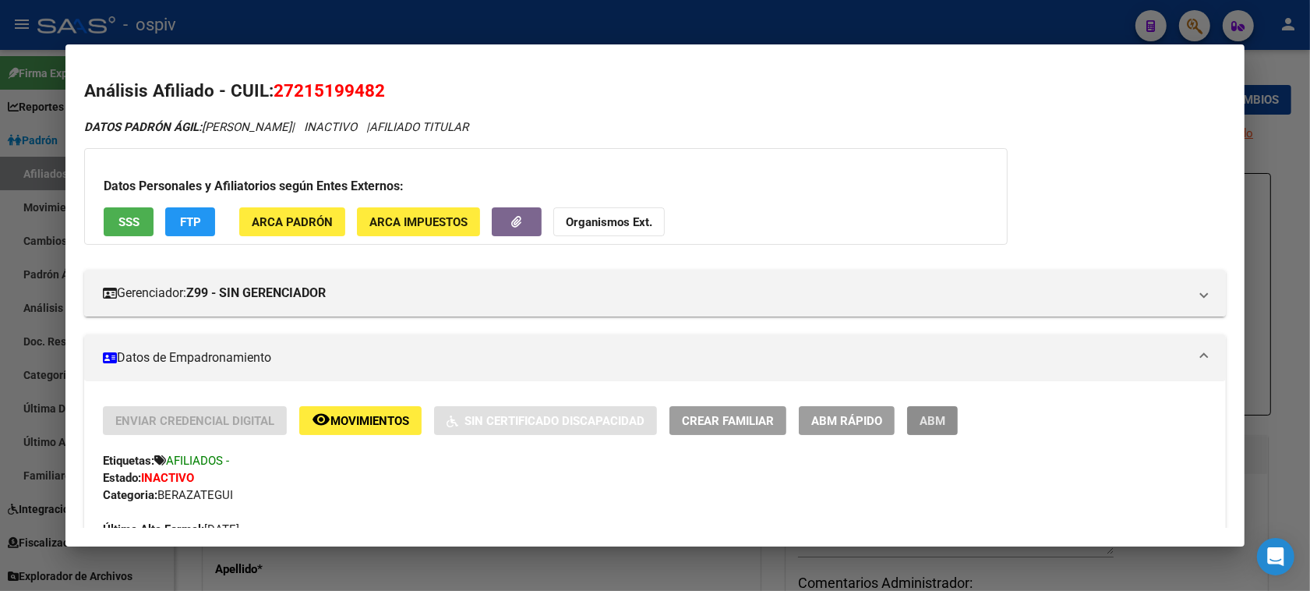
click at [934, 415] on span "ABM" at bounding box center [933, 421] width 26 height 14
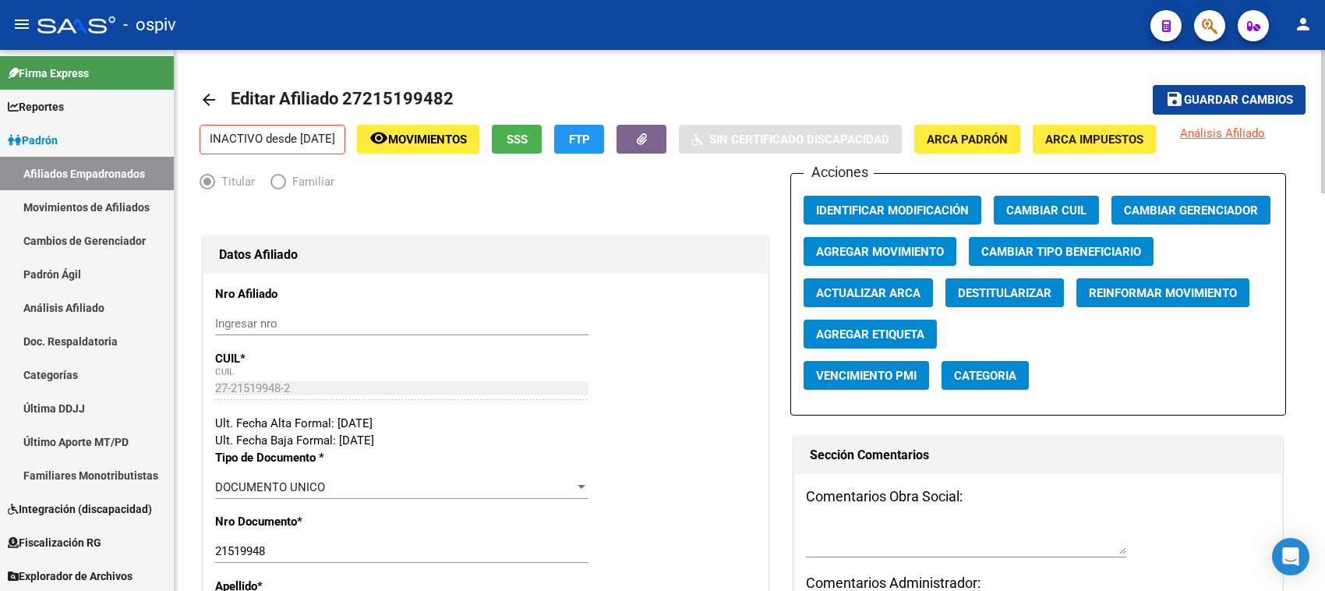
click at [848, 249] on span "Agregar Movimiento" at bounding box center [880, 252] width 128 height 14
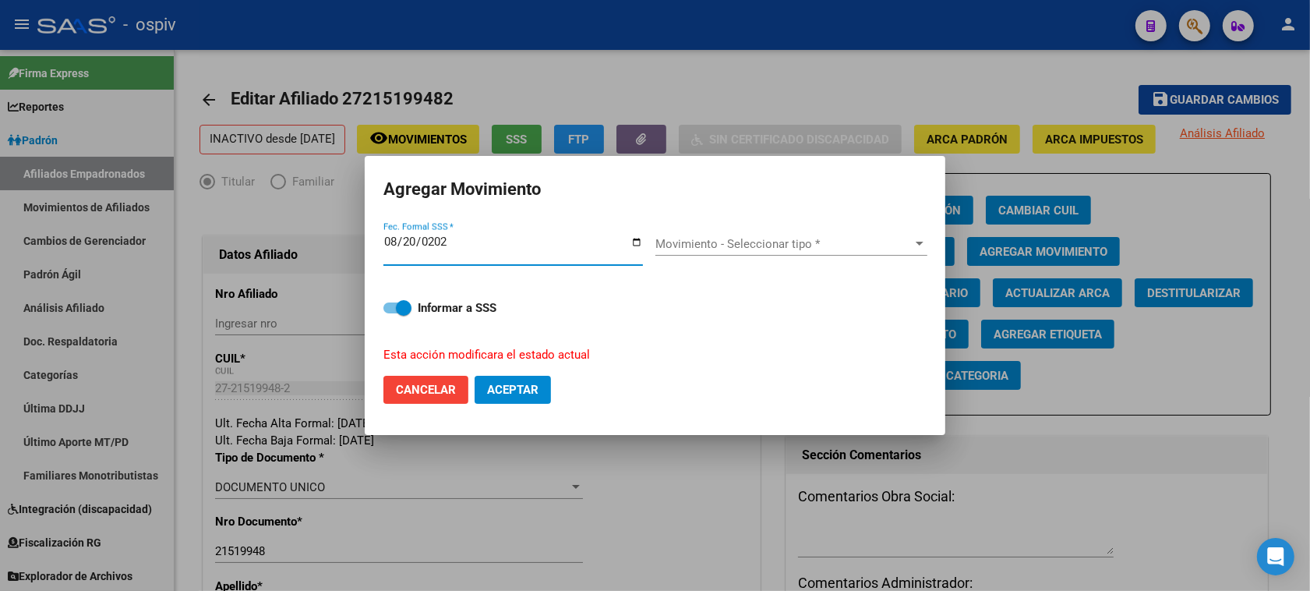
type input "[DATE]"
click at [719, 251] on div "Movimiento - Seleccionar tipo * Movimiento - Seleccionar tipo *" at bounding box center [791, 243] width 272 height 23
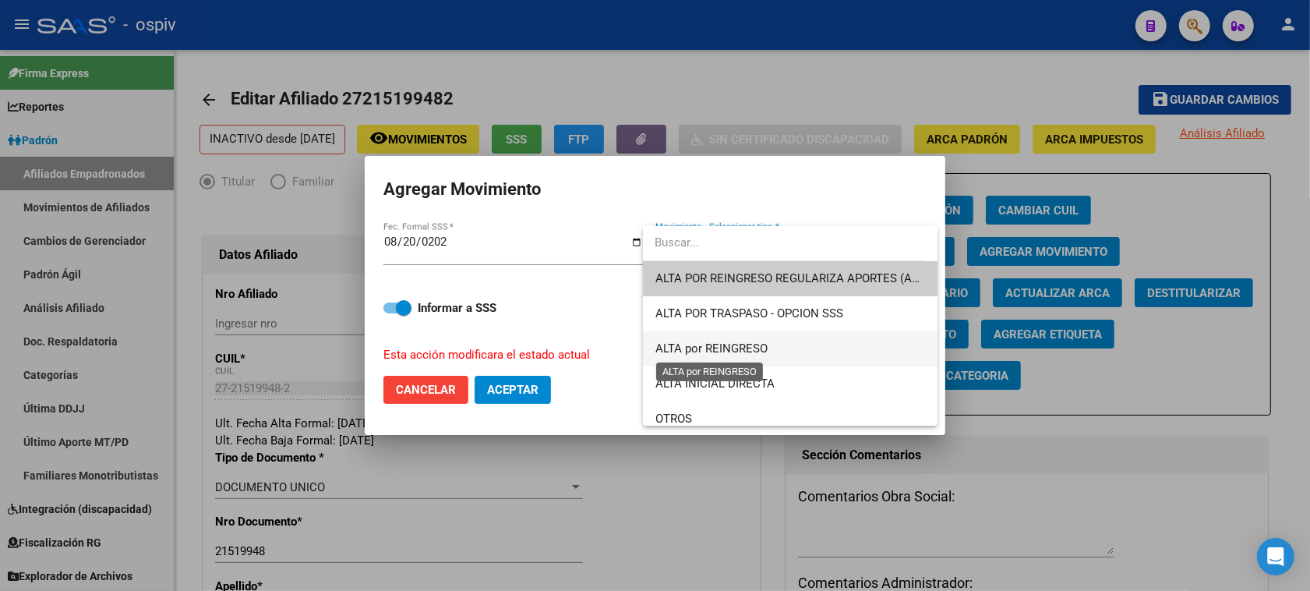
click at [735, 345] on span "ALTA por REINGRESO" at bounding box center [711, 348] width 112 height 14
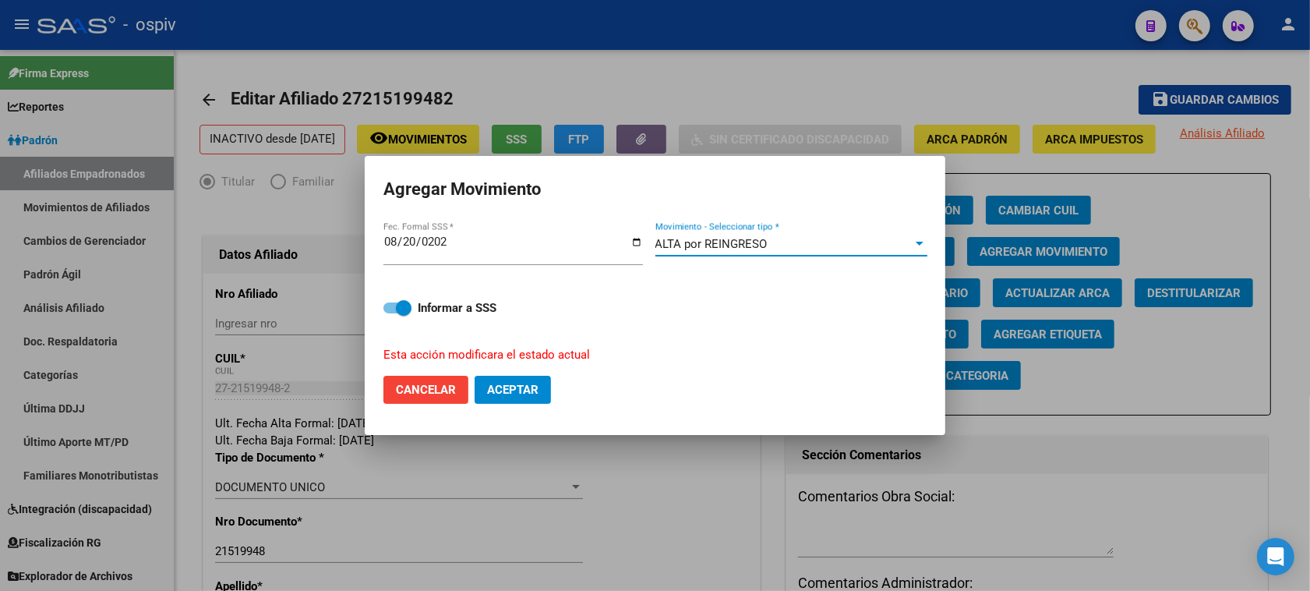
click at [520, 397] on button "Aceptar" at bounding box center [513, 390] width 76 height 28
checkbox input "false"
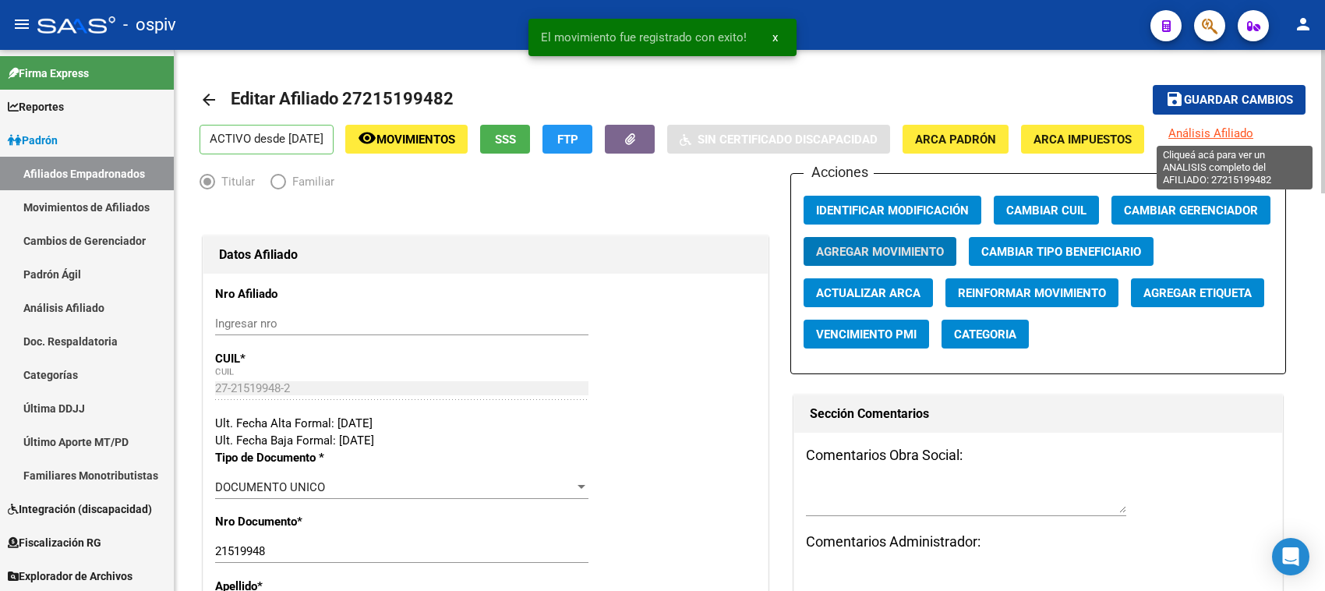
click at [1230, 129] on span "Análisis Afiliado" at bounding box center [1210, 133] width 85 height 14
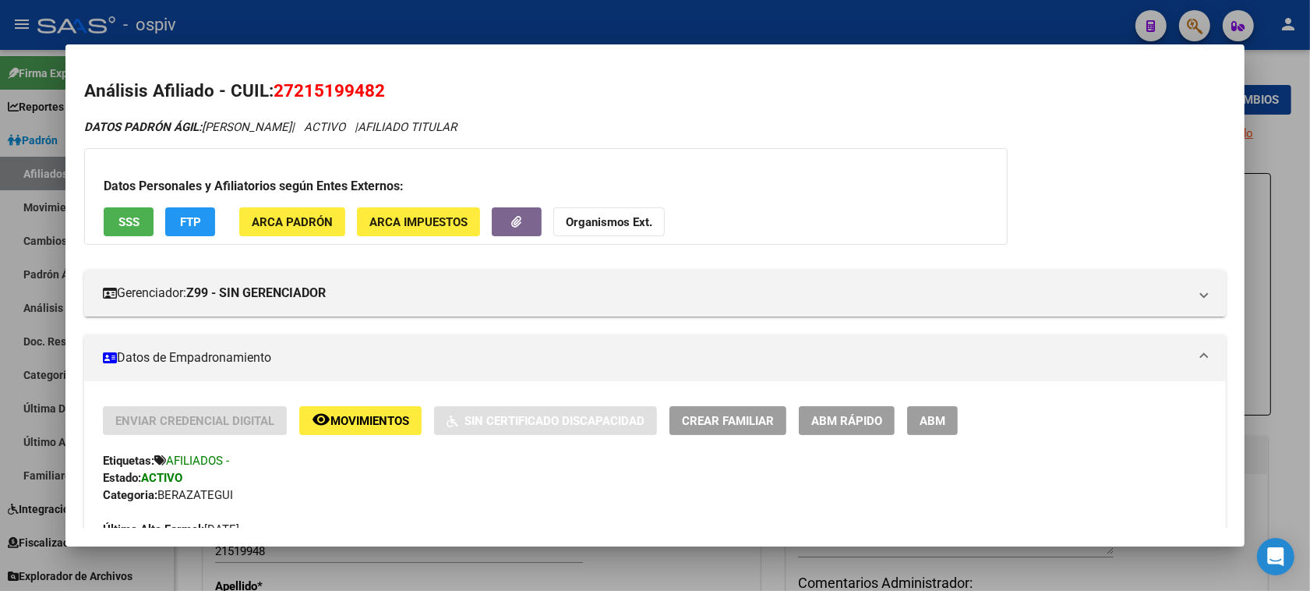
drag, startPoint x: 1197, startPoint y: 12, endPoint x: 626, endPoint y: 113, distance: 580.2
click at [1195, 12] on div at bounding box center [655, 295] width 1310 height 591
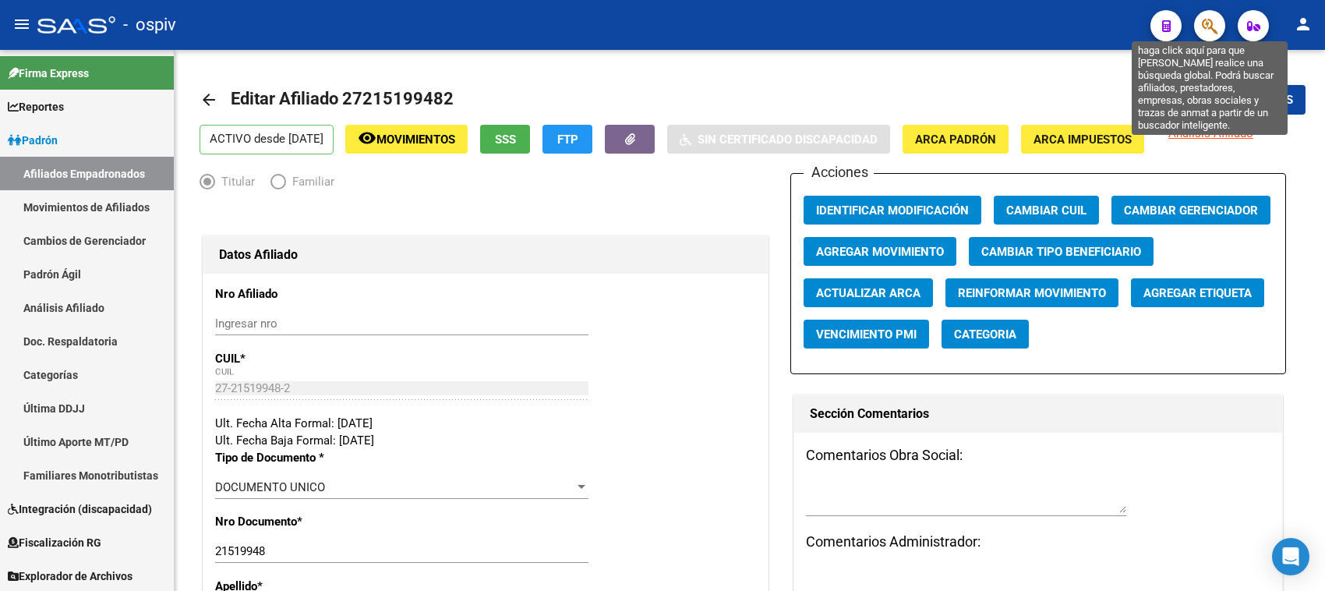
click at [1205, 22] on icon "button" at bounding box center [1210, 26] width 16 height 18
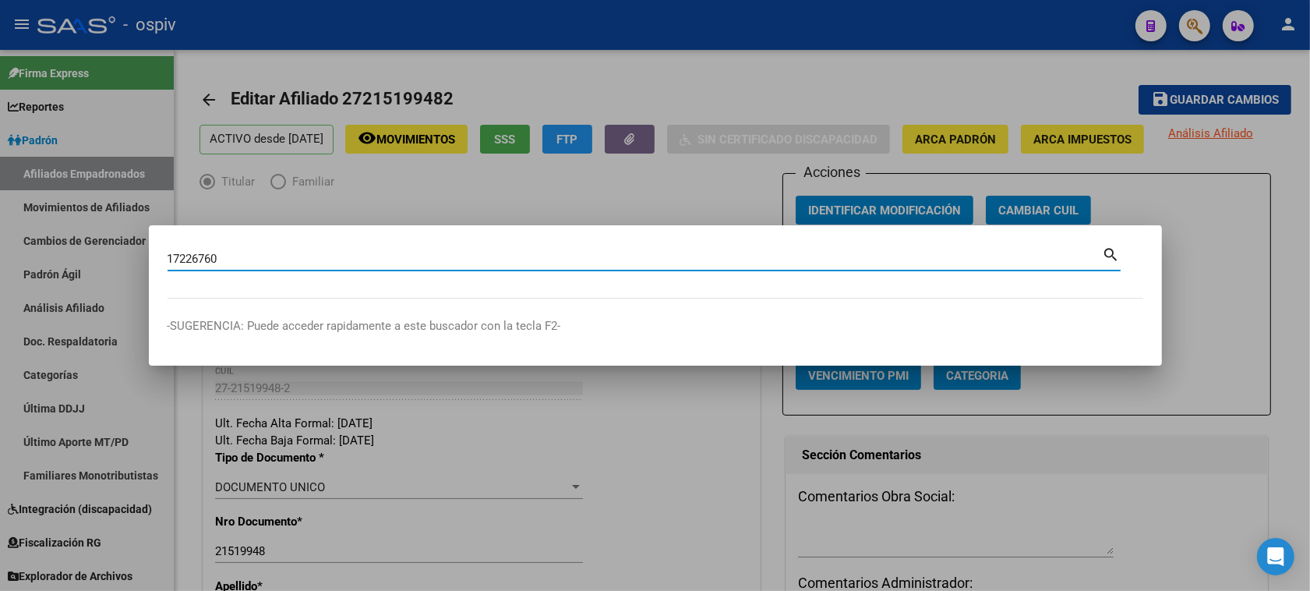
type input "17226760"
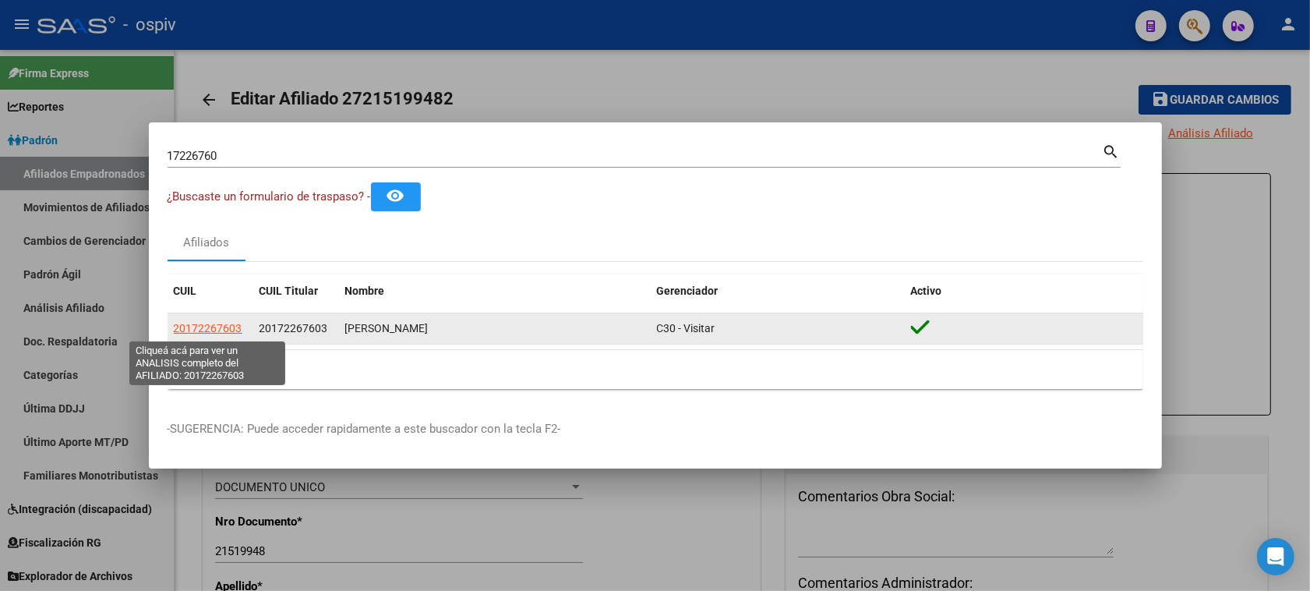
click at [179, 327] on span "20172267603" at bounding box center [208, 328] width 69 height 12
type textarea "20172267603"
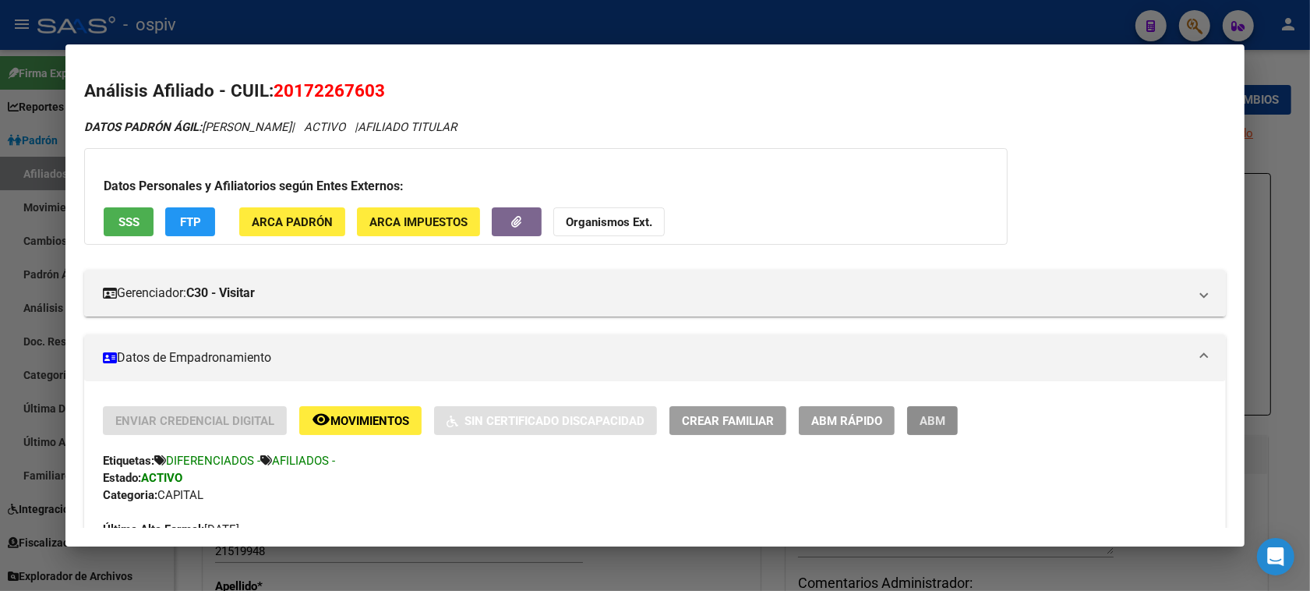
click at [928, 415] on span "ABM" at bounding box center [933, 421] width 26 height 14
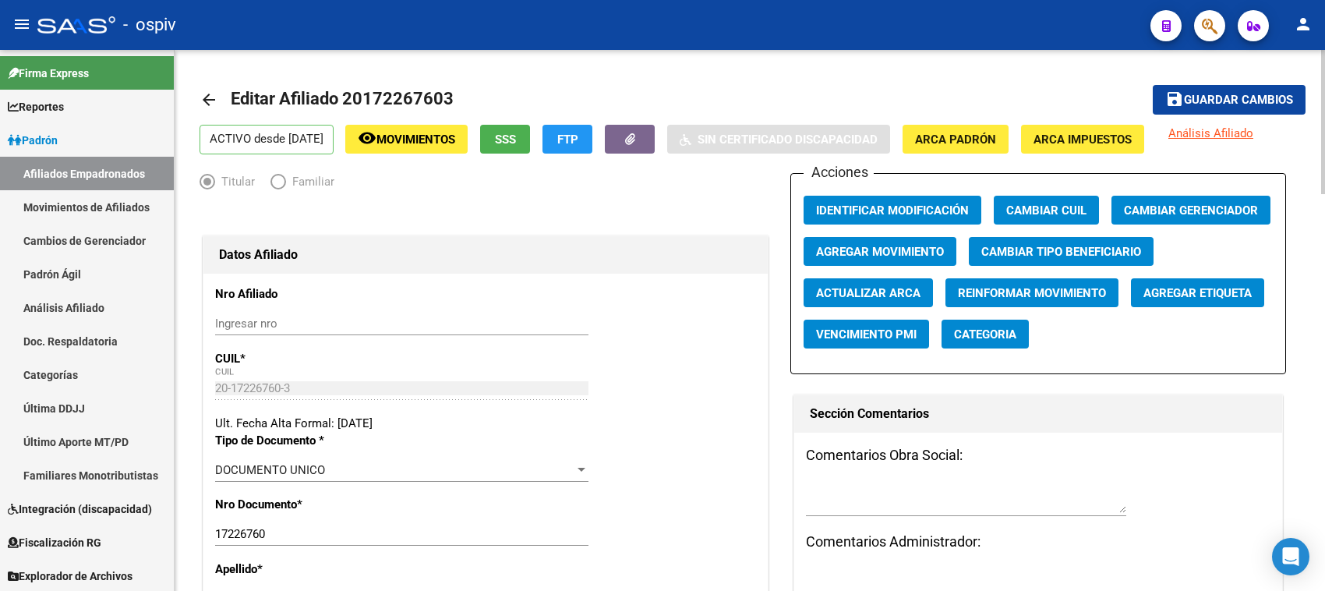
click at [858, 253] on span "Agregar Movimiento" at bounding box center [880, 252] width 128 height 14
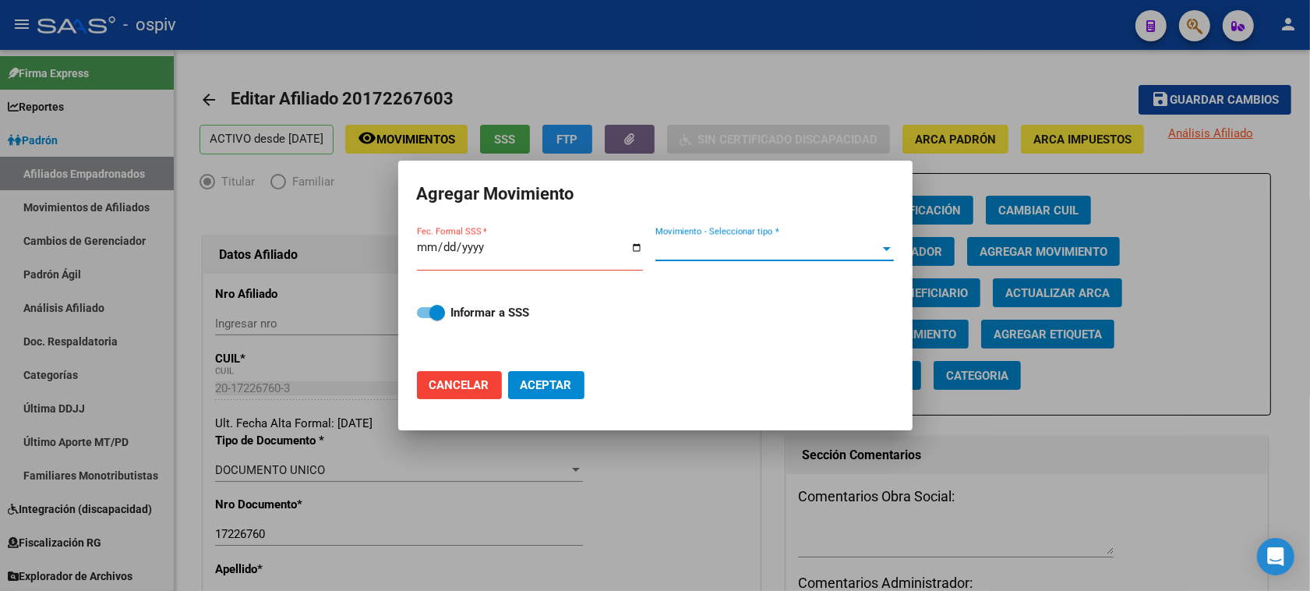
click at [662, 249] on span "Movimiento - Seleccionar tipo *" at bounding box center [767, 249] width 224 height 14
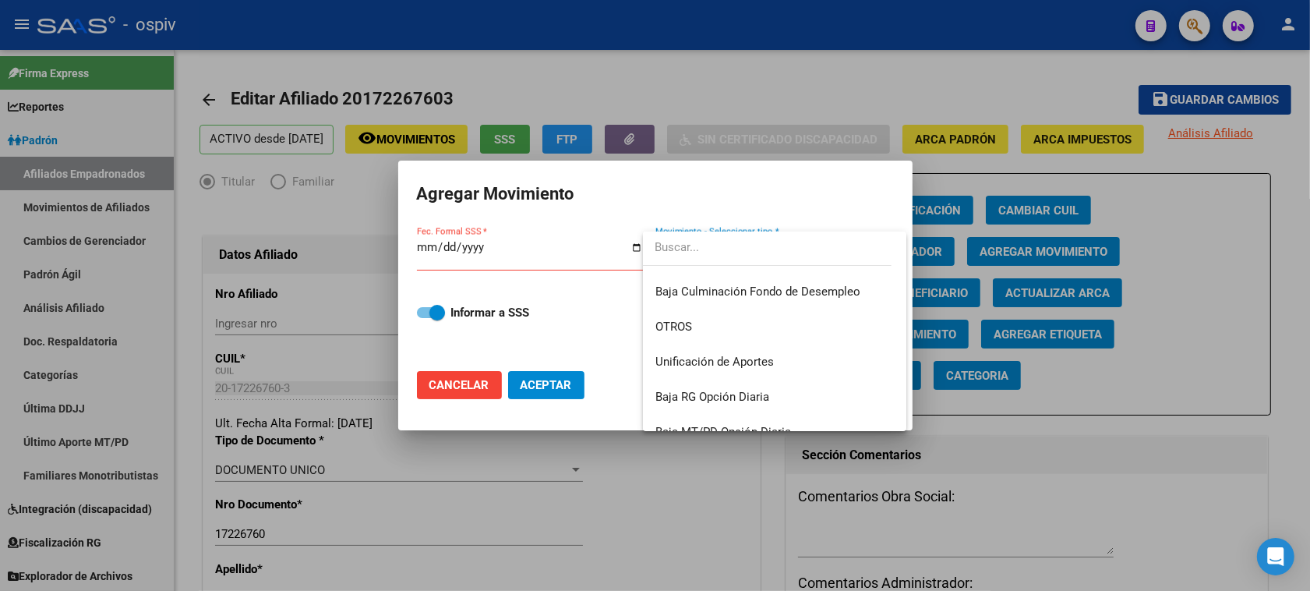
scroll to position [1132, 0]
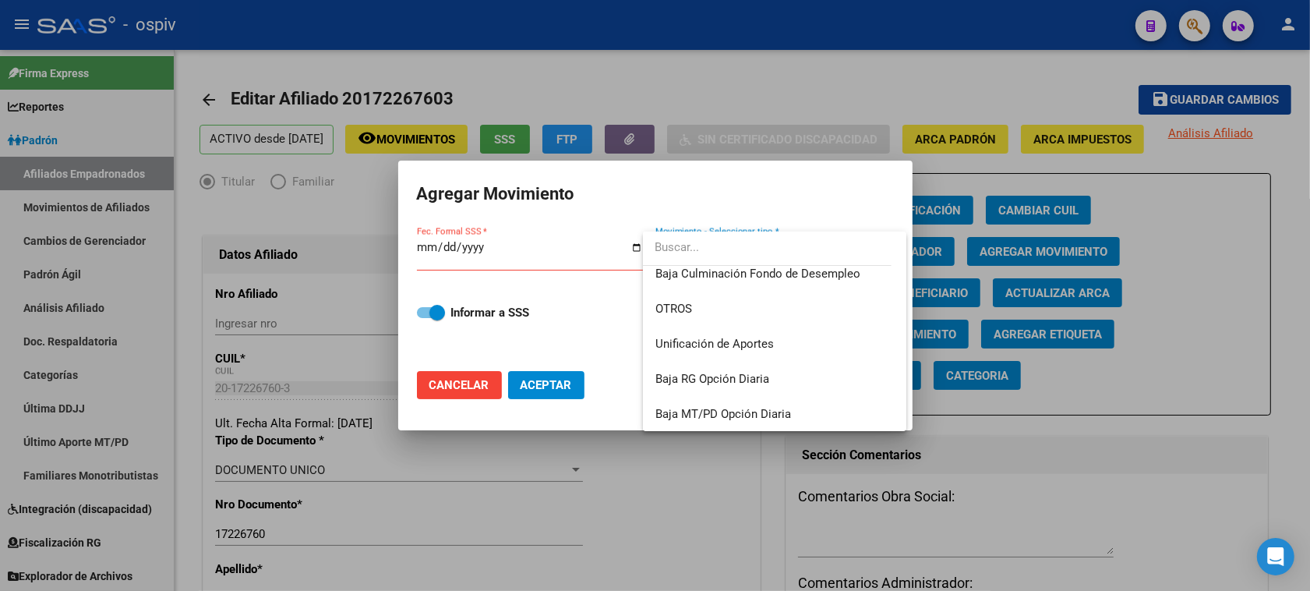
click at [429, 244] on div at bounding box center [655, 295] width 1310 height 591
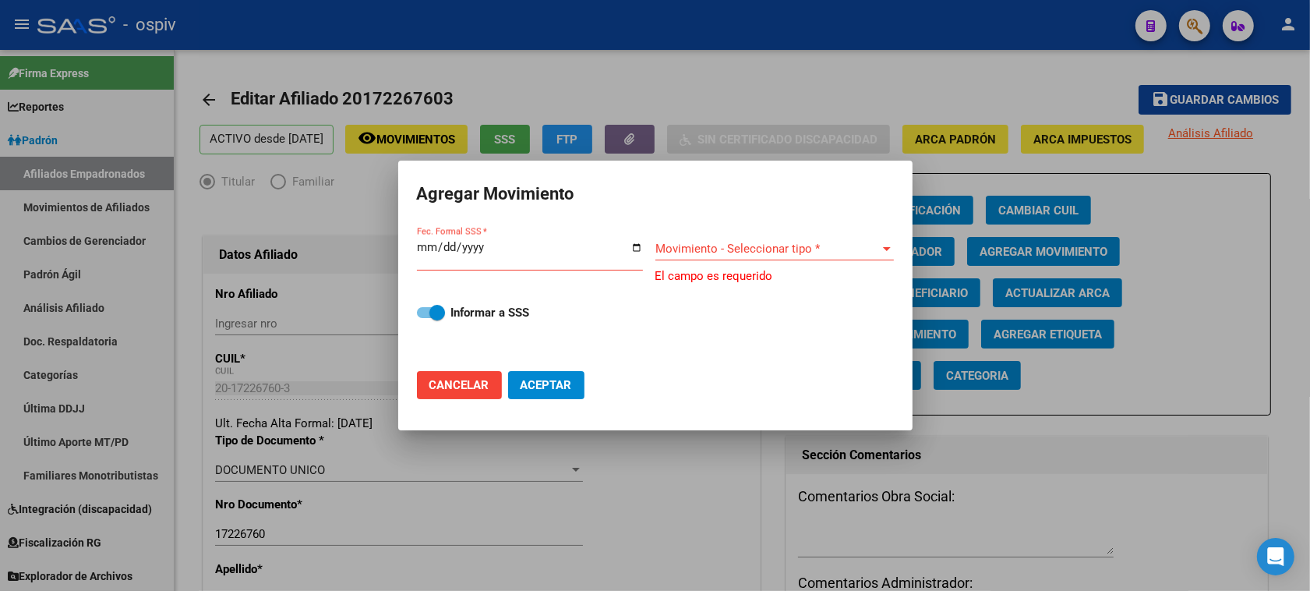
click at [422, 245] on input "Fec. Formal SSS *" at bounding box center [530, 253] width 226 height 25
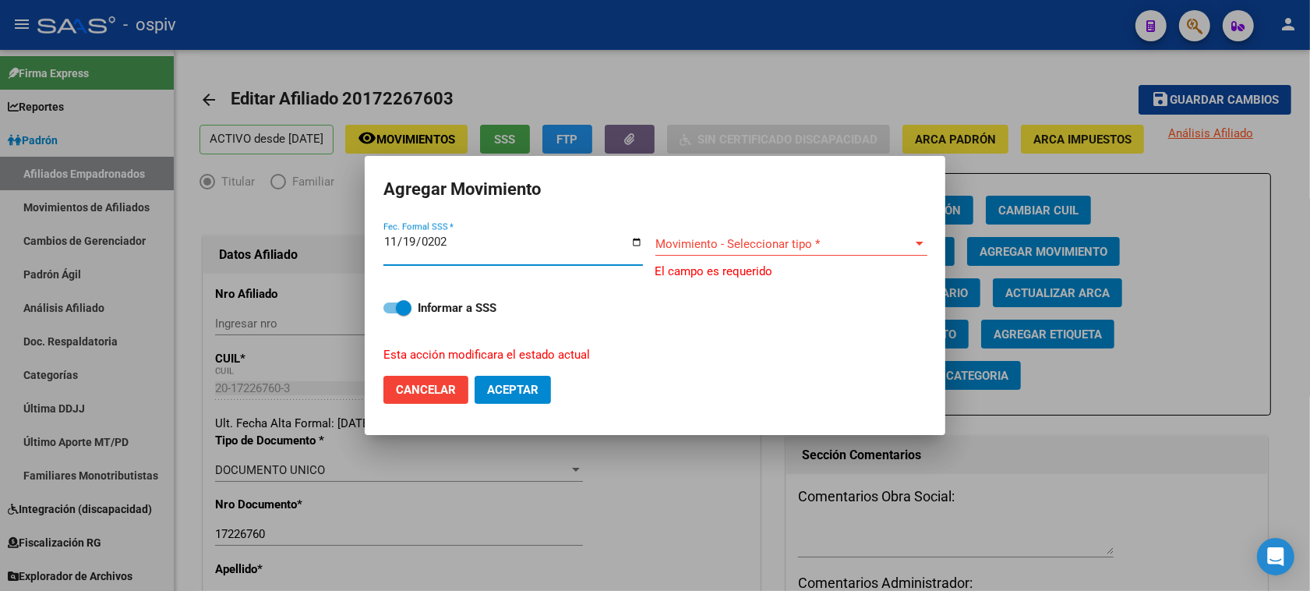
type input "2025-11-19"
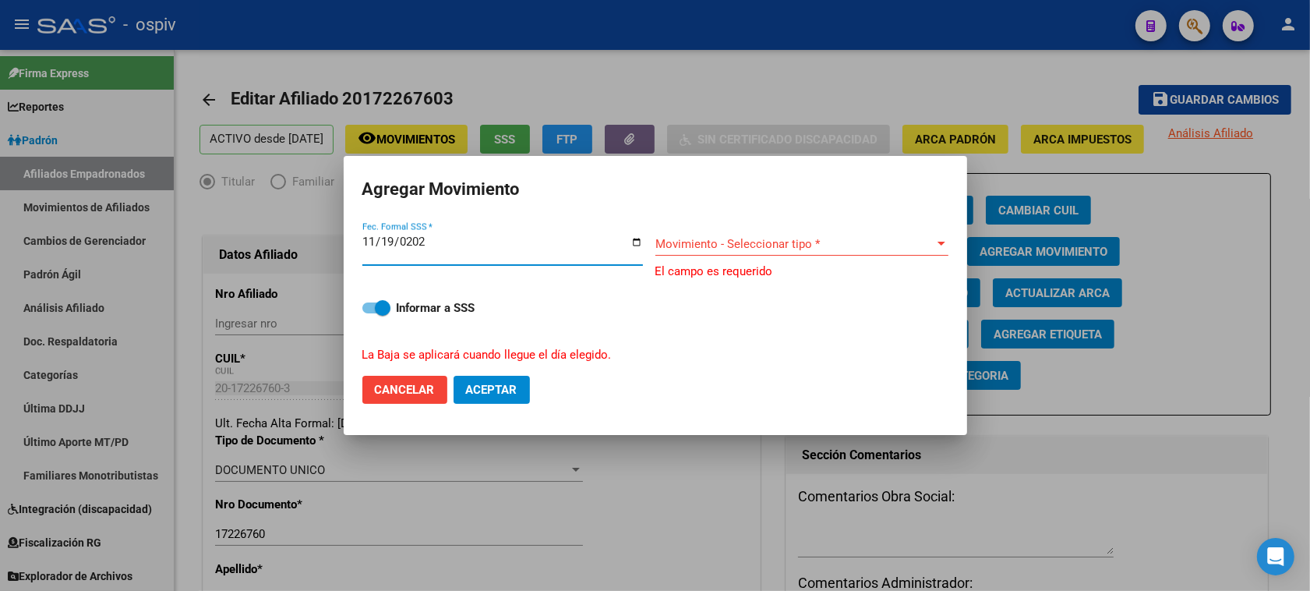
click at [657, 256] on div "Movimiento - Seleccionar tipo * Movimiento - Seleccionar tipo *" at bounding box center [801, 251] width 293 height 38
click at [666, 250] on span "Movimiento - Seleccionar tipo *" at bounding box center [794, 244] width 279 height 14
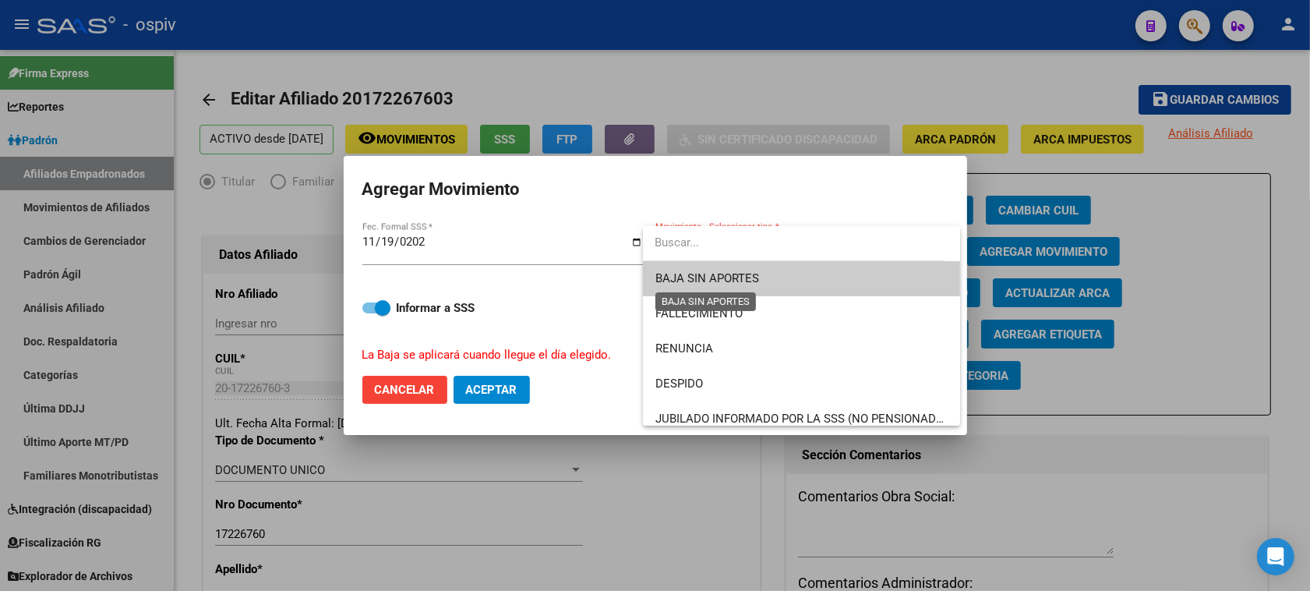
click at [707, 285] on span "BAJA SIN APORTES" at bounding box center [707, 278] width 104 height 14
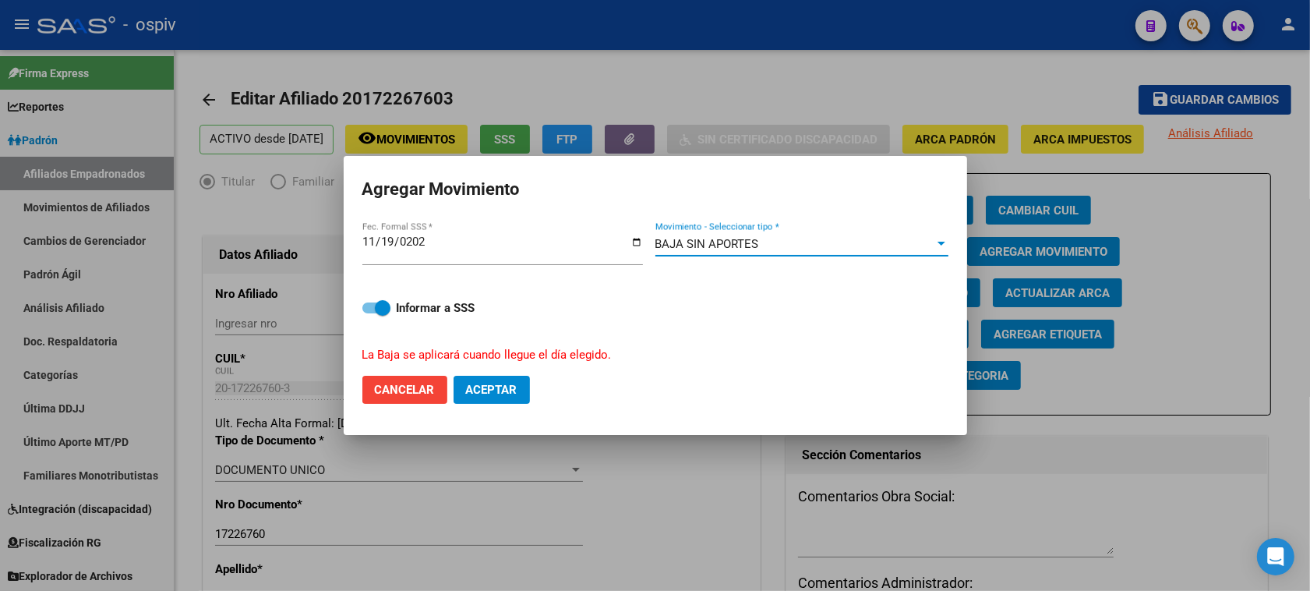
click at [501, 384] on span "Aceptar" at bounding box center [491, 390] width 51 height 14
checkbox input "false"
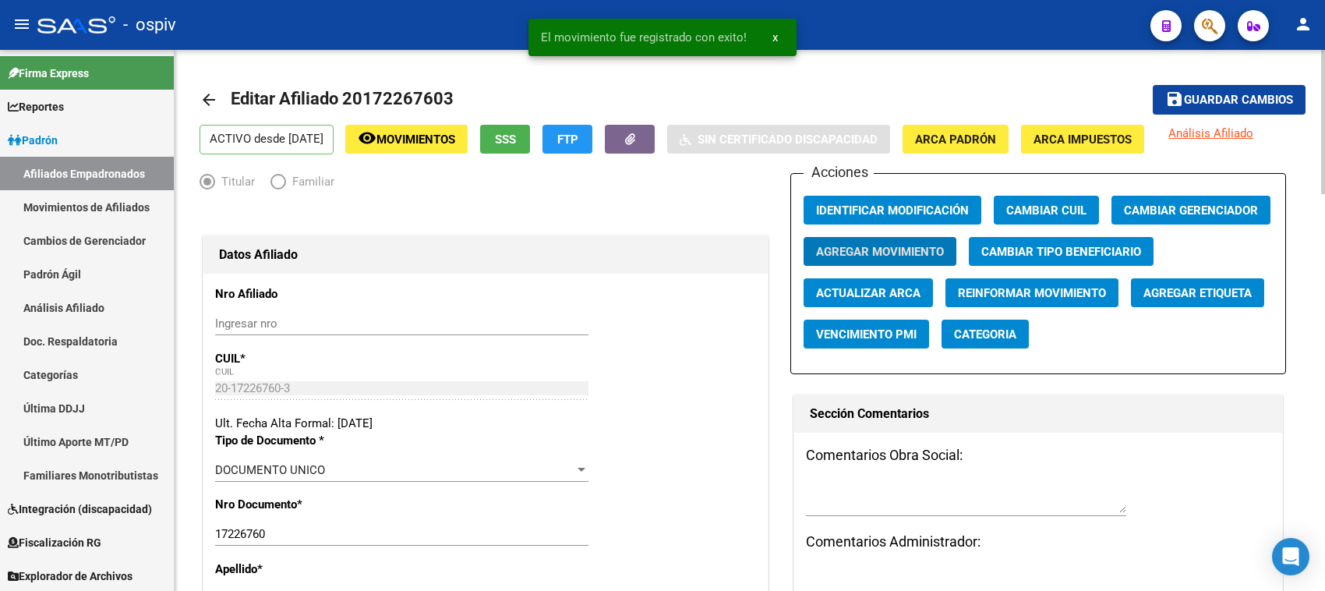
click at [1253, 130] on span "Análisis Afiliado" at bounding box center [1210, 133] width 85 height 14
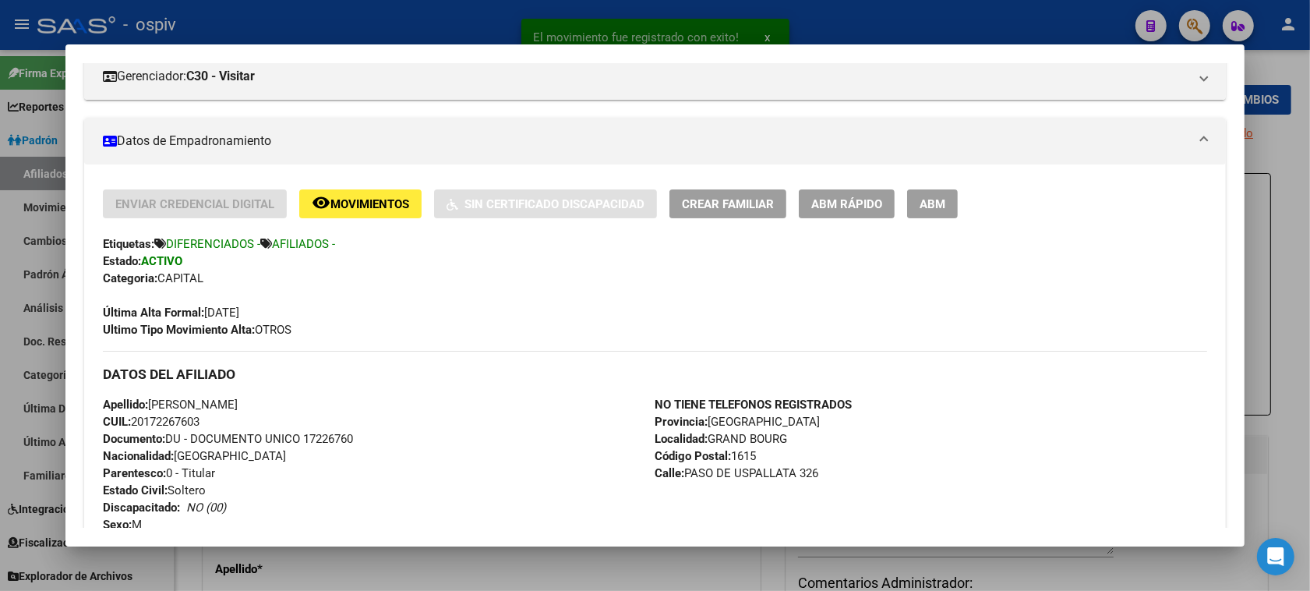
scroll to position [234, 0]
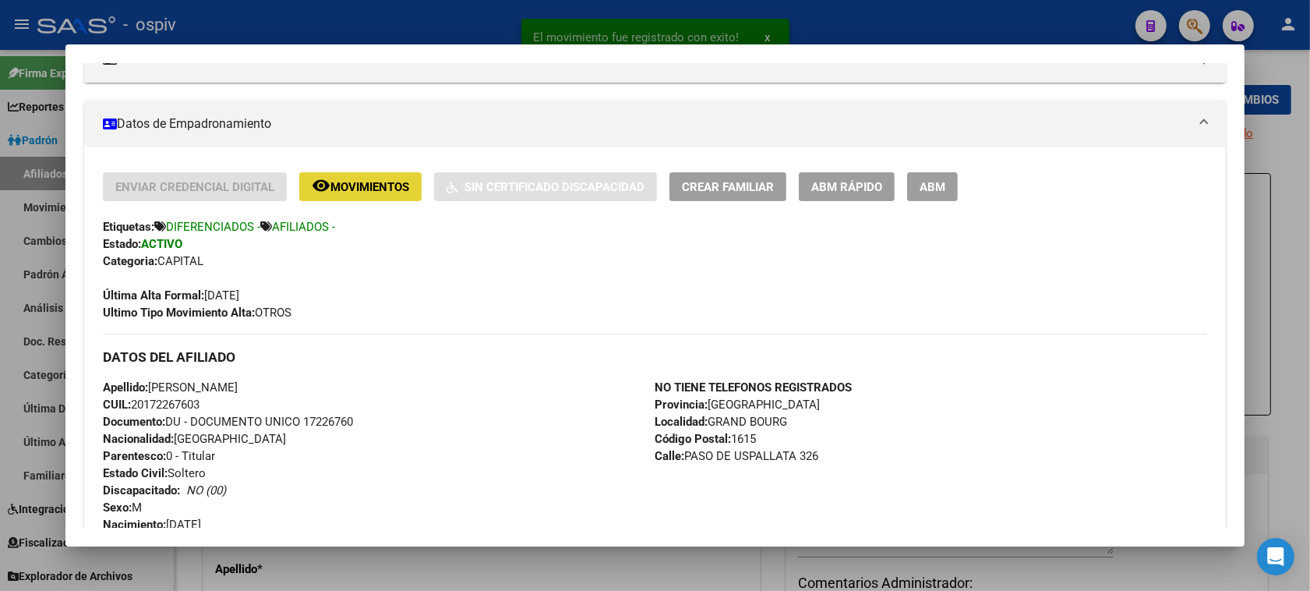
click at [365, 187] on span "Movimientos" at bounding box center [369, 187] width 79 height 14
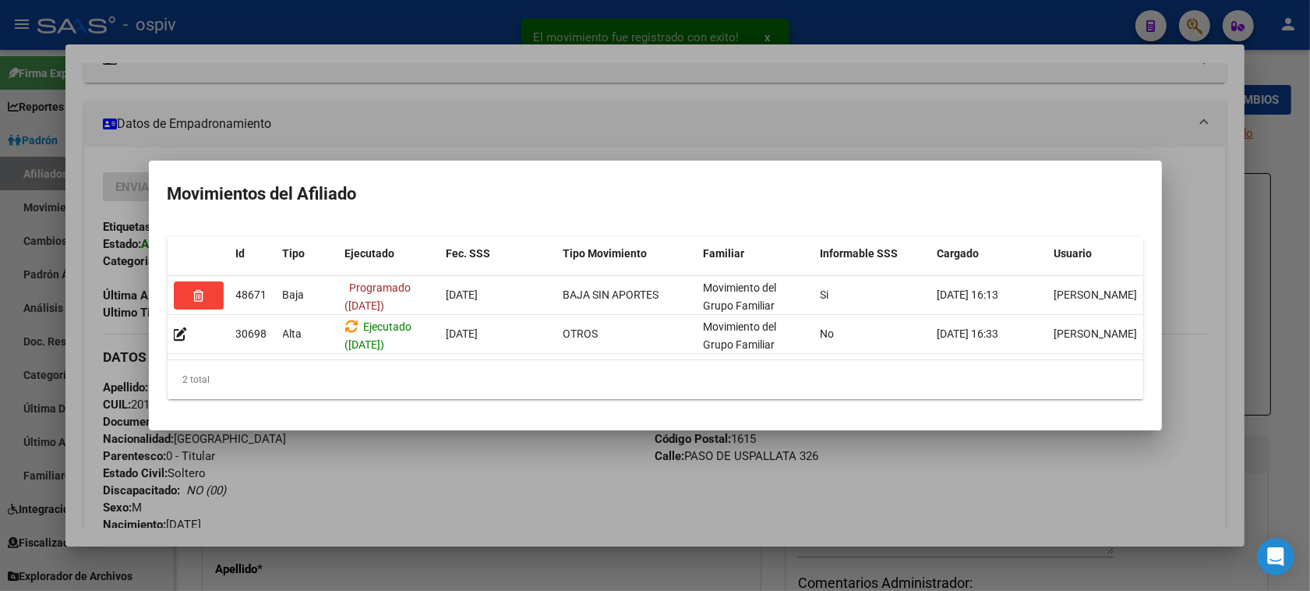
click at [453, 133] on div at bounding box center [655, 295] width 1310 height 591
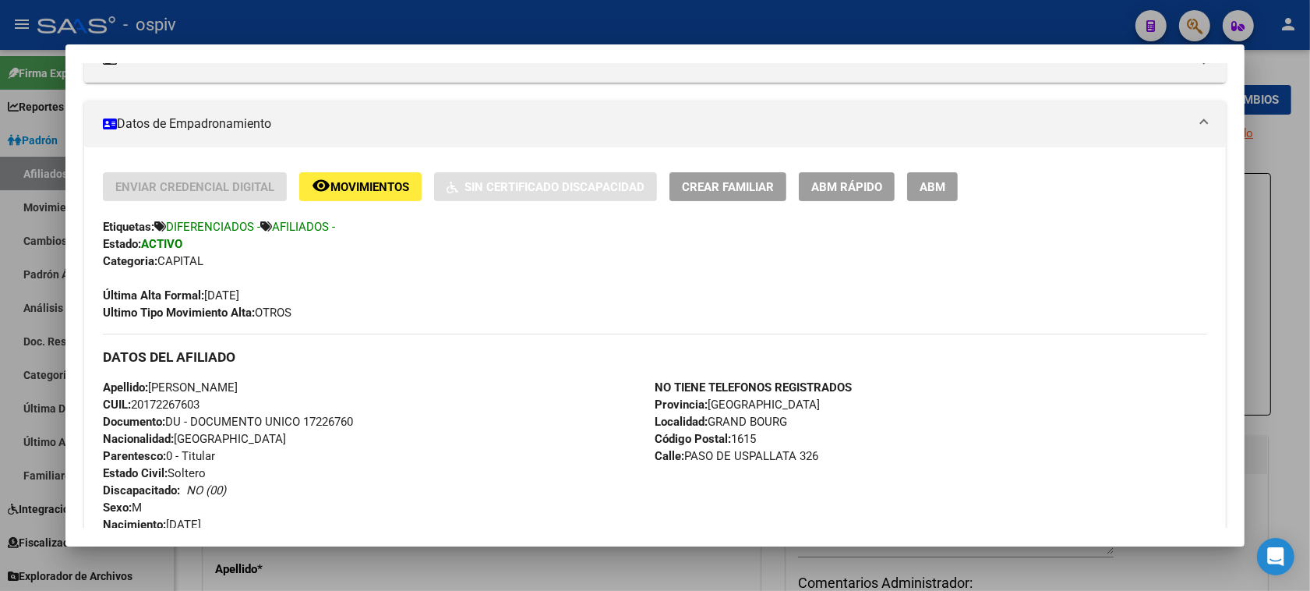
drag, startPoint x: 1196, startPoint y: 20, endPoint x: 244, endPoint y: 48, distance: 952.7
click at [1196, 20] on div at bounding box center [655, 295] width 1310 height 591
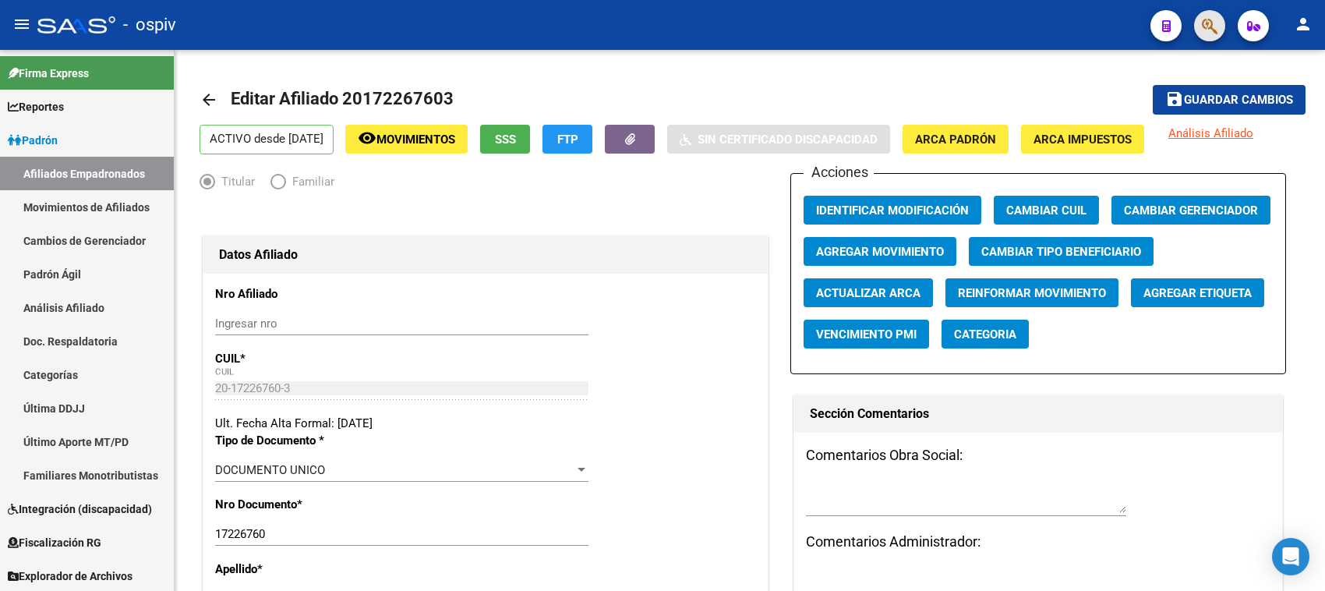
click at [1212, 14] on span "button" at bounding box center [1210, 26] width 16 height 32
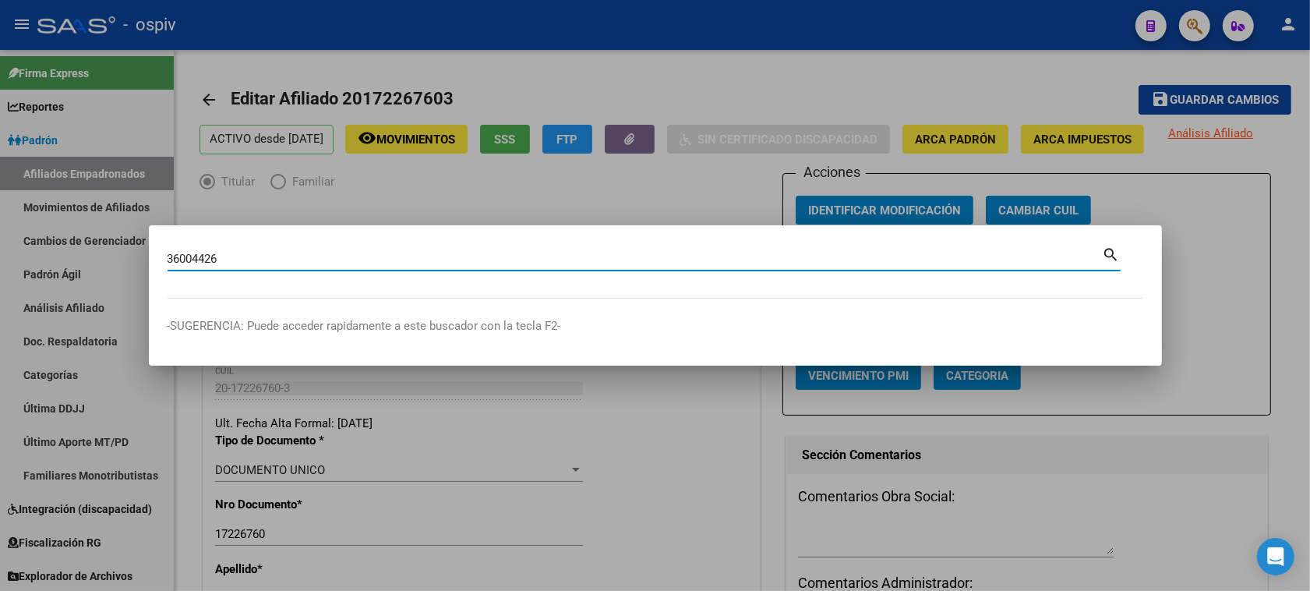
type input "36004426"
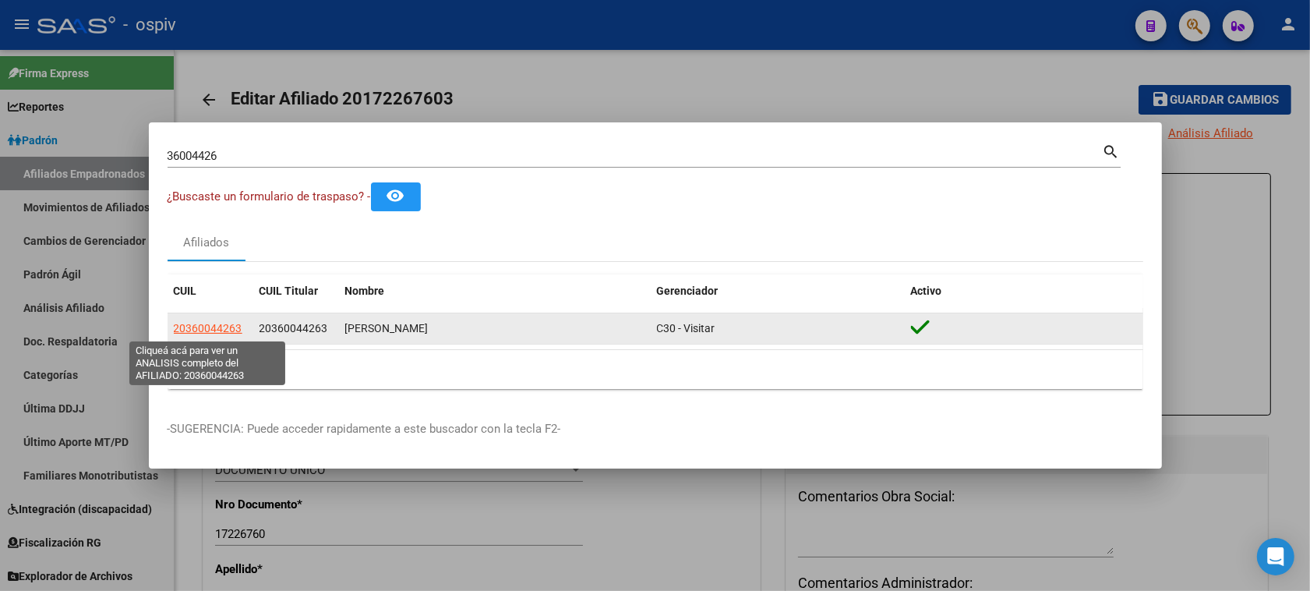
click at [218, 331] on span "20360044263" at bounding box center [208, 328] width 69 height 12
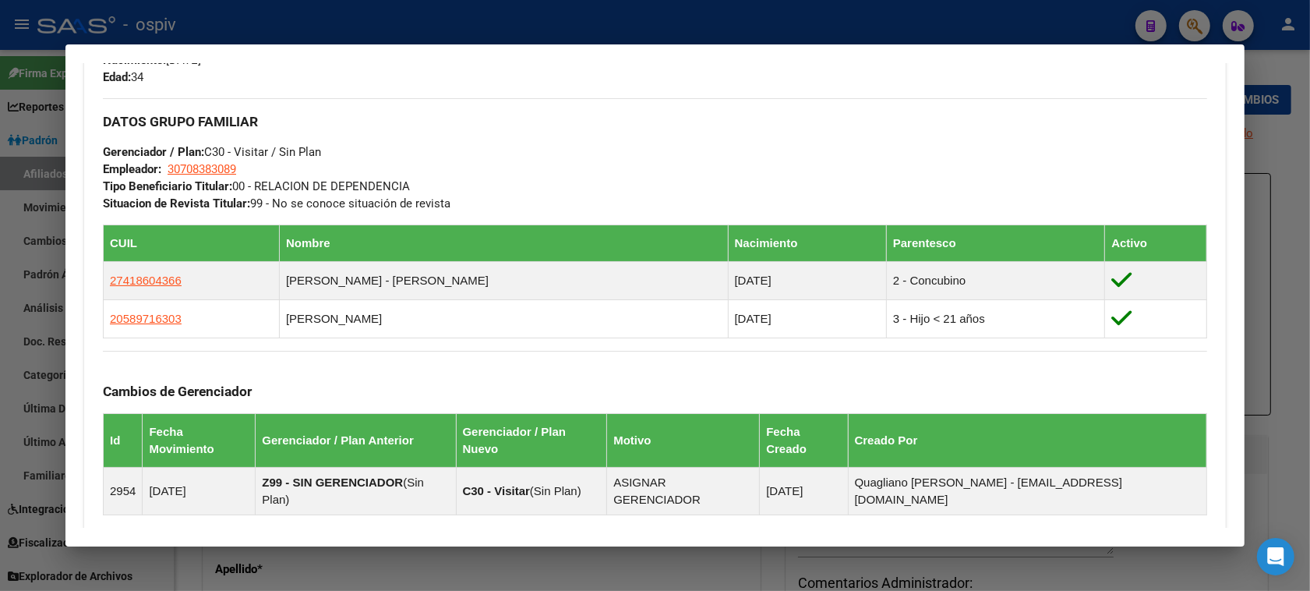
scroll to position [721, 0]
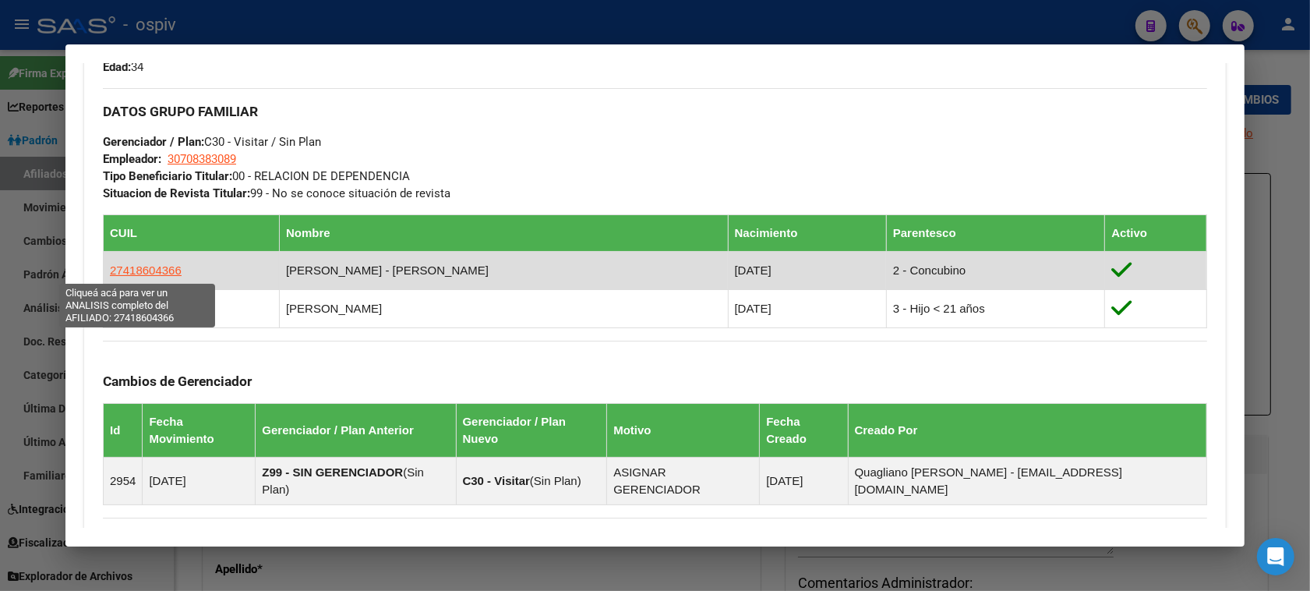
click at [122, 275] on span "27418604366" at bounding box center [146, 269] width 72 height 13
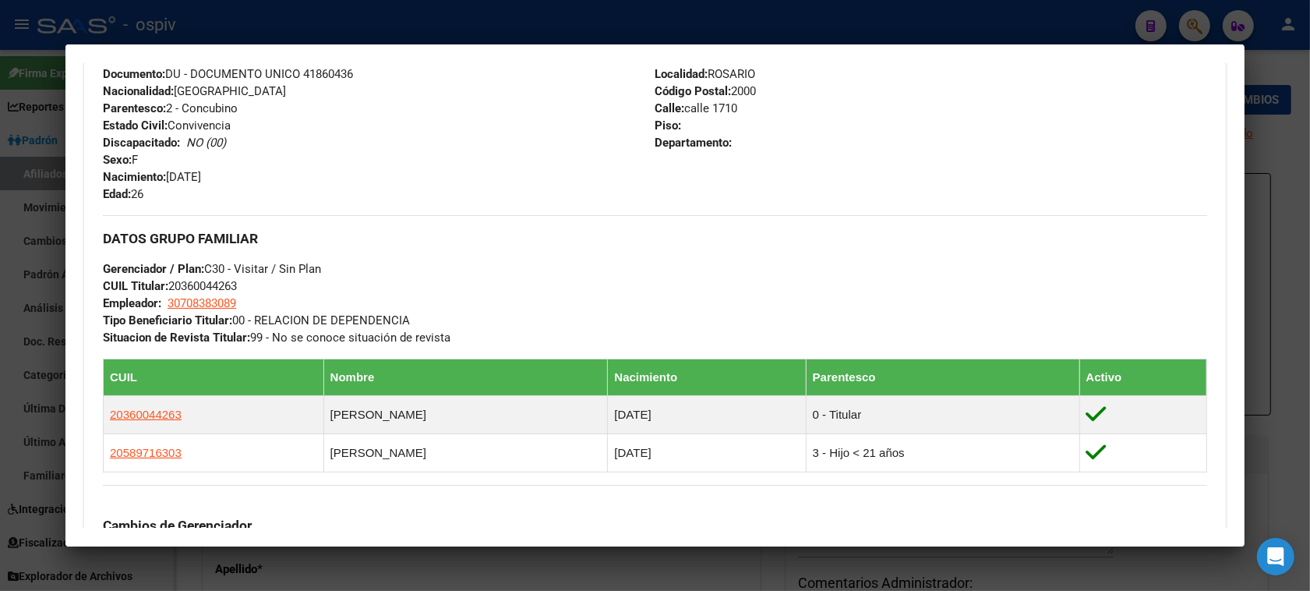
scroll to position [682, 0]
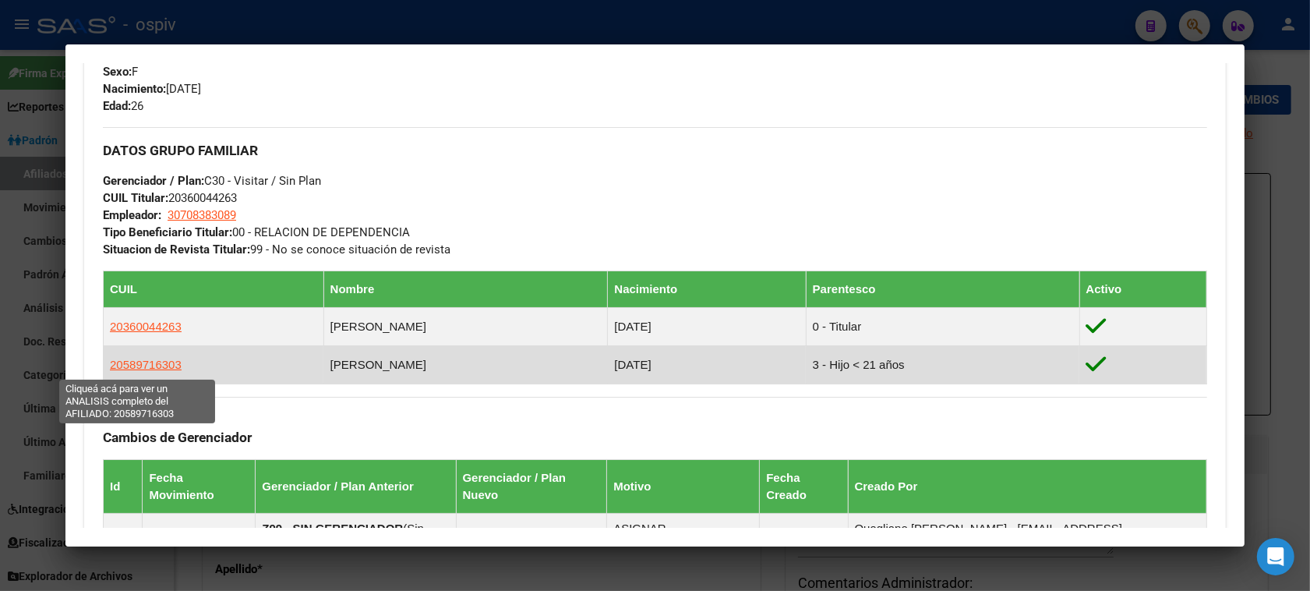
click at [145, 358] on span "20589716303" at bounding box center [146, 364] width 72 height 13
type textarea "20589716303"
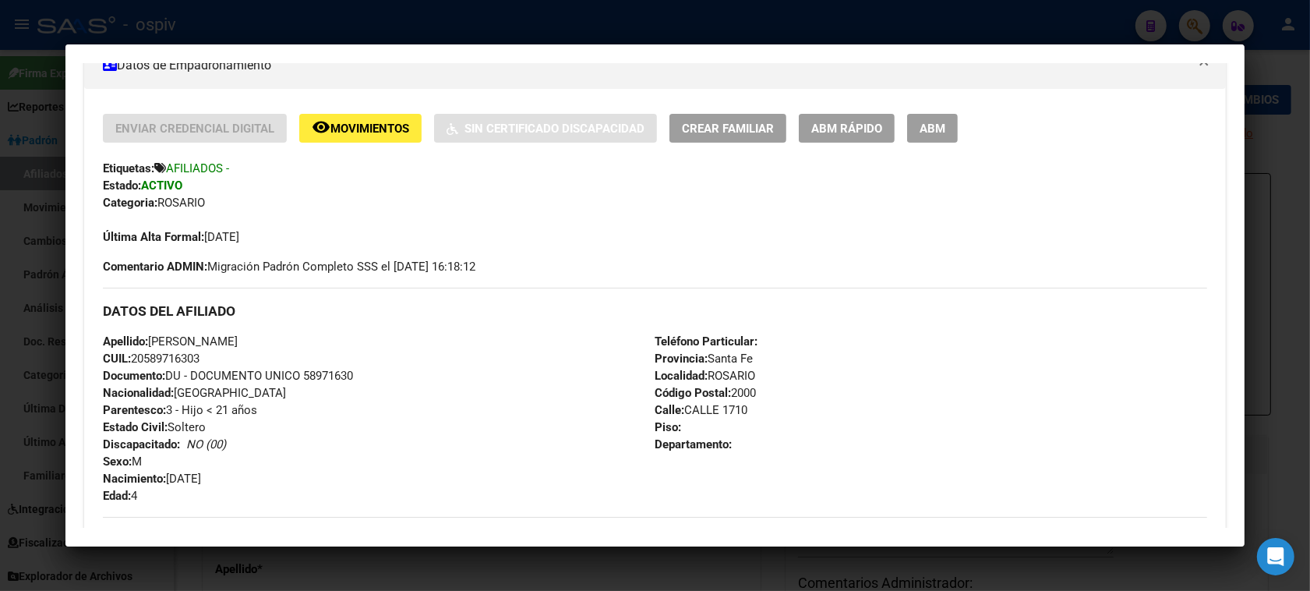
scroll to position [0, 0]
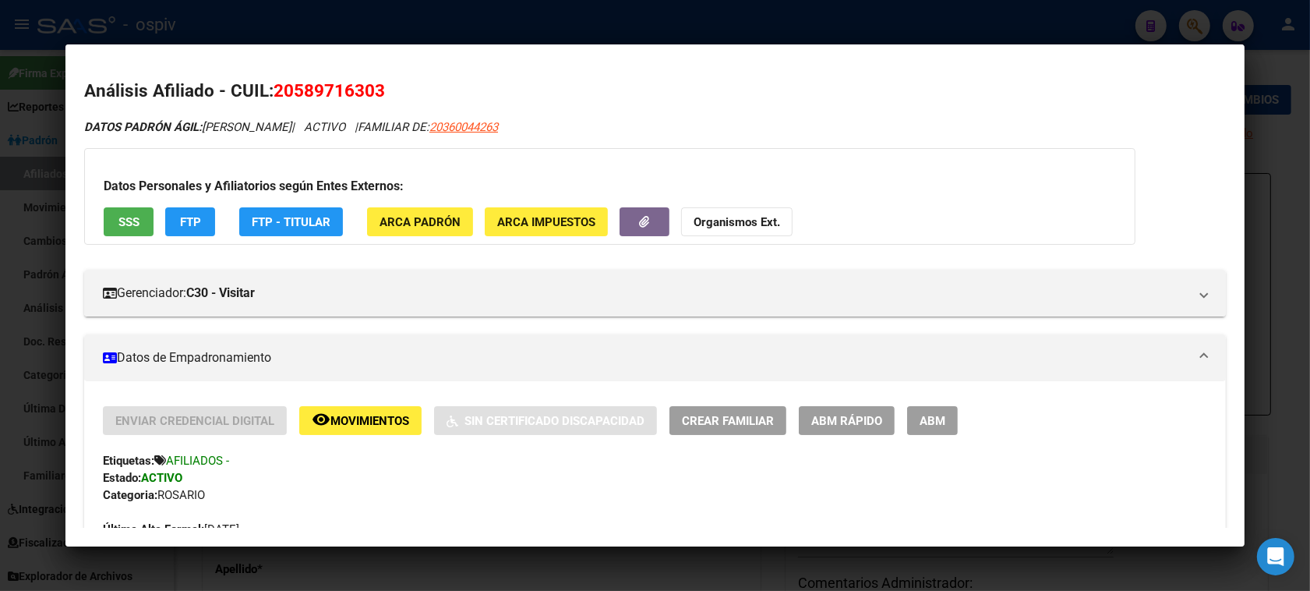
click at [1188, 30] on div at bounding box center [655, 295] width 1310 height 591
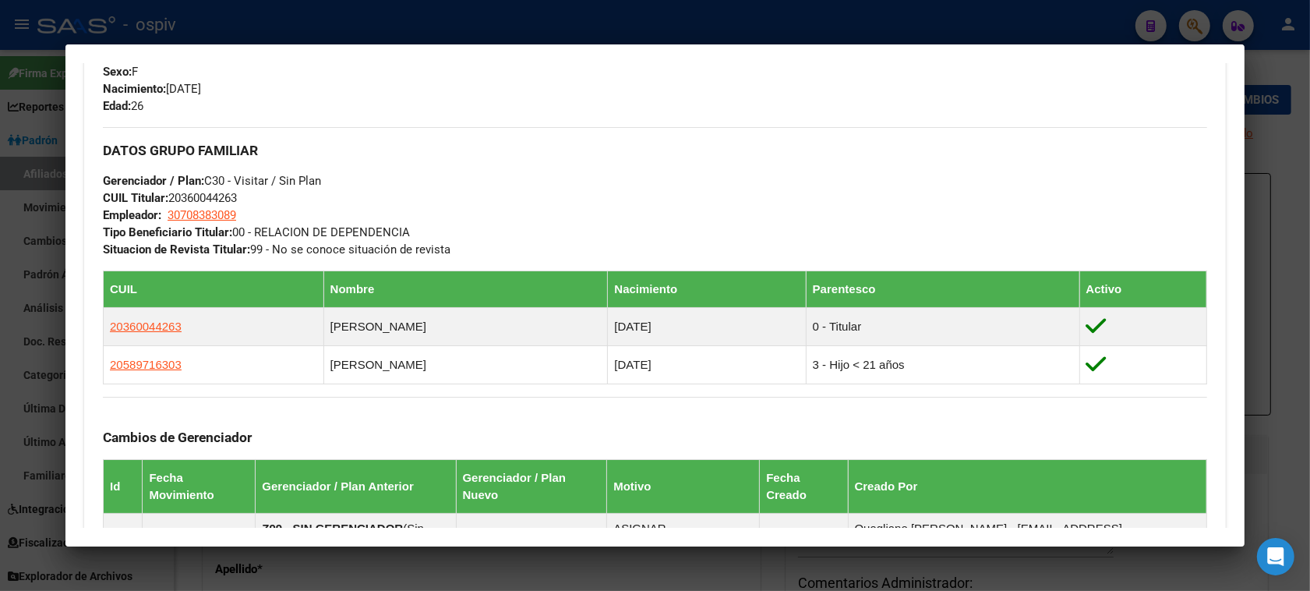
click at [1199, 21] on div at bounding box center [655, 295] width 1310 height 591
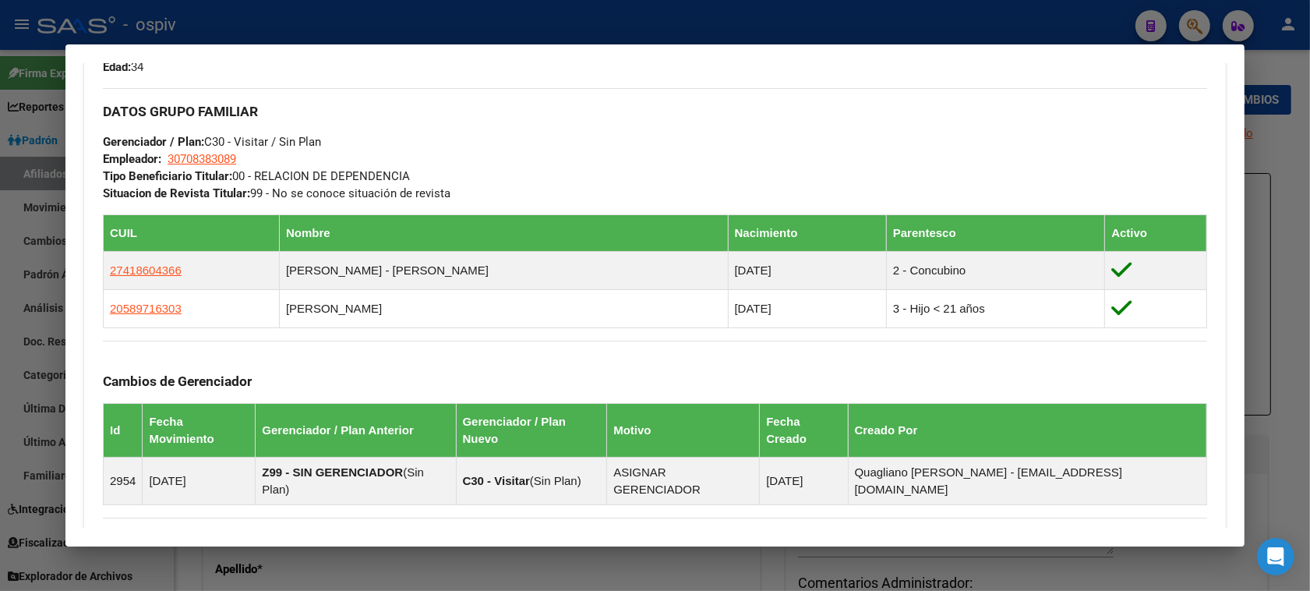
drag, startPoint x: 1202, startPoint y: 22, endPoint x: 548, endPoint y: 48, distance: 655.2
click at [1200, 22] on div at bounding box center [655, 295] width 1310 height 591
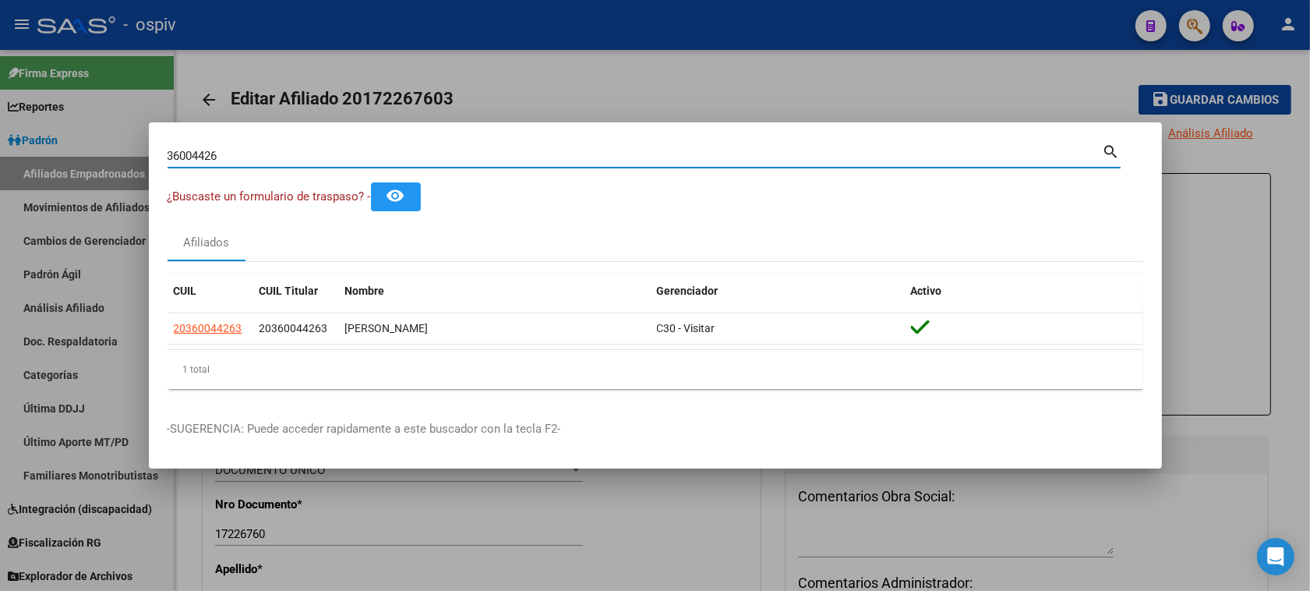
drag, startPoint x: 238, startPoint y: 161, endPoint x: 17, endPoint y: 152, distance: 220.7
click at [26, 152] on div "36004426 Buscar (apellido, dni, cuil, nro traspaso, cuit, obra social) search ¿…" at bounding box center [655, 295] width 1310 height 591
type input "23457395"
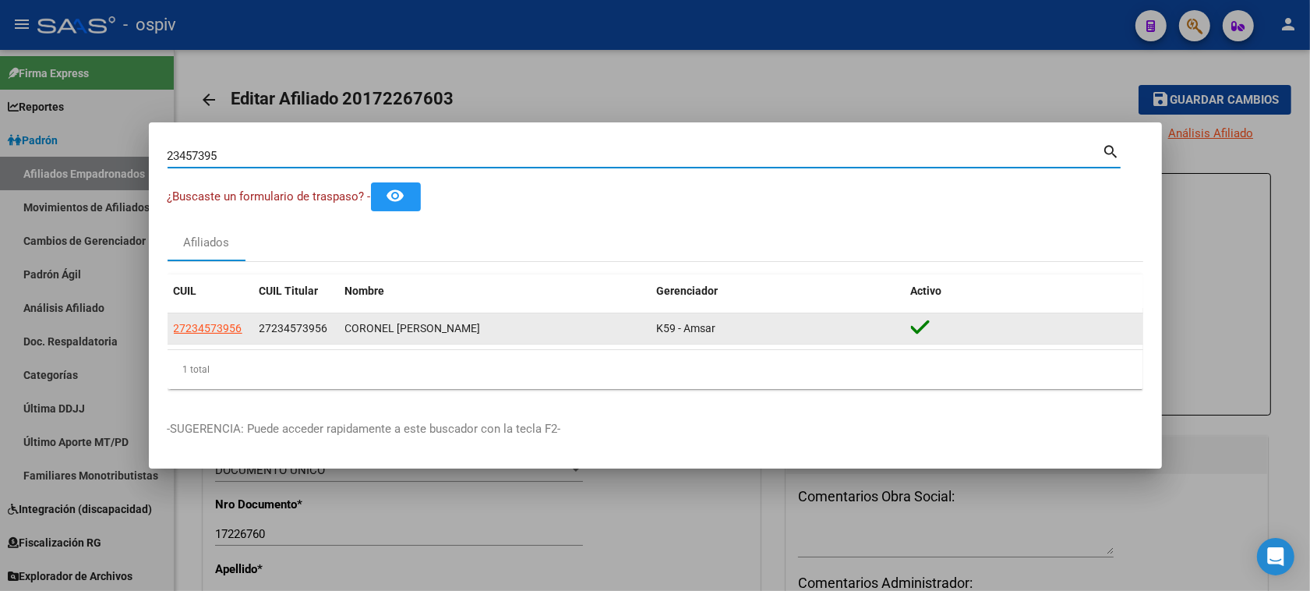
click at [168, 334] on datatable-body-cell "27234573956" at bounding box center [211, 328] width 86 height 30
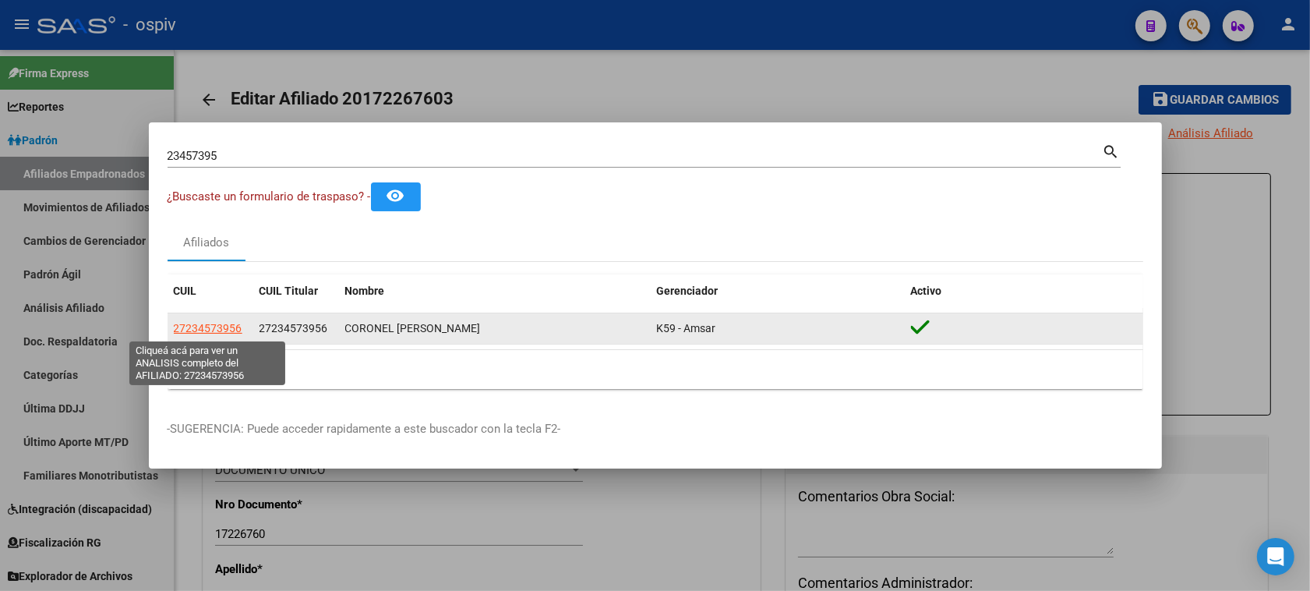
click at [219, 334] on span "27234573956" at bounding box center [208, 328] width 69 height 12
type textarea "27234573956"
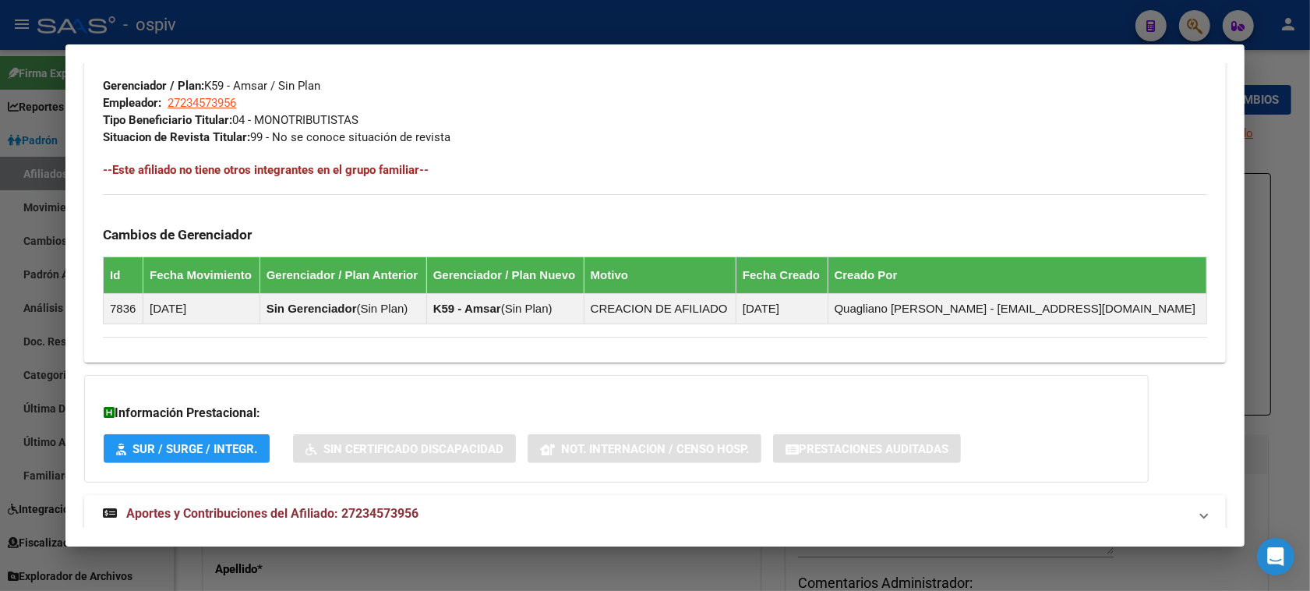
scroll to position [804, 0]
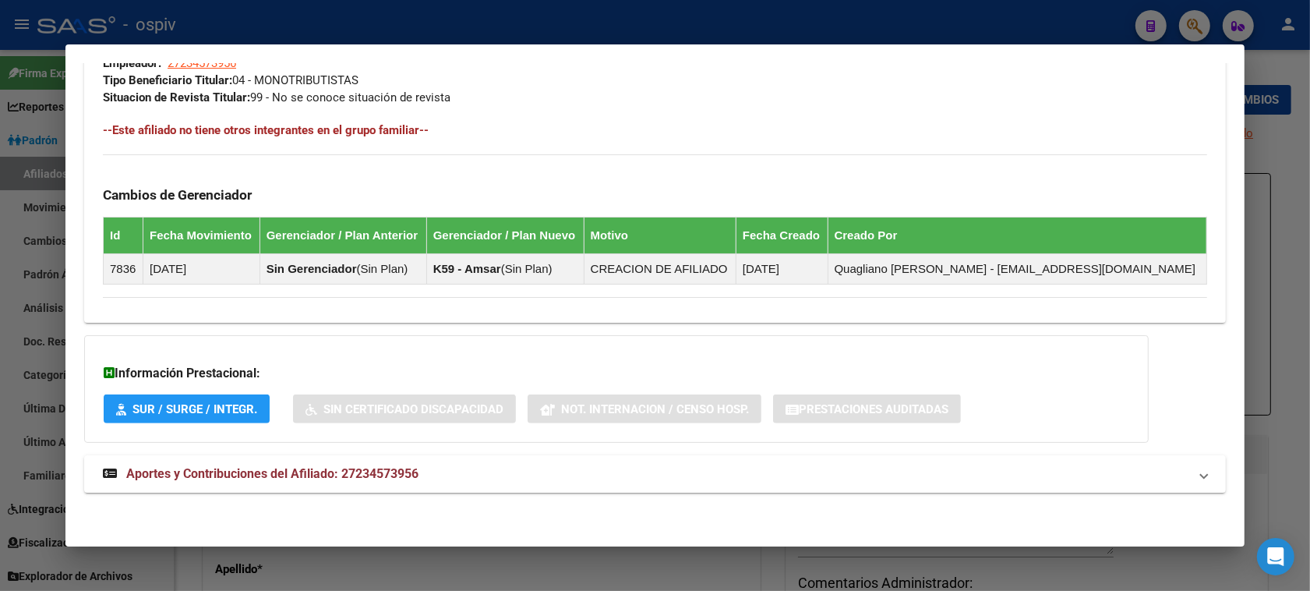
click at [1199, 33] on div at bounding box center [655, 295] width 1310 height 591
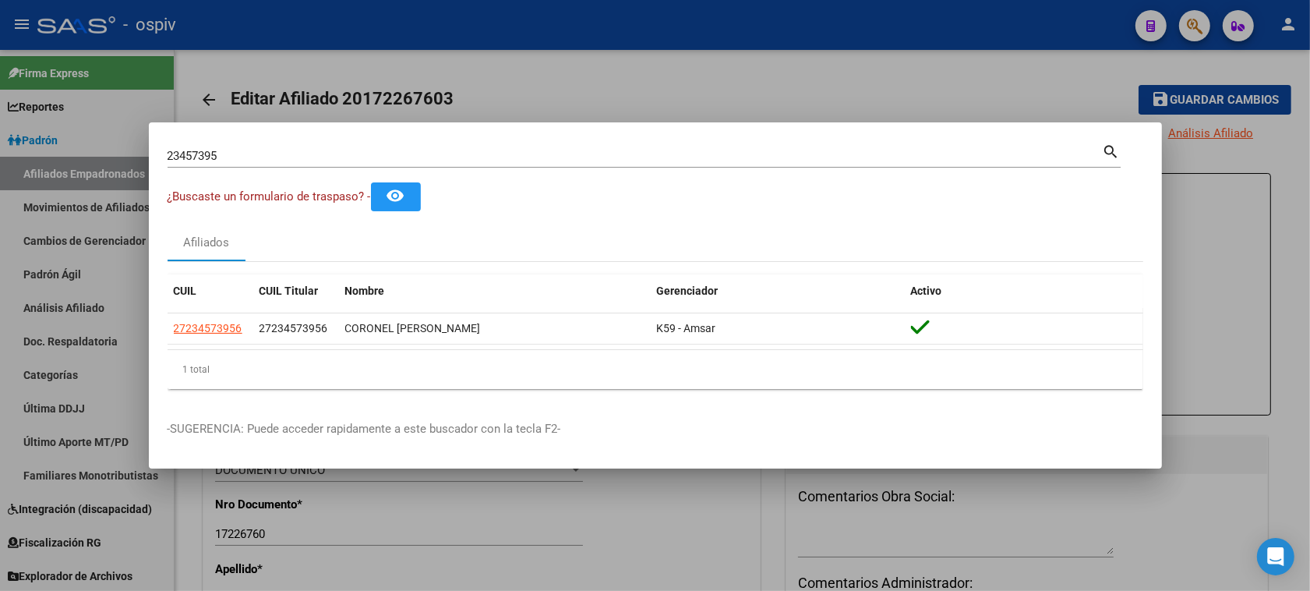
drag, startPoint x: 245, startPoint y: 164, endPoint x: 0, endPoint y: 106, distance: 252.3
click at [0, 106] on div "23457395 Buscar (apellido, dni, cuil, nro traspaso, cuit, obra social) search ¿…" at bounding box center [655, 295] width 1310 height 591
click at [222, 140] on mat-dialog-container "23457395 Buscar (apellido, dni, cuil, nro traspaso, cuit, obra social) search ¿…" at bounding box center [655, 295] width 1013 height 346
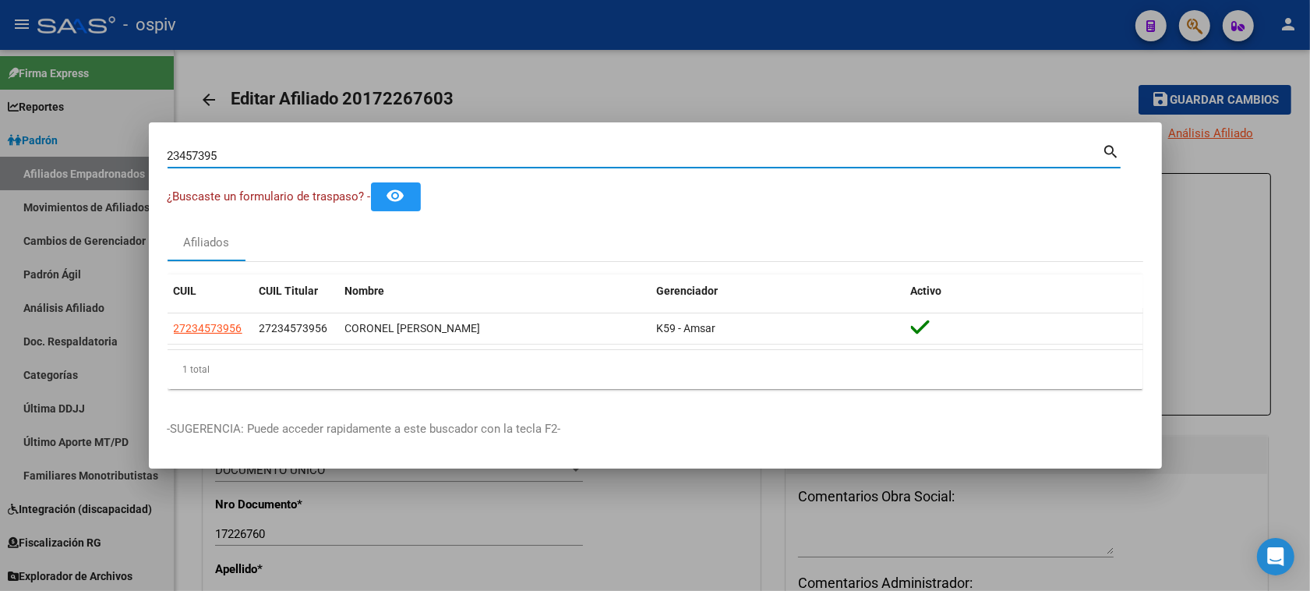
drag, startPoint x: 224, startPoint y: 157, endPoint x: 134, endPoint y: 157, distance: 90.4
click at [138, 157] on div "23457395 Buscar (apellido, dni, cuil, nro traspaso, cuit, obra social) search ¿…" at bounding box center [655, 295] width 1310 height 591
type input "36690102"
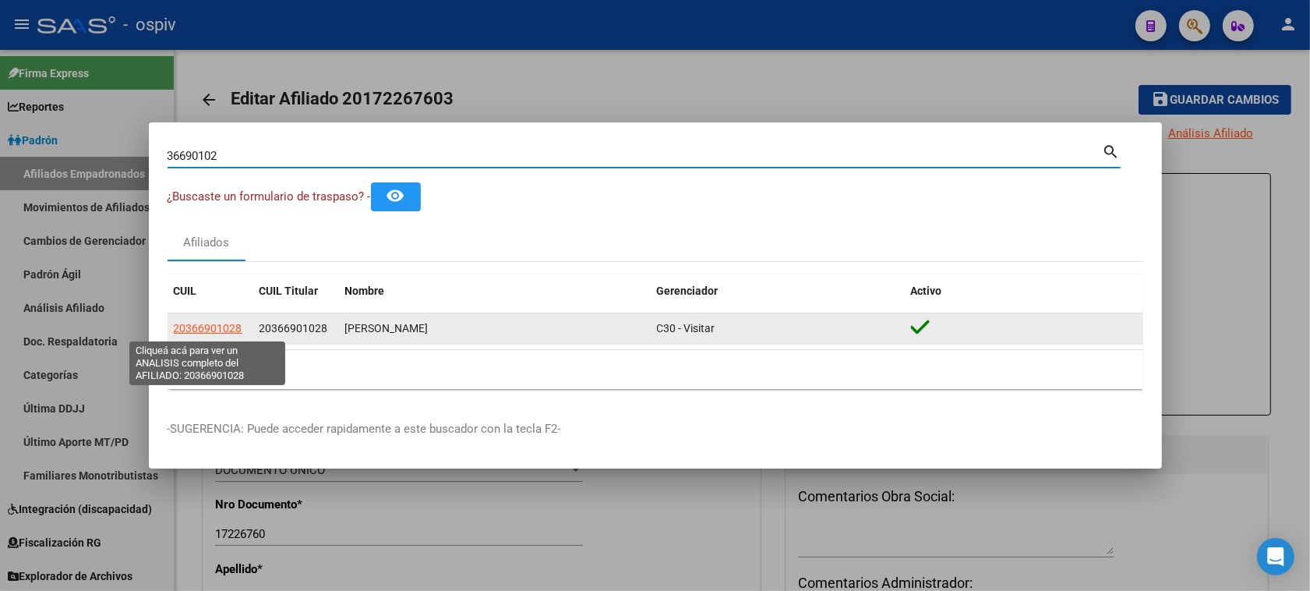
click at [213, 334] on span "20366901028" at bounding box center [208, 328] width 69 height 12
type textarea "20366901028"
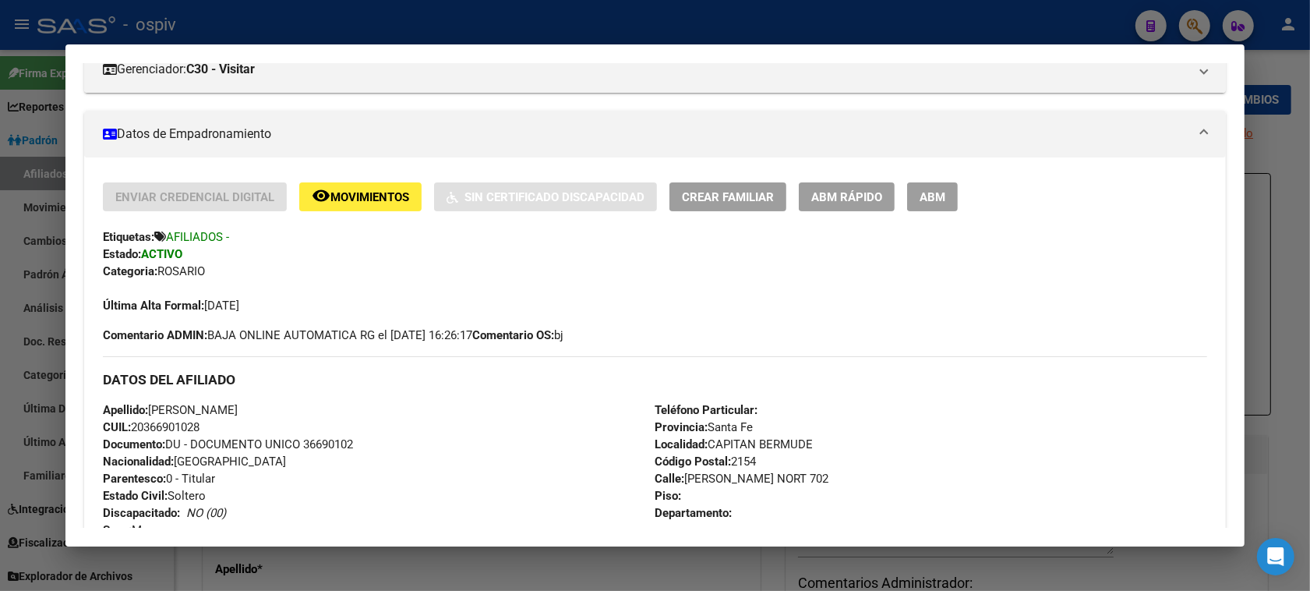
scroll to position [234, 0]
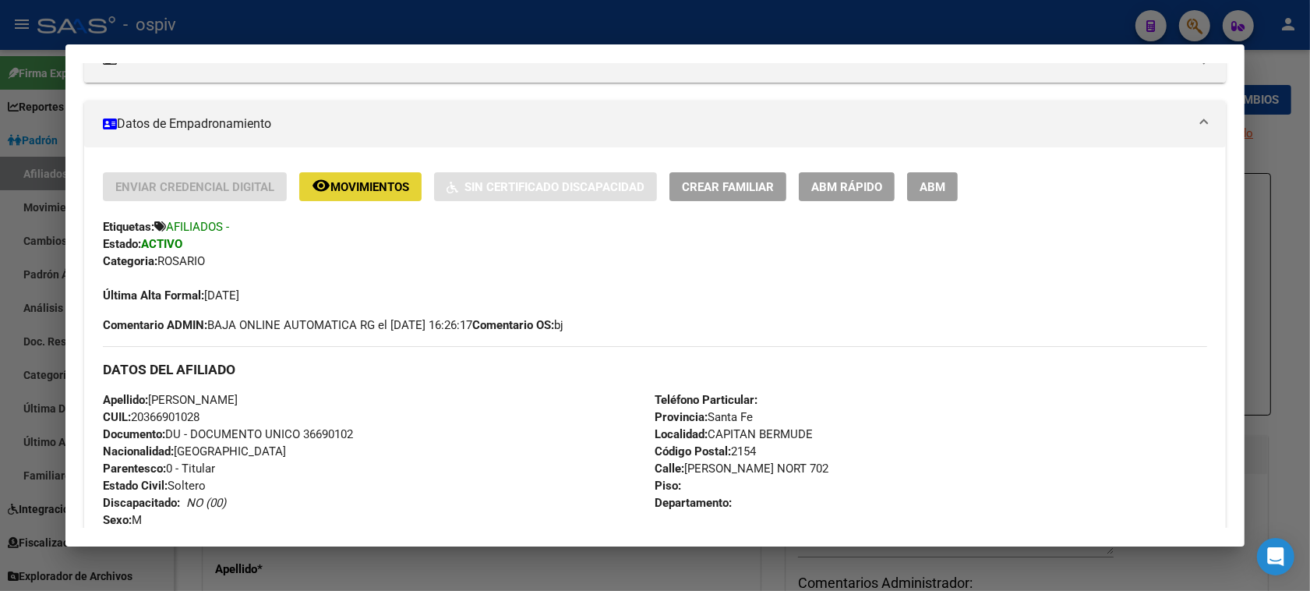
click at [362, 183] on span "Movimientos" at bounding box center [369, 187] width 79 height 14
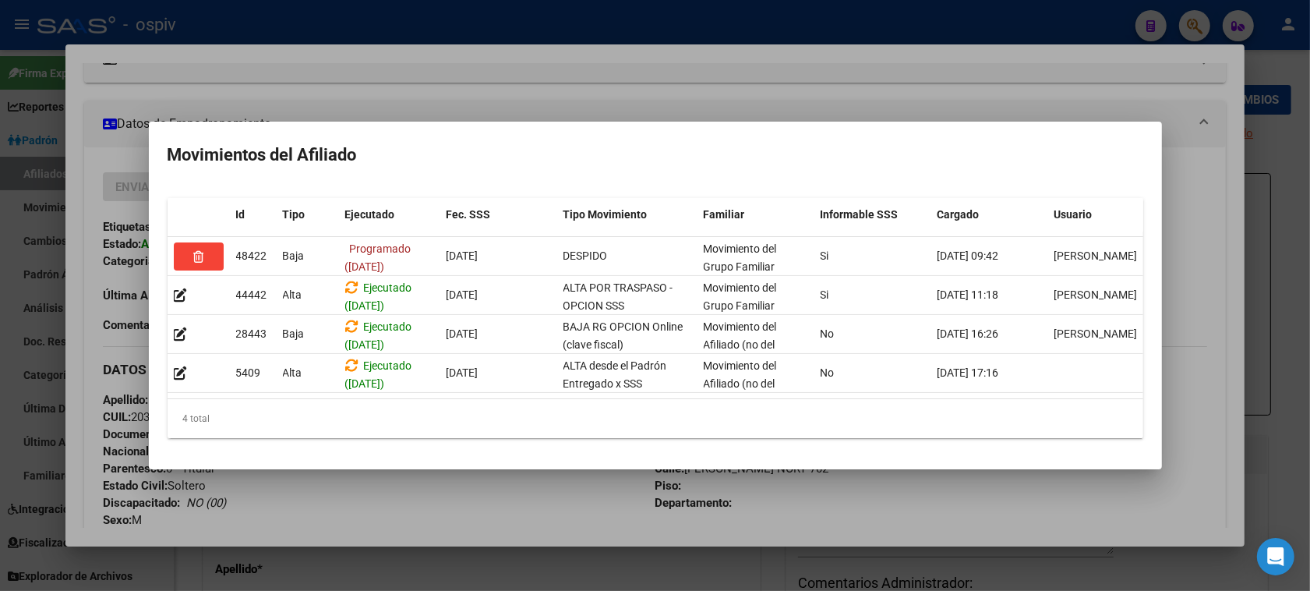
click at [0, 335] on div at bounding box center [655, 295] width 1310 height 591
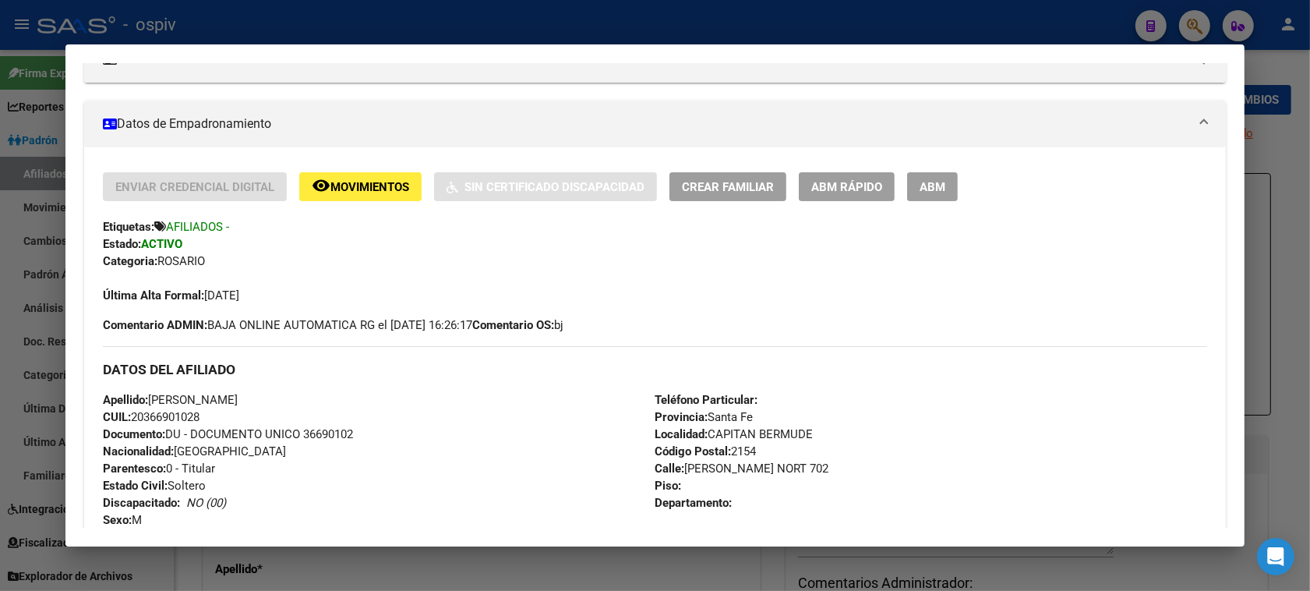
click at [352, 170] on div "Enviar Credencial Digital remove_red_eye Movimientos Sin Certificado Discapacid…" at bounding box center [655, 569] width 1142 height 845
click at [352, 180] on span "Movimientos" at bounding box center [369, 187] width 79 height 14
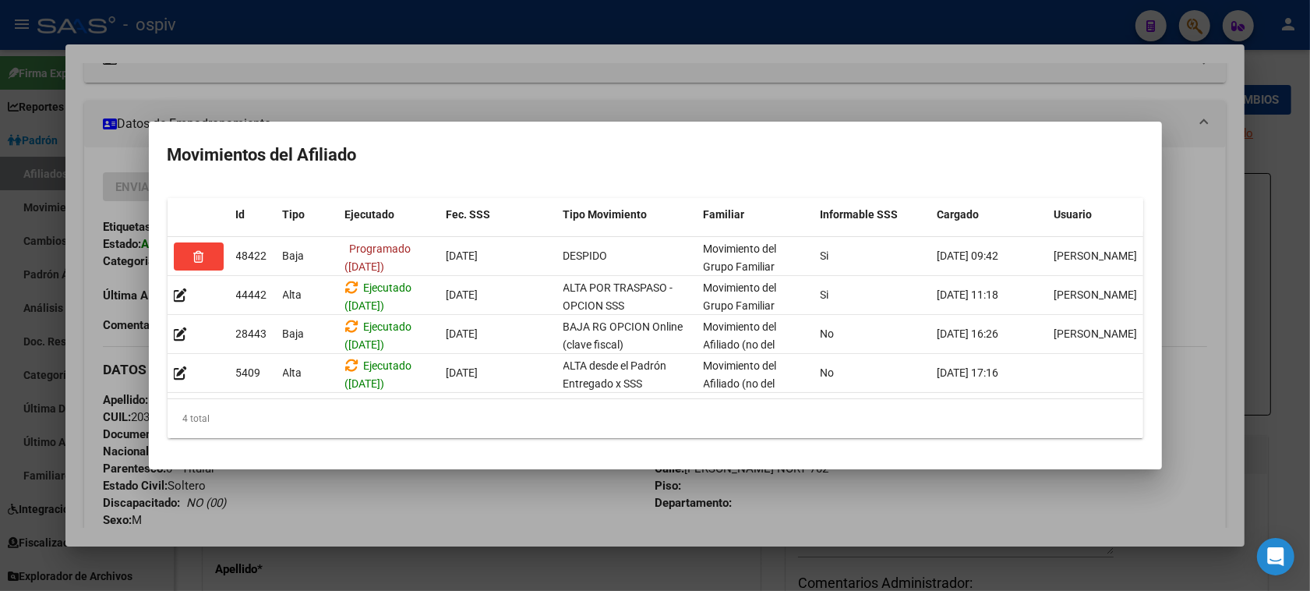
click at [0, 349] on div at bounding box center [655, 295] width 1310 height 591
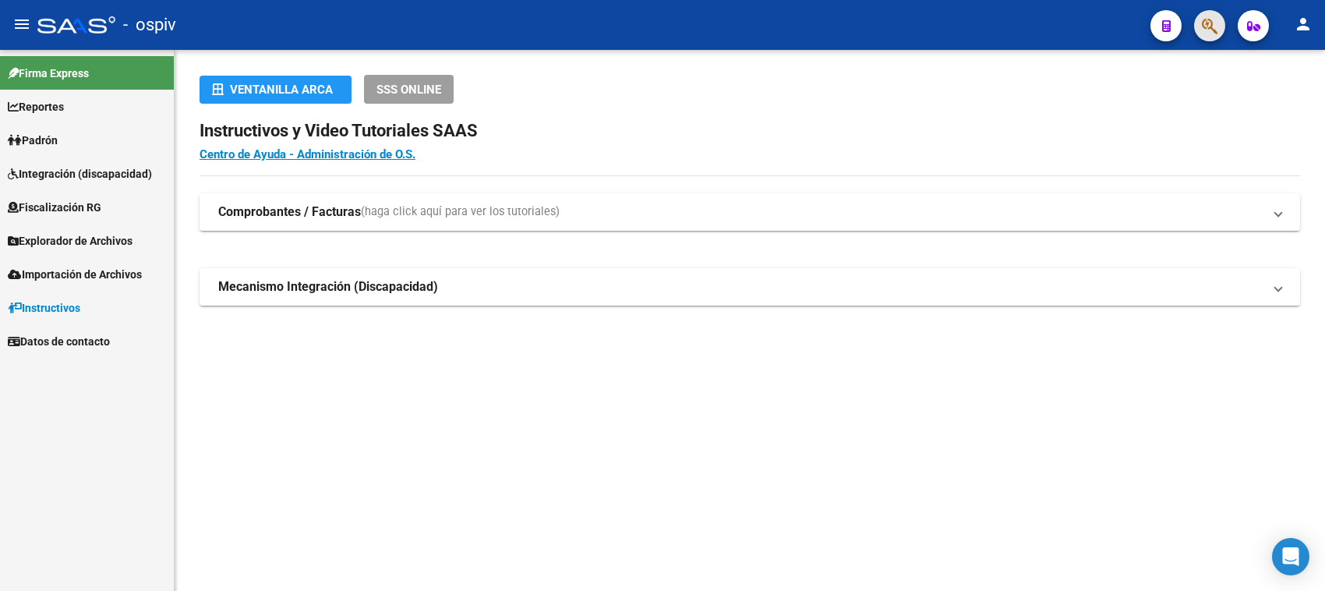
click at [1220, 18] on button "button" at bounding box center [1209, 25] width 31 height 31
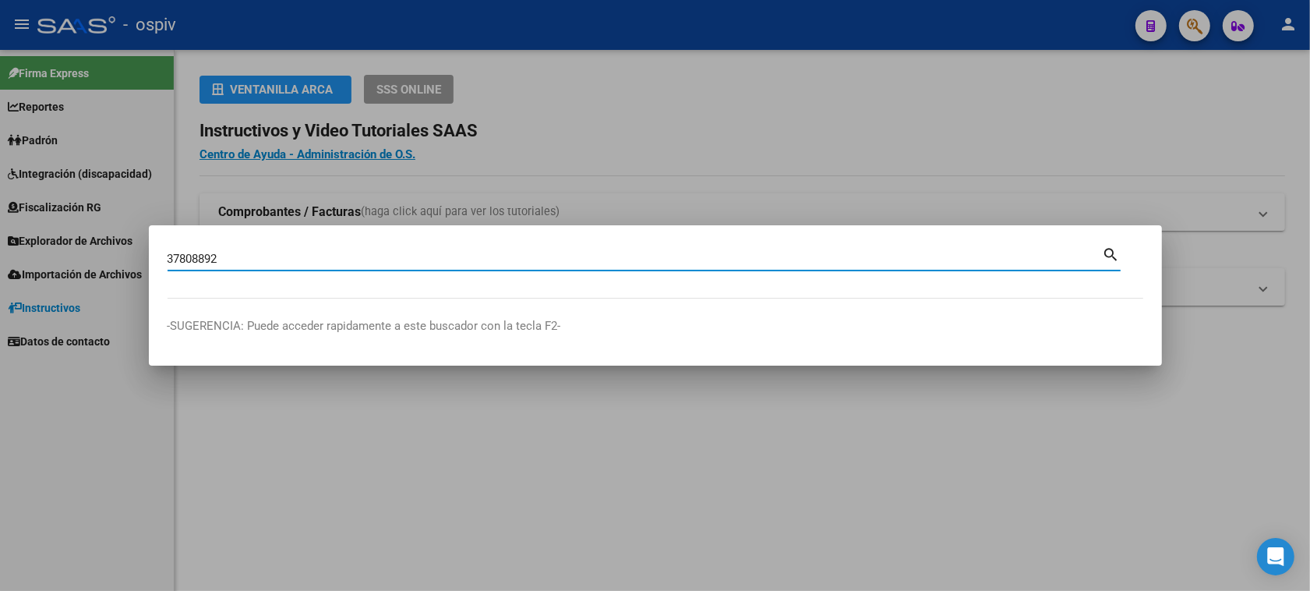
type input "37808892"
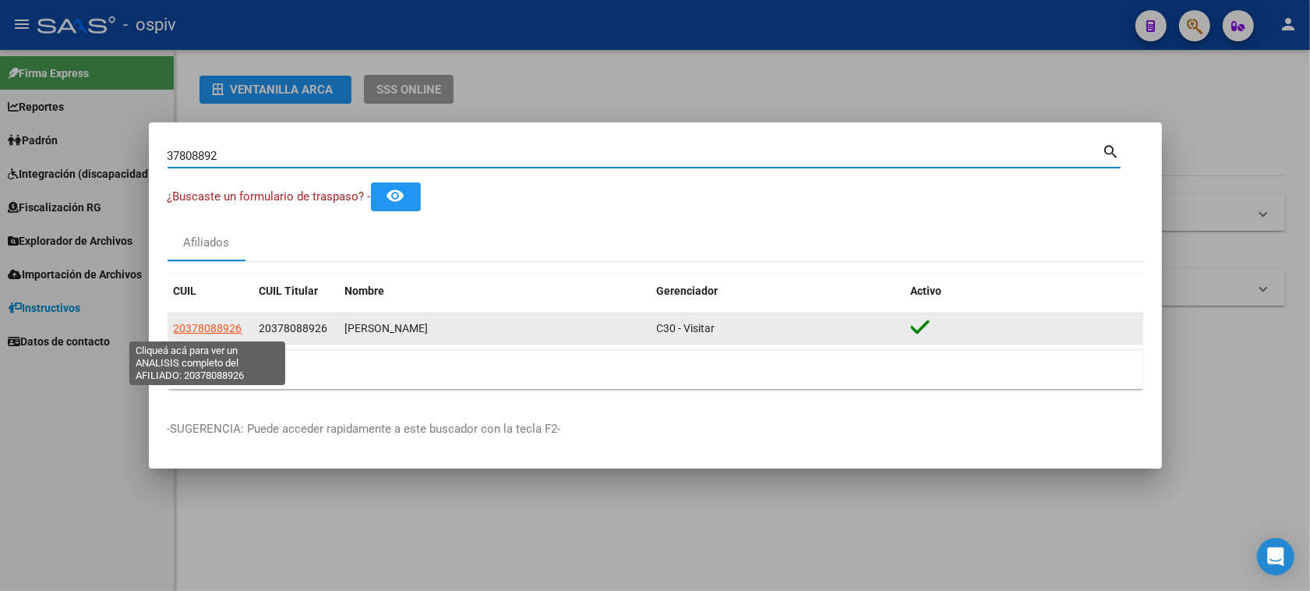
click at [227, 324] on span "20378088926" at bounding box center [208, 328] width 69 height 12
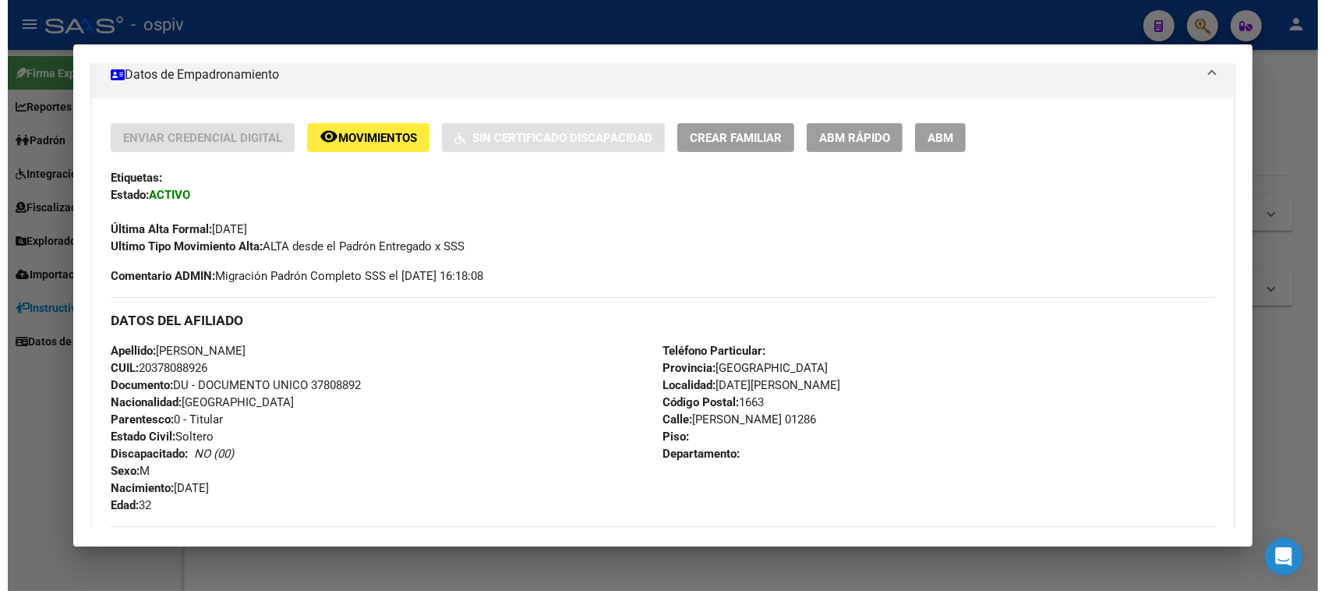
scroll to position [292, 0]
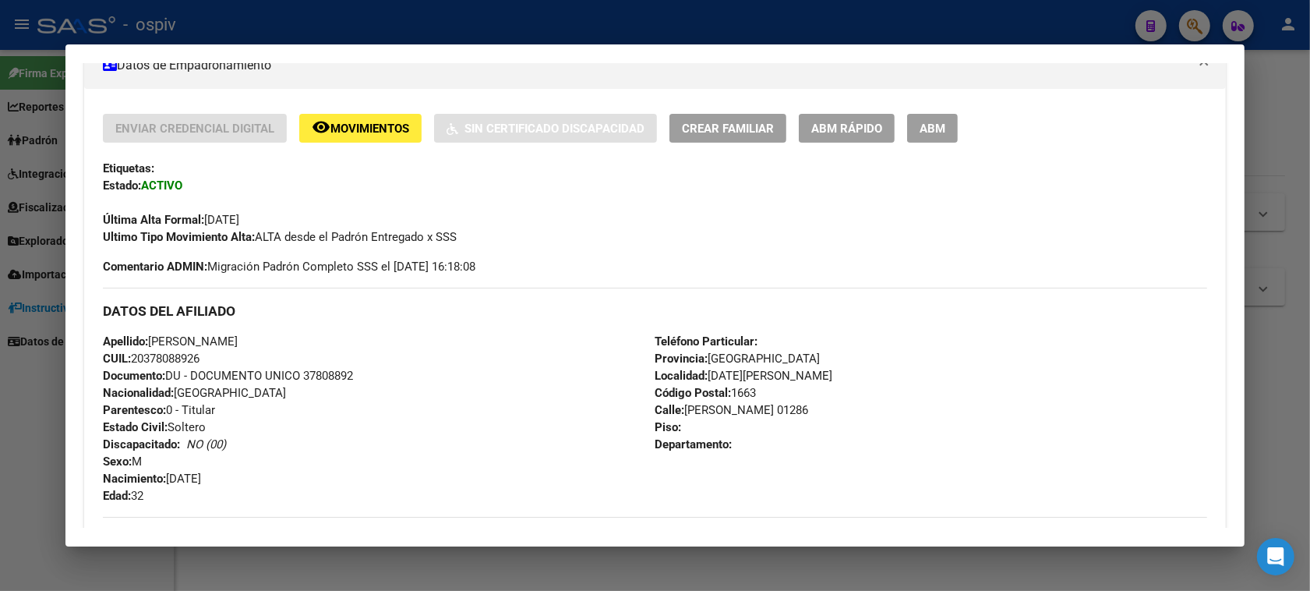
click at [940, 125] on button "ABM" at bounding box center [932, 128] width 51 height 29
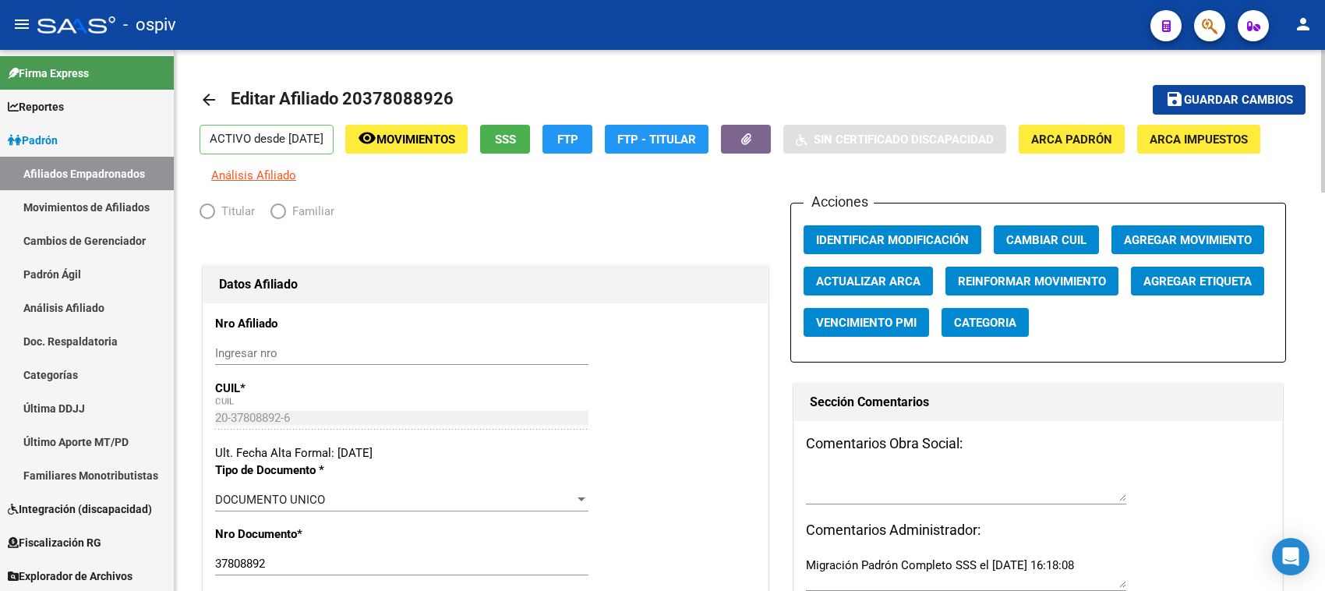
radio input "true"
type input "20-37808892-6"
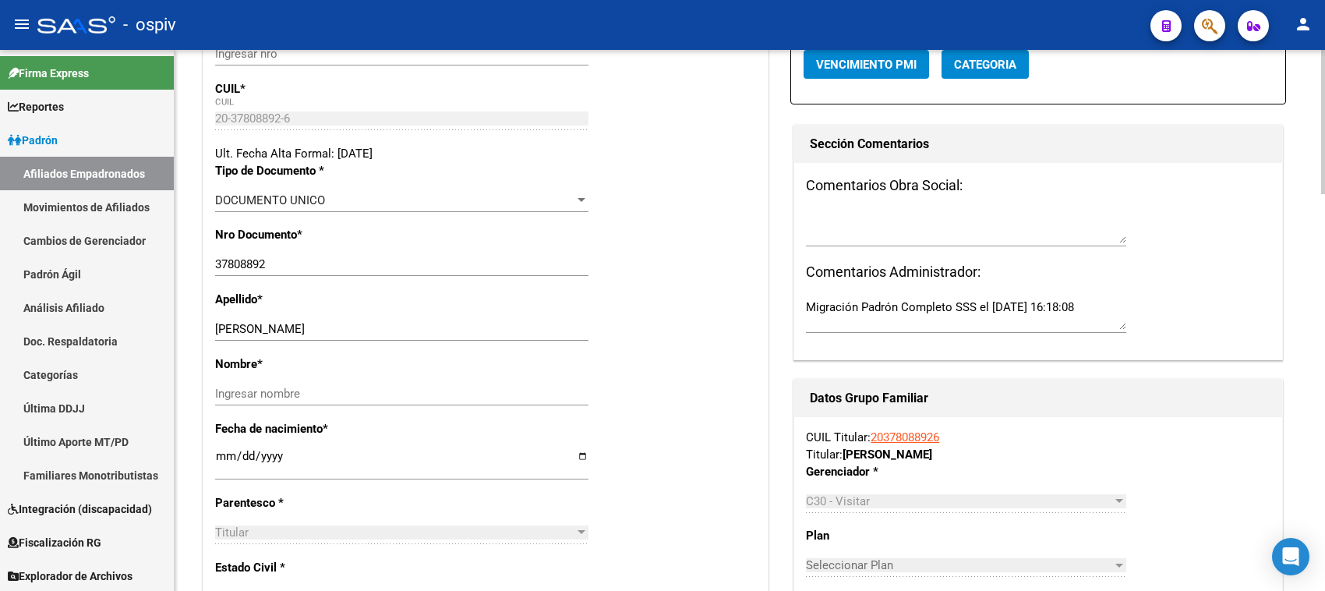
scroll to position [292, 0]
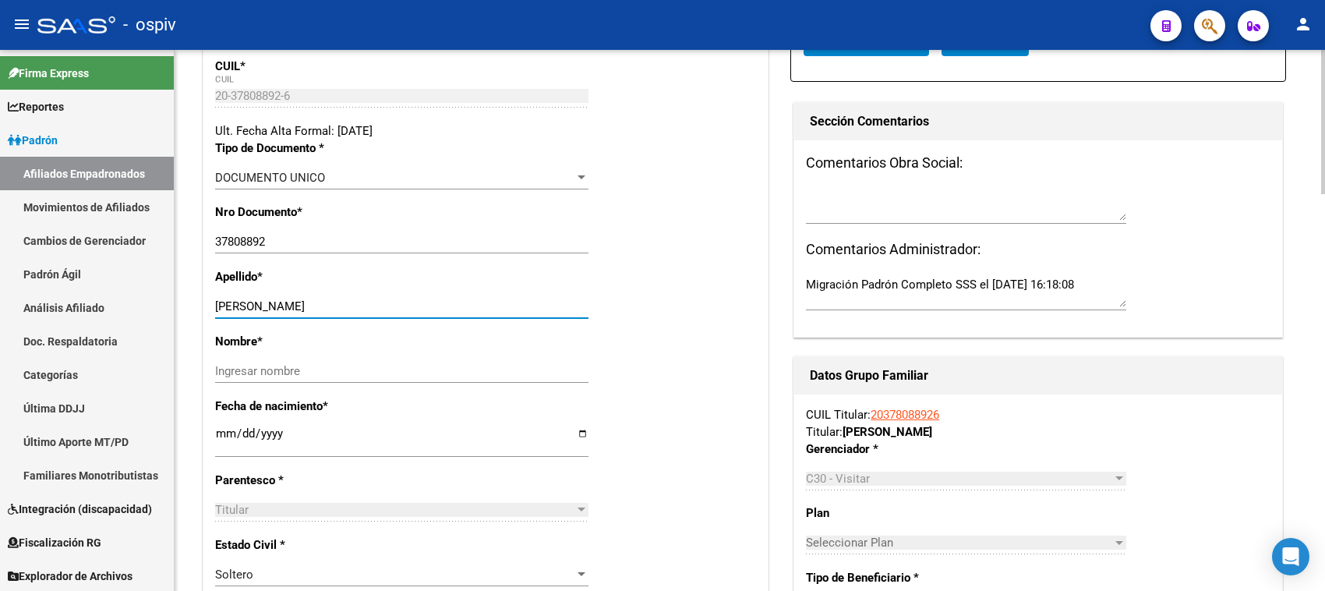
drag, startPoint x: 274, startPoint y: 306, endPoint x: 422, endPoint y: 328, distance: 149.7
click at [422, 327] on div "[PERSON_NAME] apellido" at bounding box center [401, 314] width 373 height 38
drag, startPoint x: 273, startPoint y: 305, endPoint x: 454, endPoint y: 300, distance: 180.9
click at [454, 297] on div "[PERSON_NAME] apellido" at bounding box center [401, 306] width 373 height 23
type input "PACHECO"
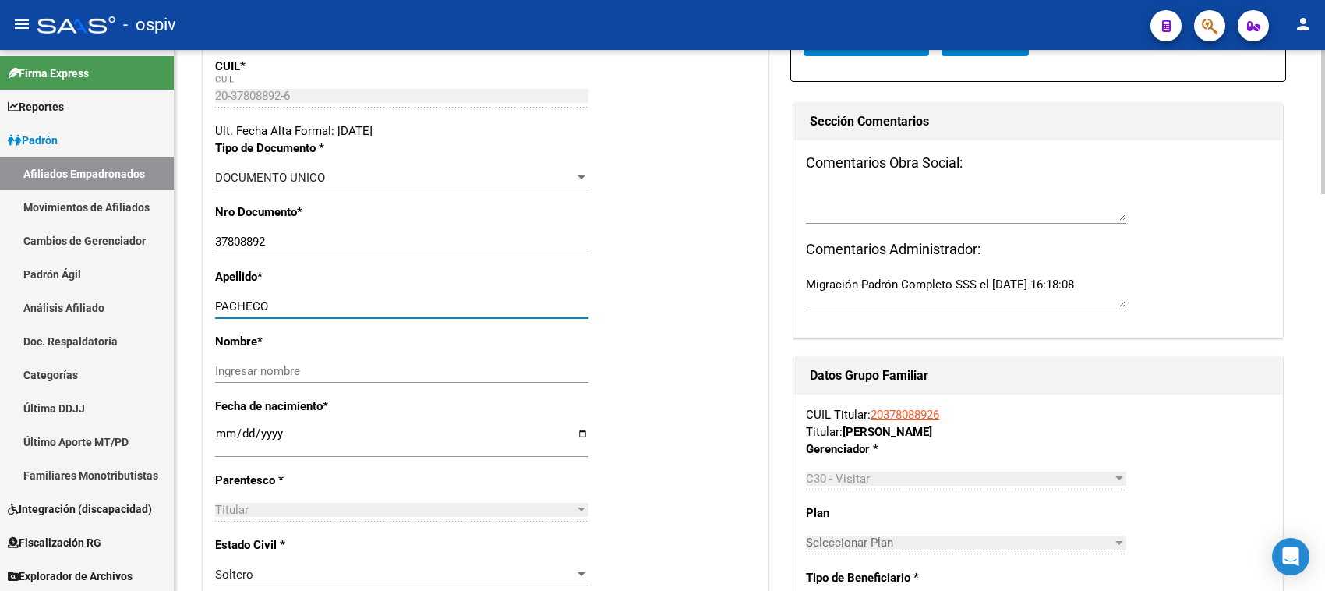
click at [287, 364] on input "Ingresar nombre" at bounding box center [401, 371] width 373 height 14
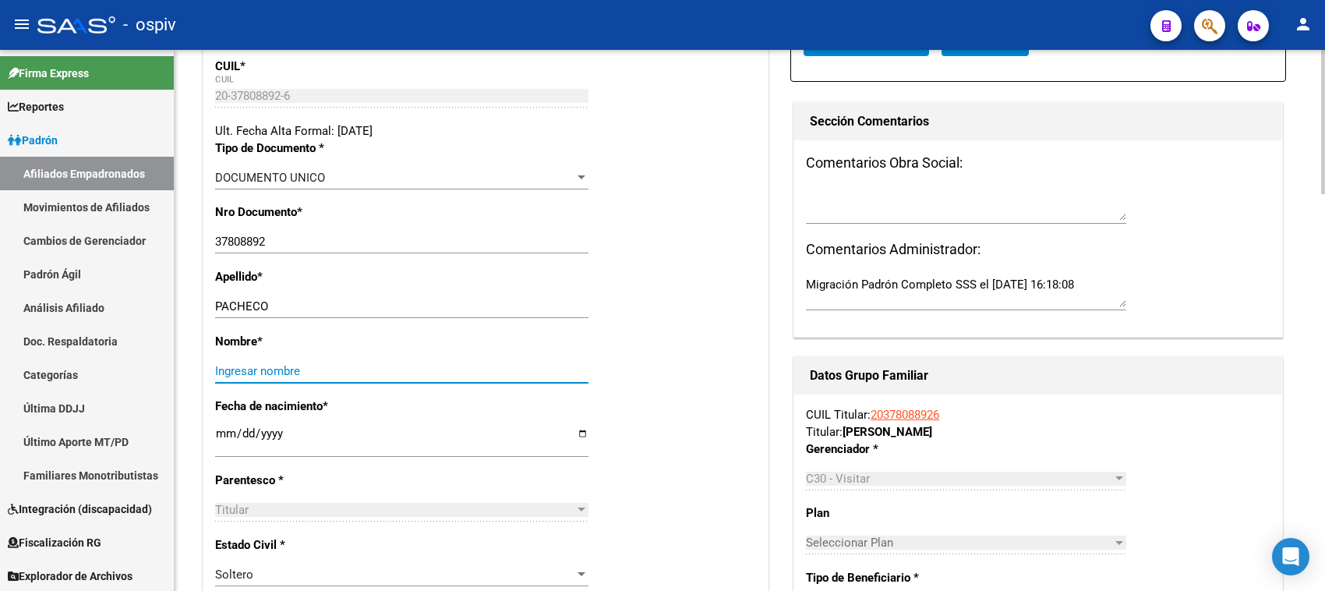
paste input "[PERSON_NAME]"
type input "[PERSON_NAME]"
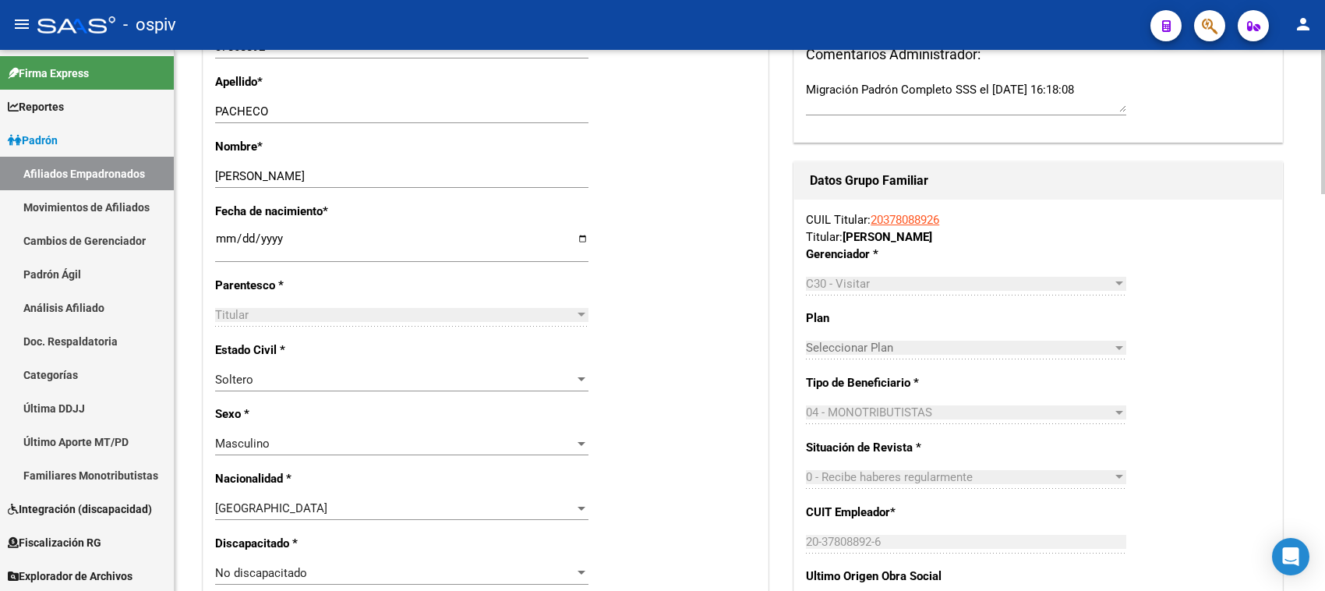
scroll to position [0, 0]
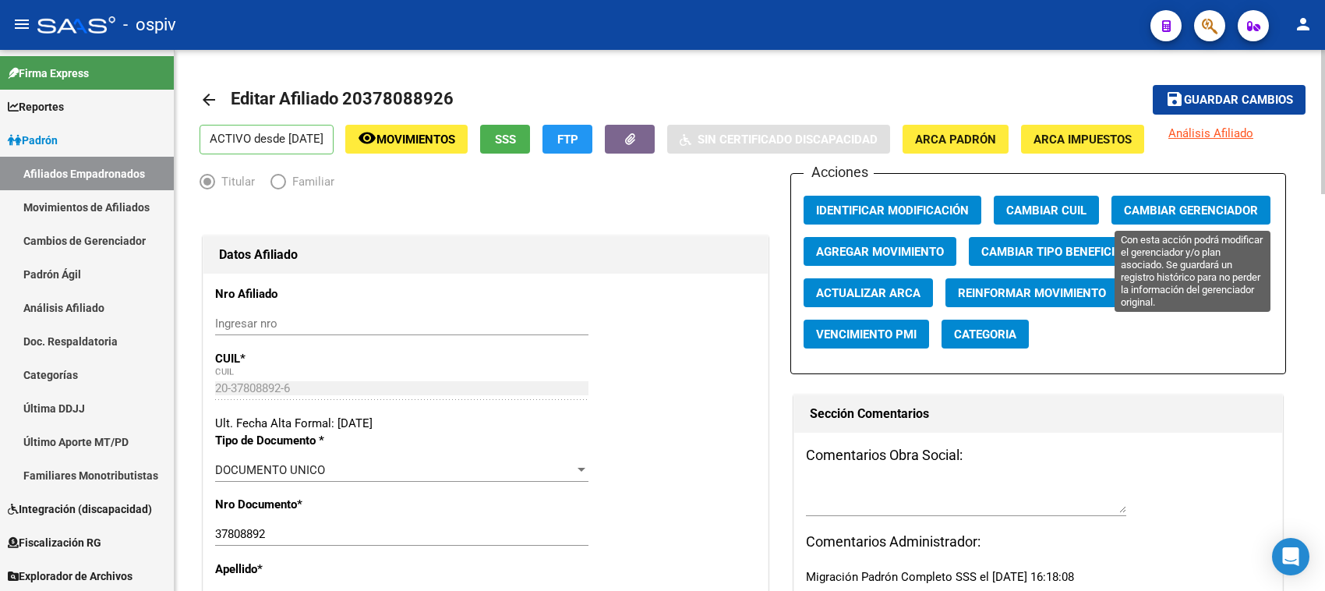
click at [1208, 201] on button "Cambiar Gerenciador" at bounding box center [1190, 210] width 159 height 29
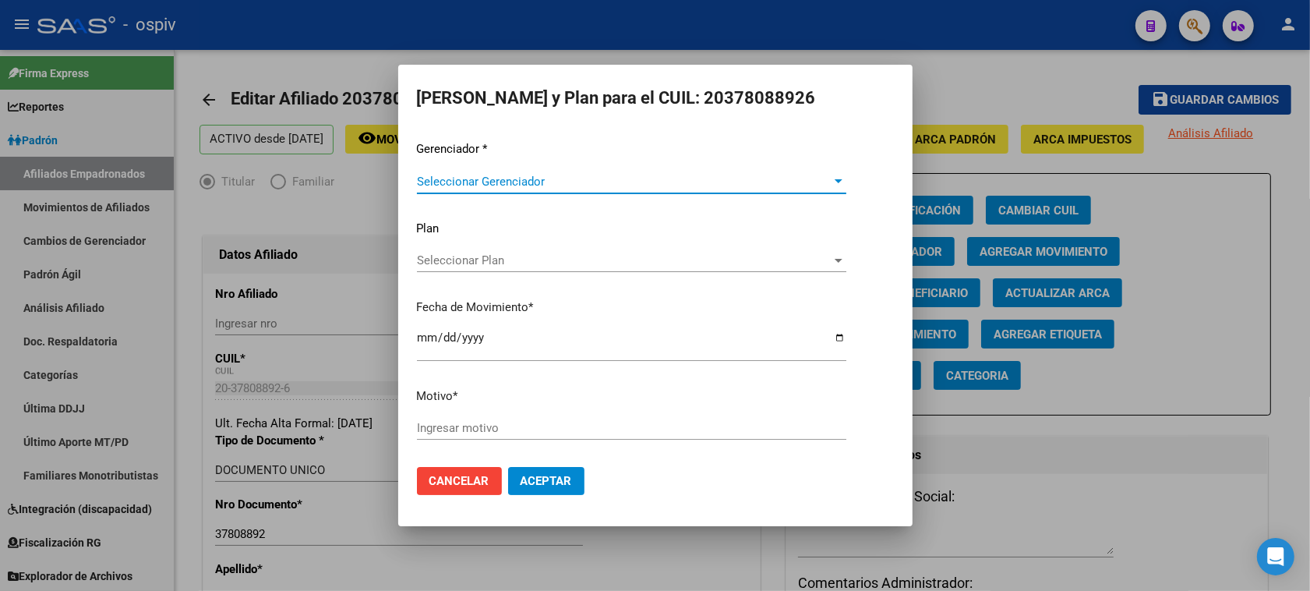
click at [493, 183] on span "Seleccionar Gerenciador" at bounding box center [624, 182] width 415 height 14
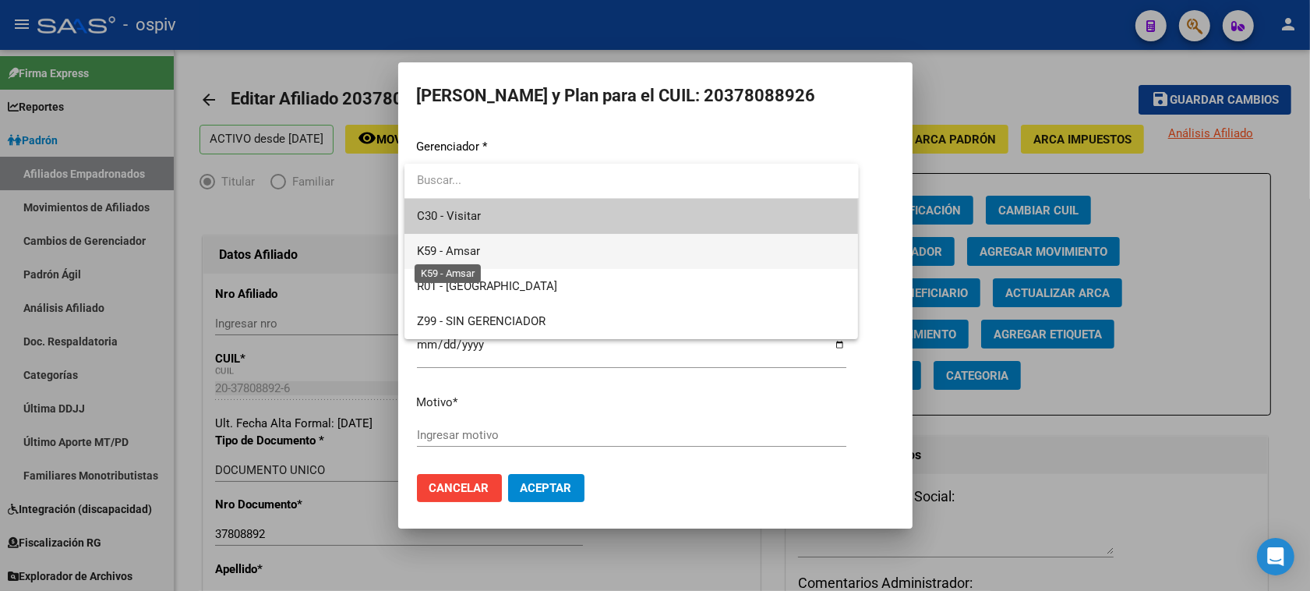
click at [471, 244] on span "K59 - Amsar" at bounding box center [448, 251] width 63 height 14
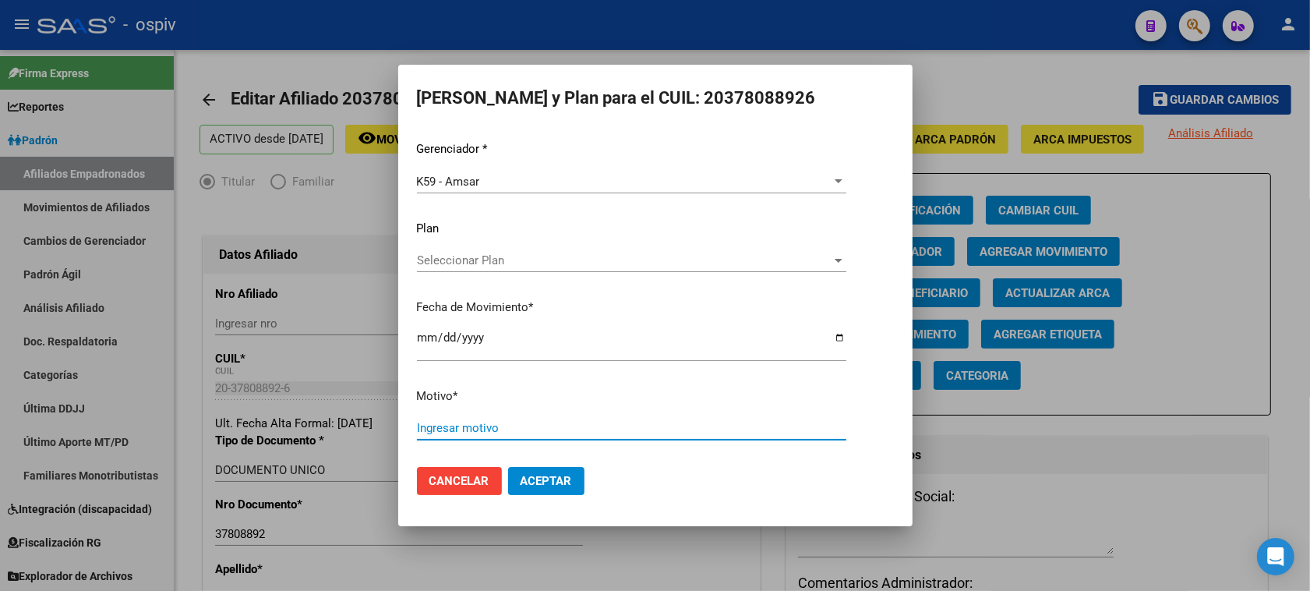
click at [479, 429] on input "Ingresar motivo" at bounding box center [631, 428] width 429 height 14
type input "monotributo"
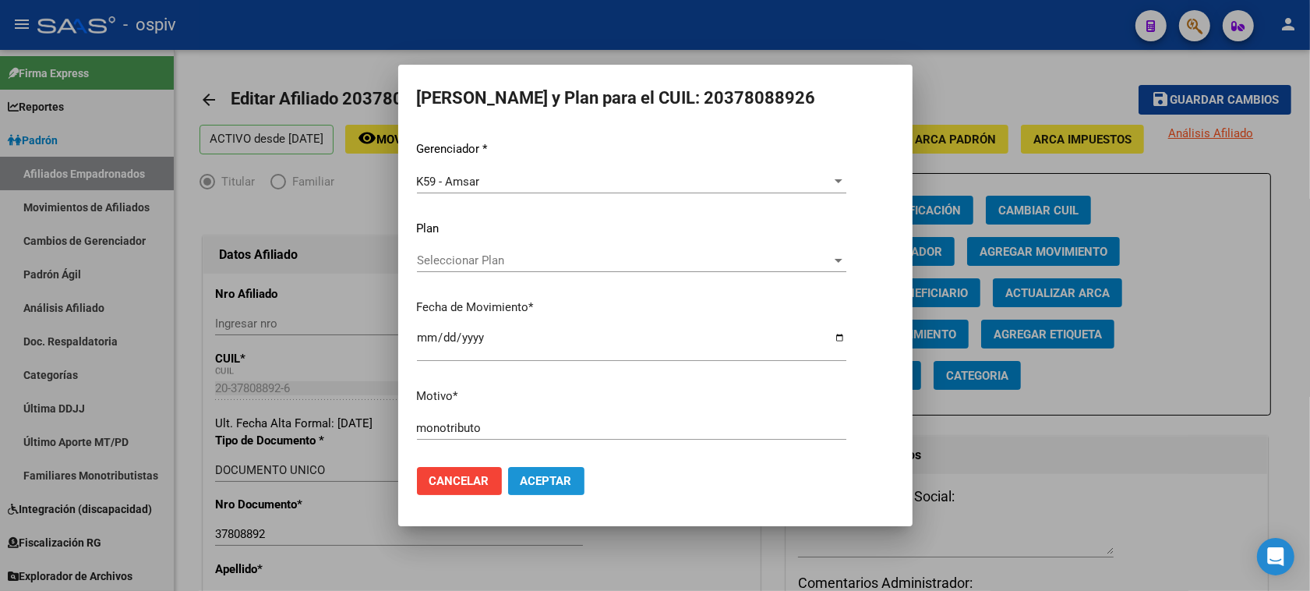
click at [530, 478] on span "Aceptar" at bounding box center [546, 481] width 51 height 14
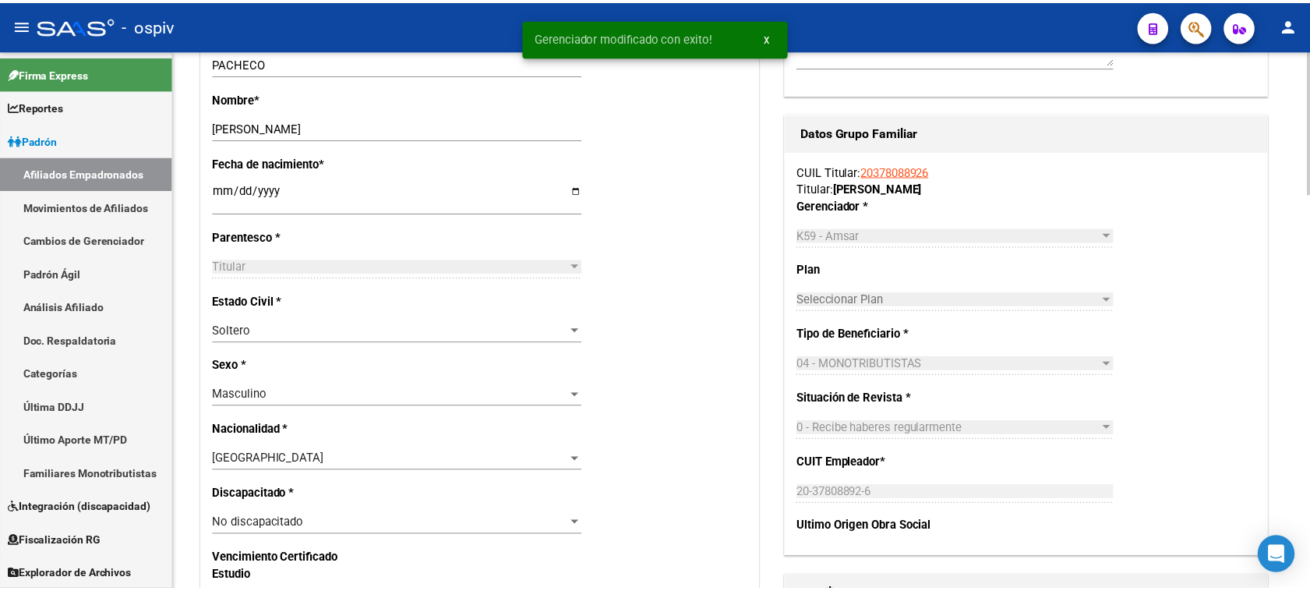
scroll to position [97, 0]
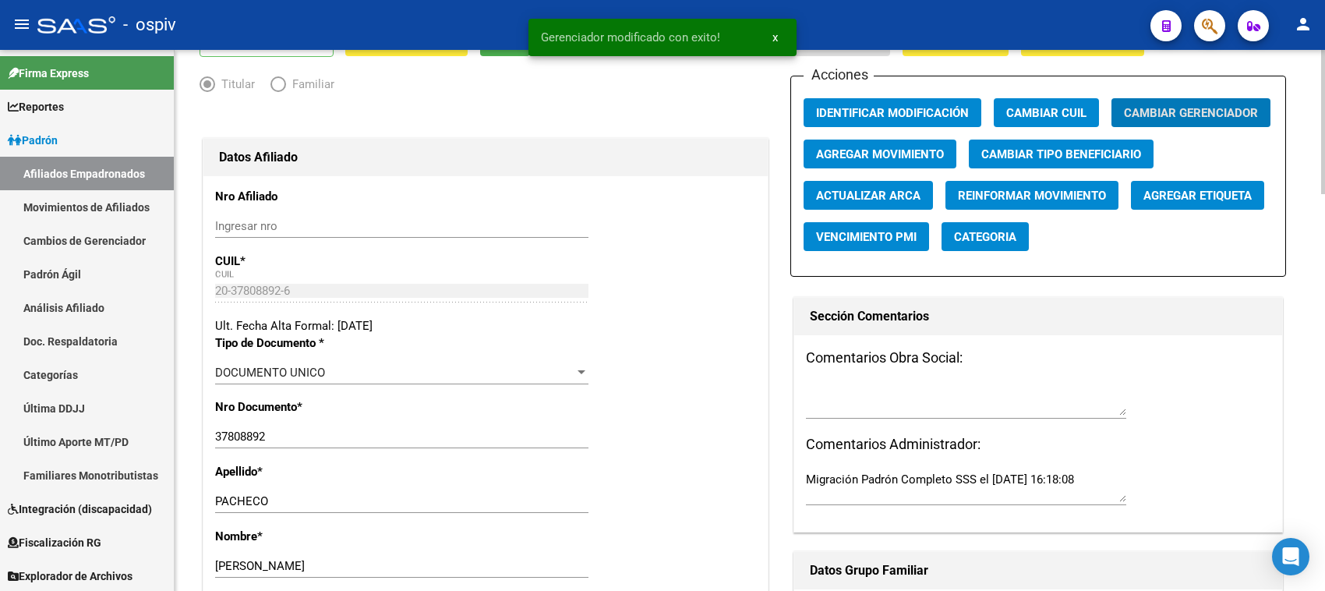
click at [982, 230] on span "Categoria" at bounding box center [985, 237] width 62 height 14
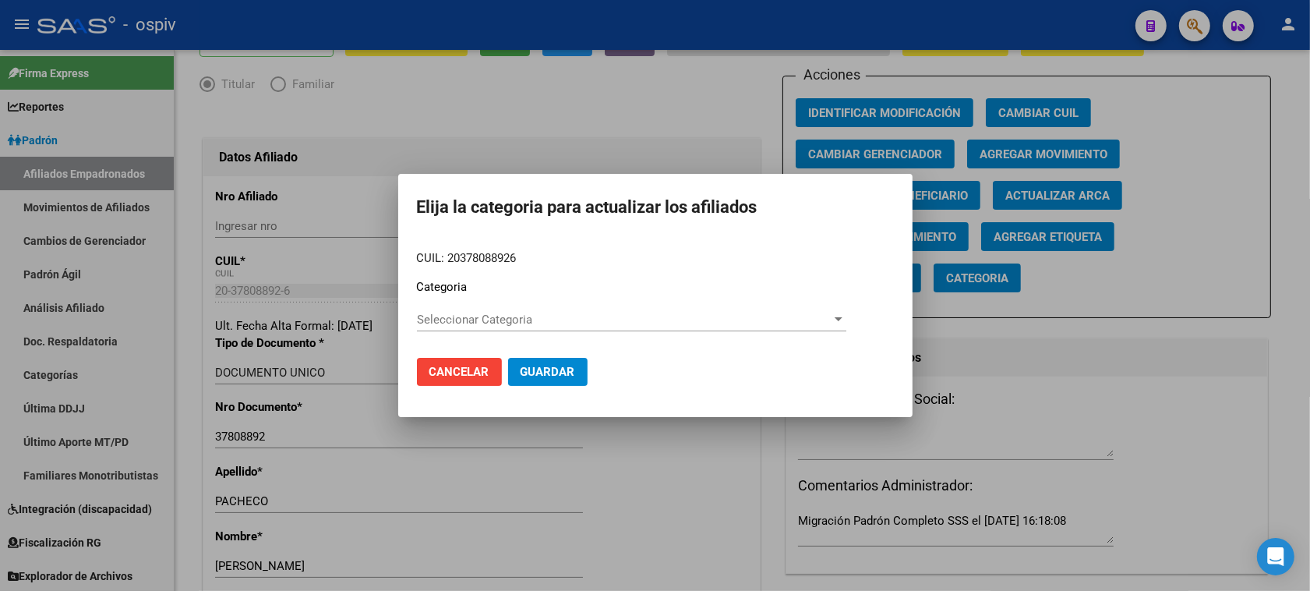
click at [464, 310] on div "Seleccionar Categoria Seleccionar Categoria" at bounding box center [631, 319] width 429 height 23
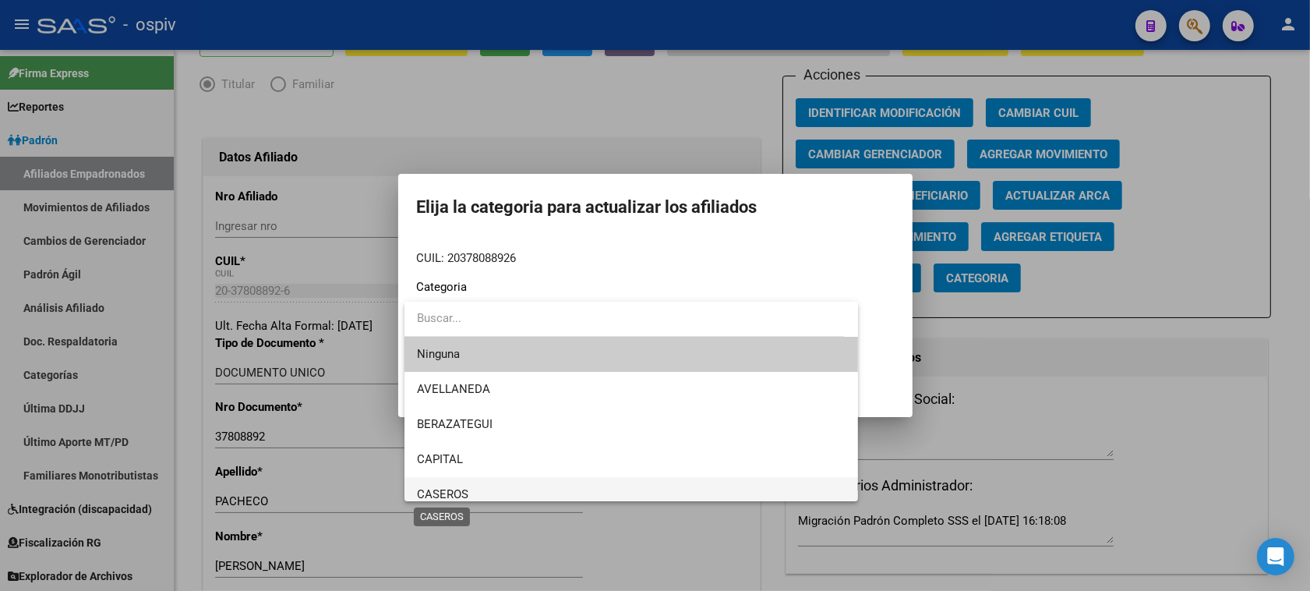
click at [454, 495] on span "CASEROS" at bounding box center [442, 494] width 51 height 14
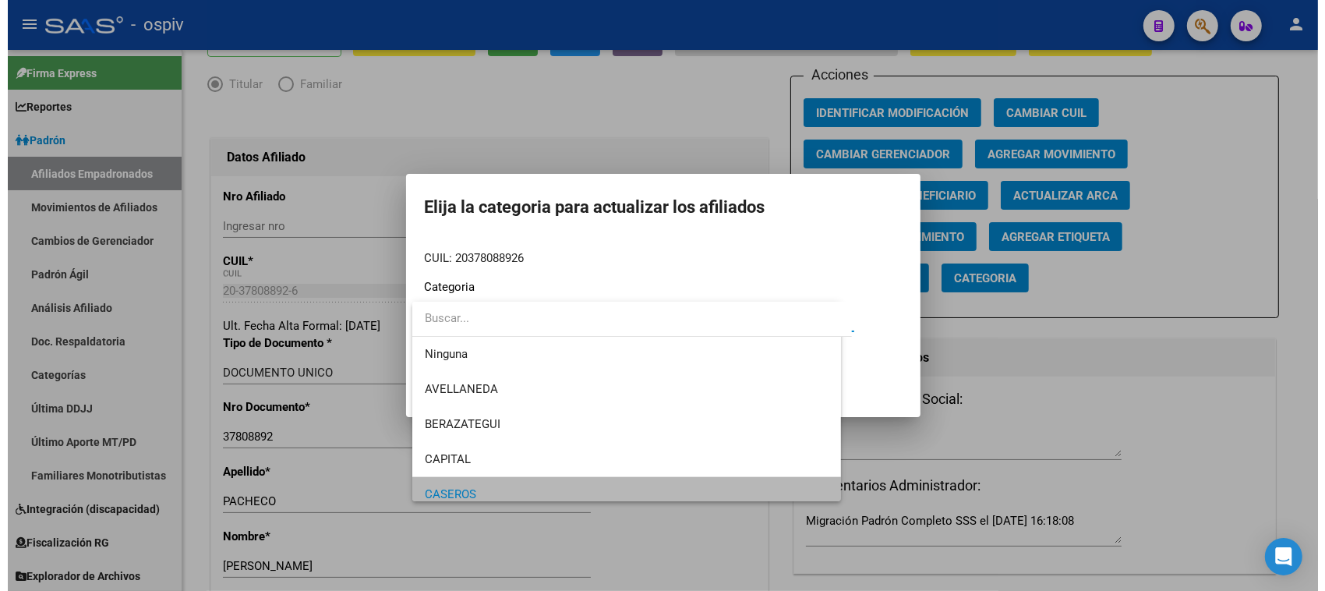
scroll to position [10, 0]
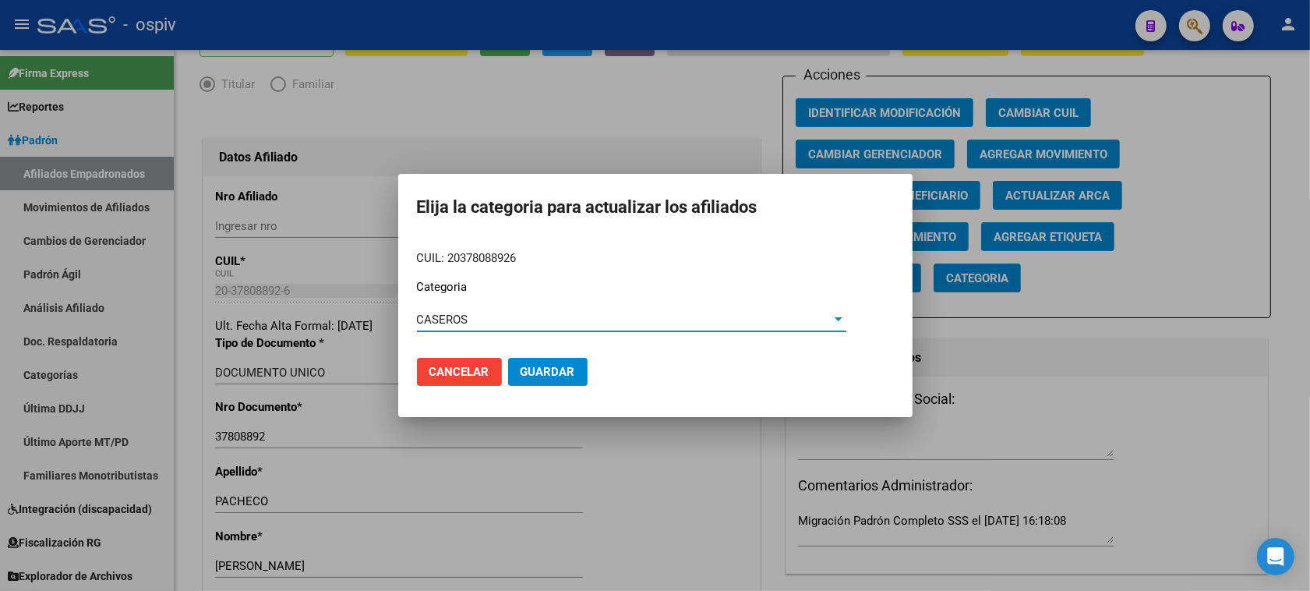
click at [556, 371] on span "Guardar" at bounding box center [548, 372] width 55 height 14
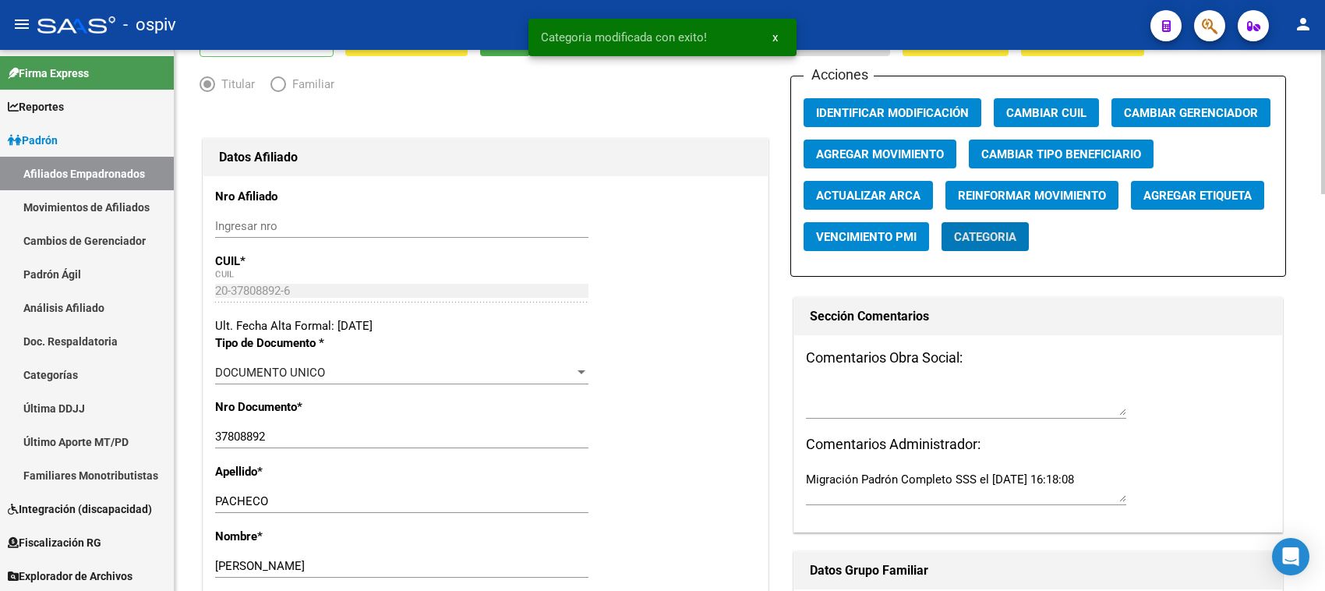
click at [1224, 201] on button "Agregar Etiqueta" at bounding box center [1197, 195] width 133 height 29
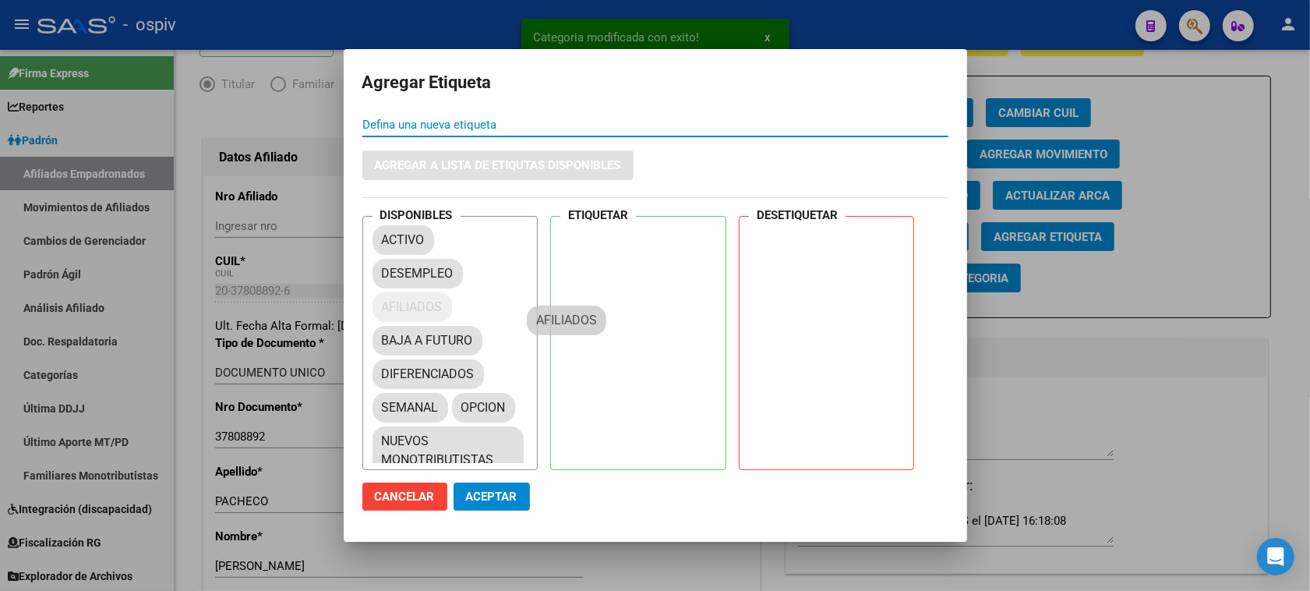
drag, startPoint x: 410, startPoint y: 304, endPoint x: 613, endPoint y: 236, distance: 213.7
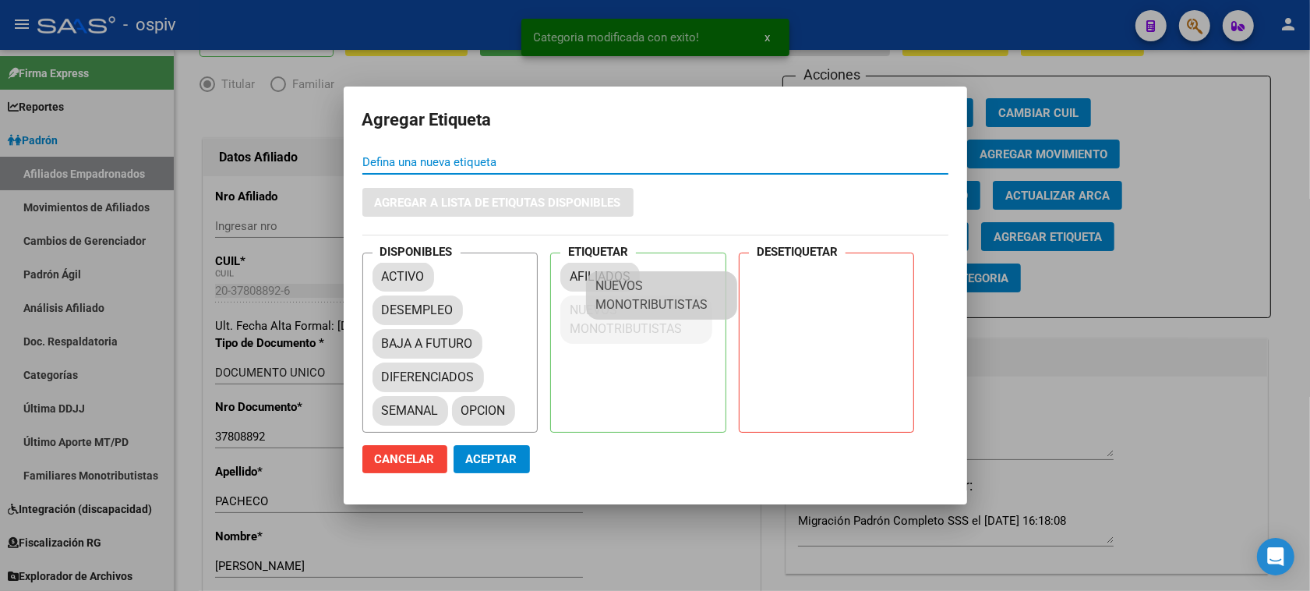
drag, startPoint x: 390, startPoint y: 431, endPoint x: 601, endPoint y: 298, distance: 248.6
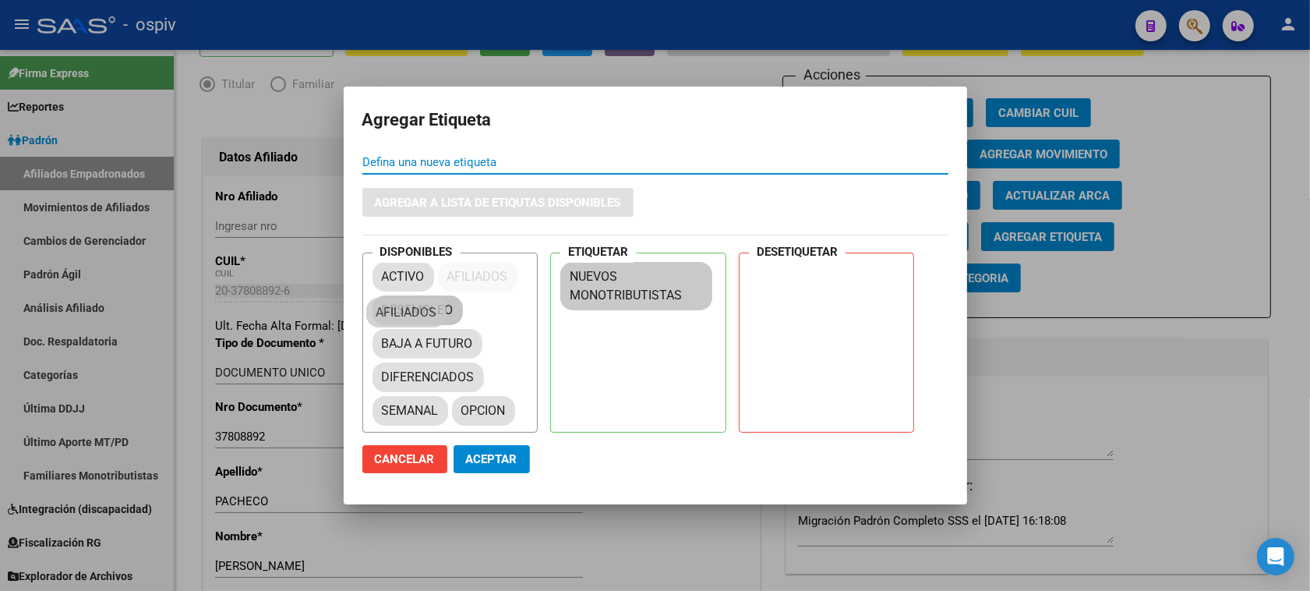
drag, startPoint x: 575, startPoint y: 274, endPoint x: 373, endPoint y: 309, distance: 205.6
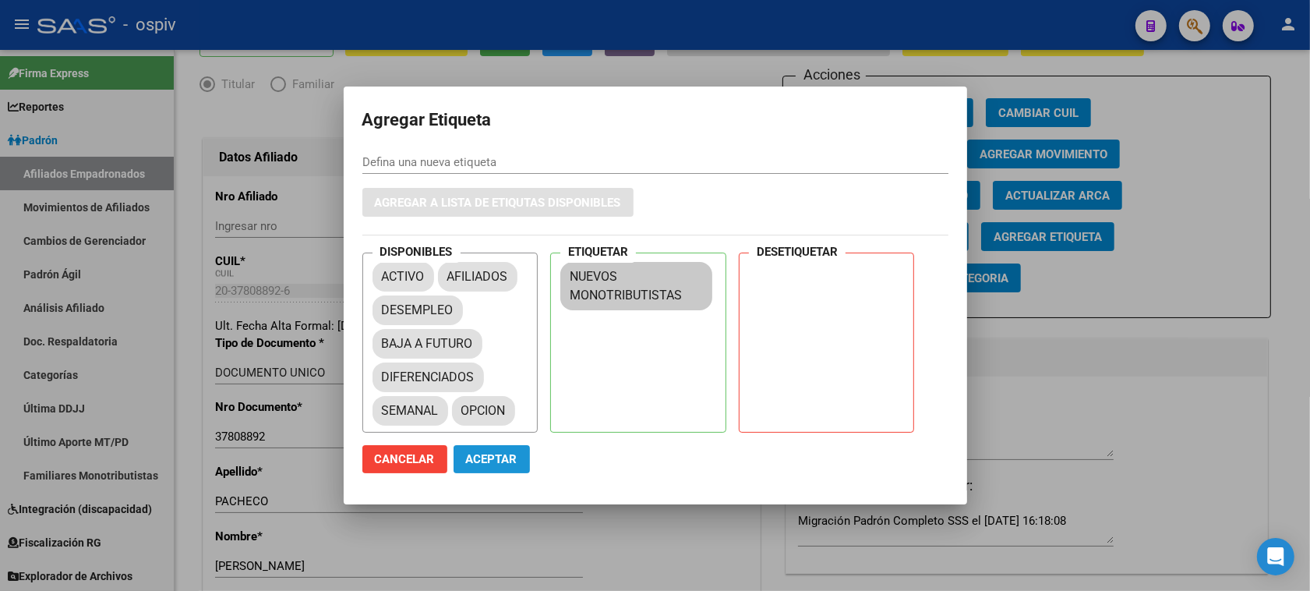
click at [480, 450] on button "Aceptar" at bounding box center [492, 459] width 76 height 28
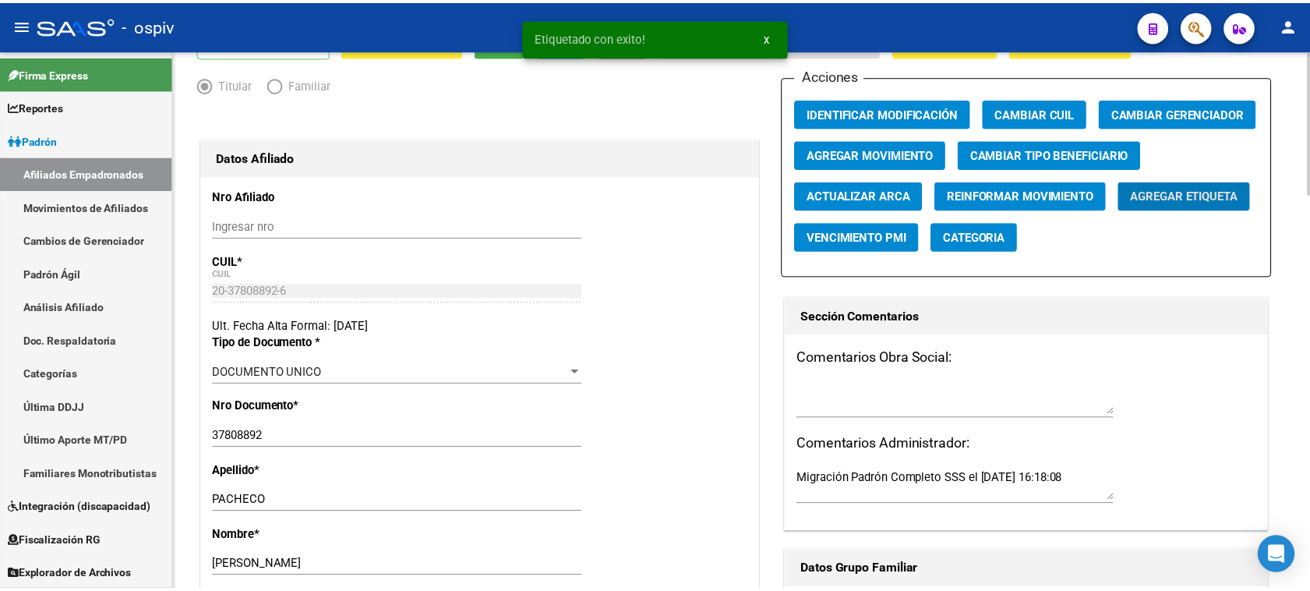
scroll to position [0, 0]
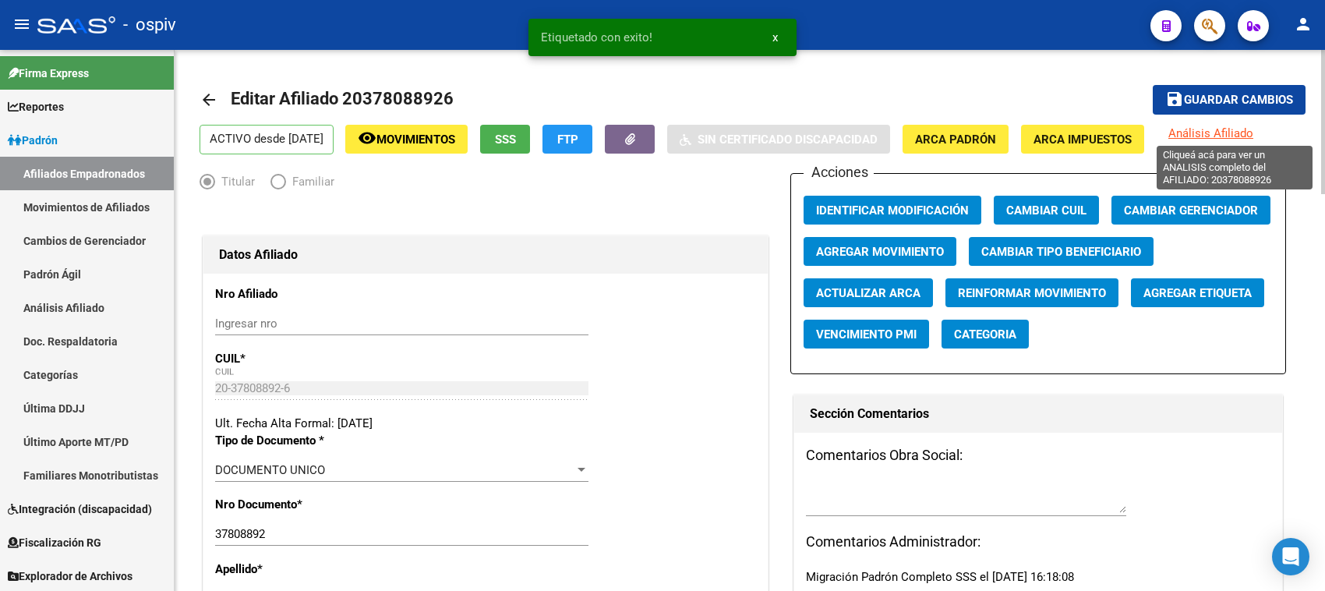
click at [1253, 131] on span "Análisis Afiliado" at bounding box center [1210, 133] width 85 height 14
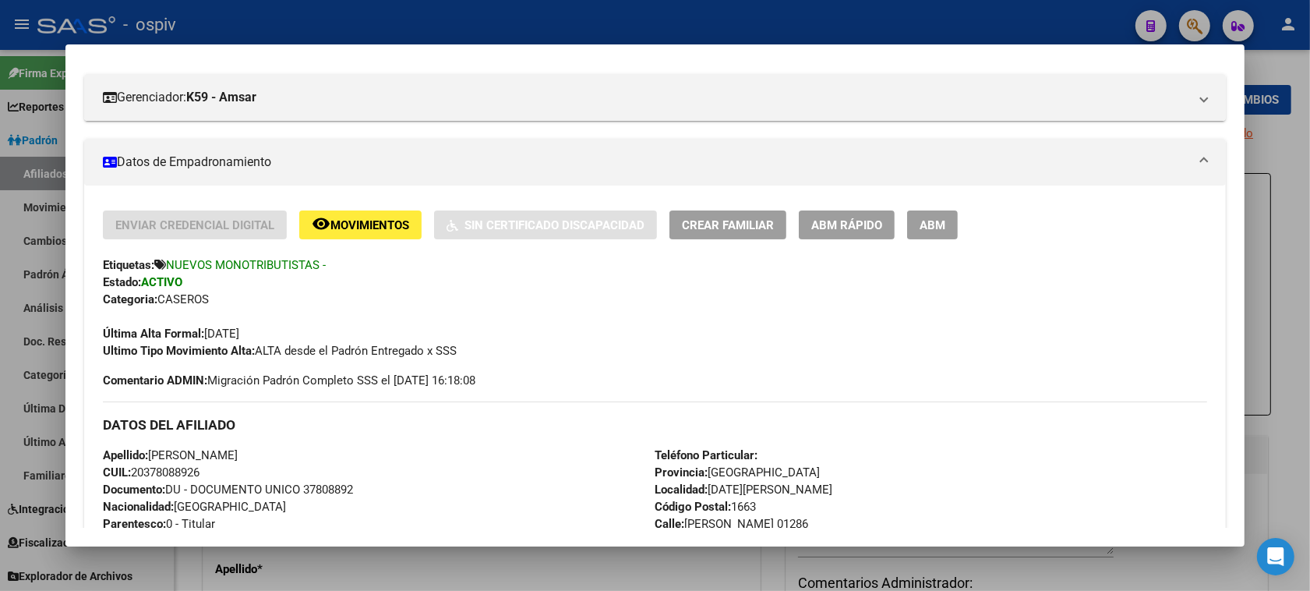
scroll to position [195, 0]
click at [735, 231] on span "Crear Familiar" at bounding box center [728, 226] width 92 height 14
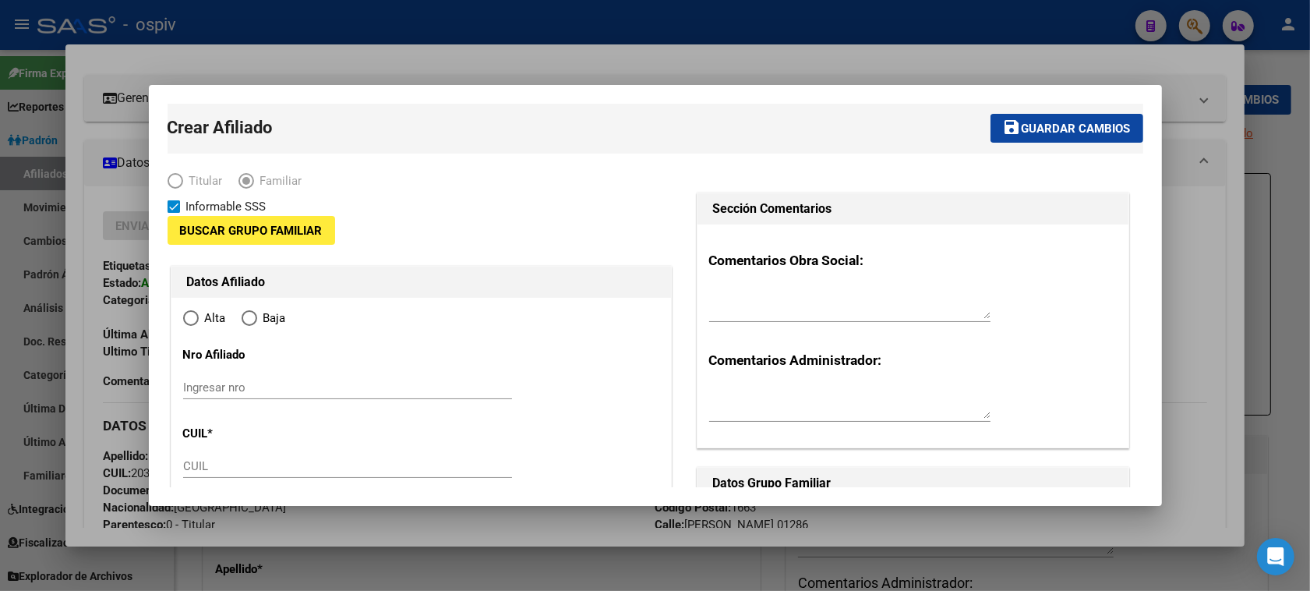
type input "20-37808892-6"
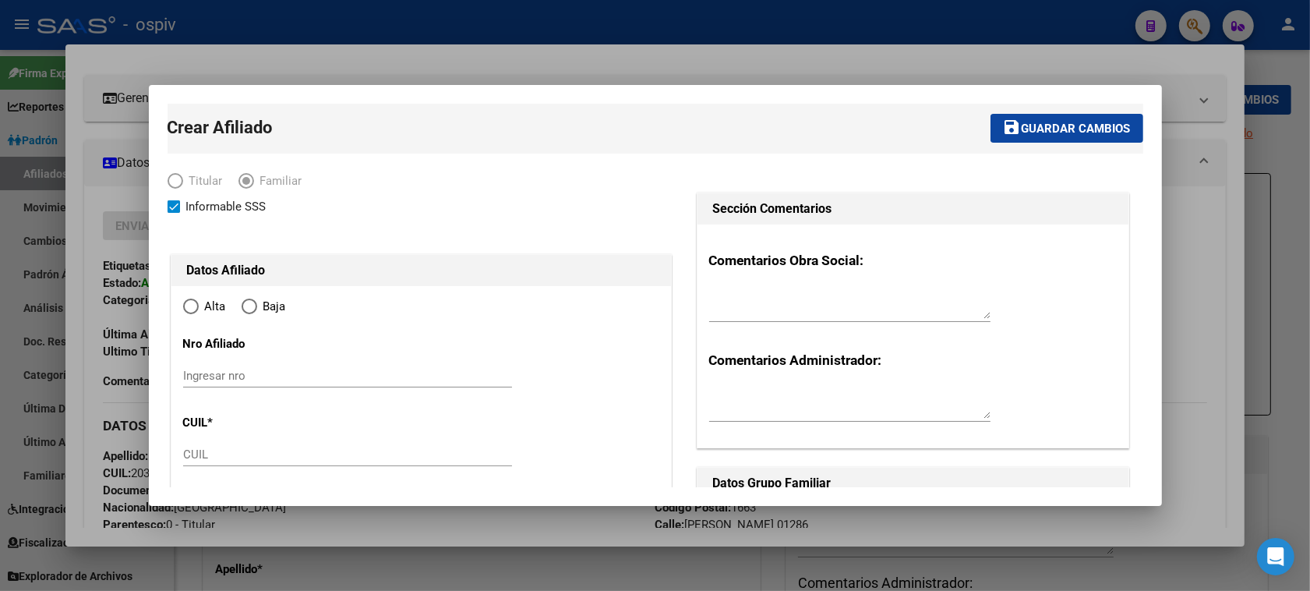
type input "[DATE][PERSON_NAME]"
type input "1663"
type input "[PERSON_NAME]"
type input "01286"
radio input "true"
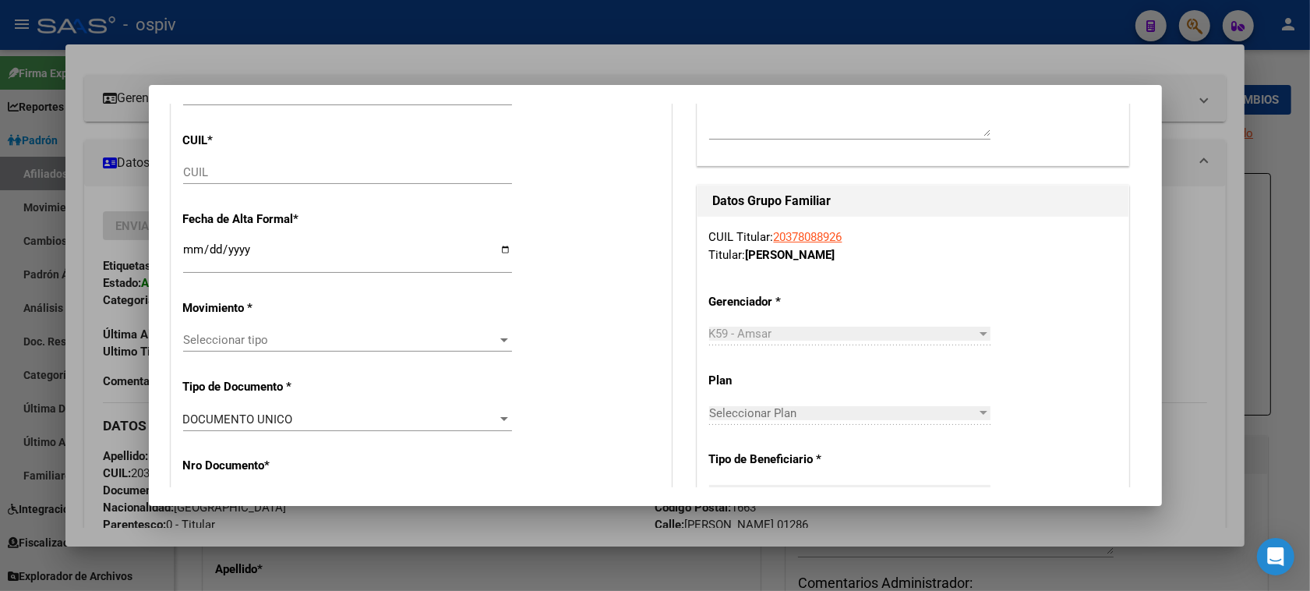
type input "20-37808892-6"
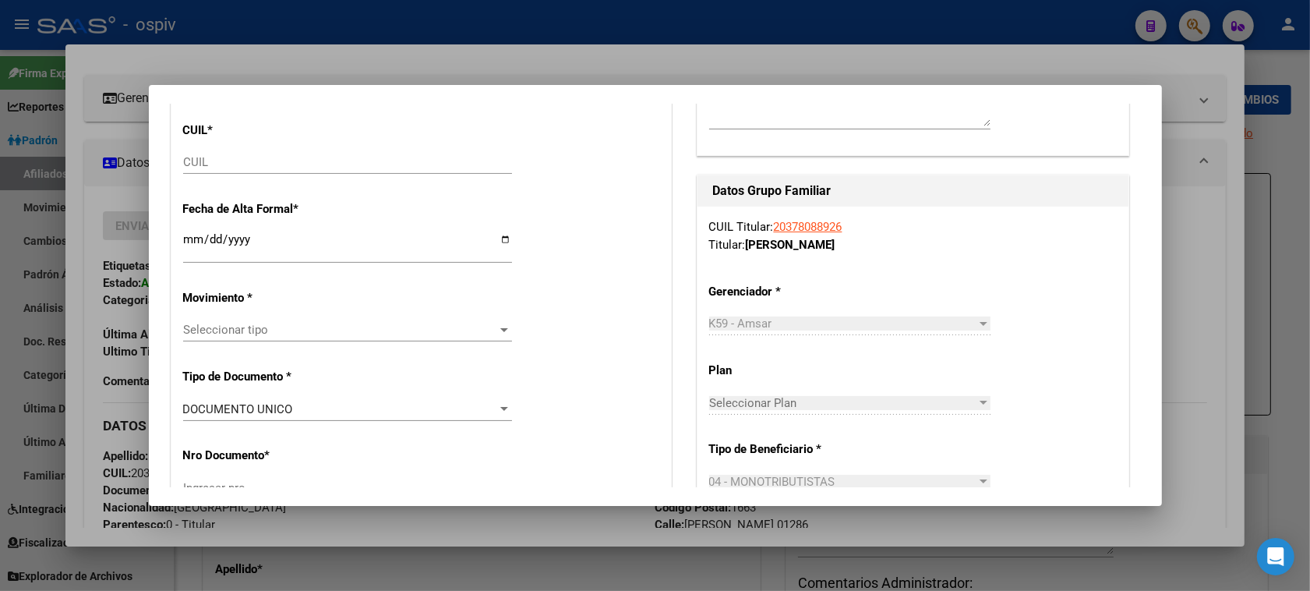
click at [228, 164] on input "CUIL" at bounding box center [347, 162] width 329 height 14
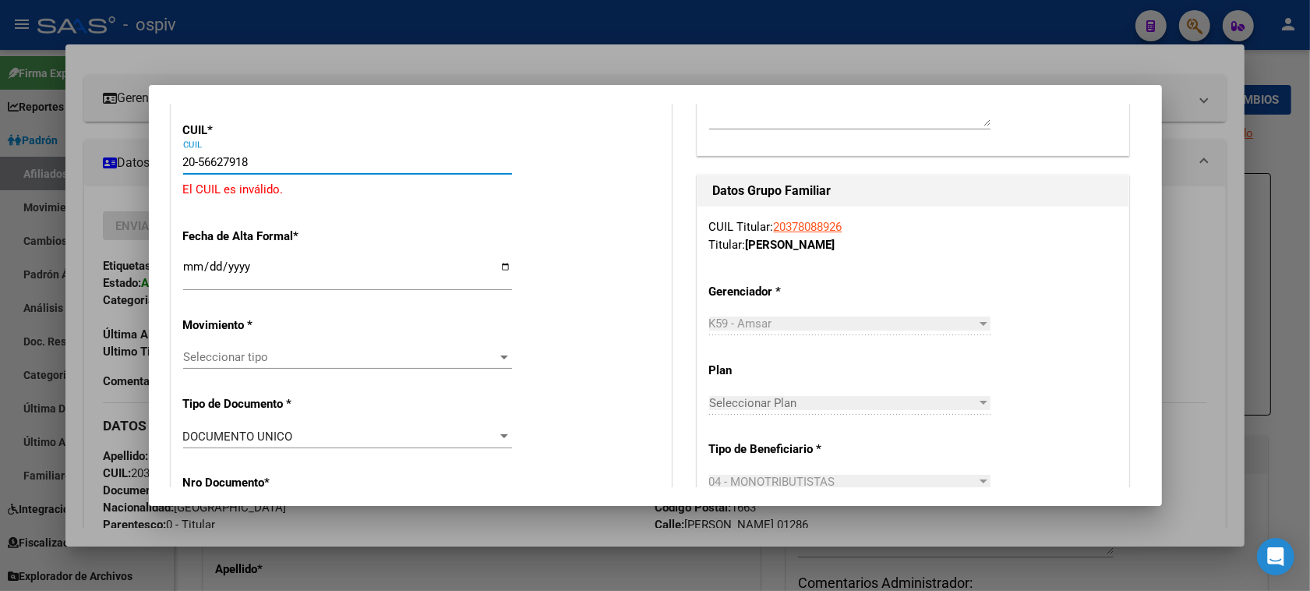
type input "20-56627918-6"
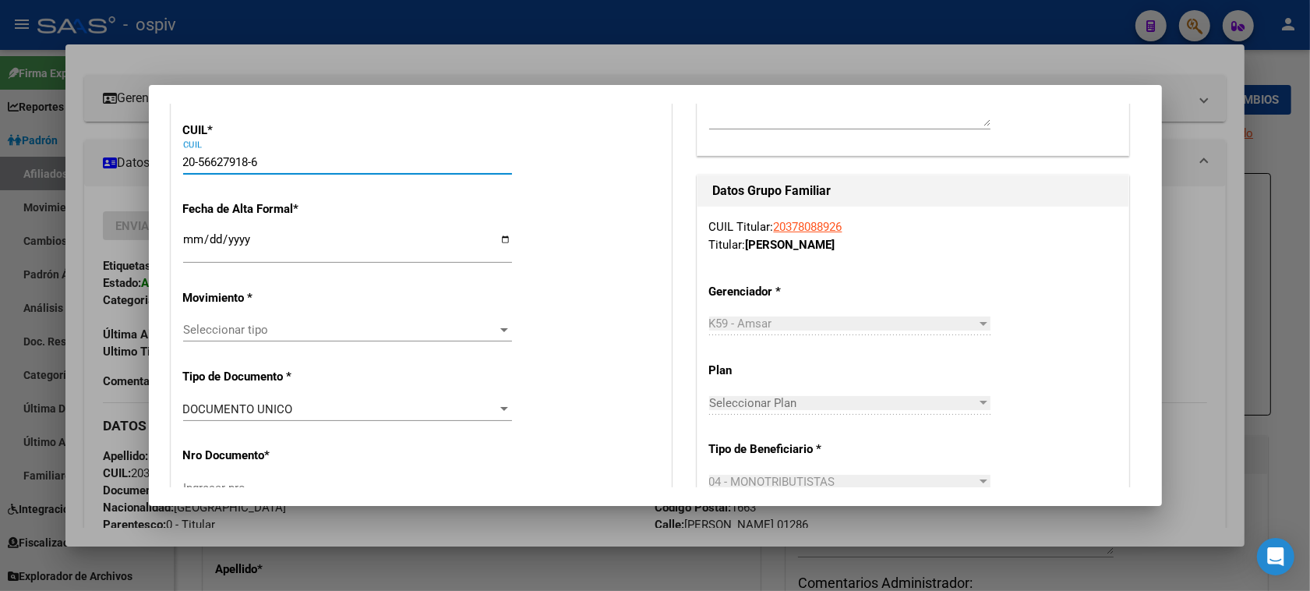
type input "56627918"
type input "PACHECO"
type input "[PERSON_NAME]"
type input "[DATE]"
type input "[DATE][GEOGRAPHIC_DATA][PERSON_NAME]"
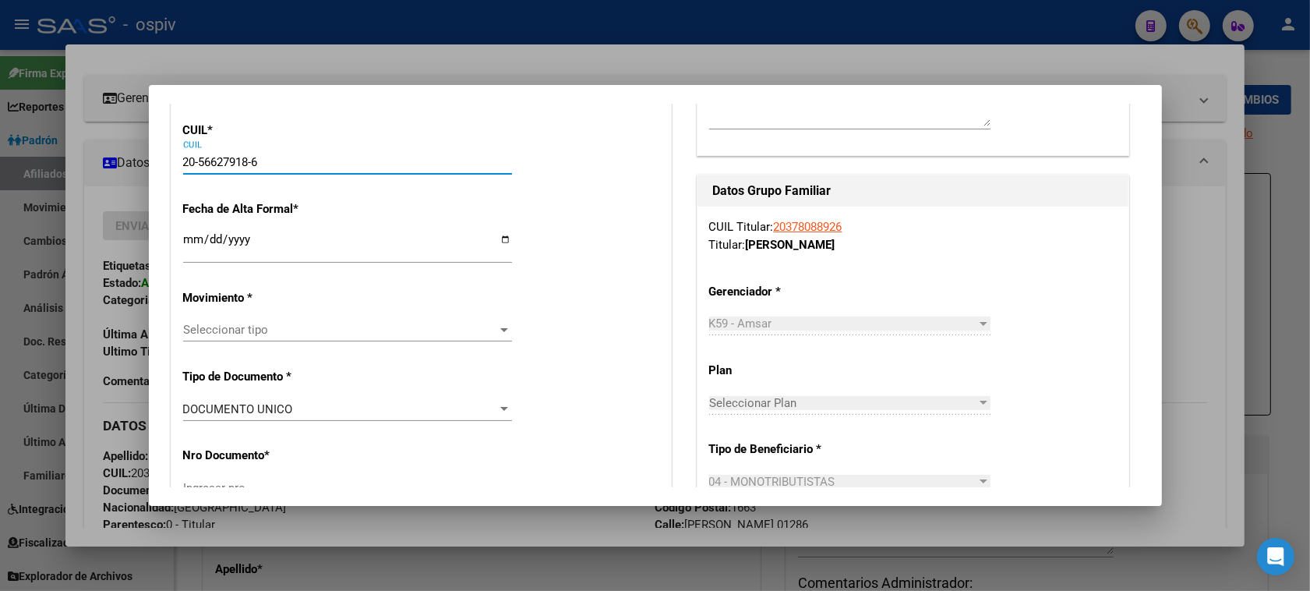
type input "[PERSON_NAME]"
type input "2521"
type input "20-56627918-6"
click at [197, 238] on input "Ingresar fecha" at bounding box center [347, 245] width 329 height 25
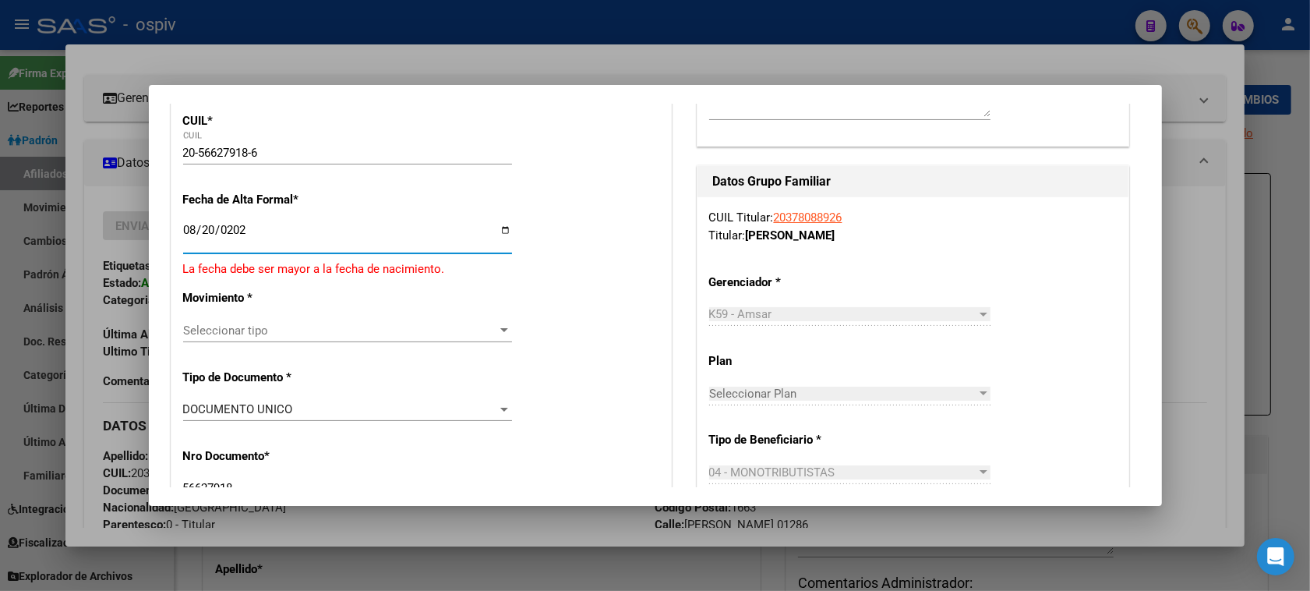
type input "[DATE]"
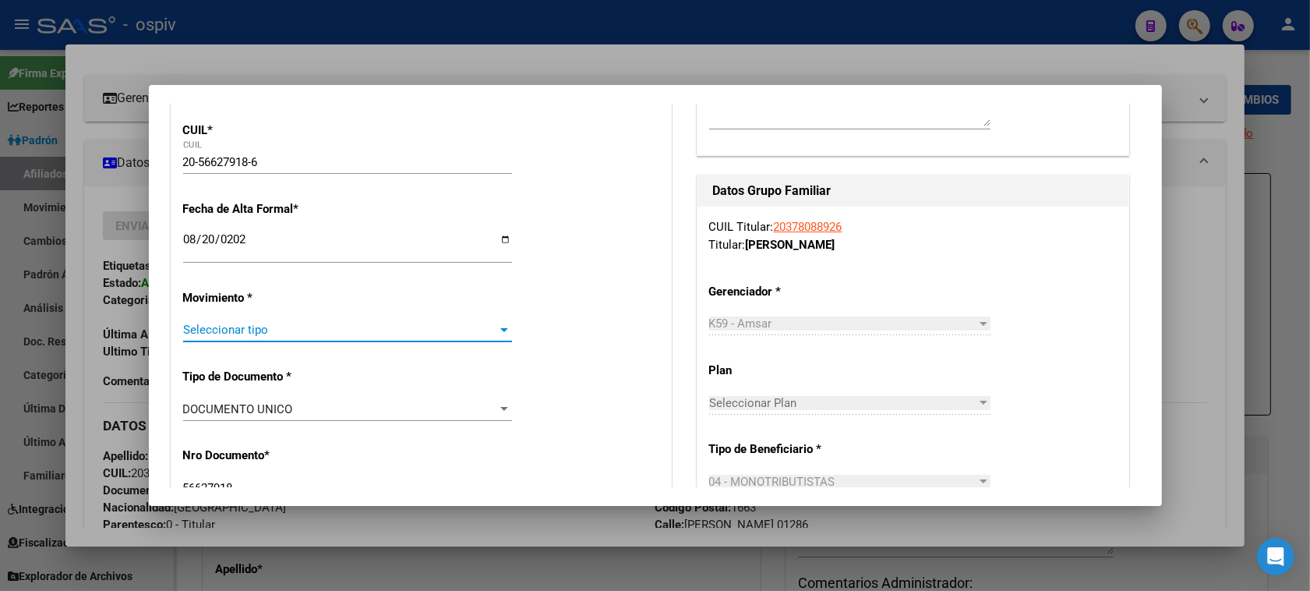
click at [232, 334] on span "Seleccionar tipo" at bounding box center [340, 330] width 315 height 14
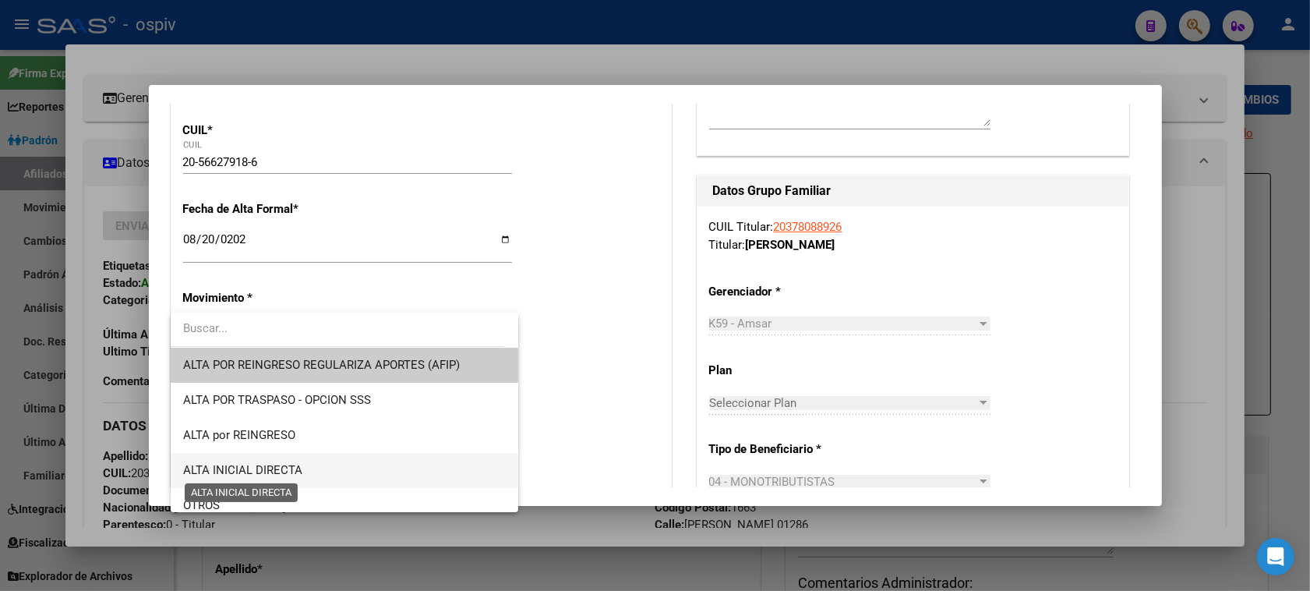
click at [265, 468] on span "ALTA INICIAL DIRECTA" at bounding box center [242, 470] width 119 height 14
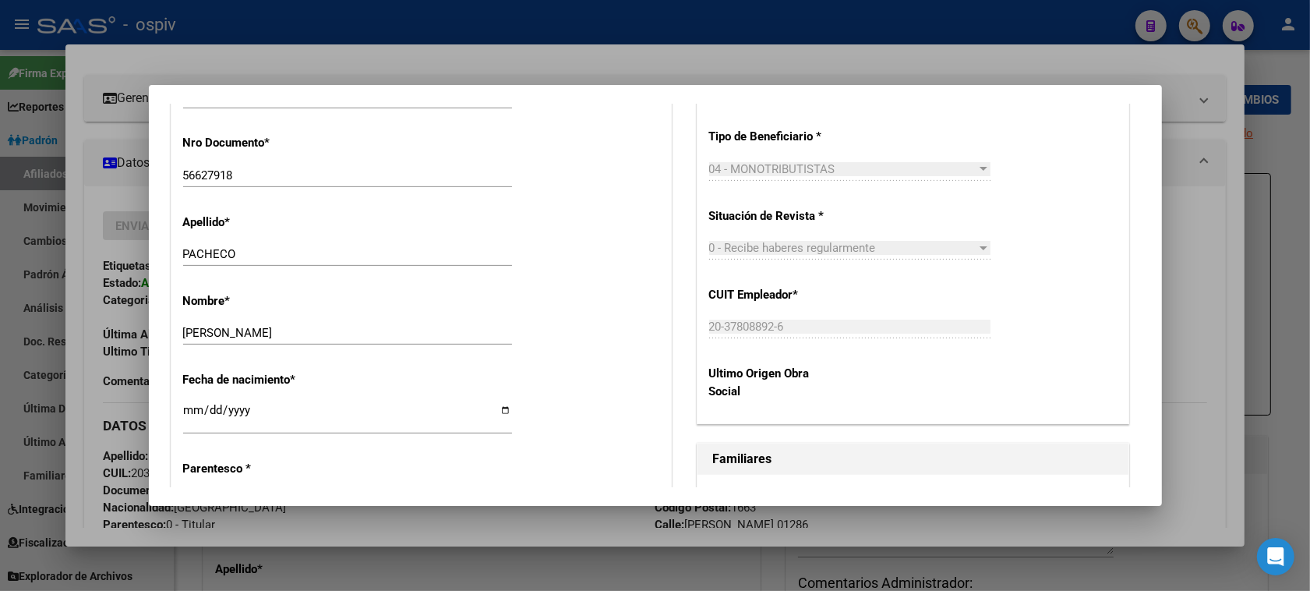
scroll to position [682, 0]
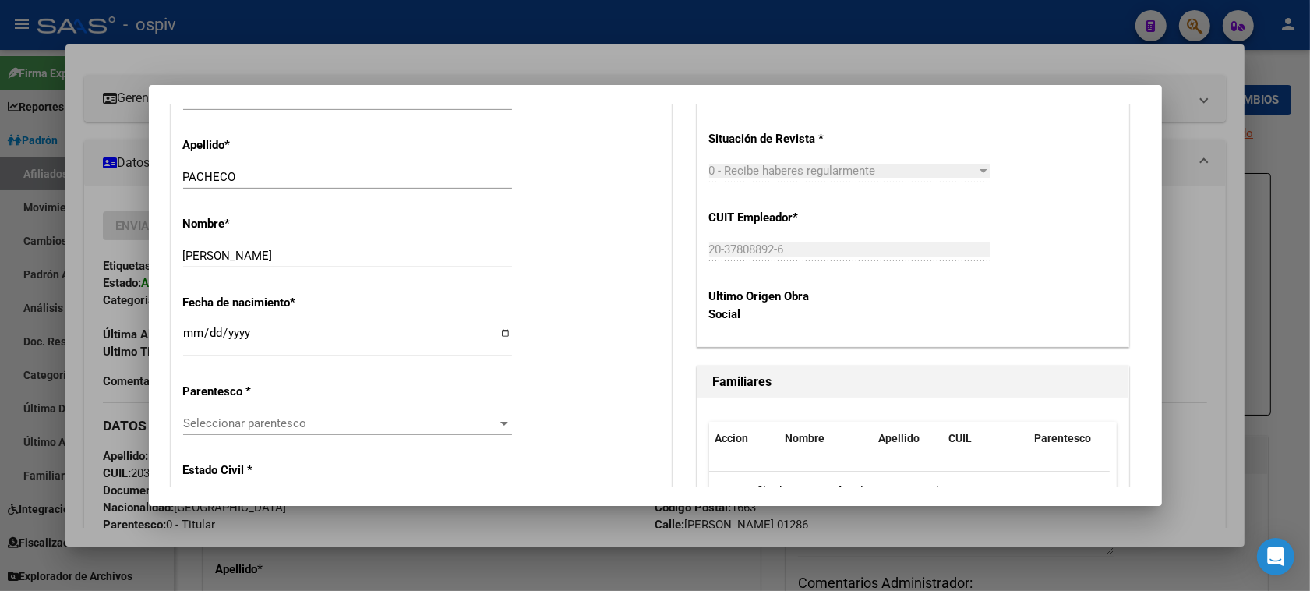
click at [230, 414] on div "Seleccionar parentesco Seleccionar parentesco" at bounding box center [347, 422] width 329 height 23
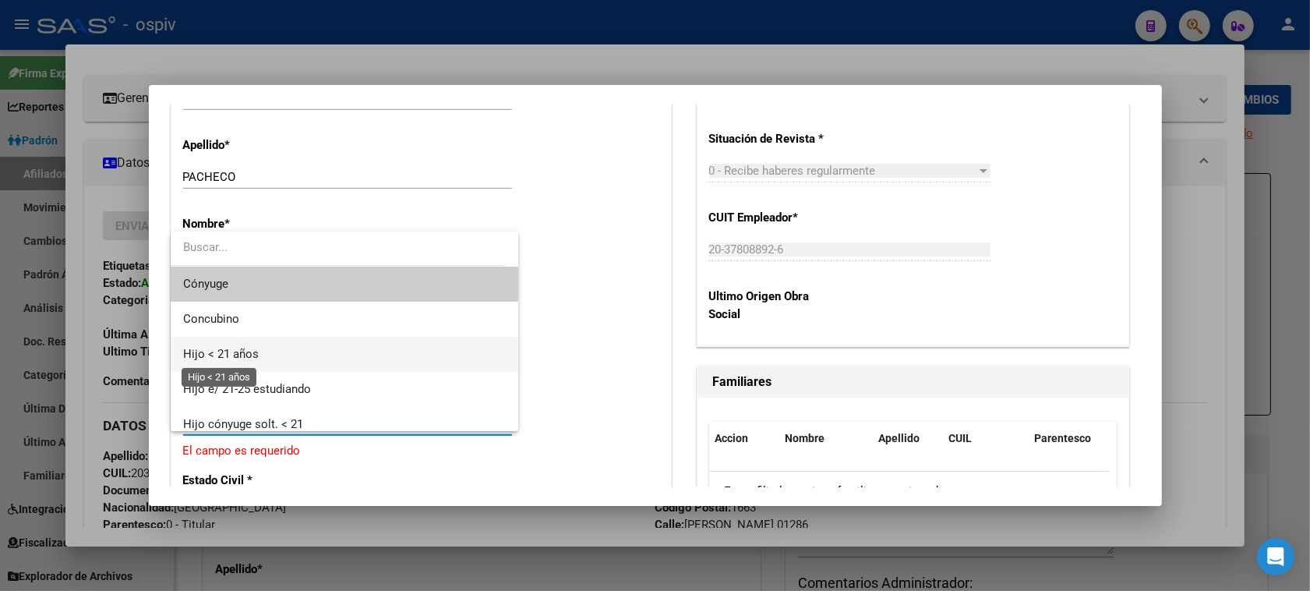
click at [224, 353] on span "Hijo < 21 años" at bounding box center [221, 354] width 76 height 14
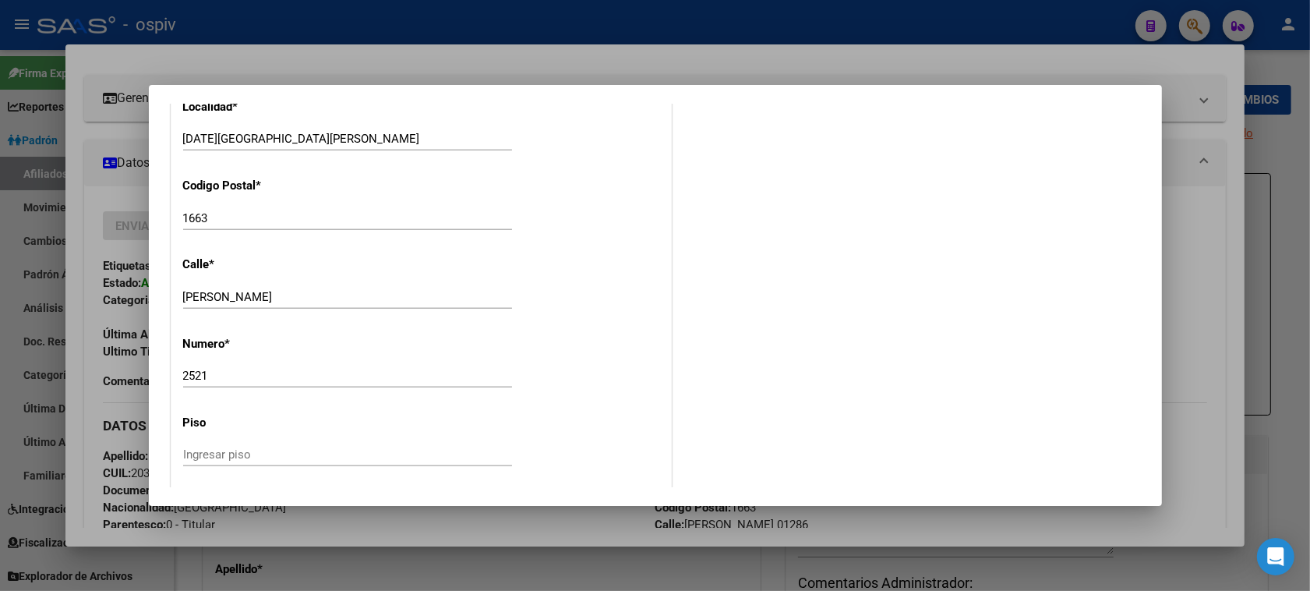
scroll to position [1656, 0]
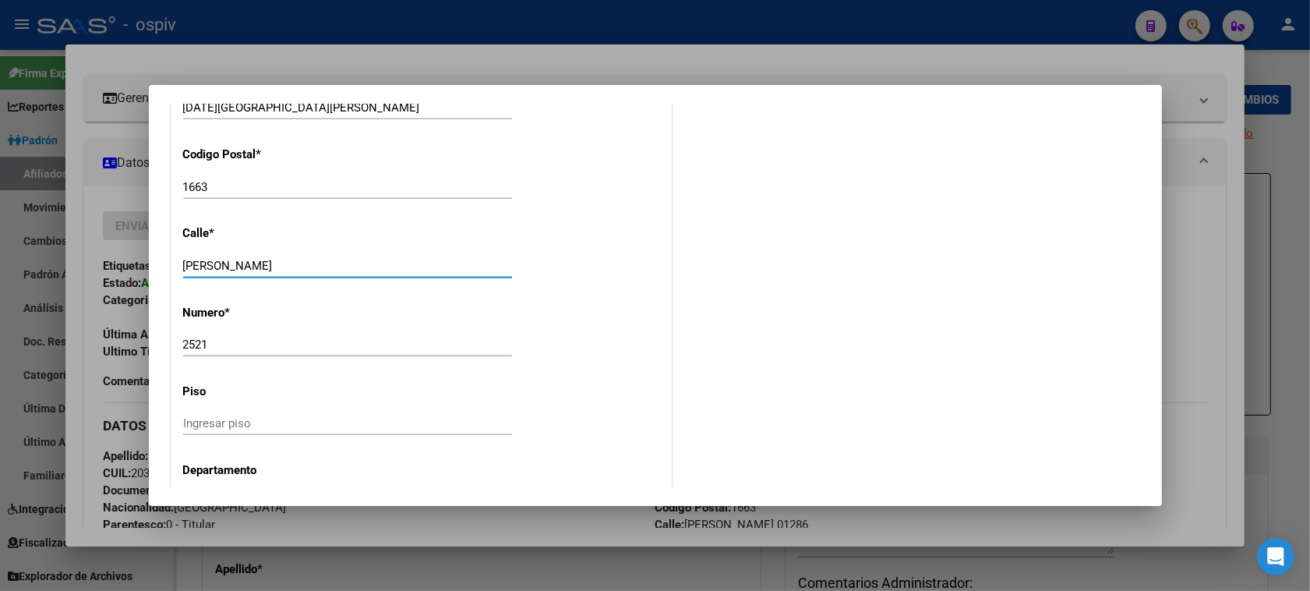
drag, startPoint x: 275, startPoint y: 266, endPoint x: 97, endPoint y: 239, distance: 179.6
click at [97, 239] on div "Análisis Afiliado - CUIL: 20378088926 DATOS PADRÓN ÁGIL: [PERSON_NAME] | ACTIVO…" at bounding box center [655, 295] width 1310 height 591
type input "p"
type input "[PERSON_NAME]"
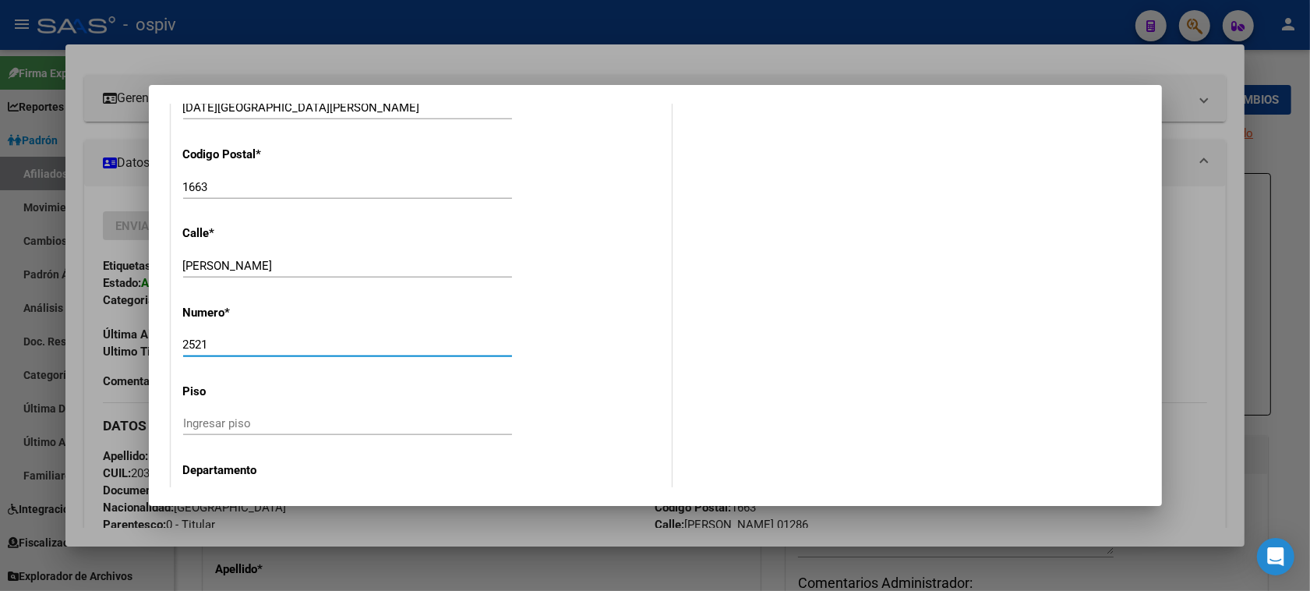
drag, startPoint x: 215, startPoint y: 343, endPoint x: 135, endPoint y: 343, distance: 80.3
click at [135, 343] on div "Análisis Afiliado - CUIL: 20378088926 DATOS PADRÓN ÁGIL: [PERSON_NAME] | ACTIVO…" at bounding box center [655, 295] width 1310 height 591
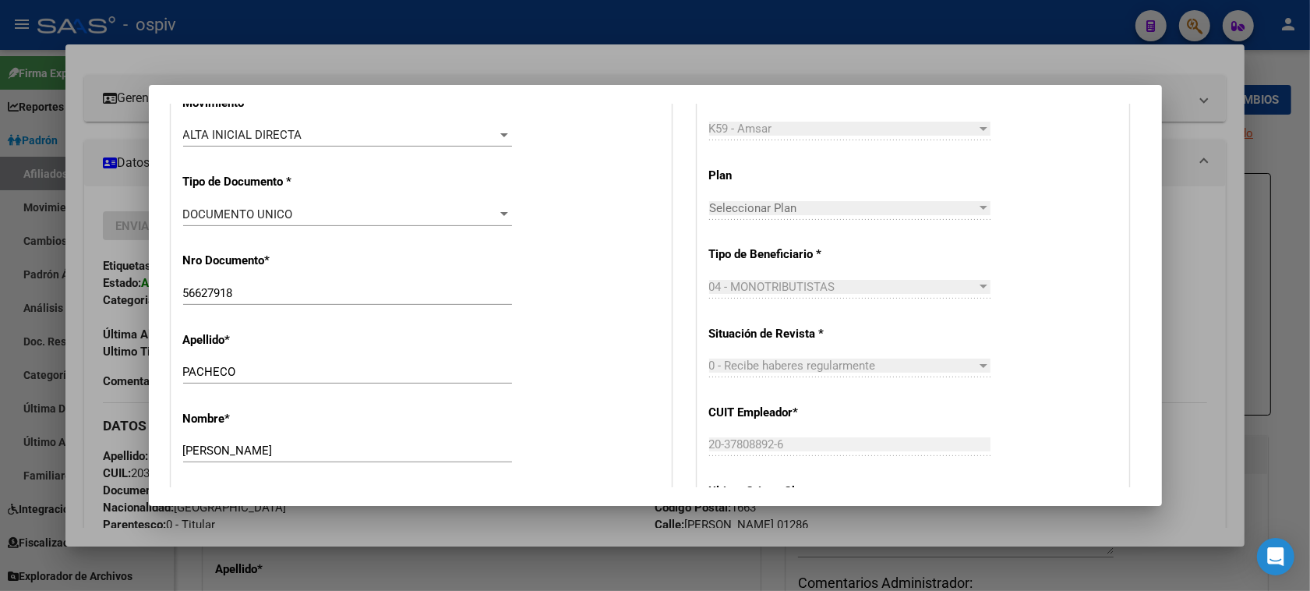
scroll to position [0, 0]
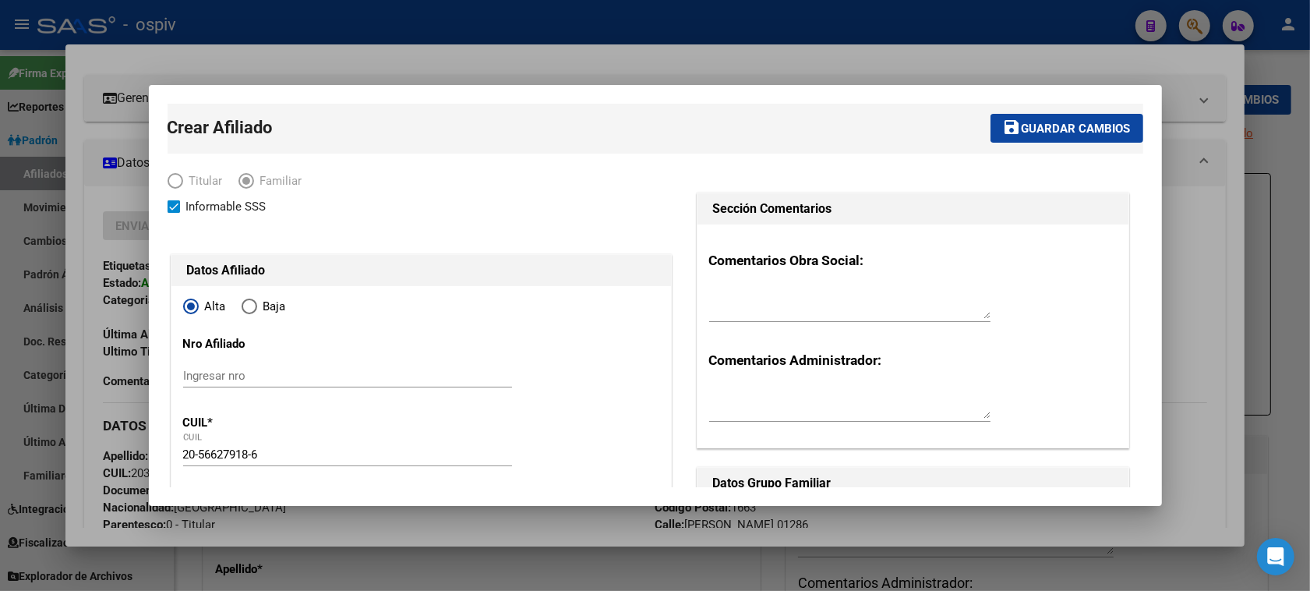
type input "1286"
drag, startPoint x: 1066, startPoint y: 105, endPoint x: 1056, endPoint y: 117, distance: 15.5
click at [1065, 106] on mat-toolbar-row "save Guardar cambios" at bounding box center [870, 129] width 546 height 50
click at [1053, 122] on span "Guardar cambios" at bounding box center [1076, 129] width 109 height 14
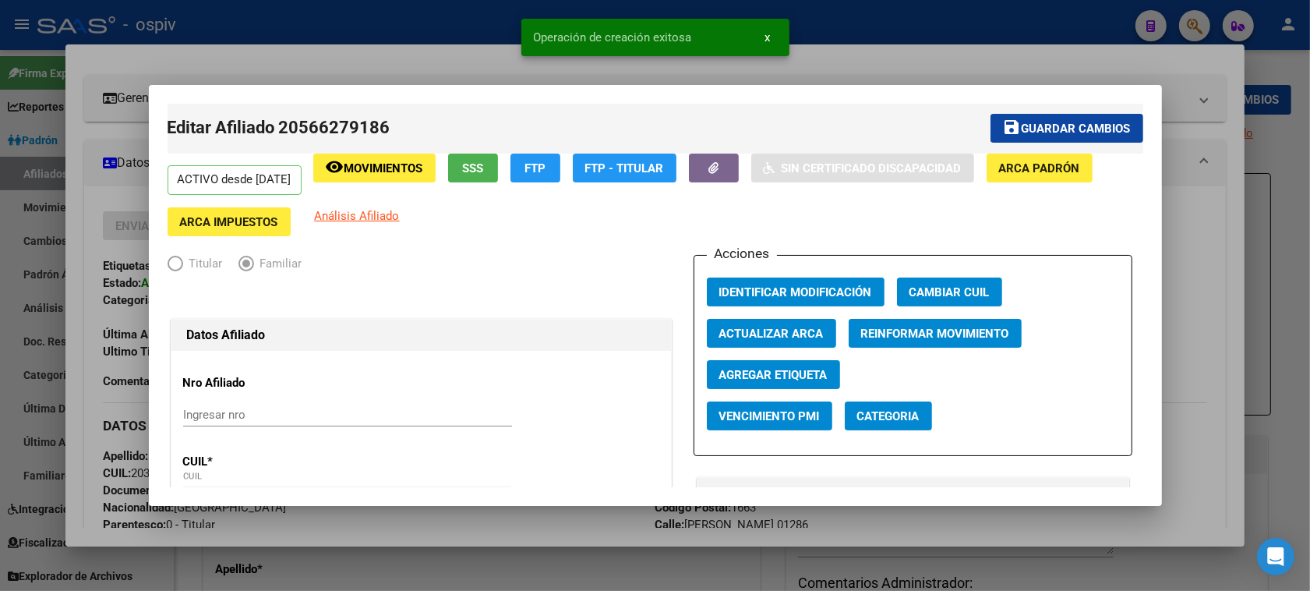
click at [886, 419] on span "Categoria" at bounding box center [888, 416] width 62 height 14
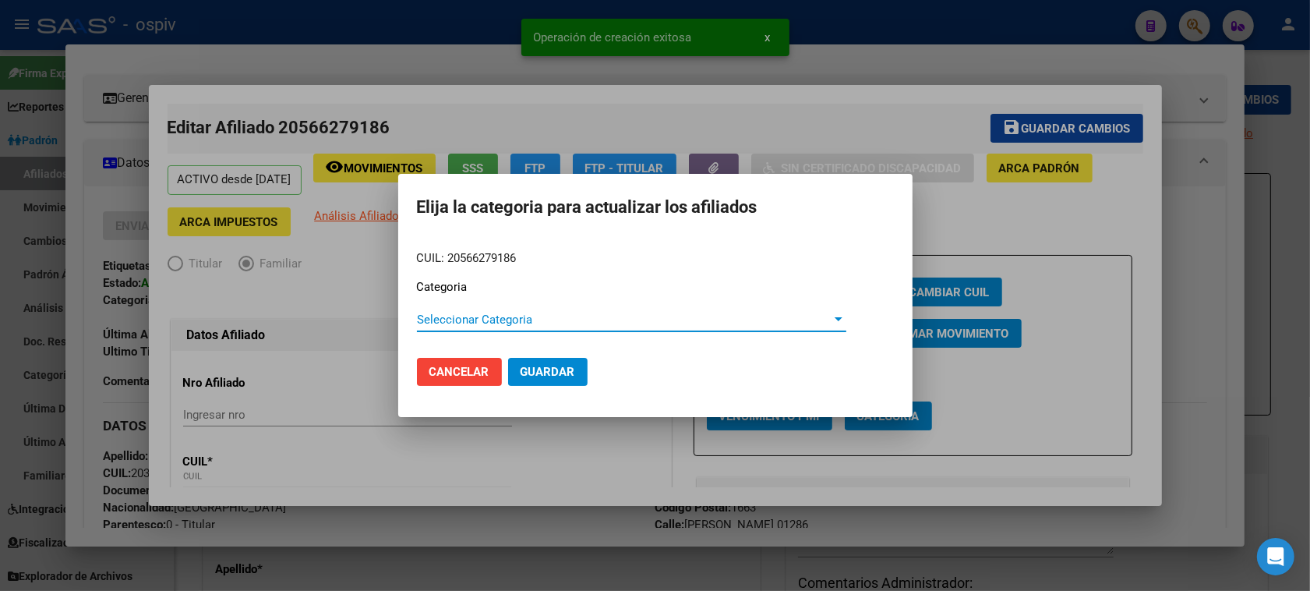
click at [437, 318] on span "Seleccionar Categoria" at bounding box center [624, 320] width 415 height 14
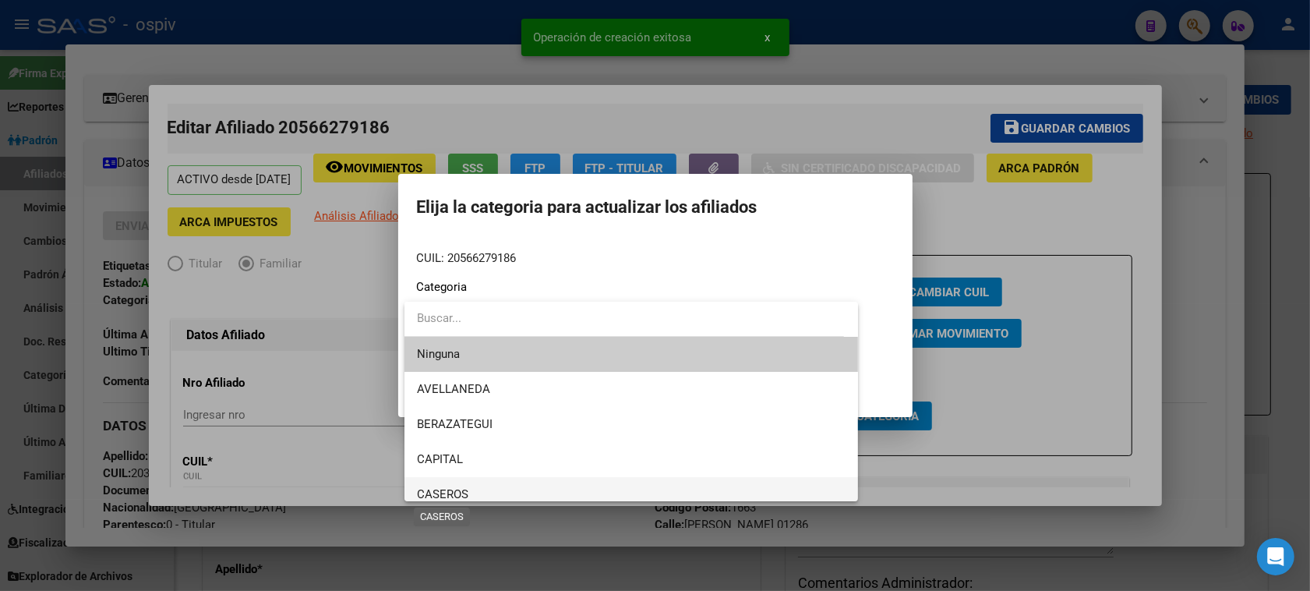
click at [452, 489] on span "CASEROS" at bounding box center [442, 494] width 51 height 14
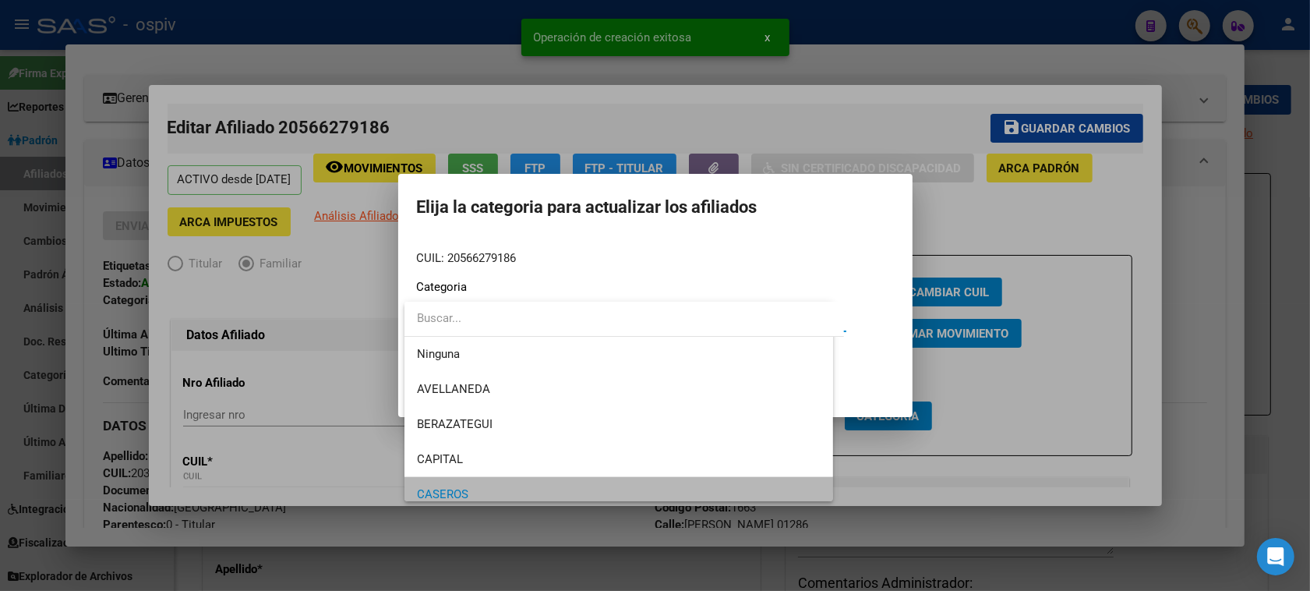
scroll to position [10, 0]
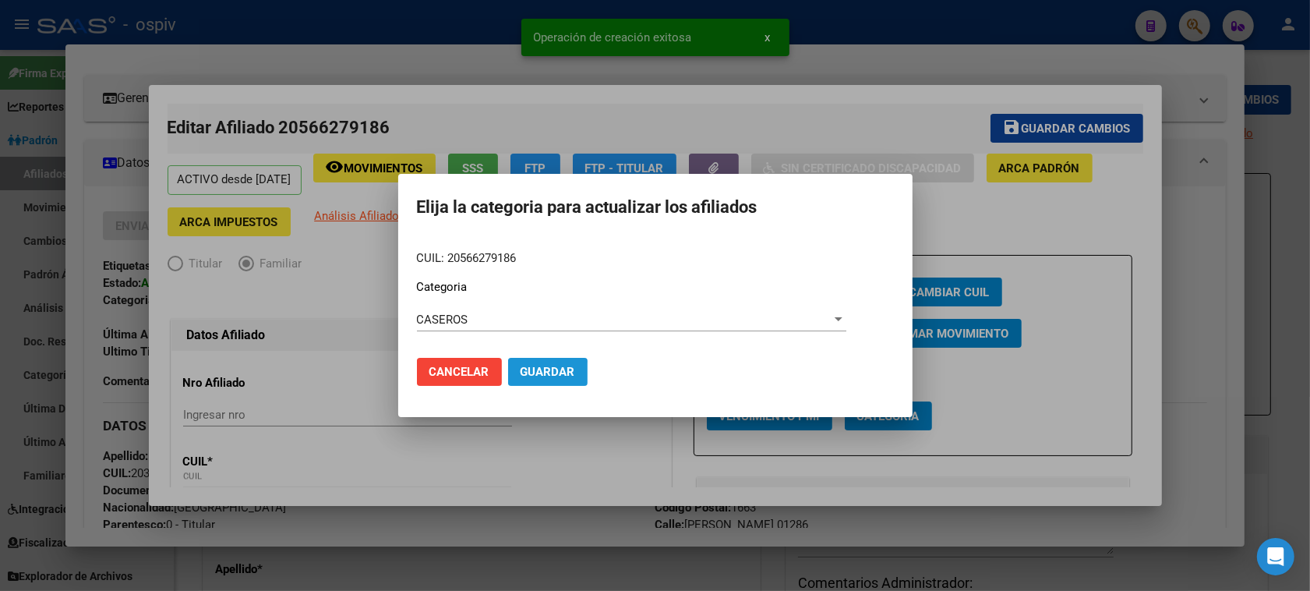
click at [535, 376] on span "Guardar" at bounding box center [548, 372] width 55 height 14
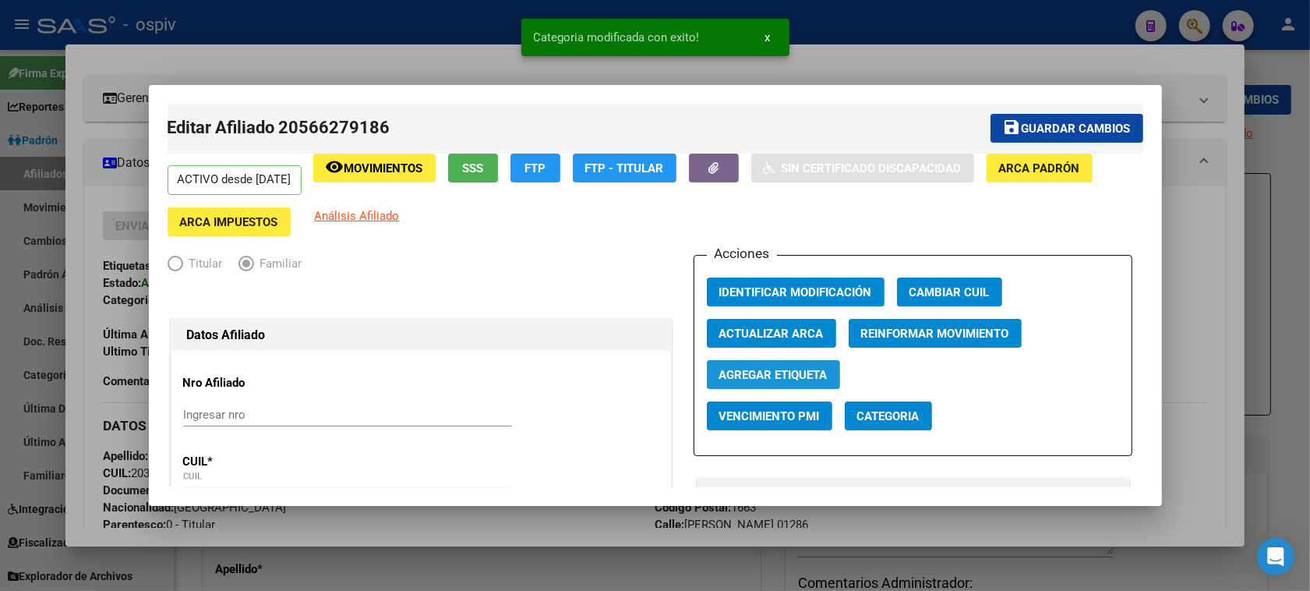
click at [775, 379] on span "Agregar Etiqueta" at bounding box center [773, 375] width 108 height 14
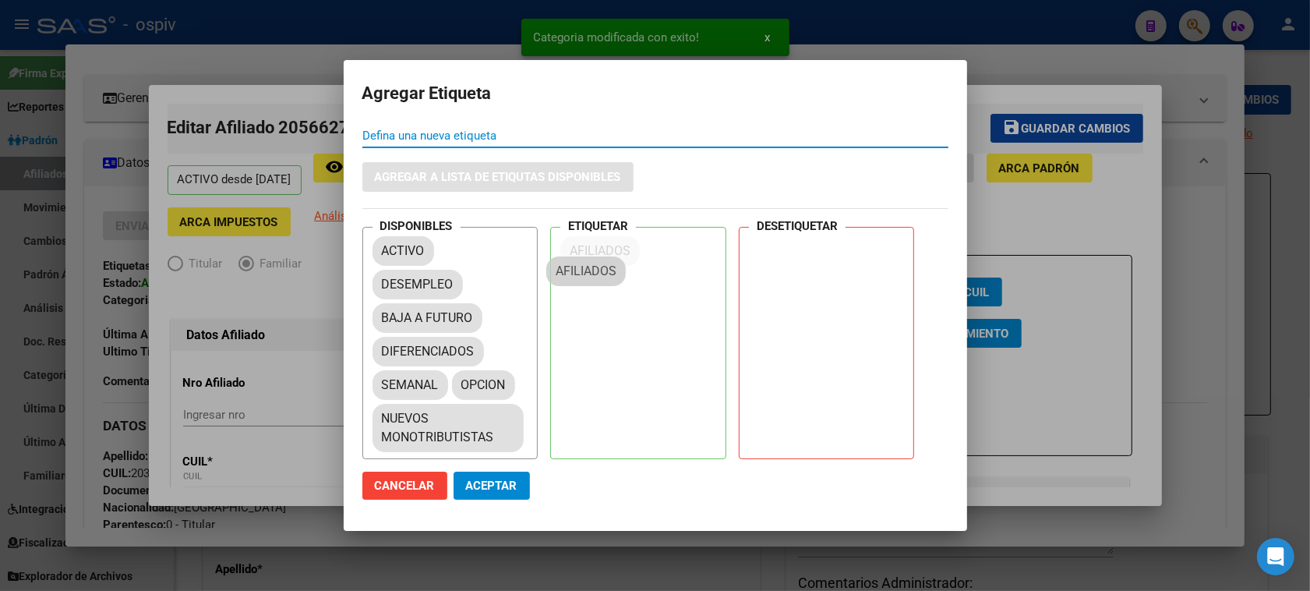
drag, startPoint x: 392, startPoint y: 308, endPoint x: 594, endPoint y: 221, distance: 219.9
drag, startPoint x: 618, startPoint y: 254, endPoint x: 344, endPoint y: 332, distance: 284.4
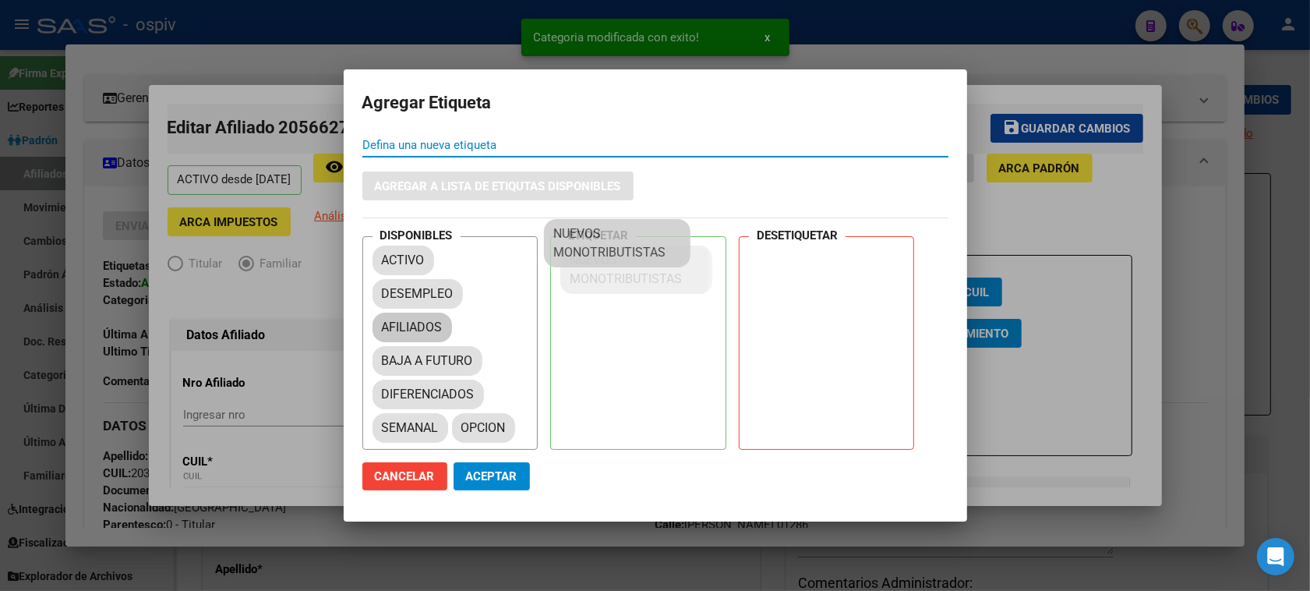
drag, startPoint x: 429, startPoint y: 460, endPoint x: 581, endPoint y: 247, distance: 261.0
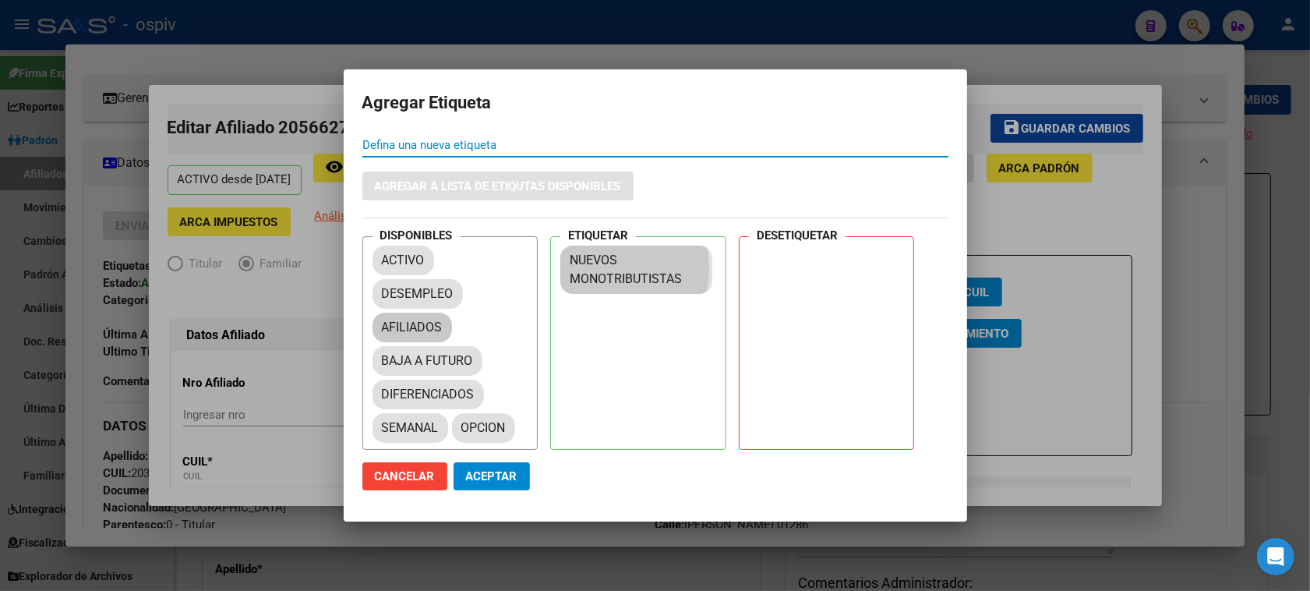
click at [482, 479] on span "Aceptar" at bounding box center [491, 476] width 51 height 14
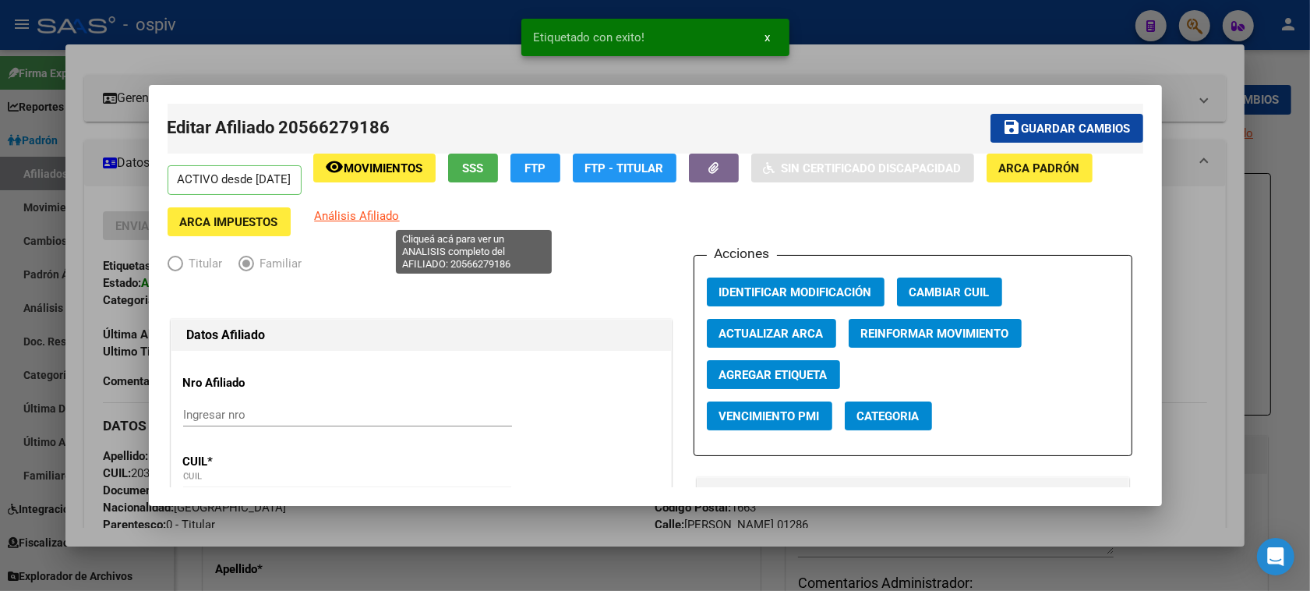
click at [400, 219] on span "Análisis Afiliado" at bounding box center [357, 216] width 85 height 14
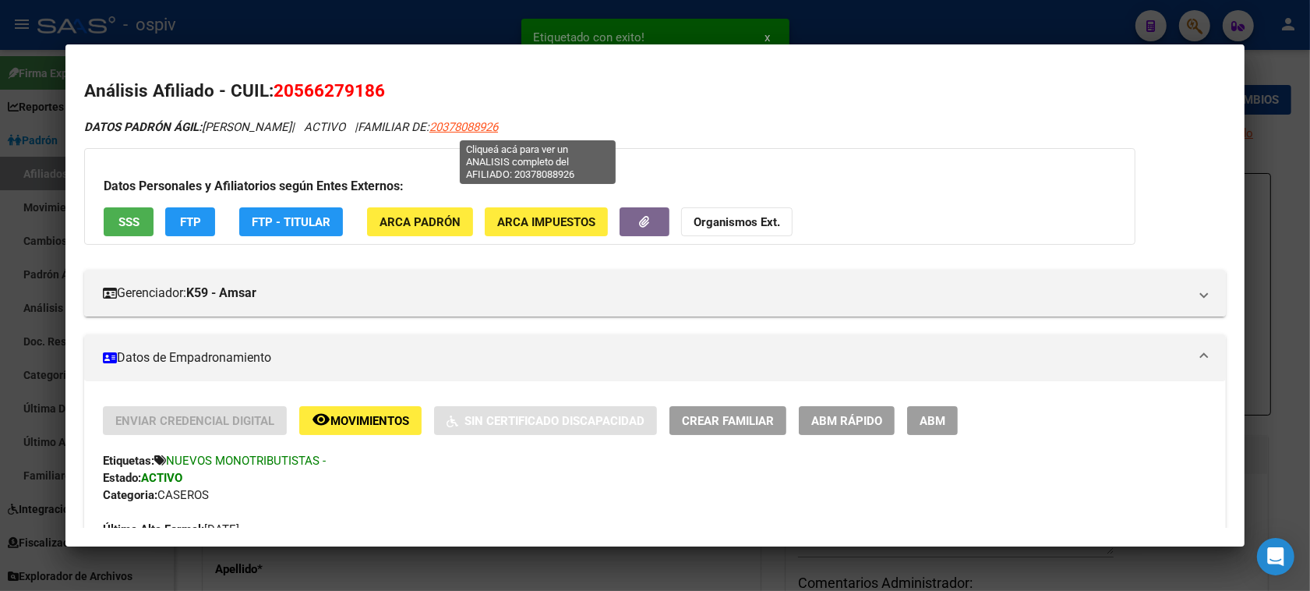
click at [498, 125] on span "20378088926" at bounding box center [463, 127] width 69 height 14
type textarea "20378088926"
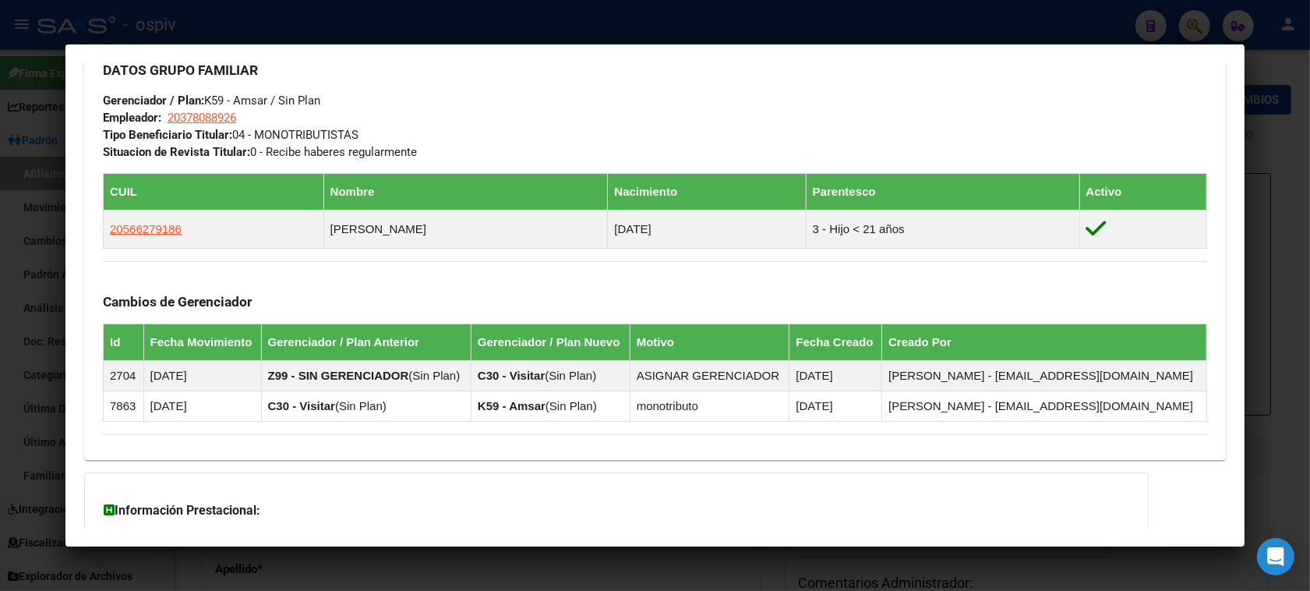
scroll to position [0, 0]
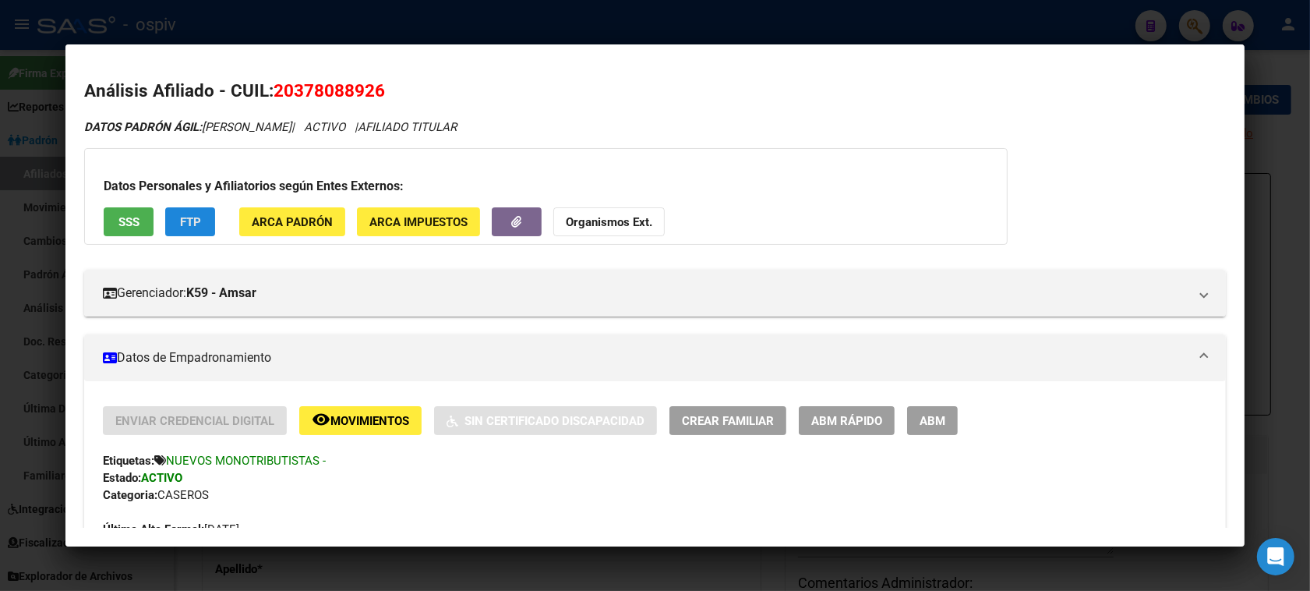
click at [168, 223] on button "FTP" at bounding box center [190, 221] width 50 height 29
